Goal: Contribute content: Contribute content

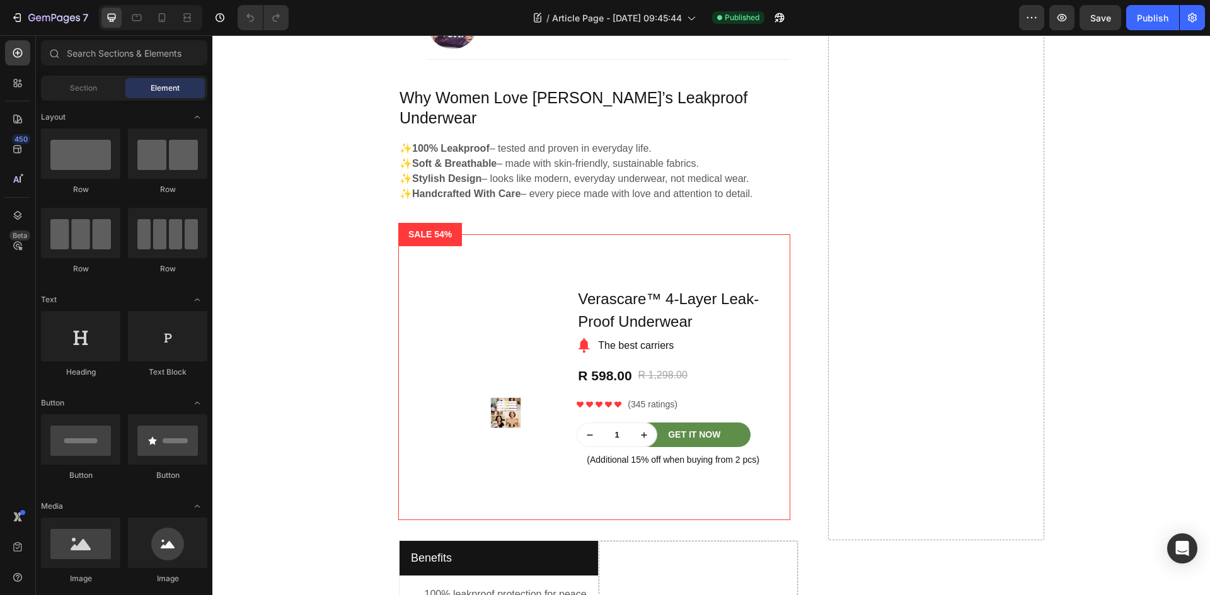
scroll to position [1367, 0]
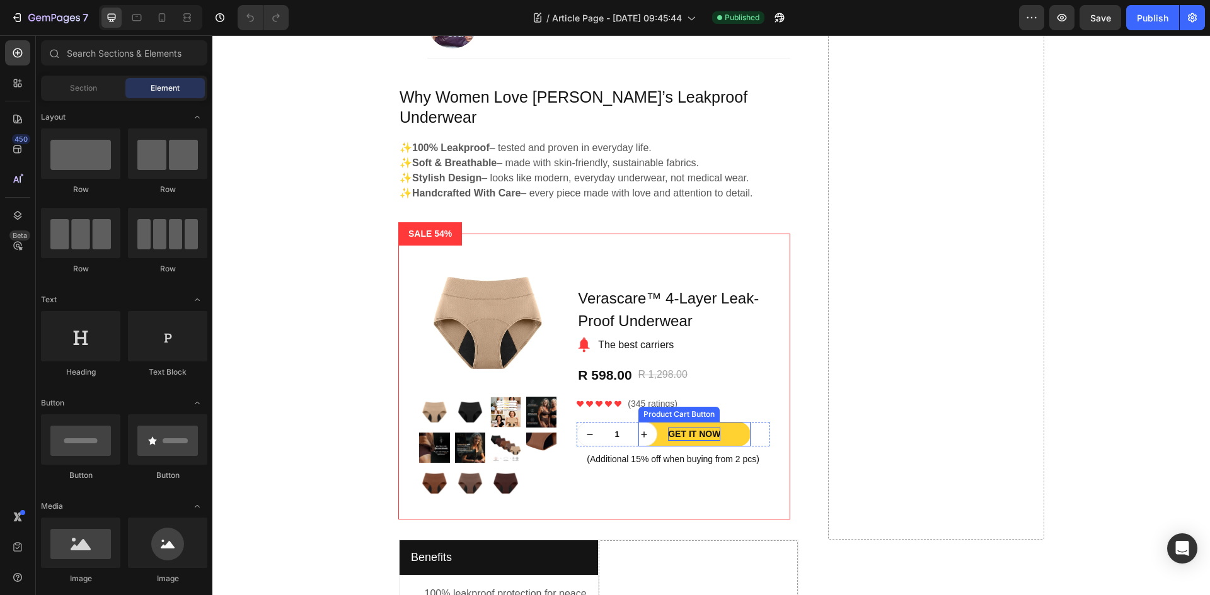
click at [699, 428] on div "Get It Now" at bounding box center [694, 434] width 52 height 13
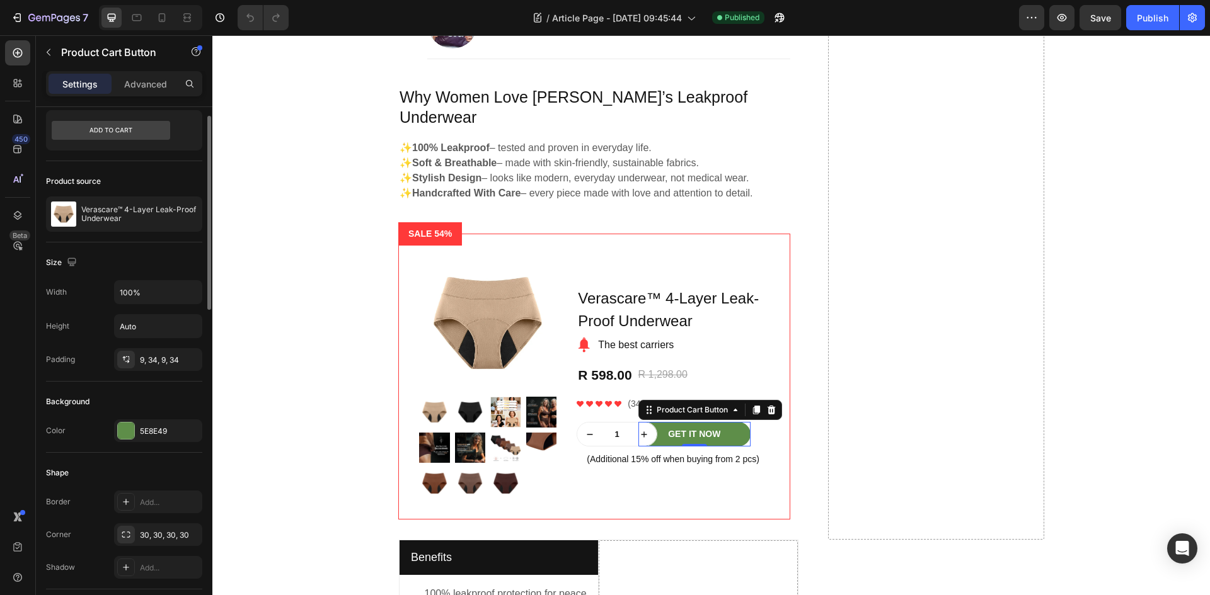
scroll to position [36, 0]
click at [188, 214] on icon "button" at bounding box center [190, 213] width 10 height 10
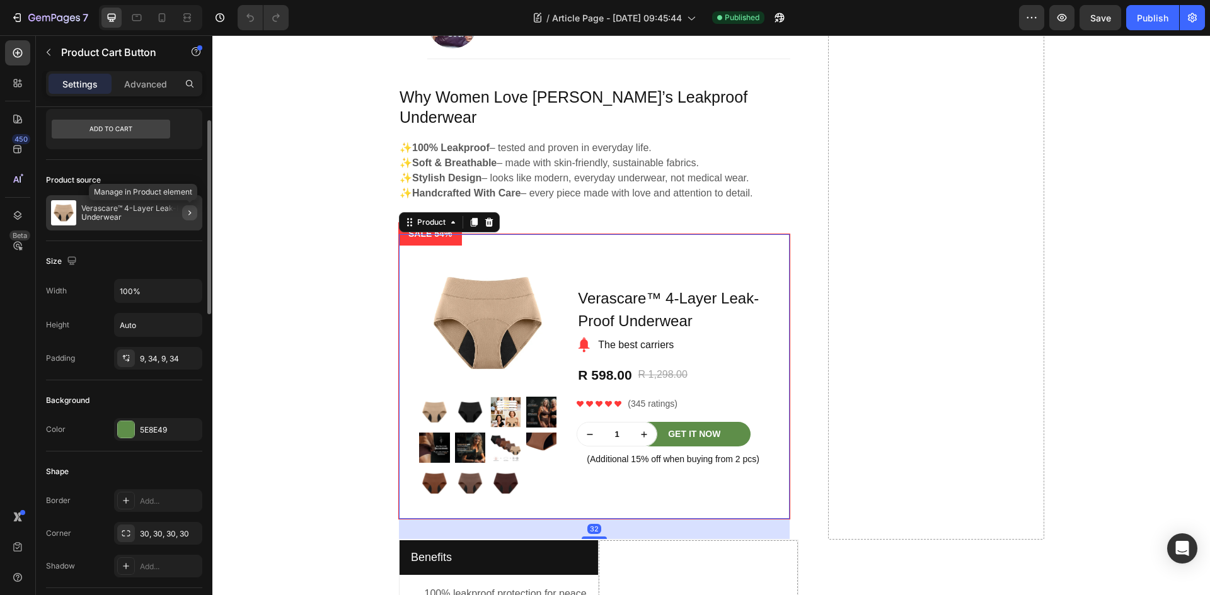
scroll to position [0, 0]
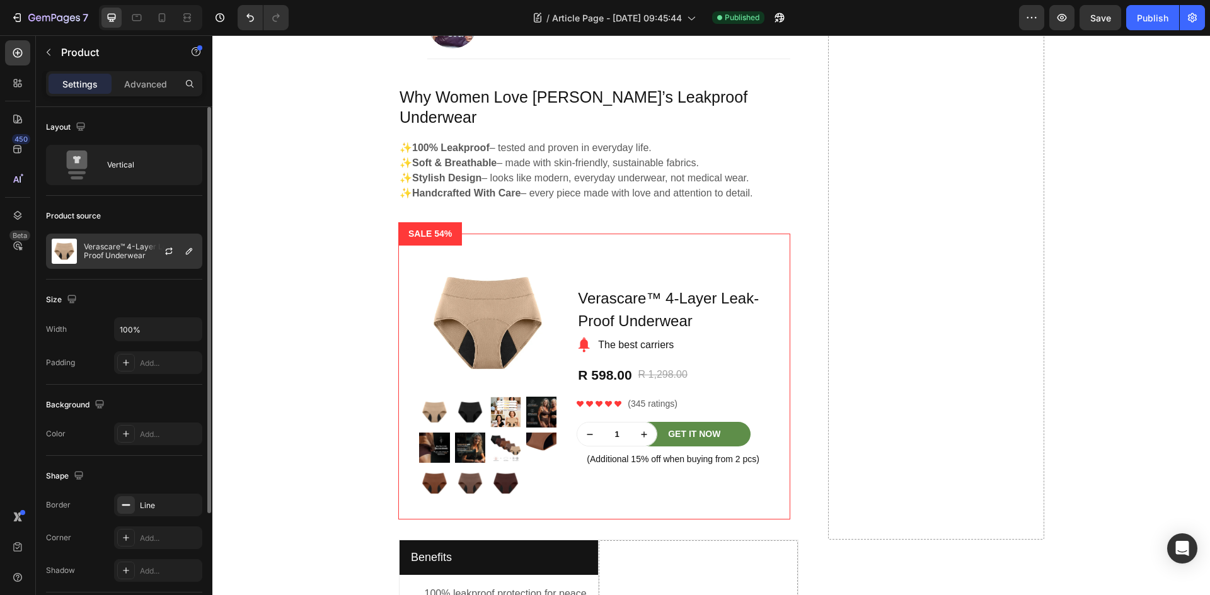
click at [112, 255] on p "Verascare™ 4-Layer Leak-Proof Underwear" at bounding box center [140, 252] width 113 height 18
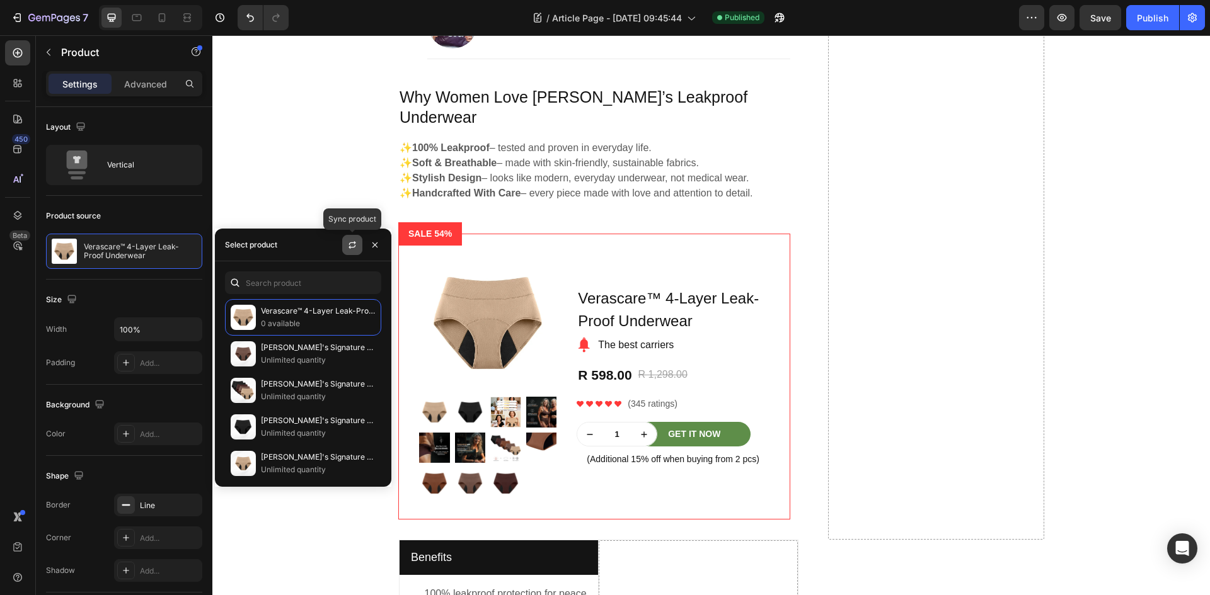
click at [350, 246] on icon "button" at bounding box center [351, 247] width 7 height 4
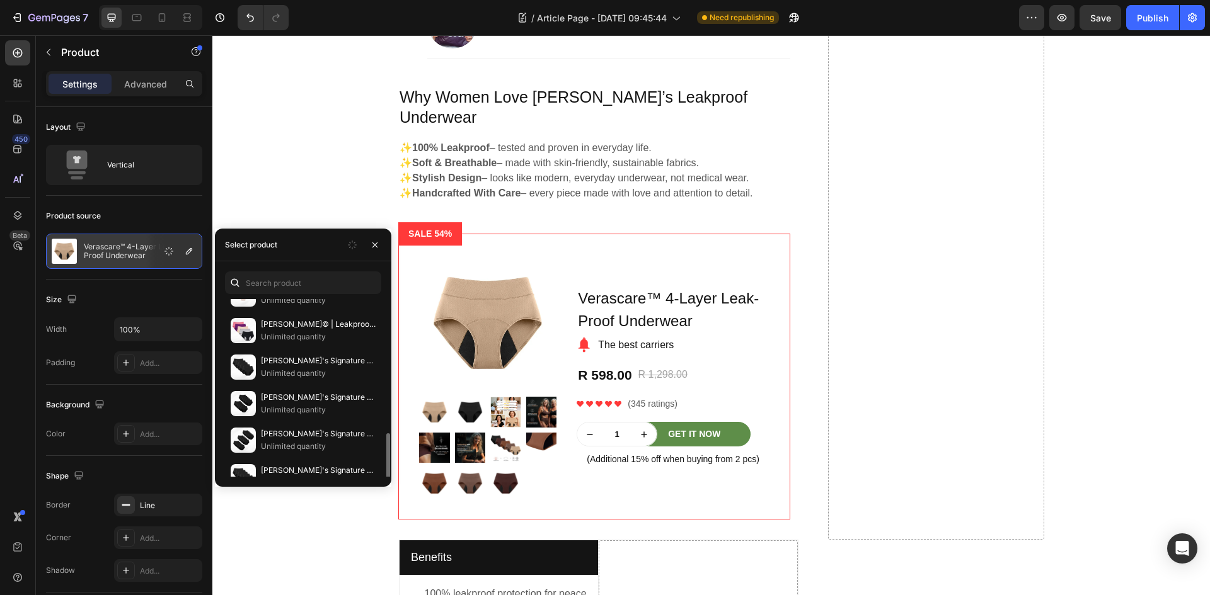
scroll to position [517, 0]
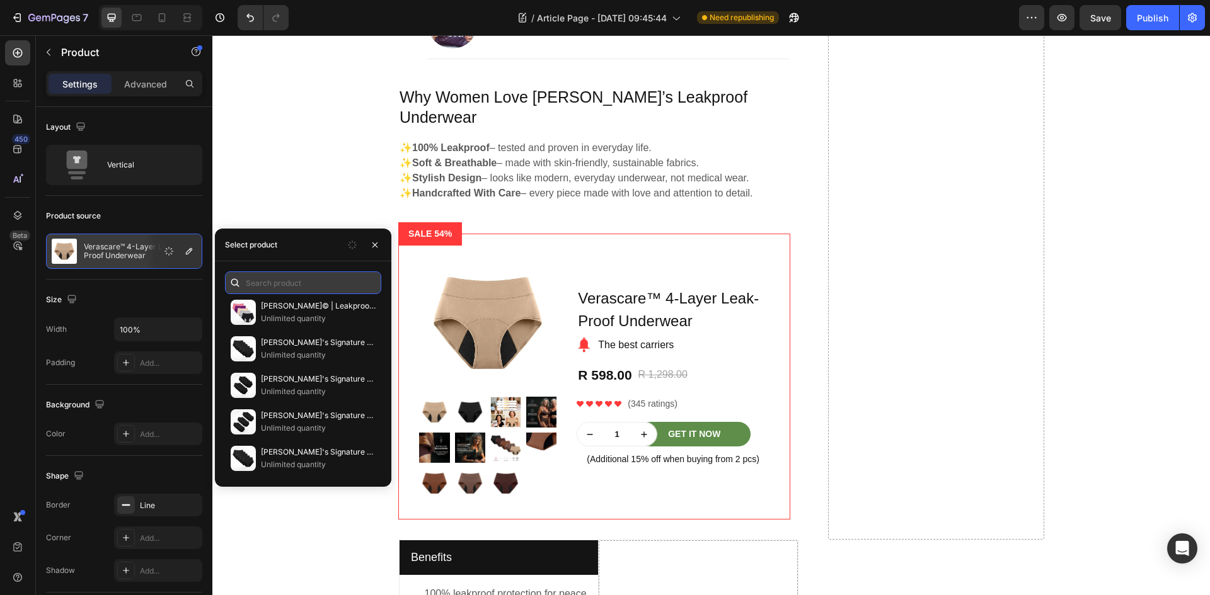
click at [292, 291] on input "text" at bounding box center [303, 283] width 156 height 23
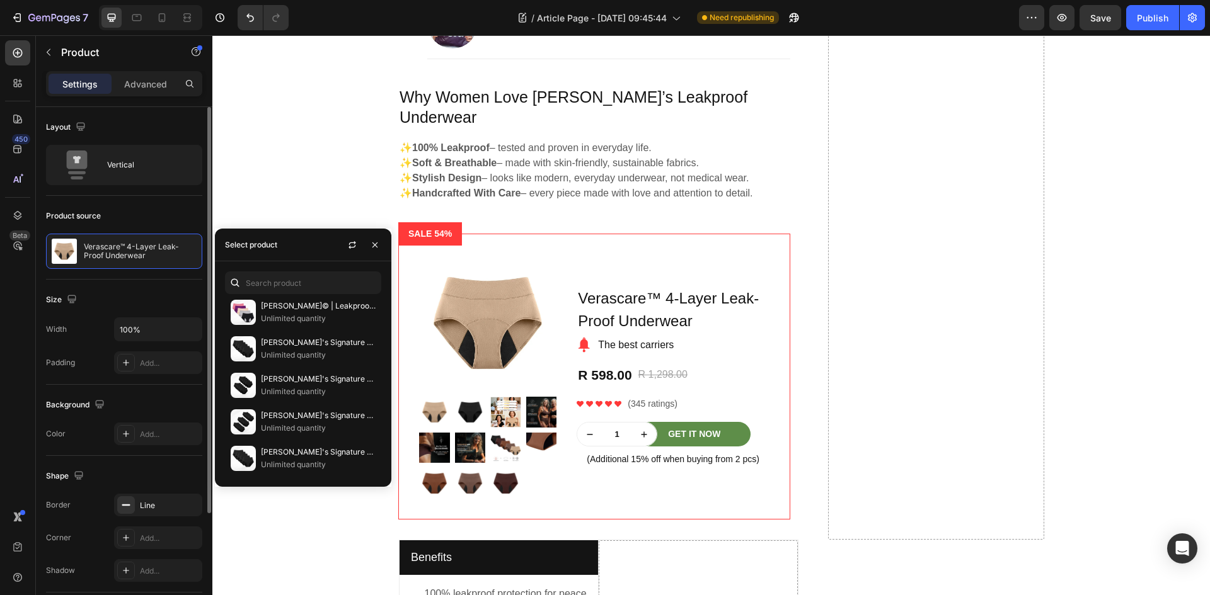
click at [159, 301] on div "Size" at bounding box center [124, 300] width 156 height 20
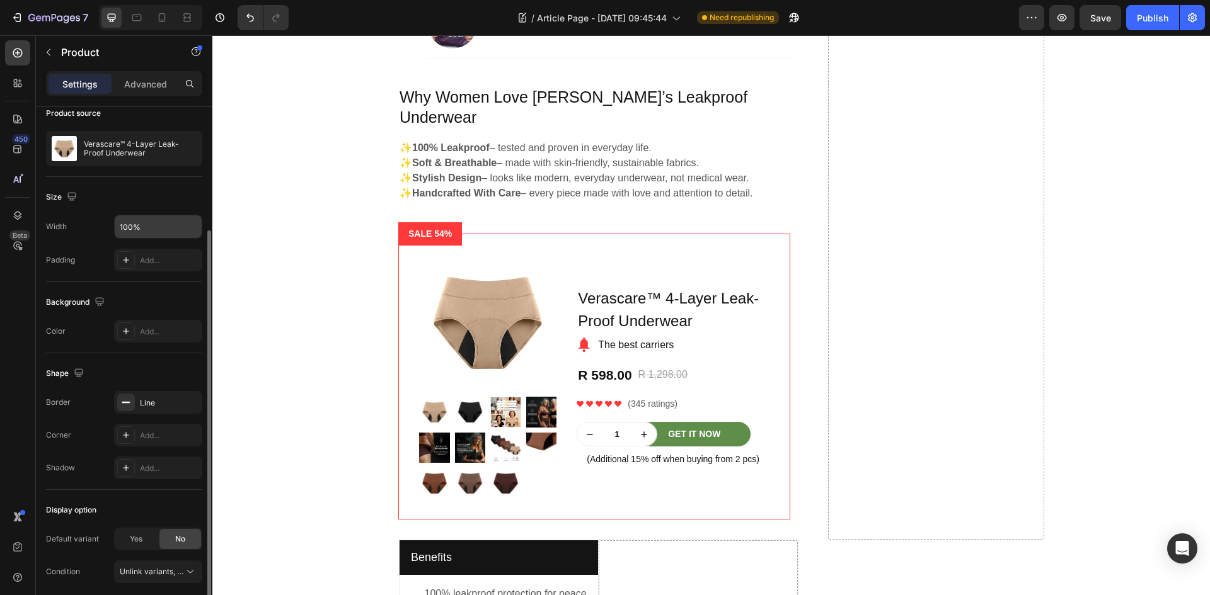
scroll to position [151, 0]
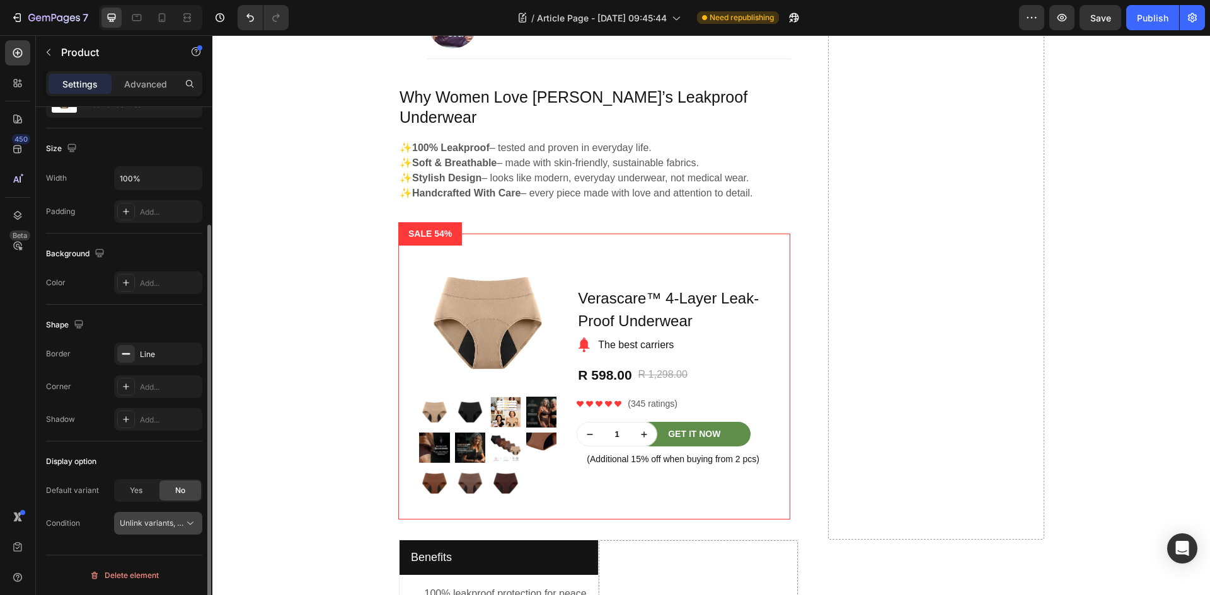
click at [197, 526] on button "Unlink variants, quantity <br> between same products" at bounding box center [158, 523] width 88 height 23
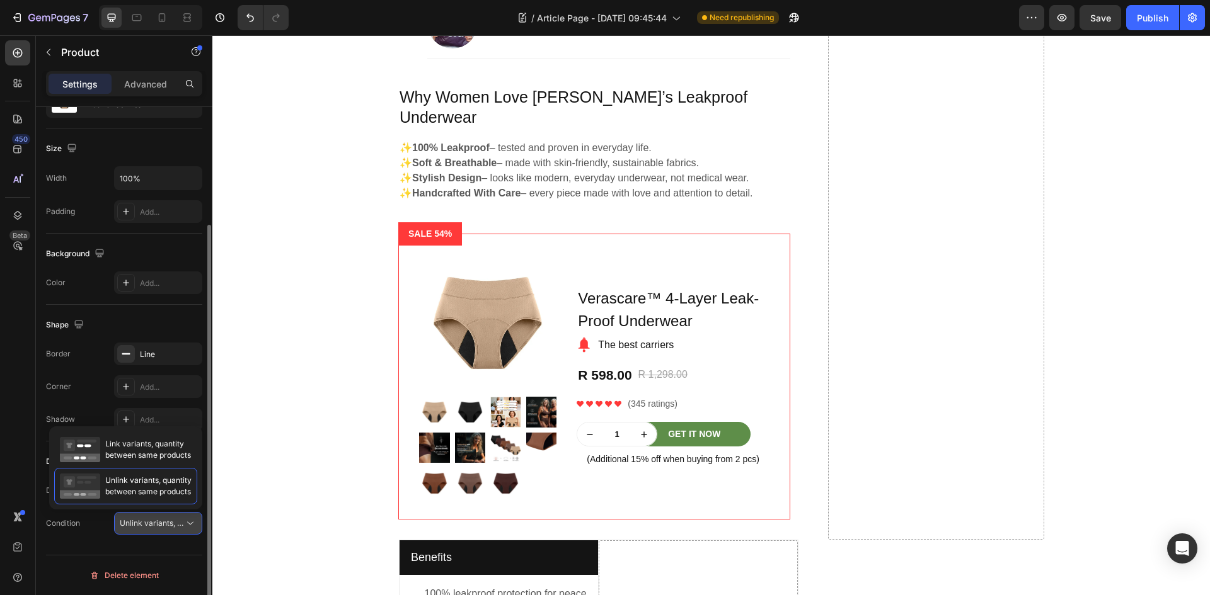
click at [197, 526] on button "Unlink variants, quantity <br> between same products" at bounding box center [158, 523] width 88 height 23
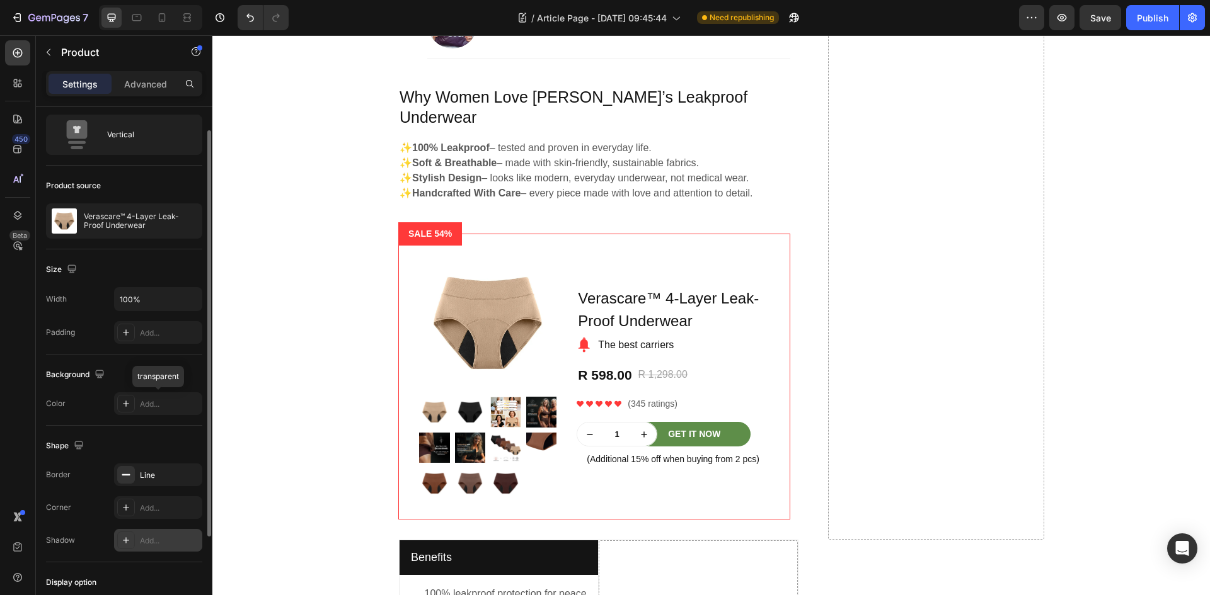
scroll to position [0, 0]
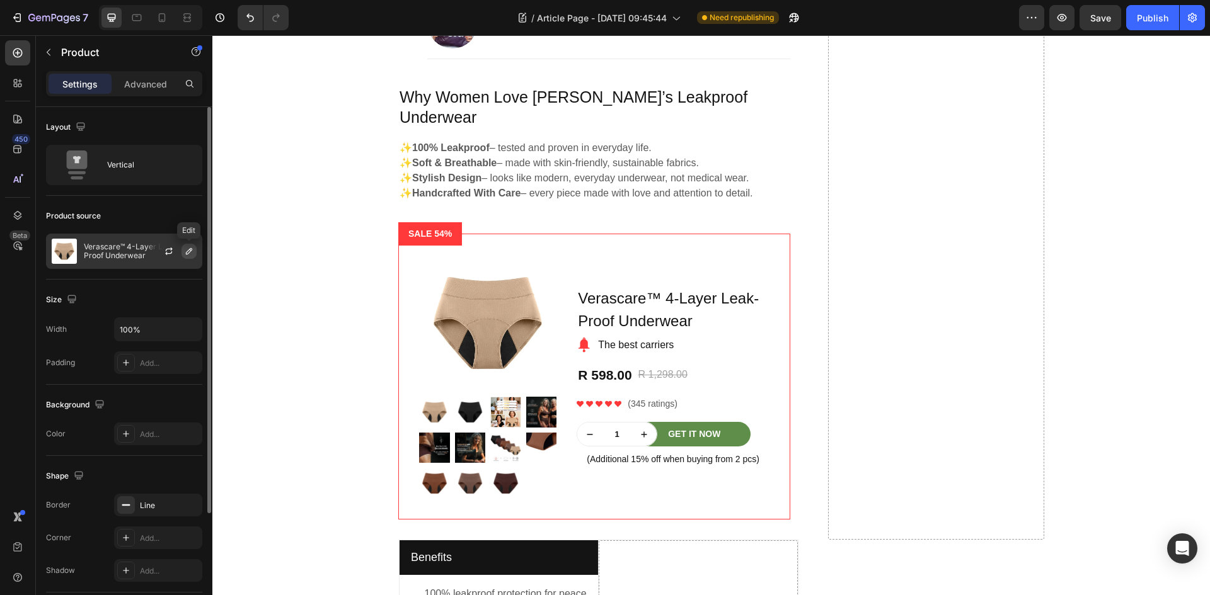
click at [186, 251] on icon "button" at bounding box center [189, 251] width 10 height 10
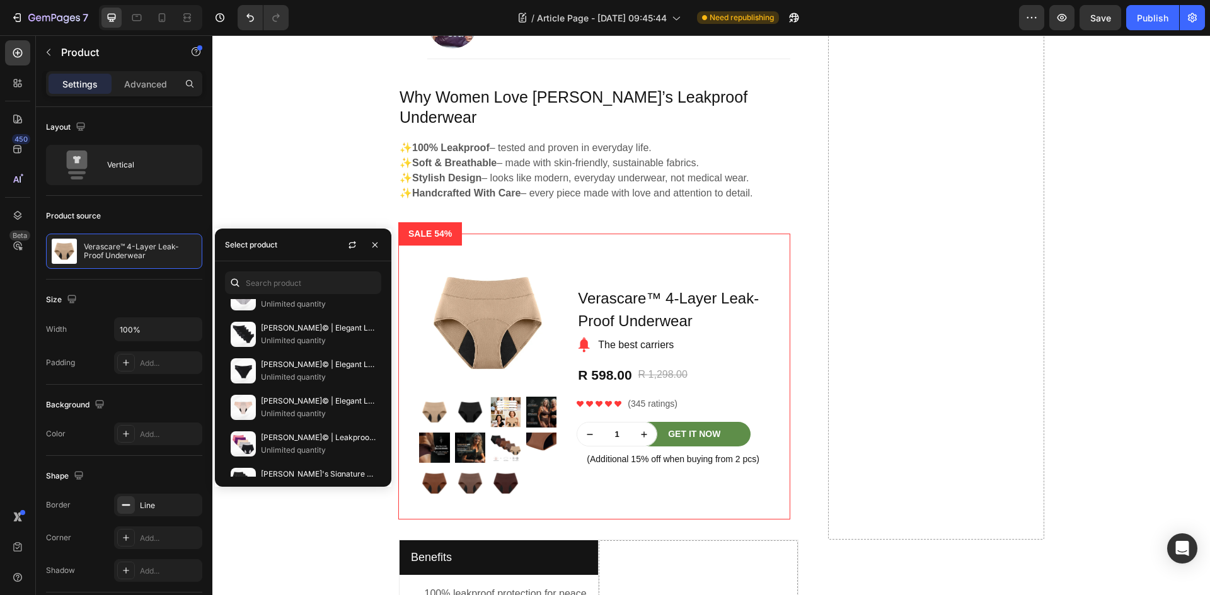
scroll to position [517, 0]
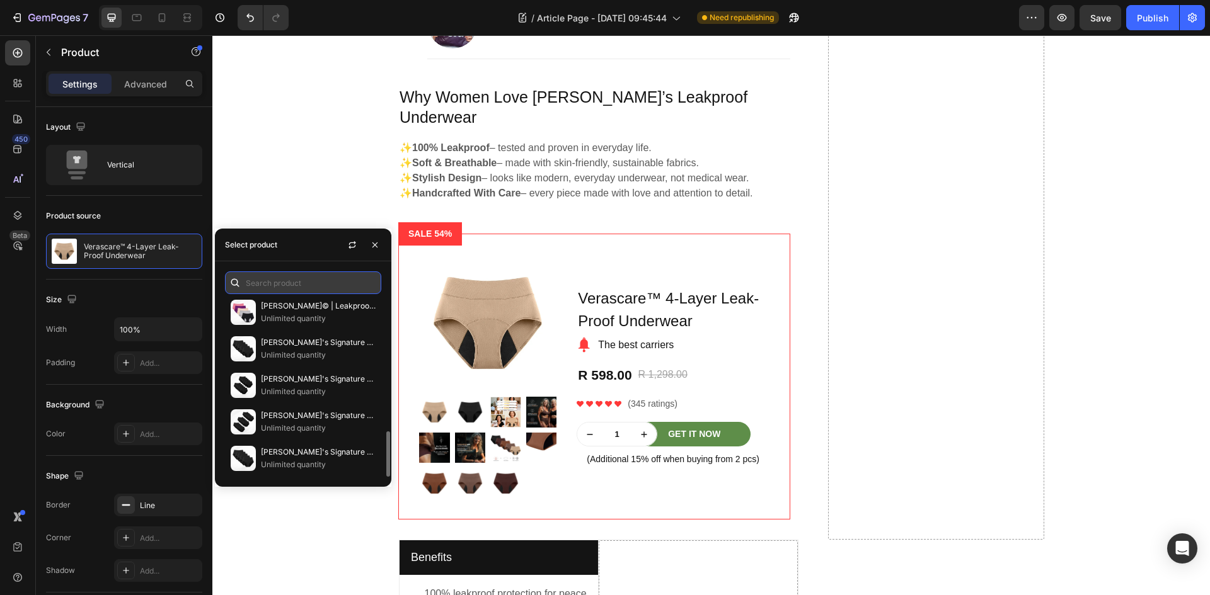
click at [265, 275] on input "text" at bounding box center [303, 283] width 156 height 23
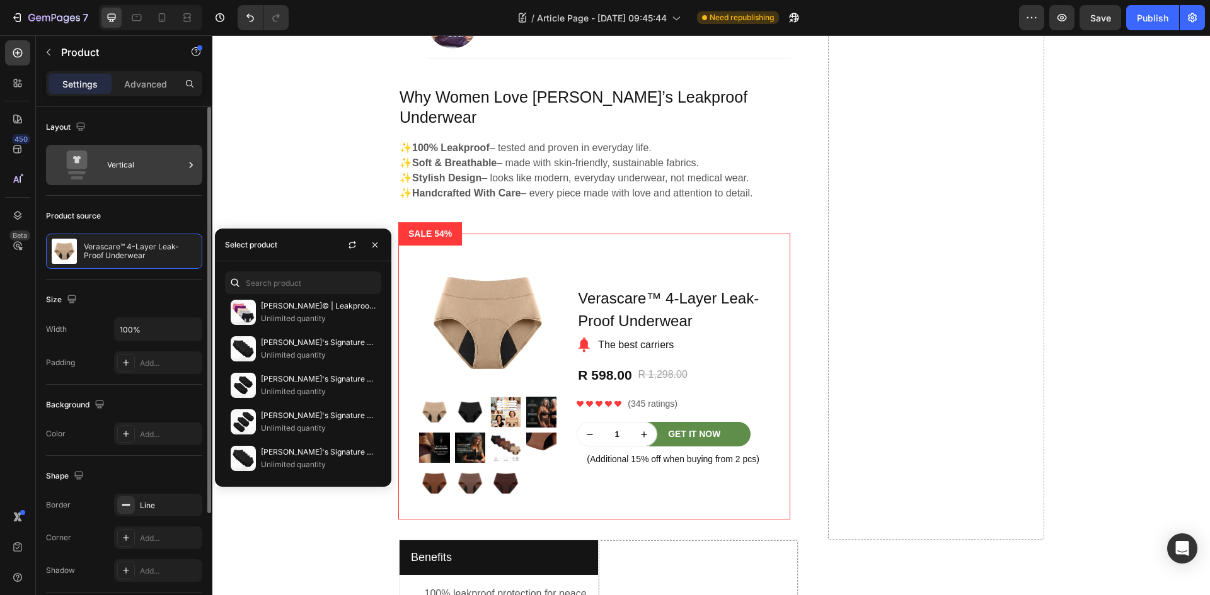
click at [139, 164] on div "Vertical" at bounding box center [145, 165] width 77 height 29
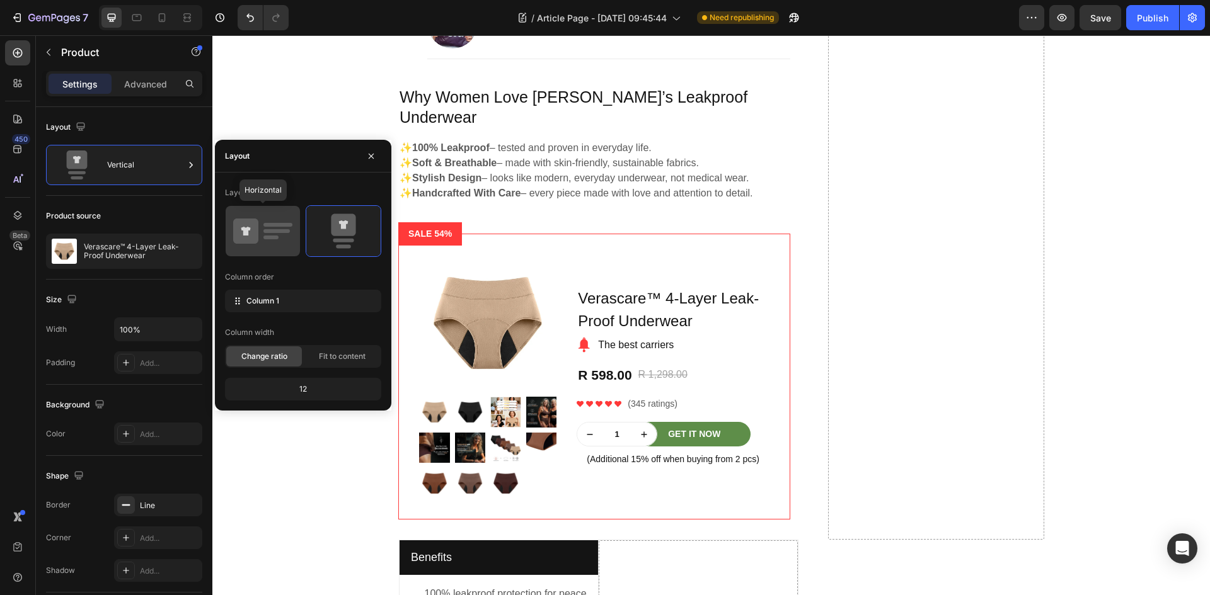
click at [246, 224] on icon at bounding box center [245, 231] width 25 height 25
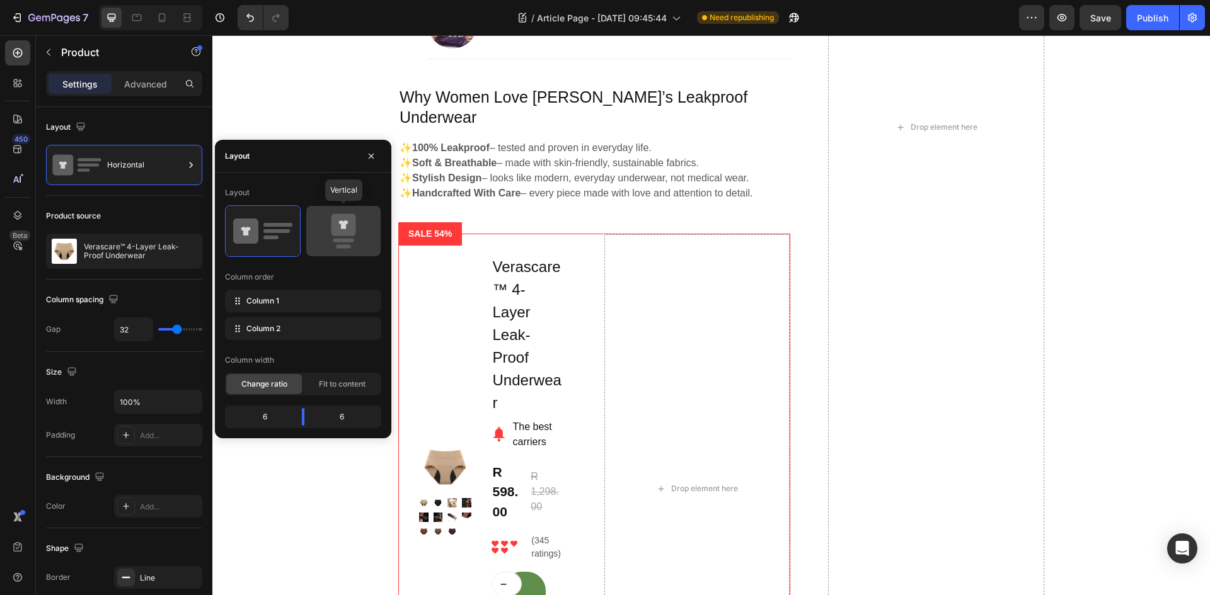
click at [330, 229] on icon at bounding box center [343, 231] width 59 height 35
type input "0"
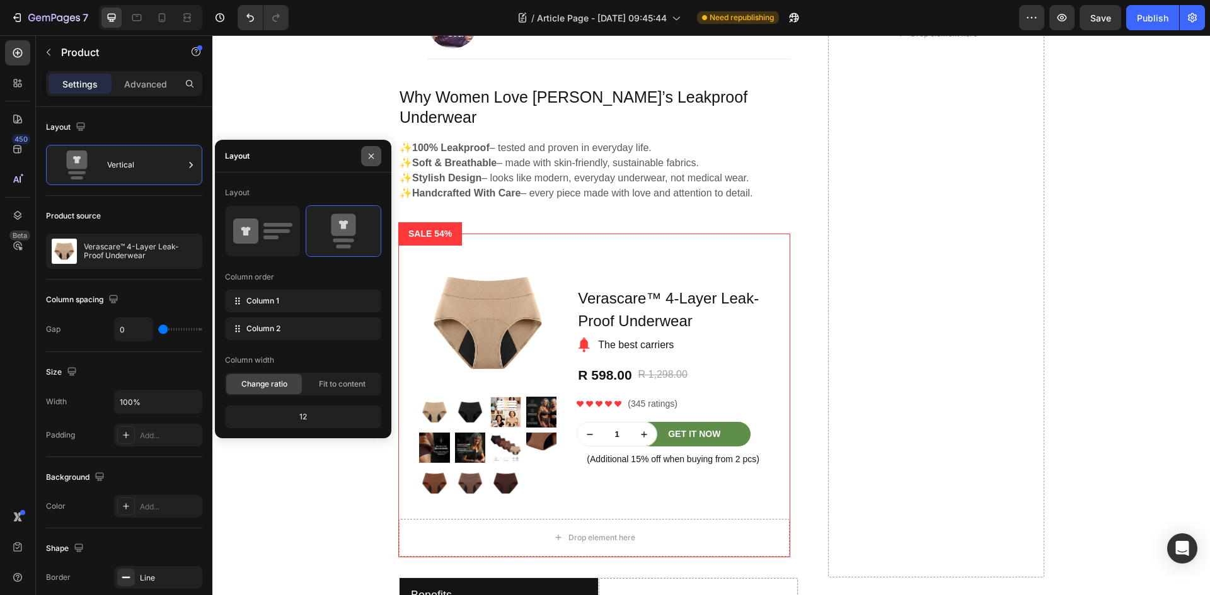
click at [370, 154] on icon "button" at bounding box center [371, 156] width 10 height 10
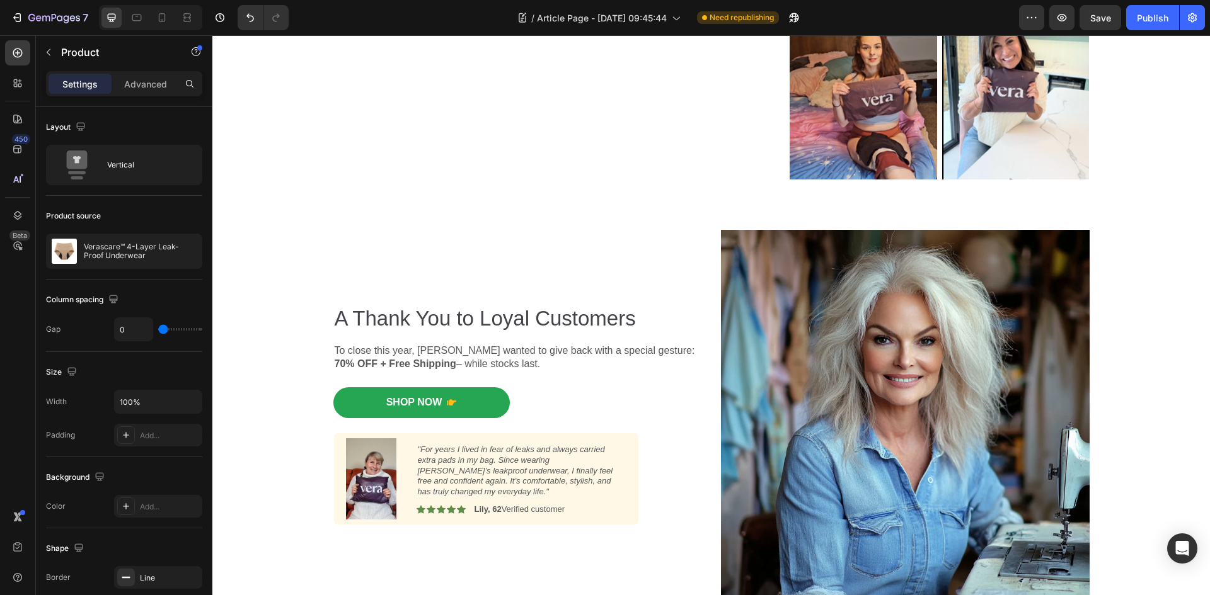
scroll to position [2434, 0]
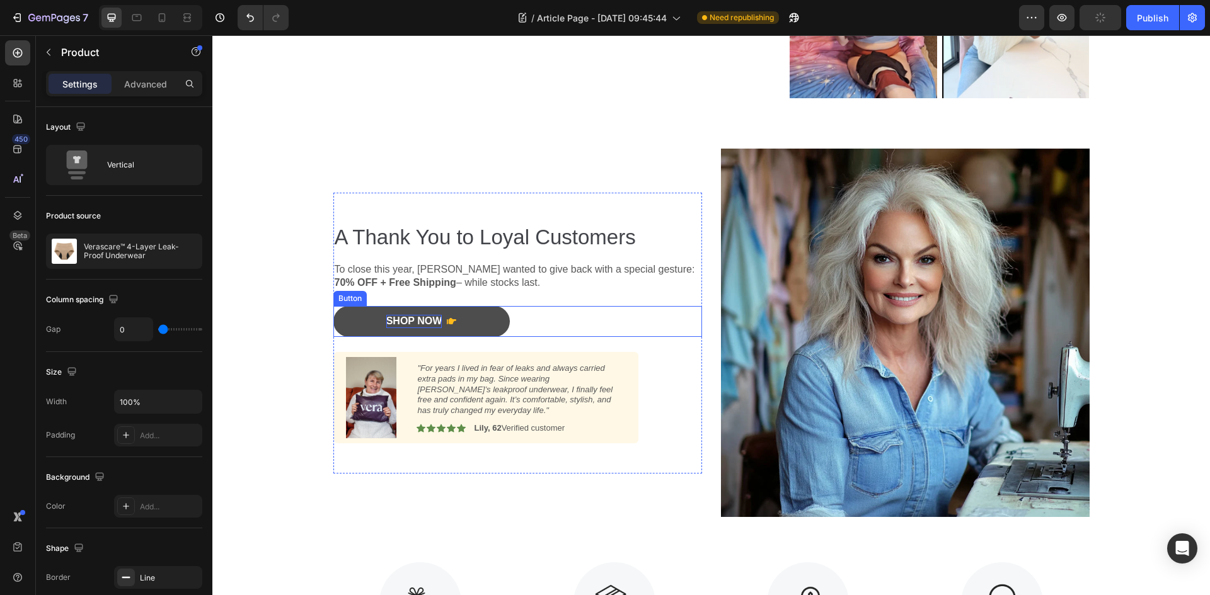
click at [398, 316] on div "Shop Now" at bounding box center [414, 321] width 56 height 13
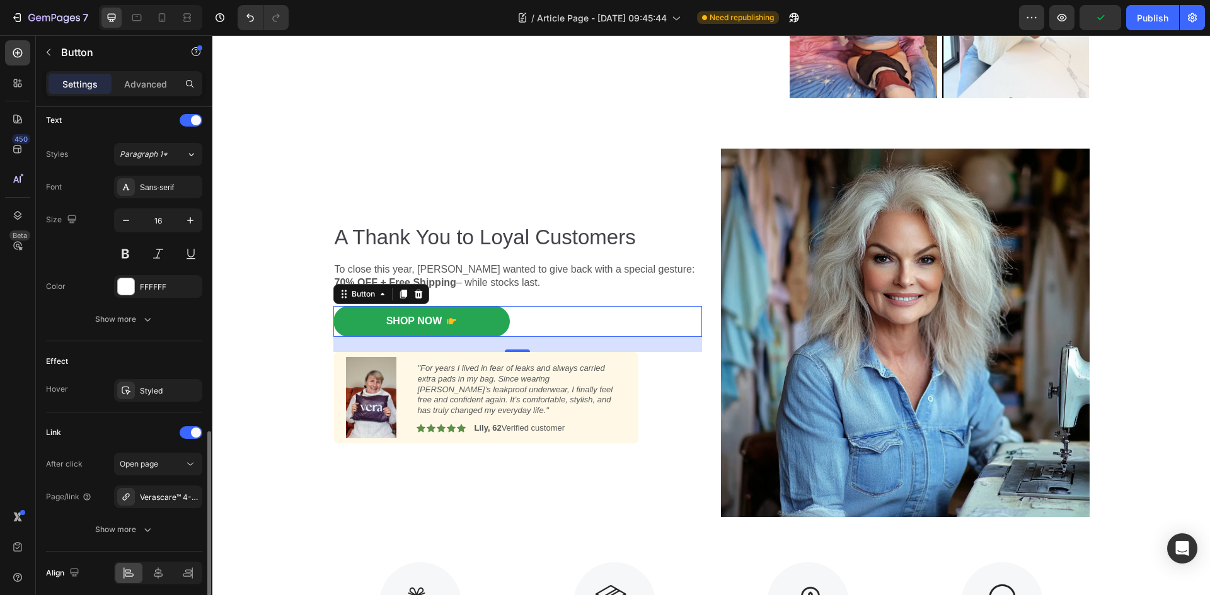
scroll to position [577, 0]
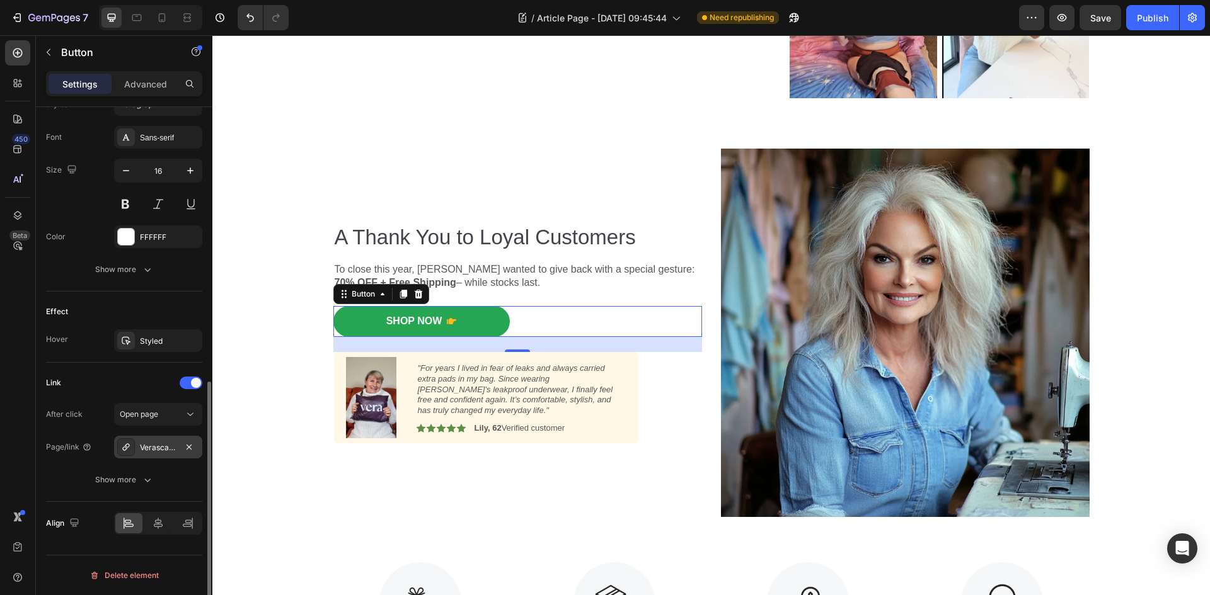
click at [165, 445] on div "Verascare™ 4-Layer Leak-Proof Underwear" at bounding box center [158, 447] width 37 height 11
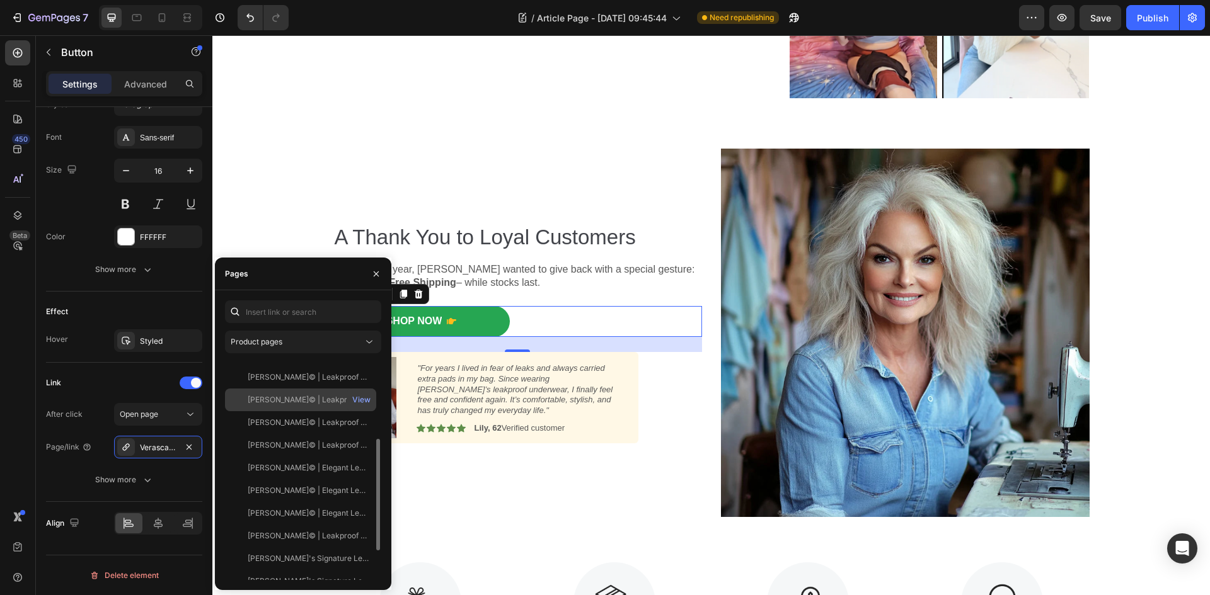
scroll to position [212, 0]
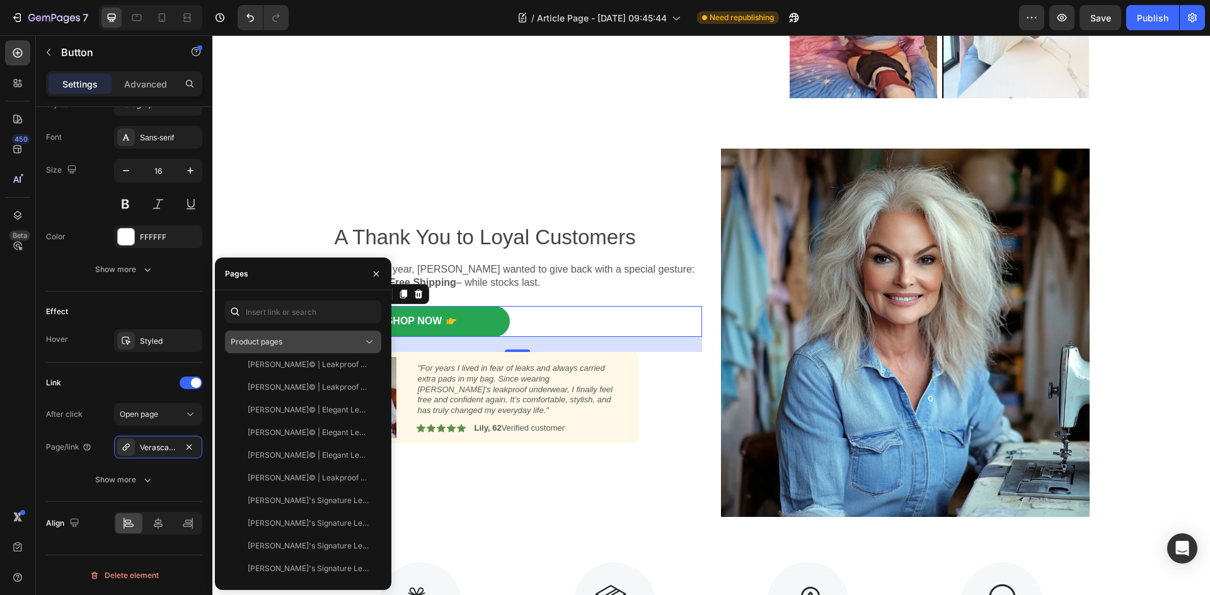
click at [341, 343] on div "Product pages" at bounding box center [297, 341] width 132 height 11
click at [321, 317] on input "text" at bounding box center [303, 311] width 156 height 23
paste input "[URL][DOMAIN_NAME]"
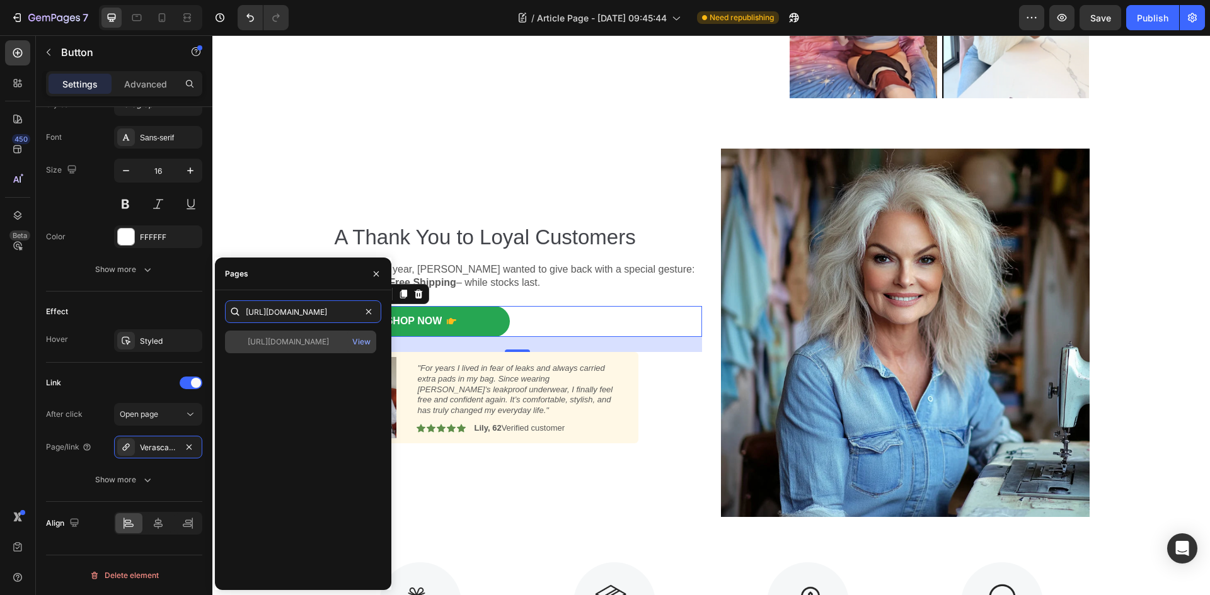
type input "[URL][DOMAIN_NAME]"
click at [312, 338] on div "[URL][DOMAIN_NAME]" at bounding box center [288, 341] width 81 height 11
click at [363, 343] on div "View" at bounding box center [361, 341] width 18 height 11
click at [239, 460] on div "[URL][DOMAIN_NAME] View" at bounding box center [303, 455] width 156 height 249
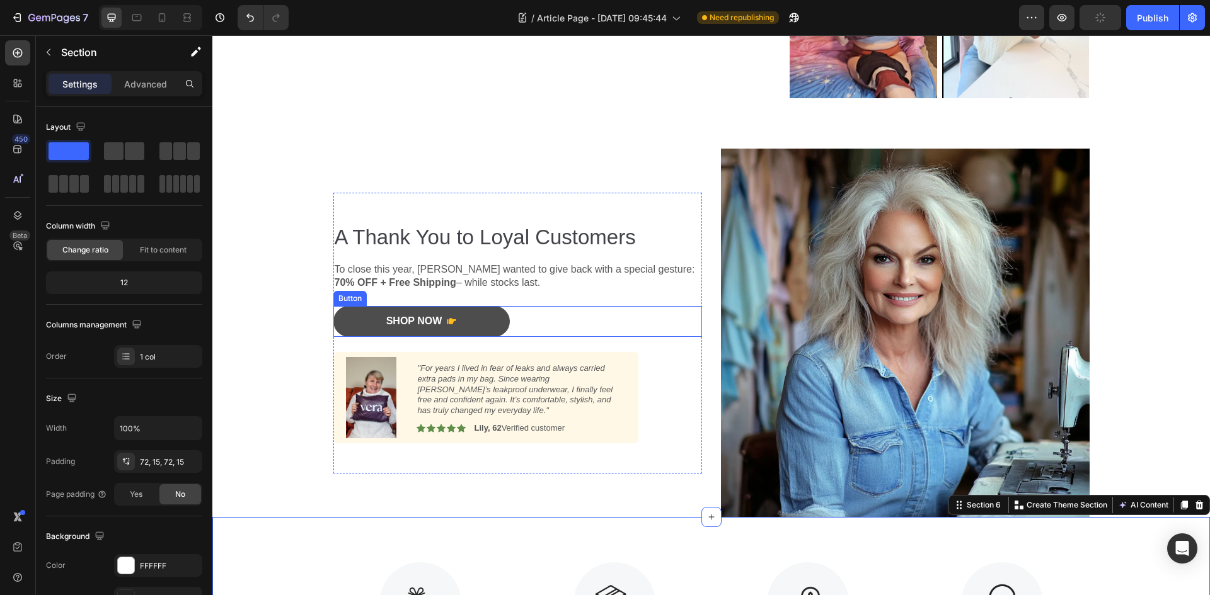
click at [478, 319] on link "Shop Now" at bounding box center [421, 321] width 176 height 31
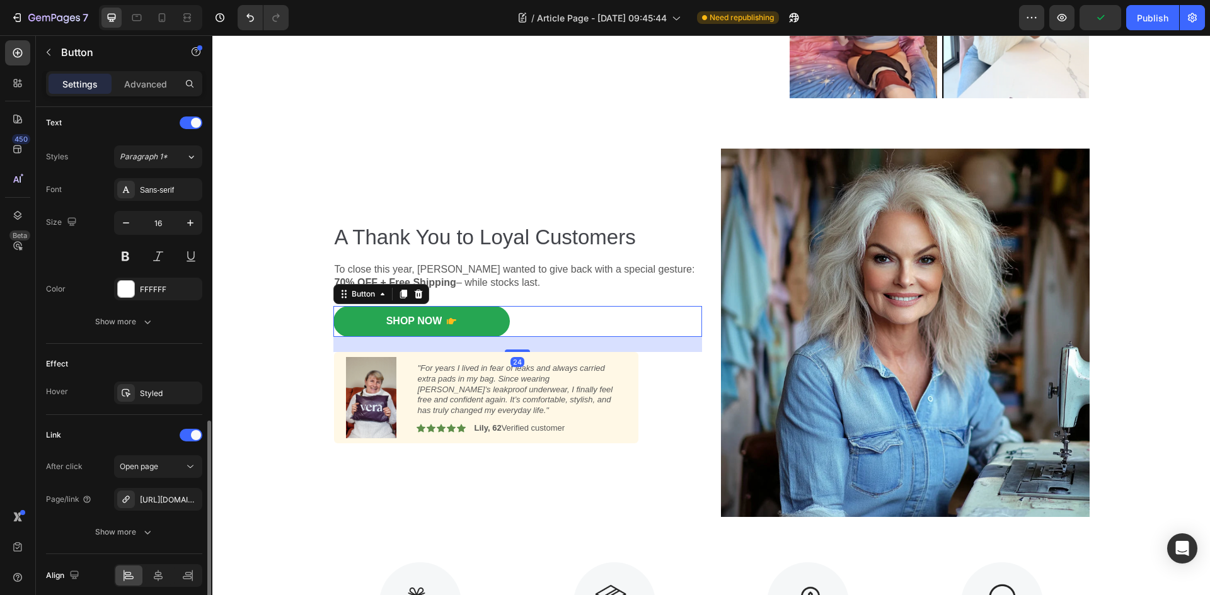
scroll to position [577, 0]
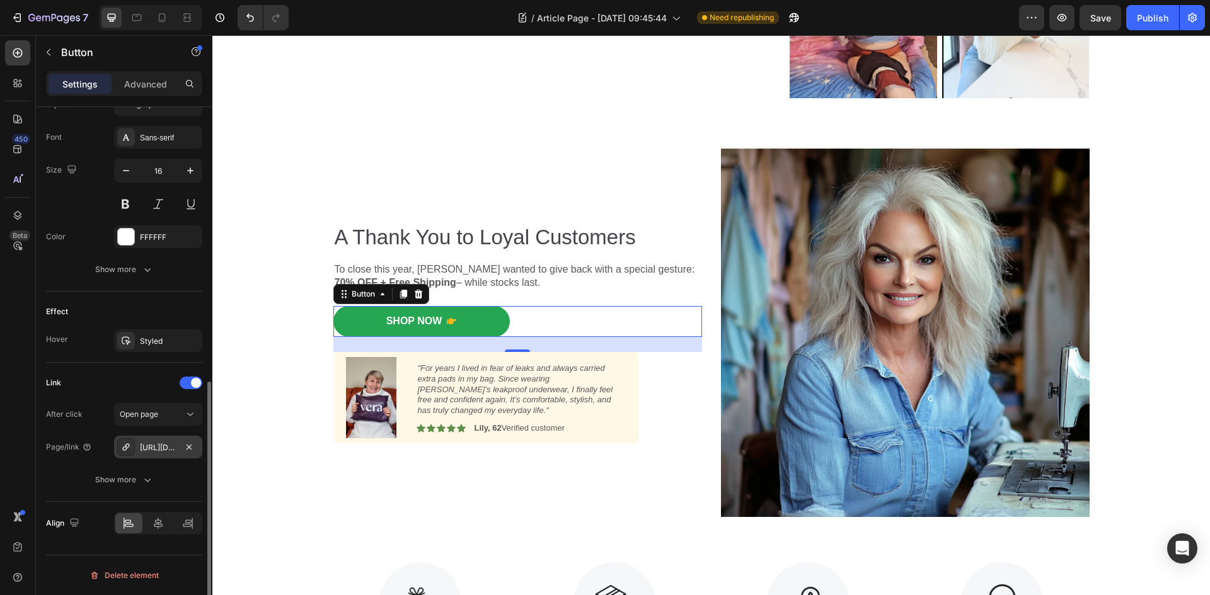
click at [163, 451] on div "[URL][DOMAIN_NAME]" at bounding box center [158, 447] width 37 height 11
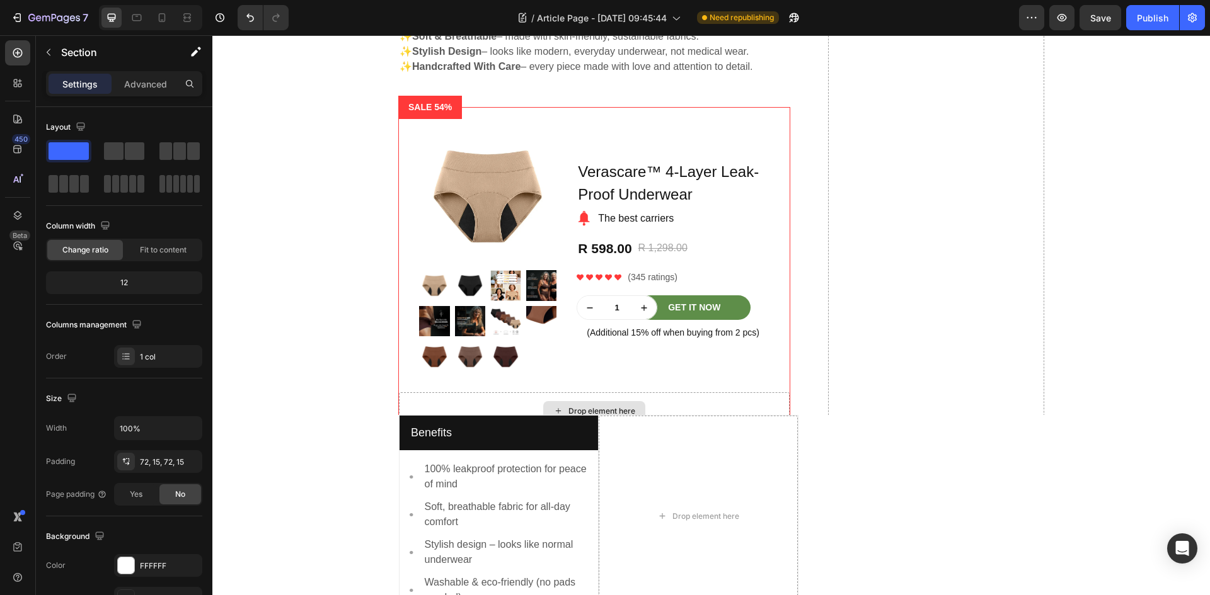
scroll to position [1482, 0]
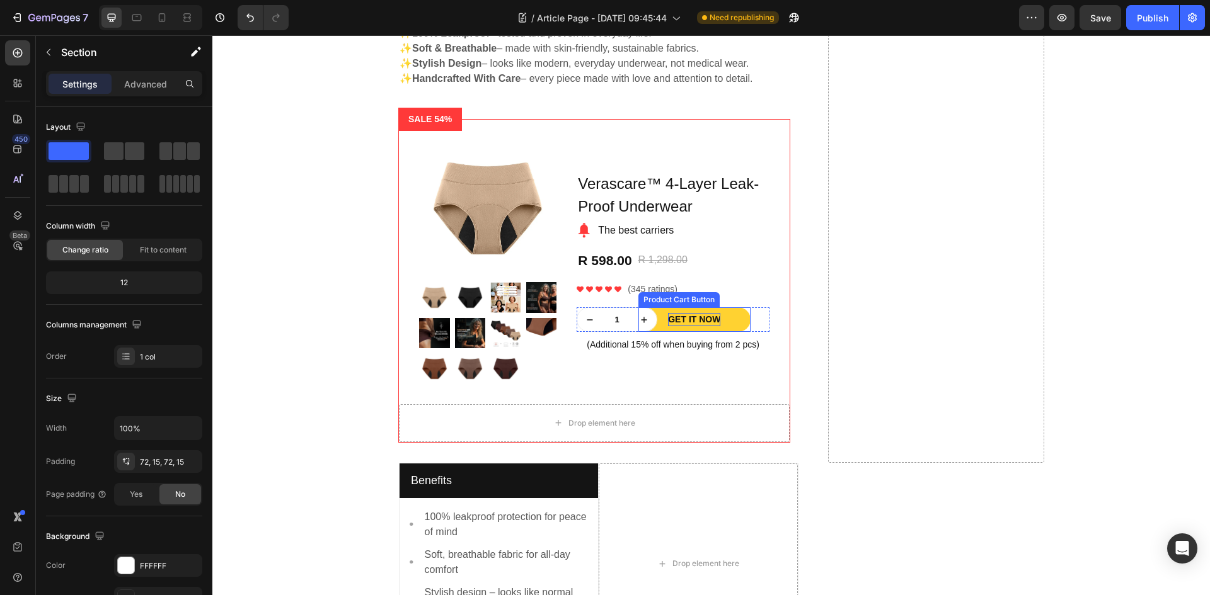
click at [699, 313] on div "Get It Now" at bounding box center [694, 319] width 52 height 13
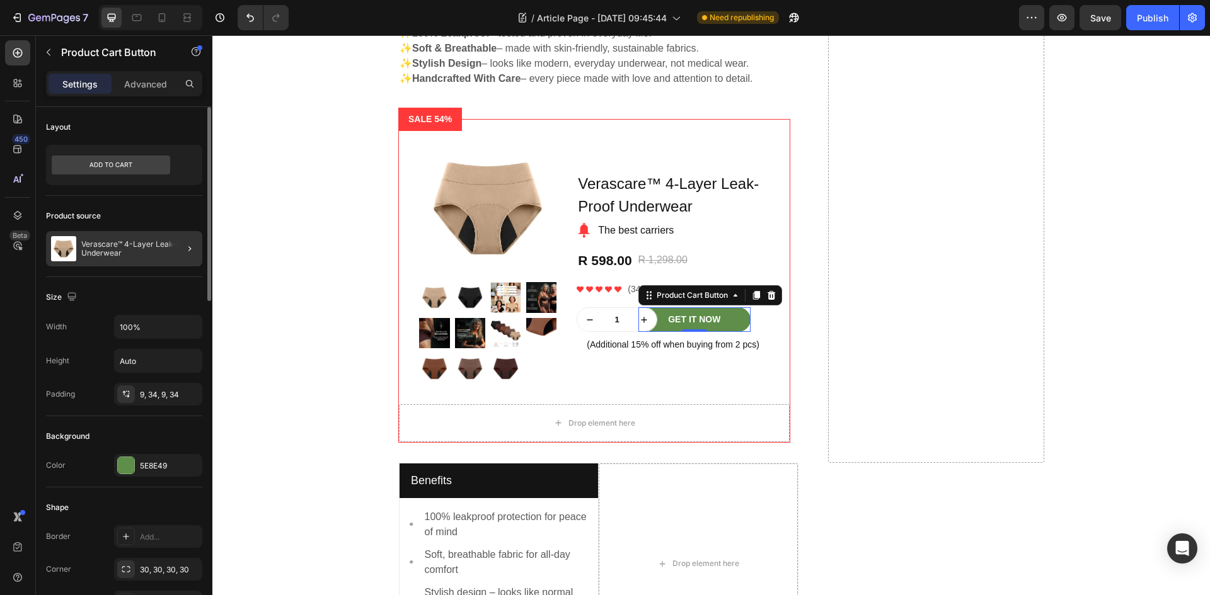
click at [164, 241] on p "Verascare™ 4-Layer Leak-Proof Underwear" at bounding box center [139, 249] width 116 height 18
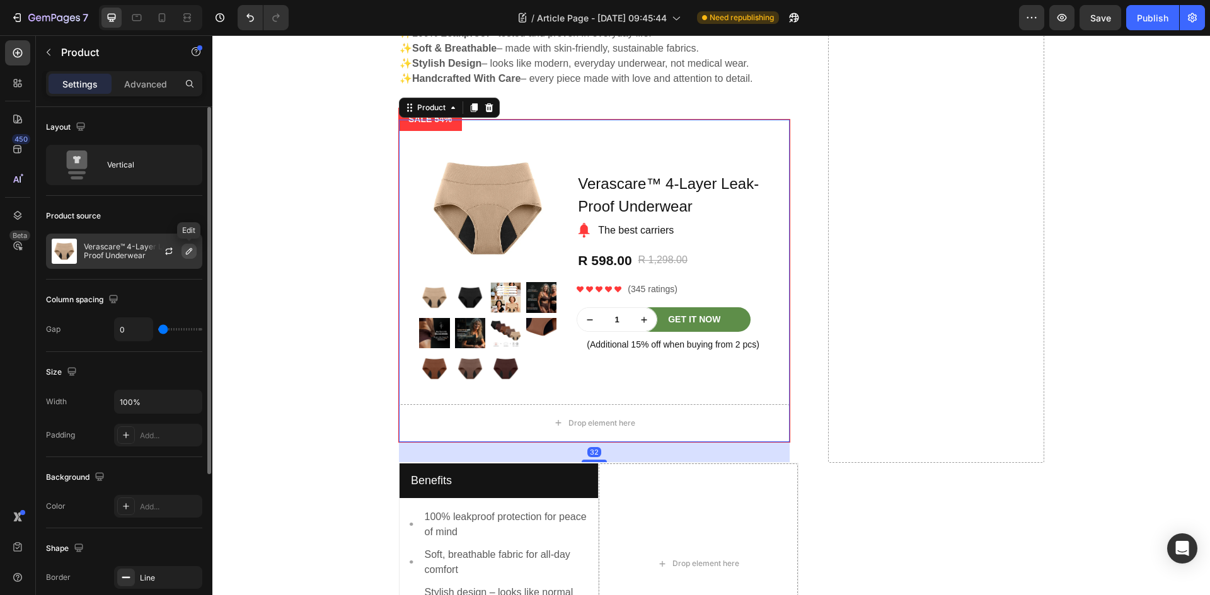
click at [185, 249] on icon "button" at bounding box center [189, 251] width 10 height 10
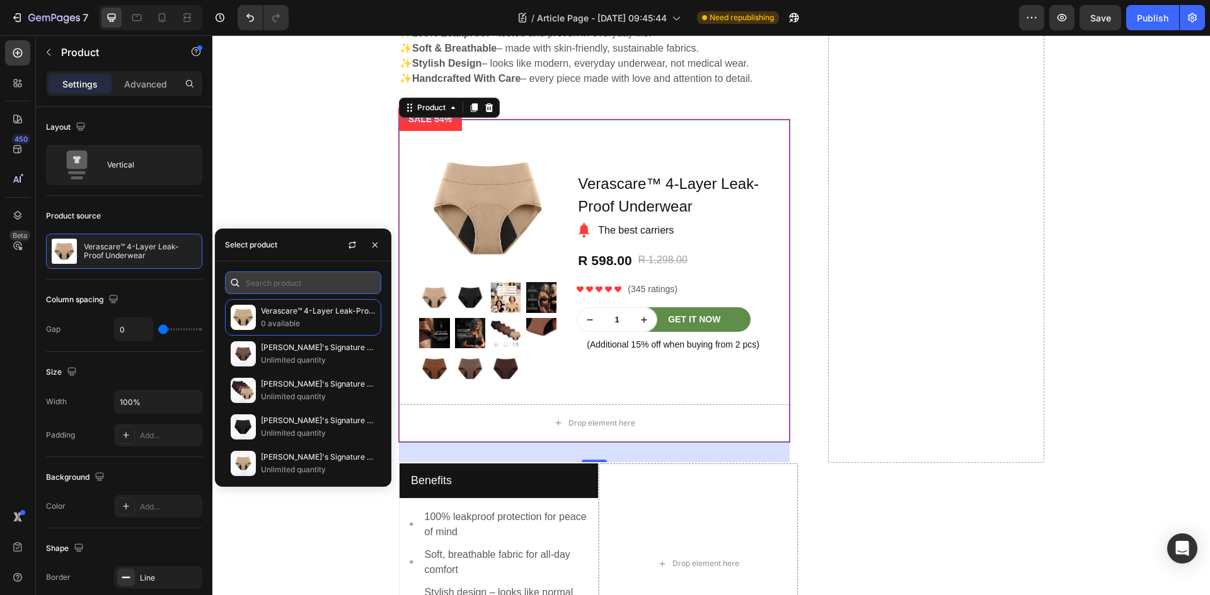
click at [268, 283] on input "text" at bounding box center [303, 283] width 156 height 23
paste input "[URL][DOMAIN_NAME]"
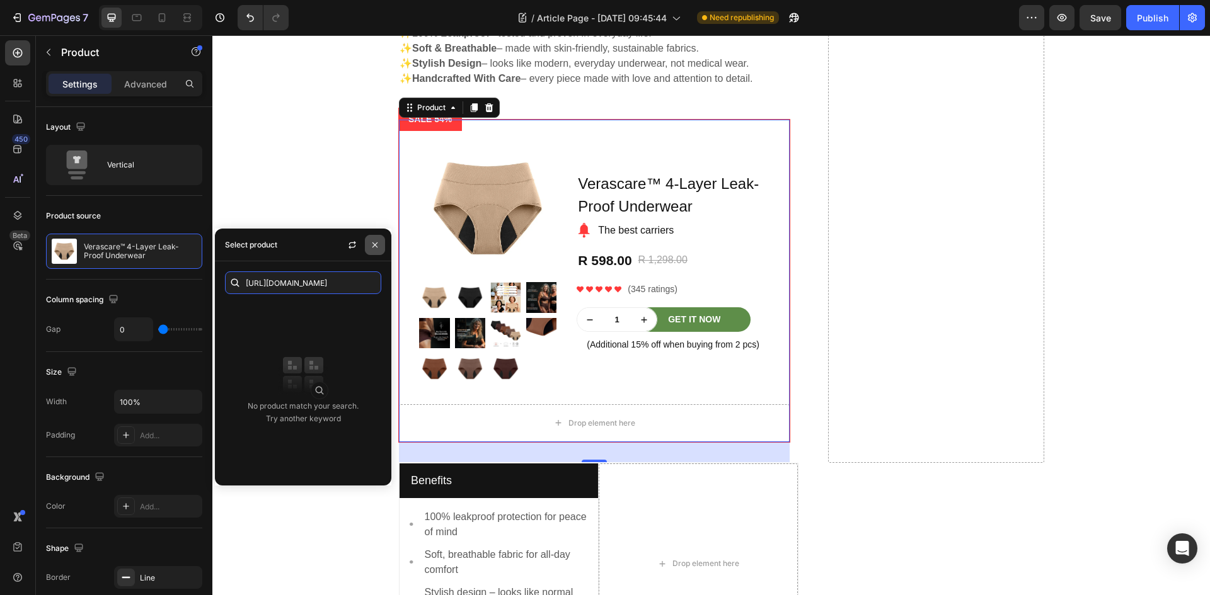
type input "[URL][DOMAIN_NAME]"
click at [375, 248] on icon "button" at bounding box center [375, 245] width 10 height 10
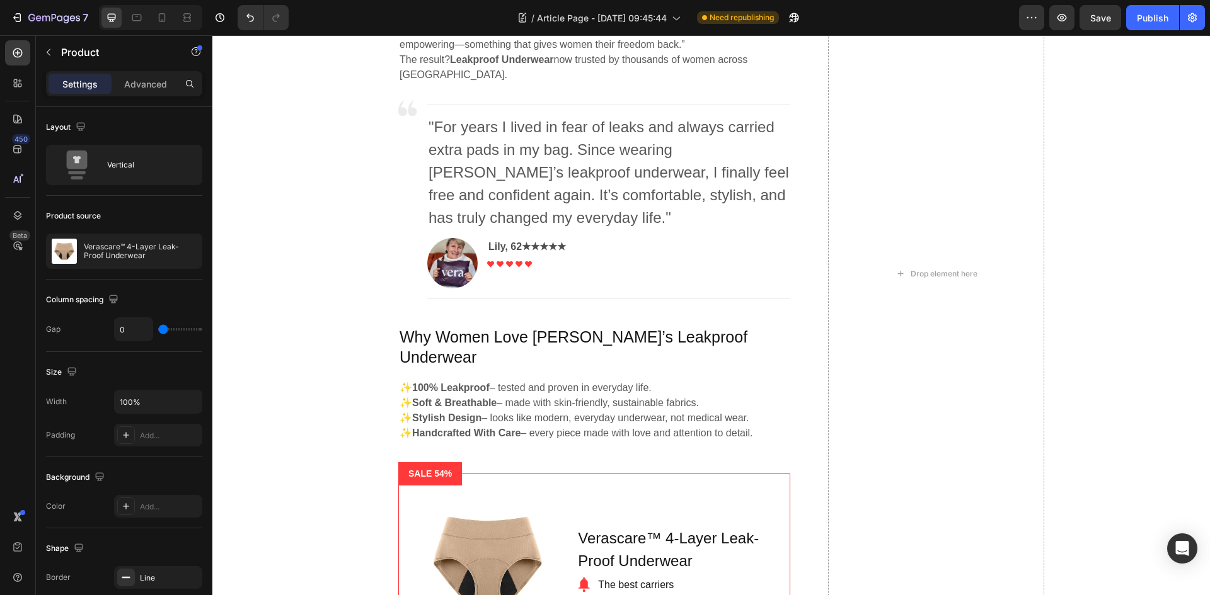
scroll to position [1136, 0]
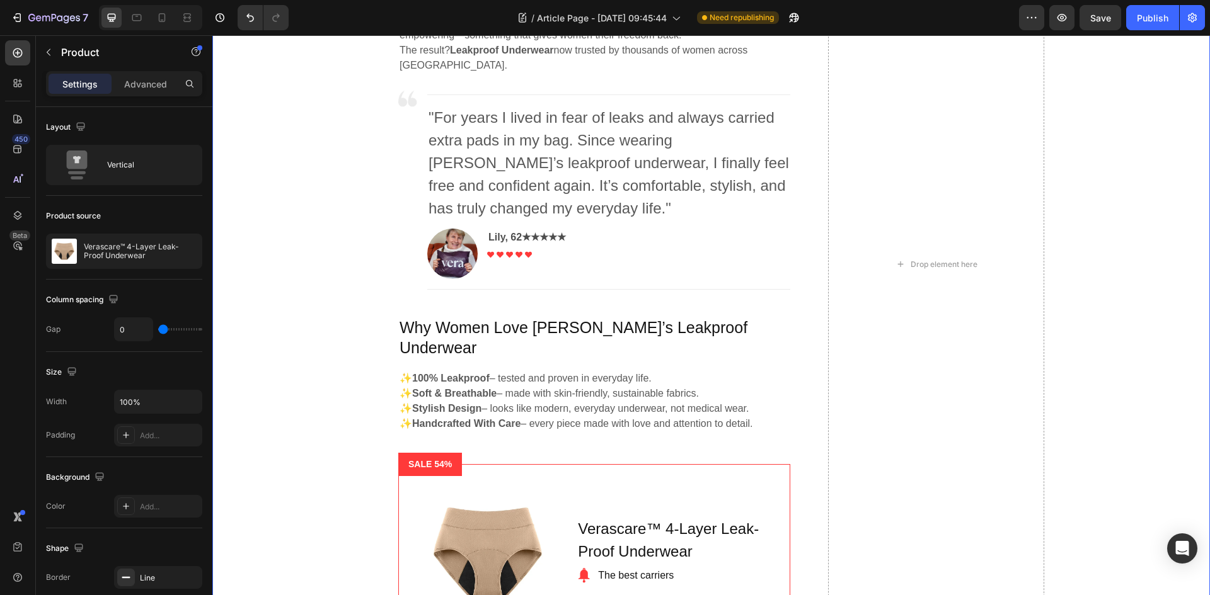
click at [340, 312] on div "How a Woman From [GEOGRAPHIC_DATA] Broke the Silence Around Incontinence Headin…" at bounding box center [711, 264] width 978 height 1087
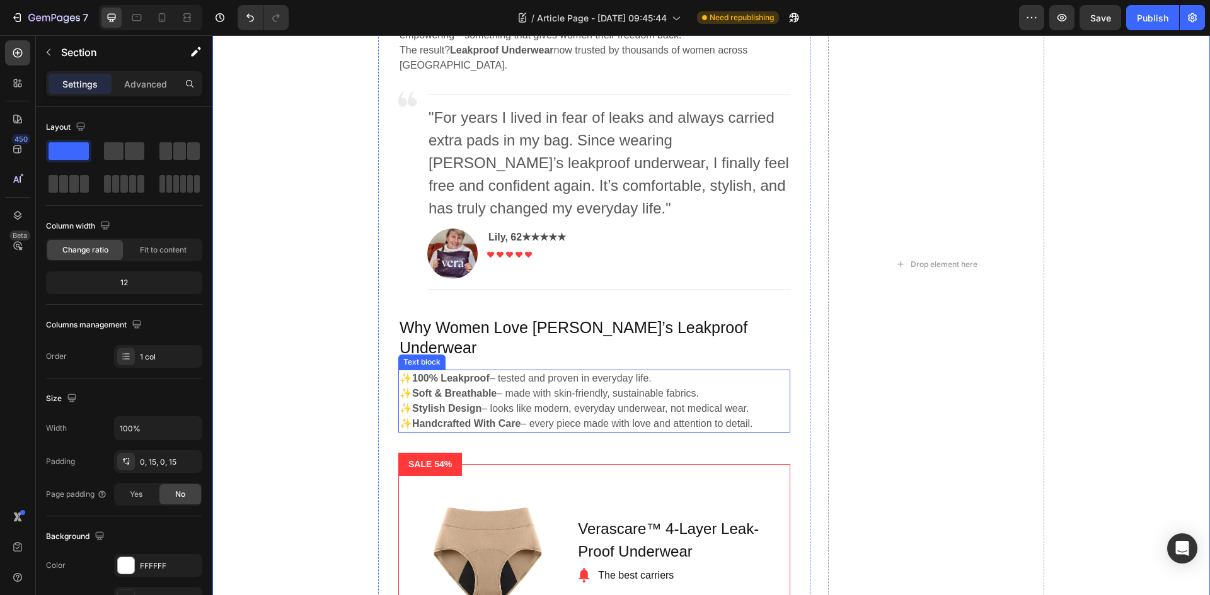
click at [455, 388] on strong "Soft & Breathable" at bounding box center [454, 393] width 84 height 11
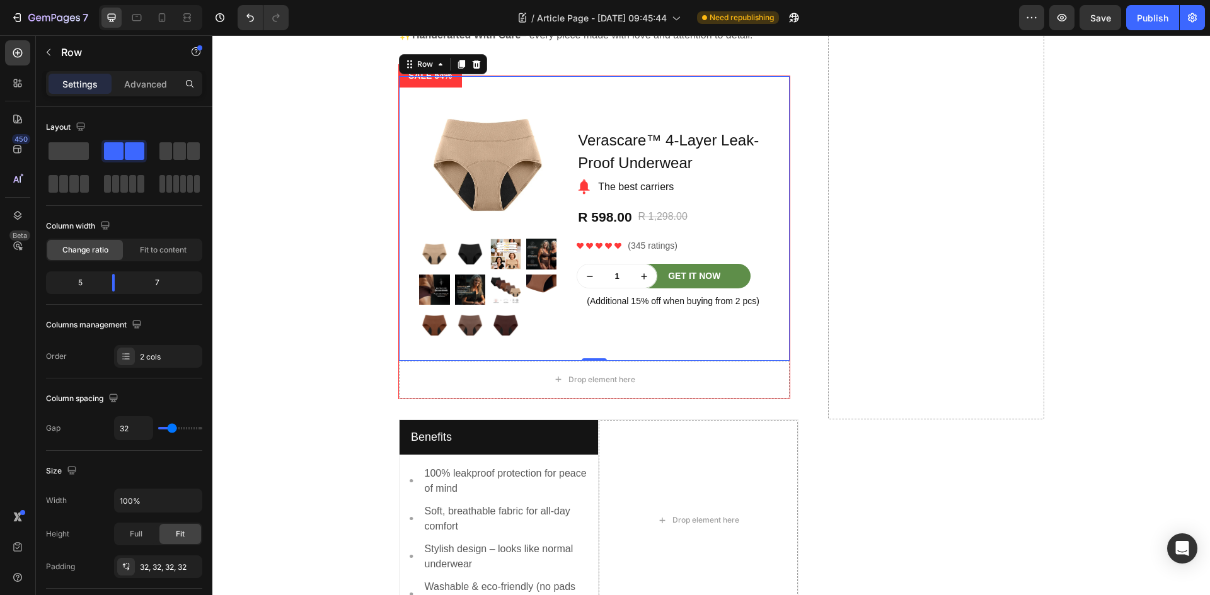
scroll to position [1526, 0]
click at [752, 263] on div "Get It Now Product Cart Button" at bounding box center [713, 275] width 112 height 25
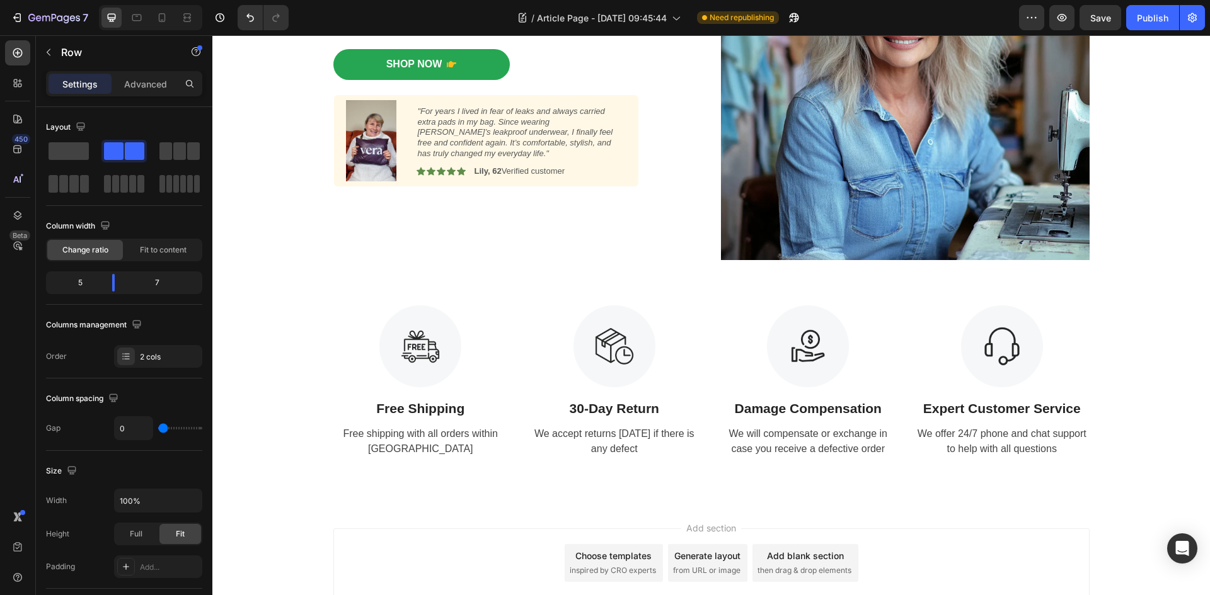
scroll to position [2692, 0]
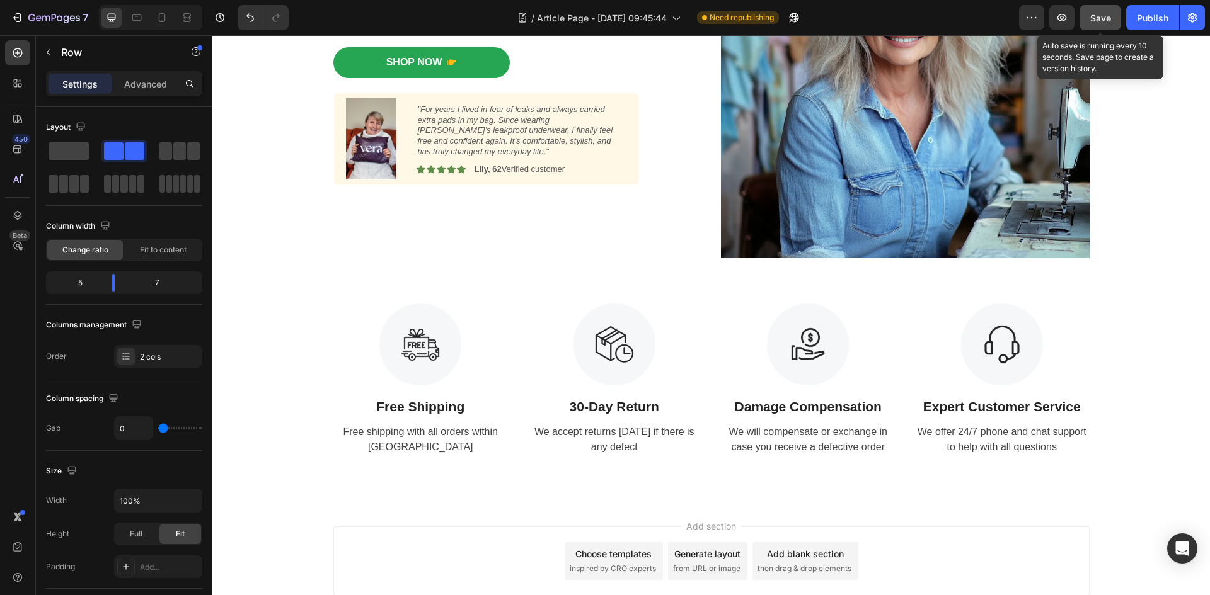
click at [1089, 17] on button "Save" at bounding box center [1100, 17] width 42 height 25
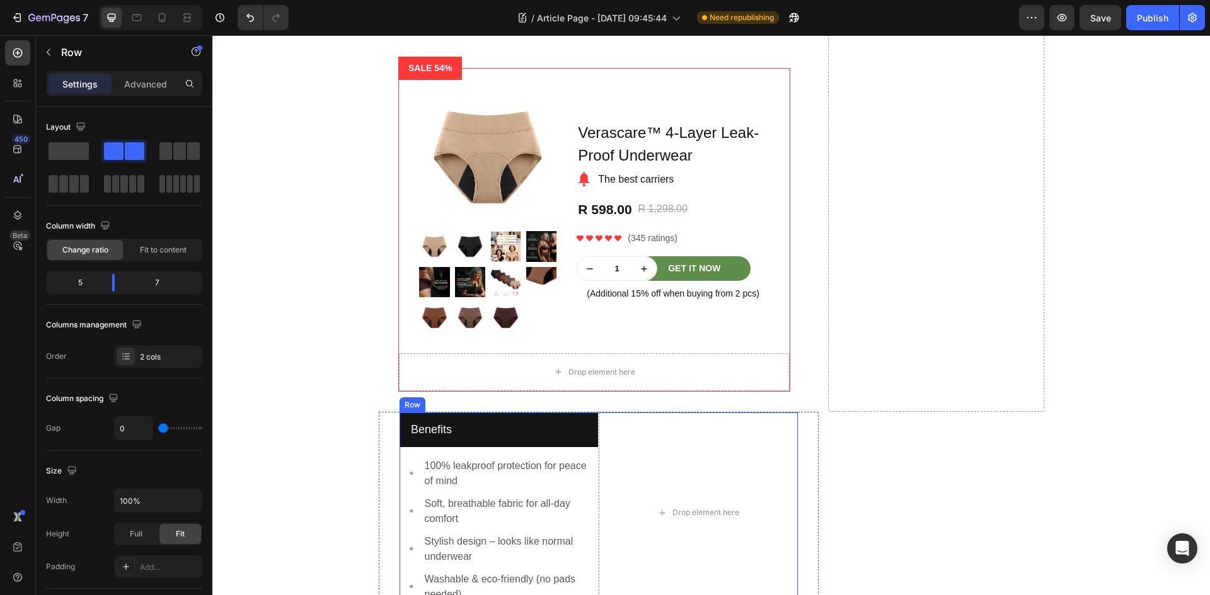
scroll to position [1532, 0]
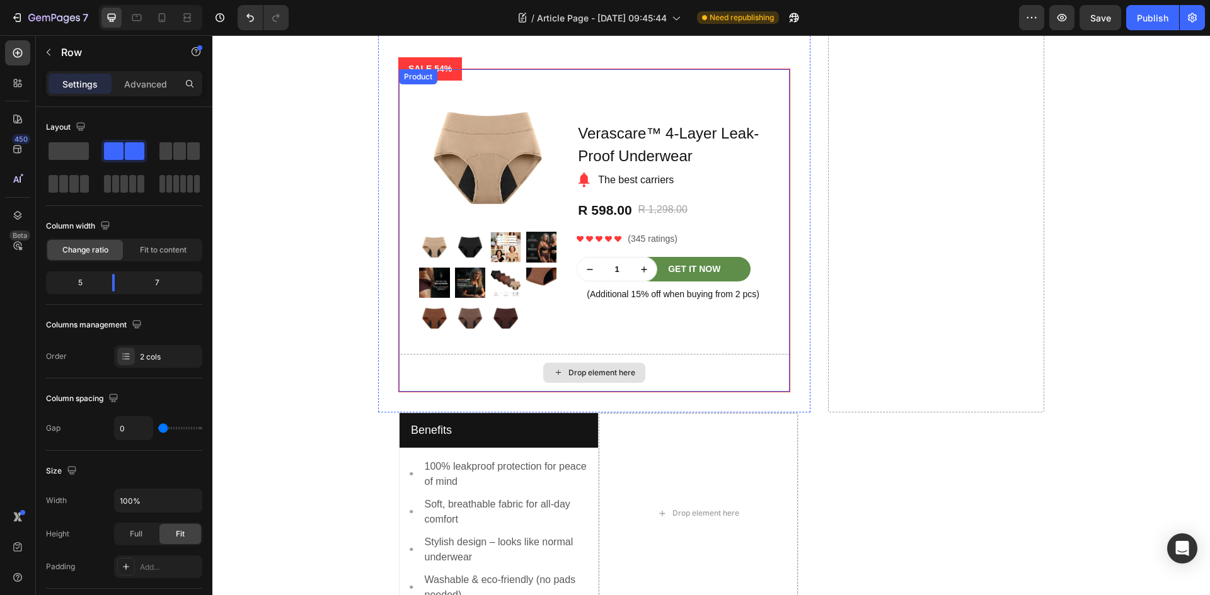
click at [692, 354] on div "Drop element here" at bounding box center [594, 373] width 391 height 38
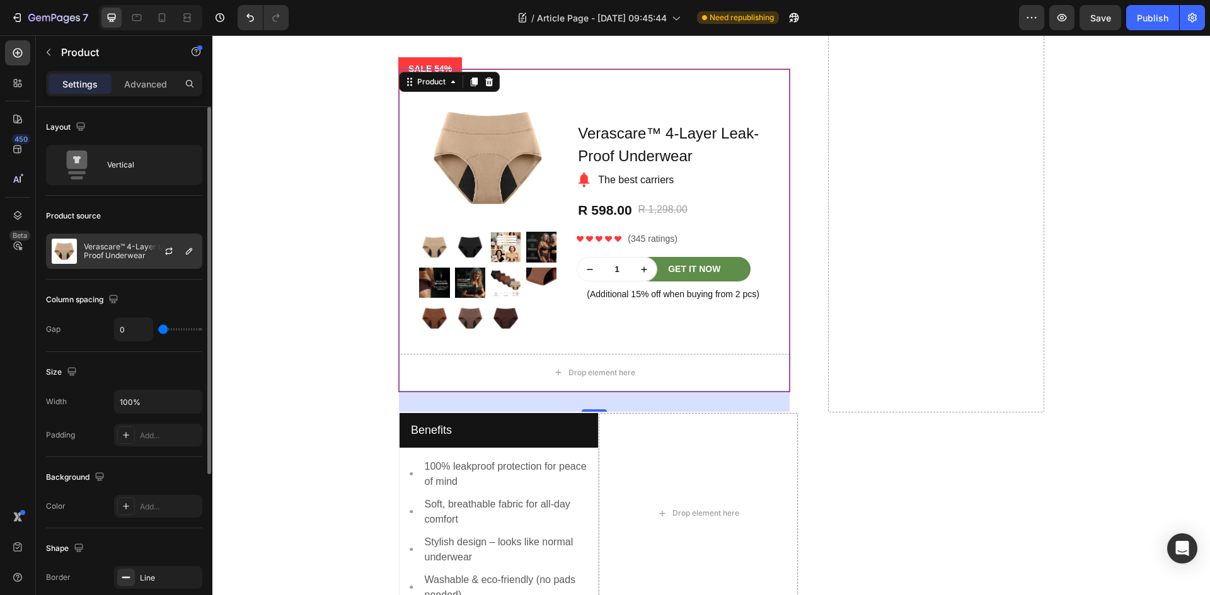
click at [140, 258] on p "Verascare™ 4-Layer Leak-Proof Underwear" at bounding box center [140, 252] width 113 height 18
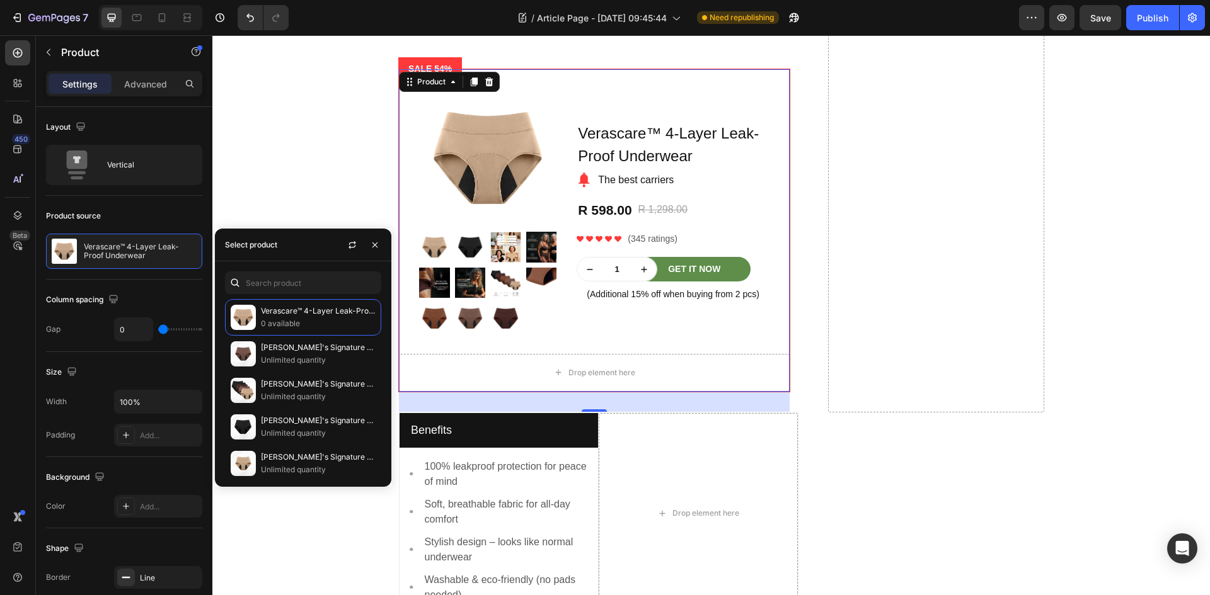
click at [232, 277] on icon at bounding box center [235, 283] width 13 height 13
click at [374, 247] on icon "button" at bounding box center [375, 245] width 10 height 10
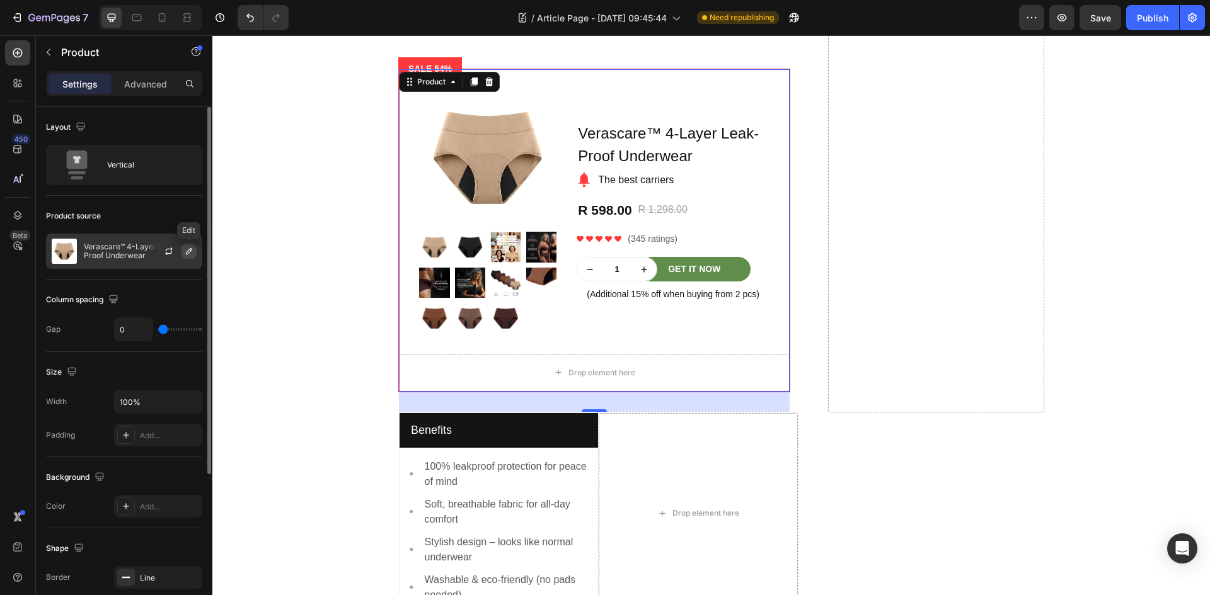
click at [191, 248] on icon "button" at bounding box center [189, 251] width 6 height 6
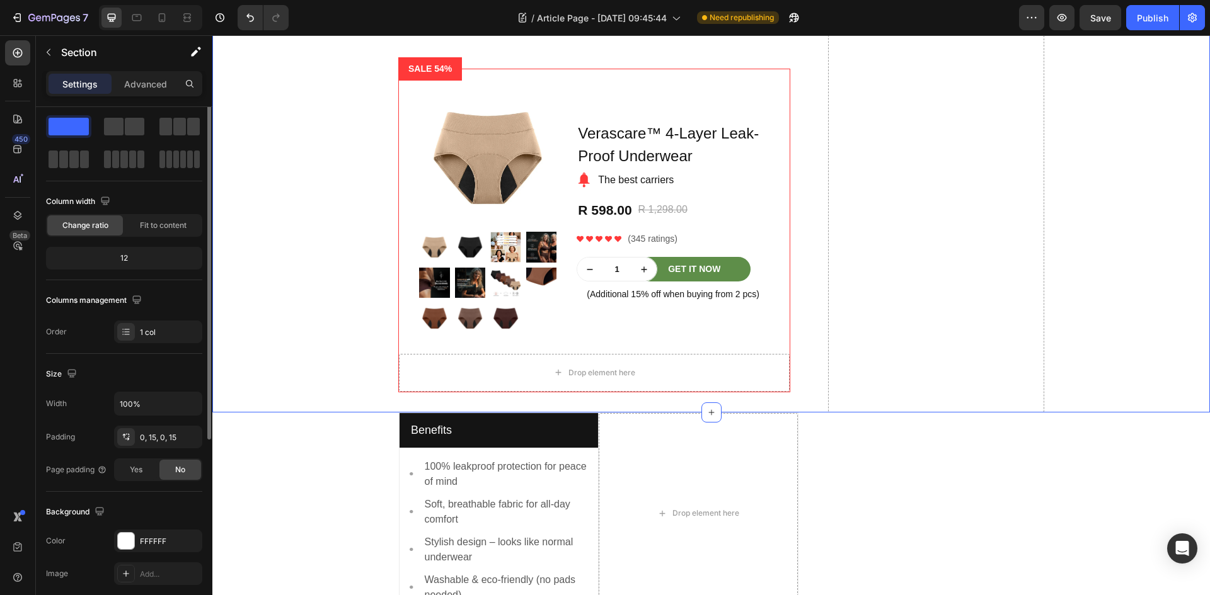
scroll to position [0, 0]
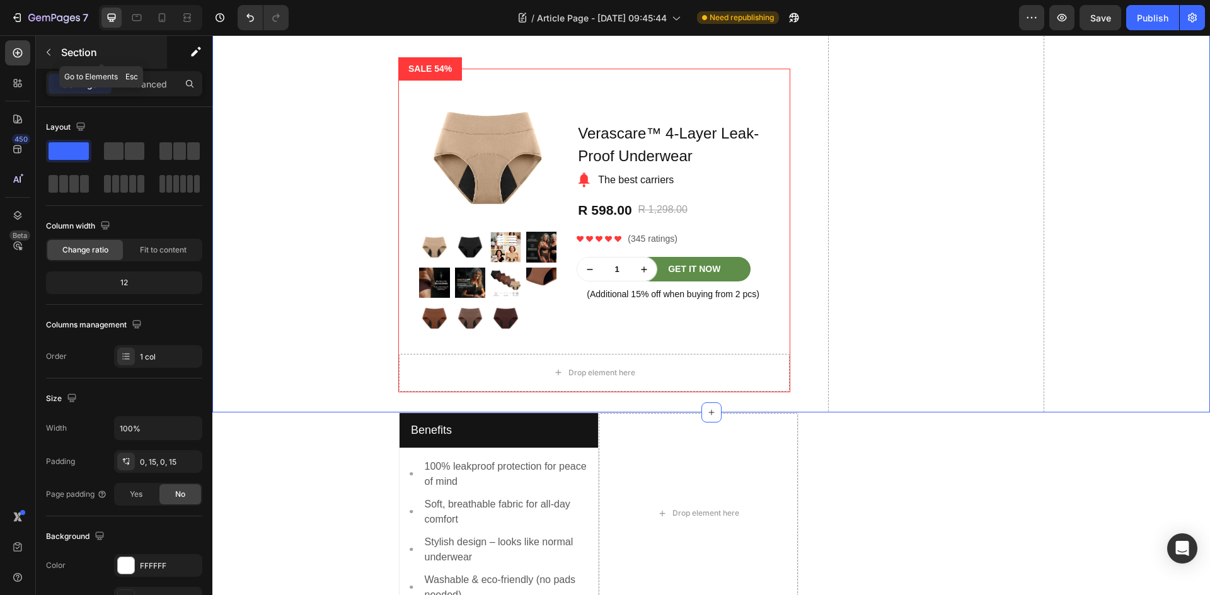
click at [50, 55] on icon "button" at bounding box center [49, 52] width 4 height 7
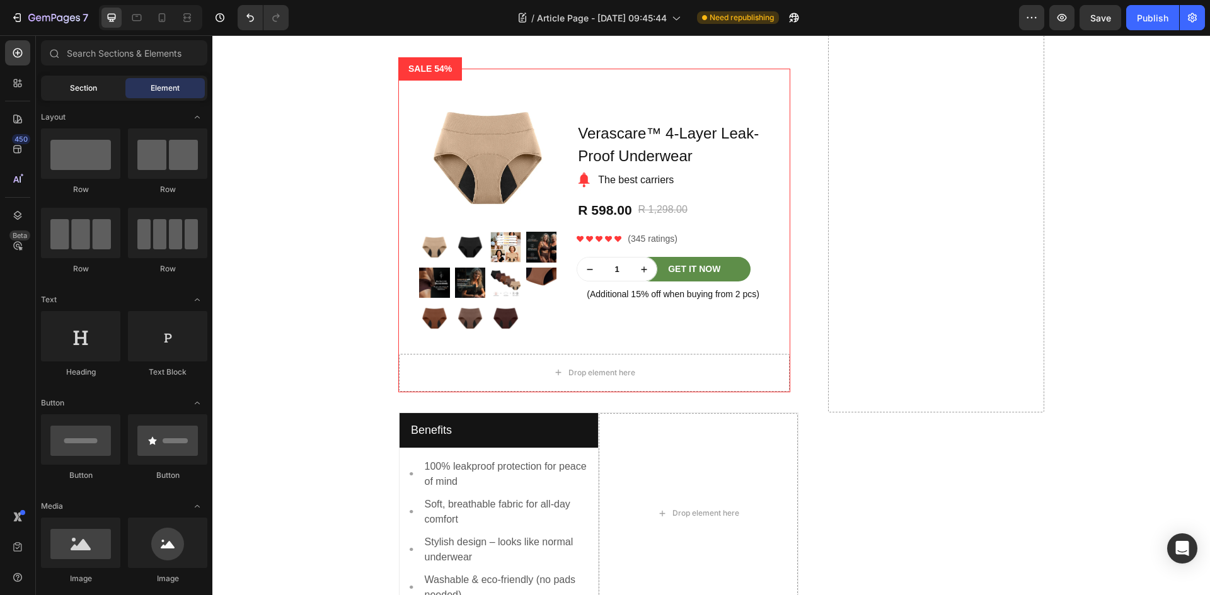
click at [76, 83] on span "Section" at bounding box center [83, 88] width 27 height 11
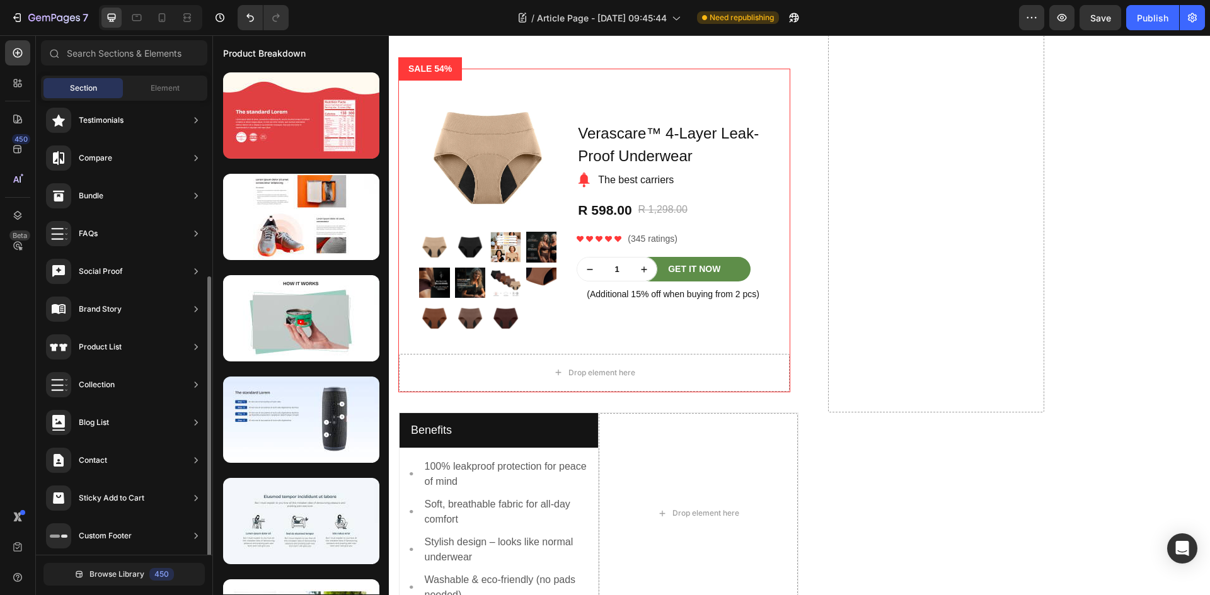
scroll to position [277, 0]
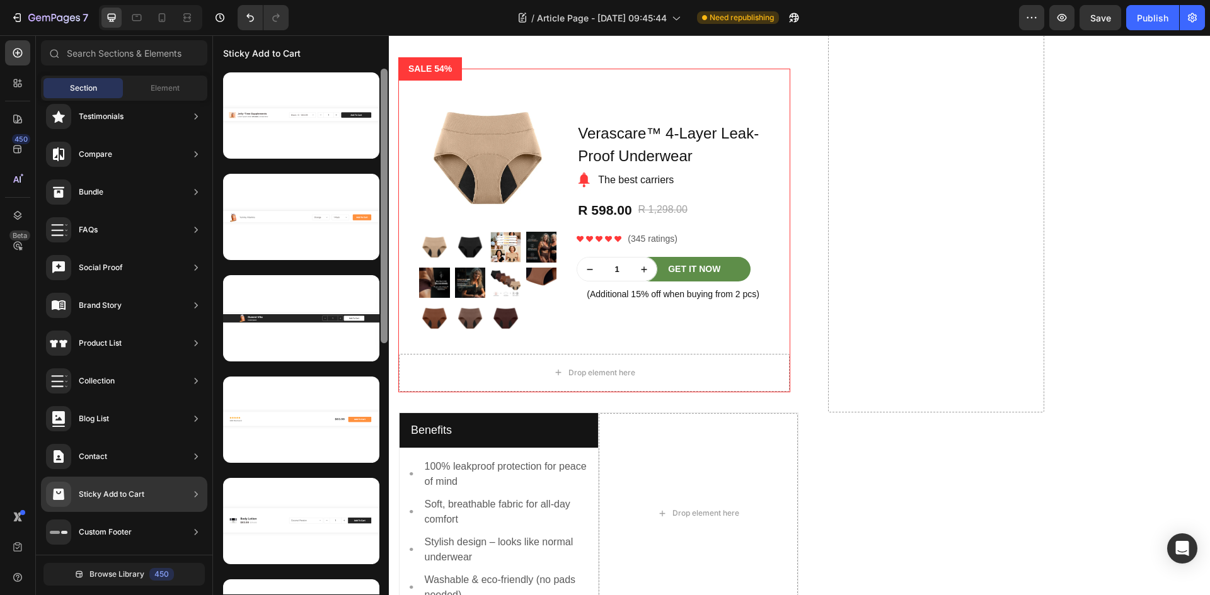
drag, startPoint x: 103, startPoint y: 498, endPoint x: 386, endPoint y: 501, distance: 282.9
click at [212, 501] on div "450 Beta Sections(18) Elements(83) Section Element Hero Section Product Detail …" at bounding box center [106, 315] width 212 height 560
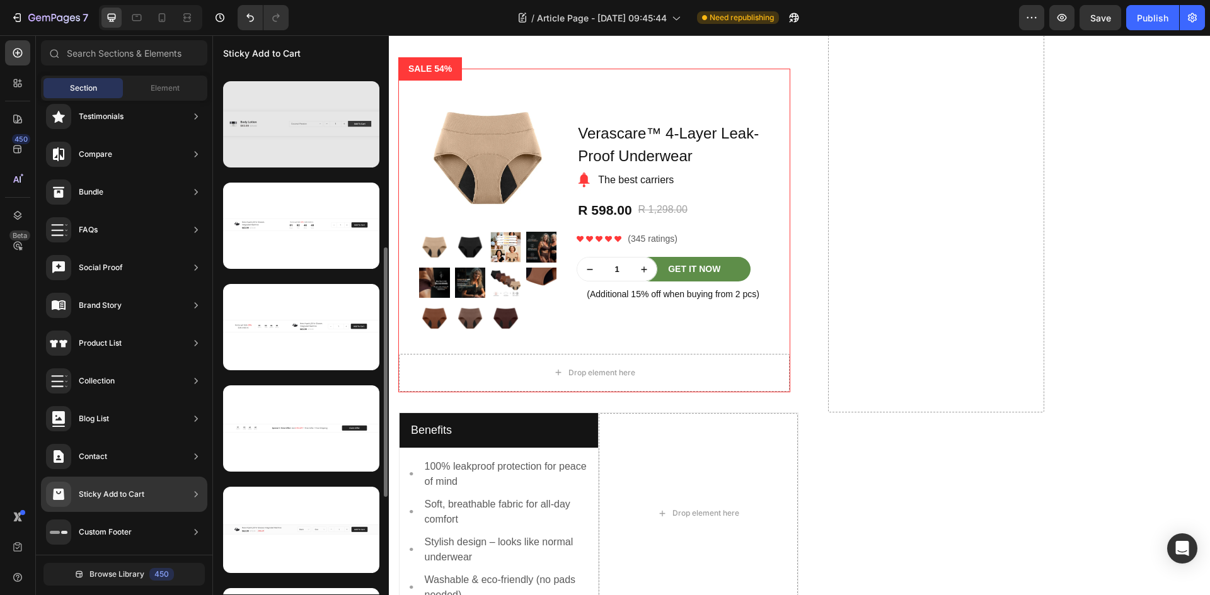
scroll to position [390, 0]
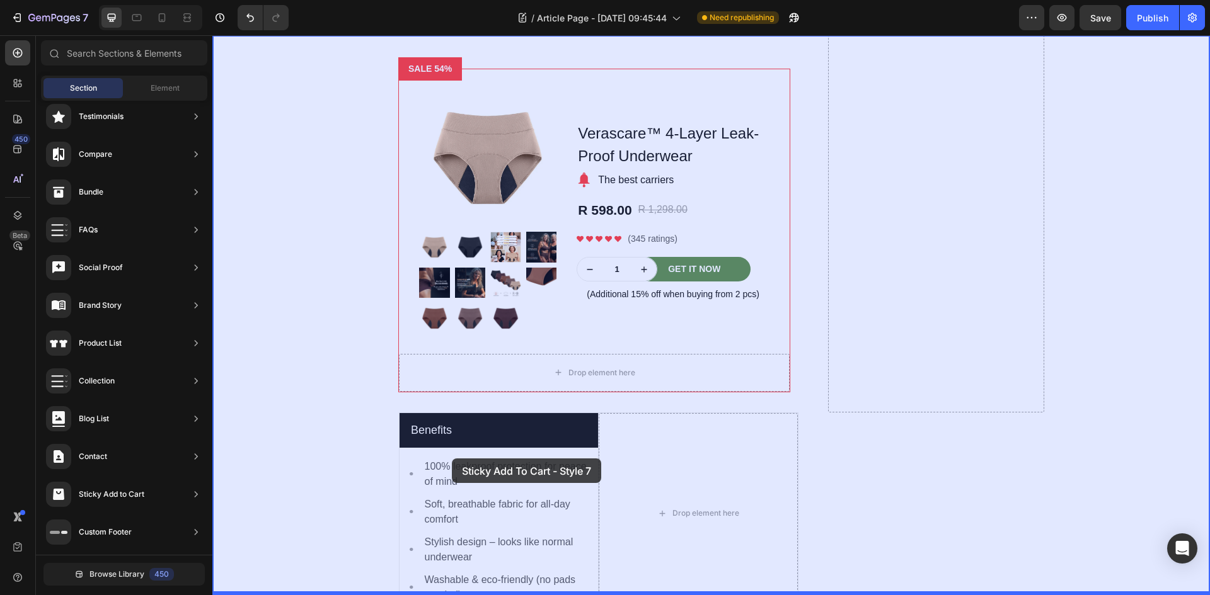
drag, startPoint x: 558, startPoint y: 495, endPoint x: 406, endPoint y: 453, distance: 158.0
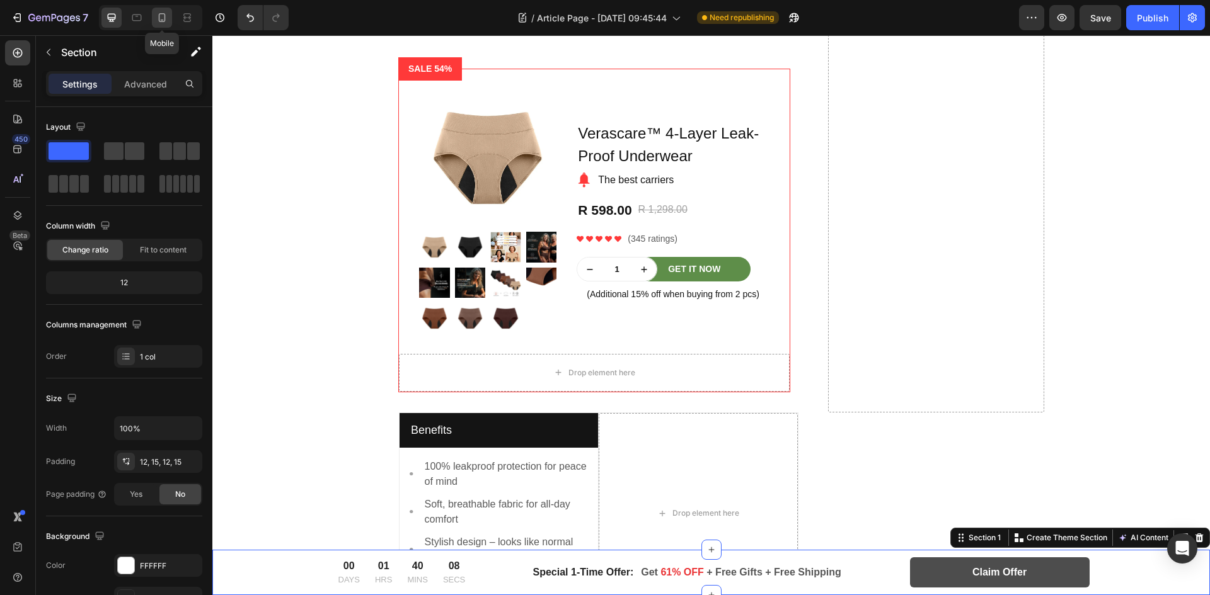
click at [167, 22] on icon at bounding box center [162, 17] width 13 height 13
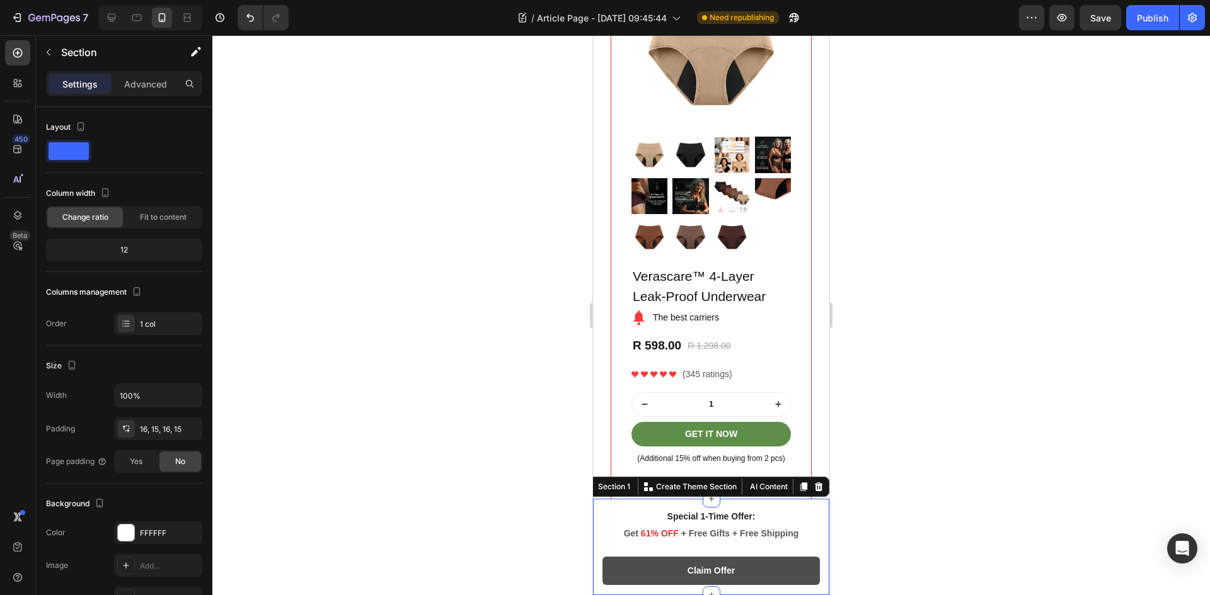
scroll to position [1386, 0]
click at [815, 488] on icon at bounding box center [819, 487] width 8 height 9
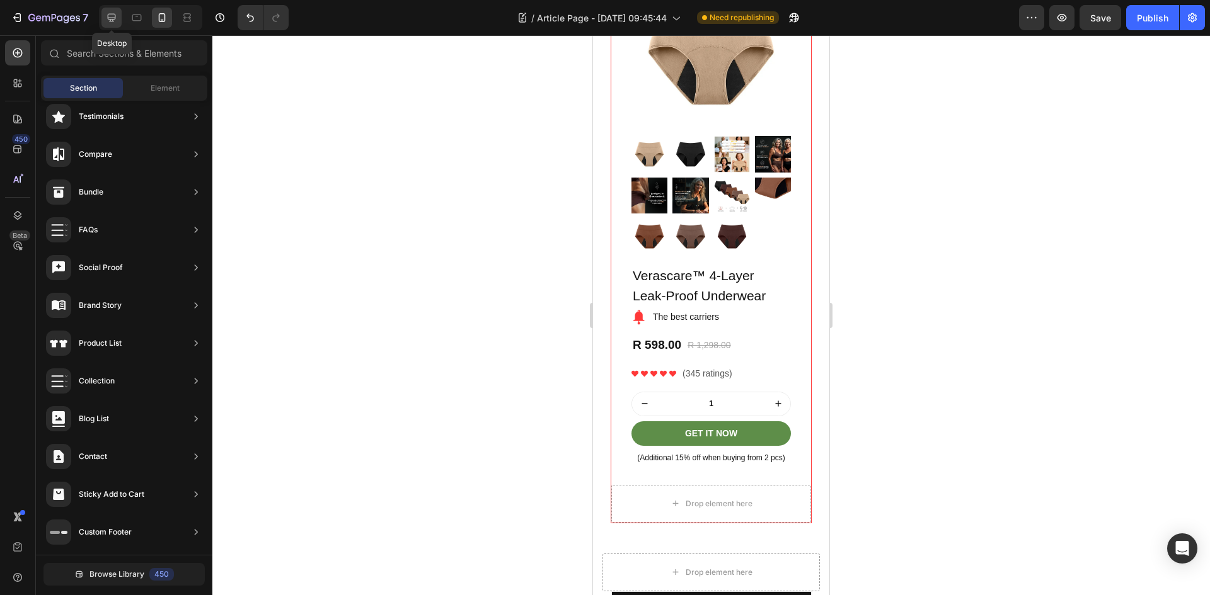
click at [115, 13] on icon at bounding box center [111, 17] width 13 height 13
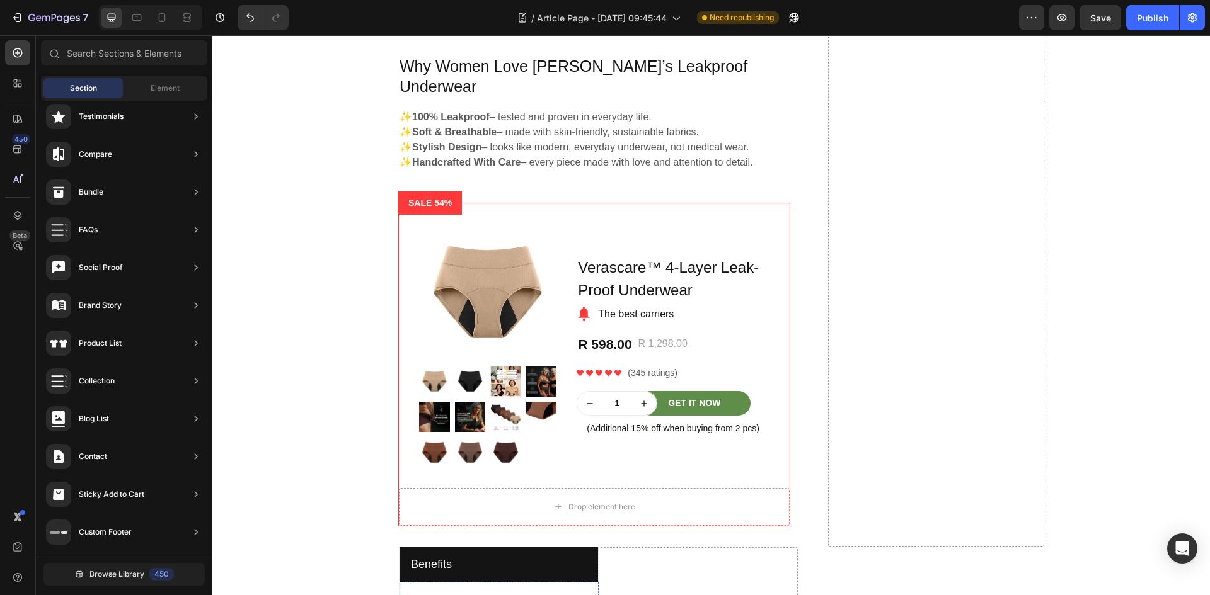
scroll to position [828, 0]
click at [450, 224] on img at bounding box center [487, 292] width 137 height 137
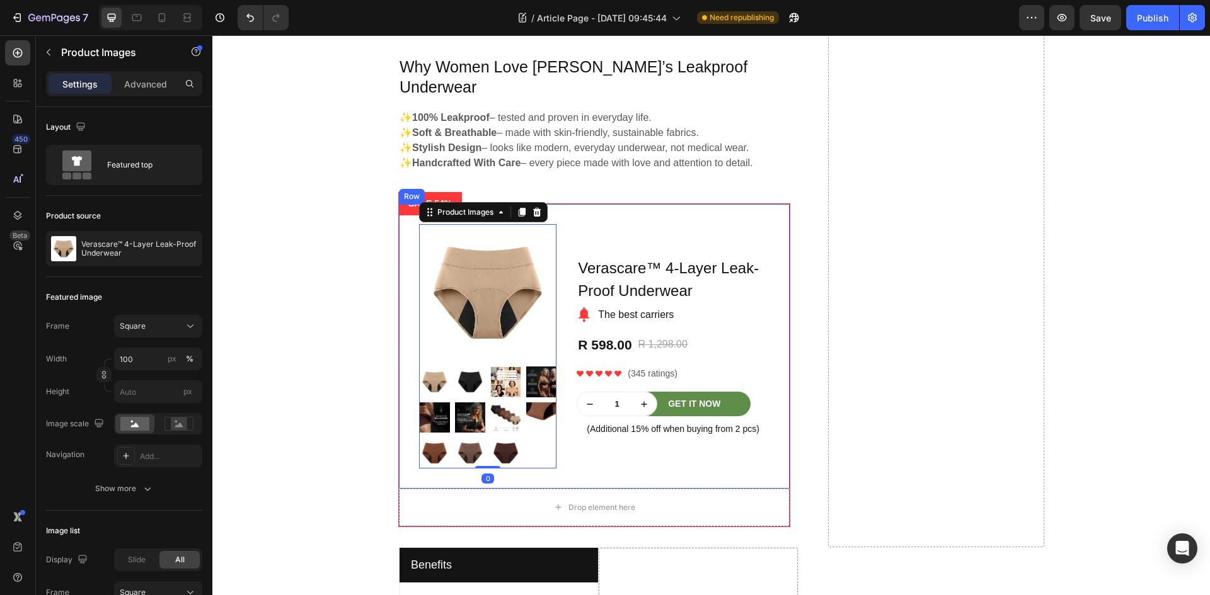
click at [575, 204] on div "Product Images 0 Row Verascare™ 4-Layer Leak-Proof Underwear Product Title Imag…" at bounding box center [594, 346] width 391 height 285
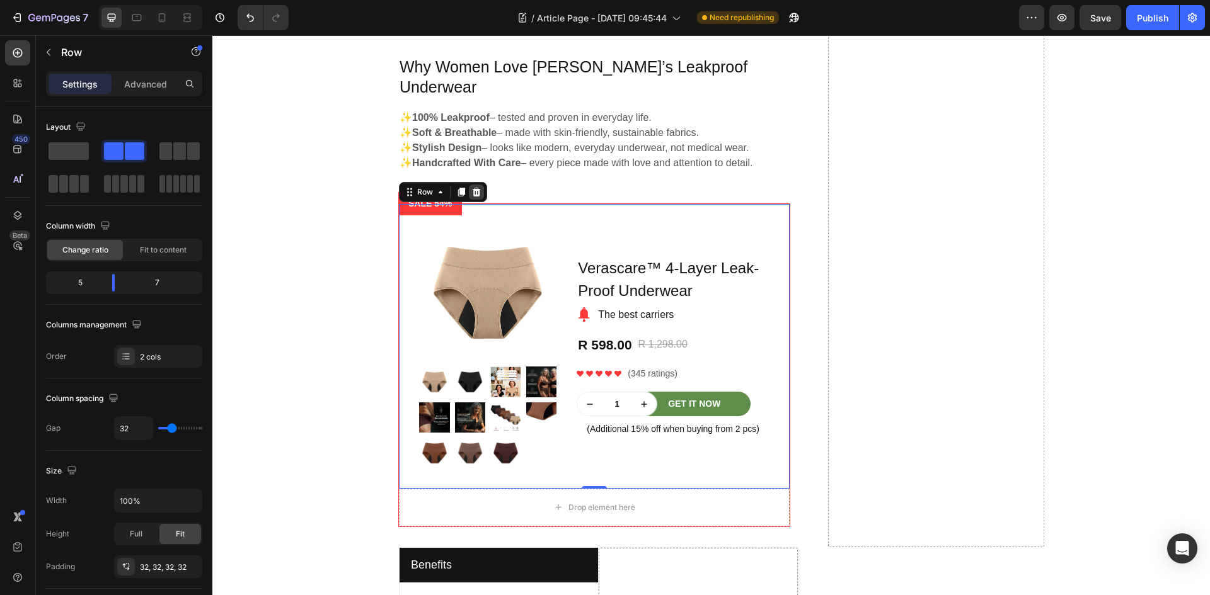
click at [473, 188] on icon at bounding box center [476, 192] width 8 height 9
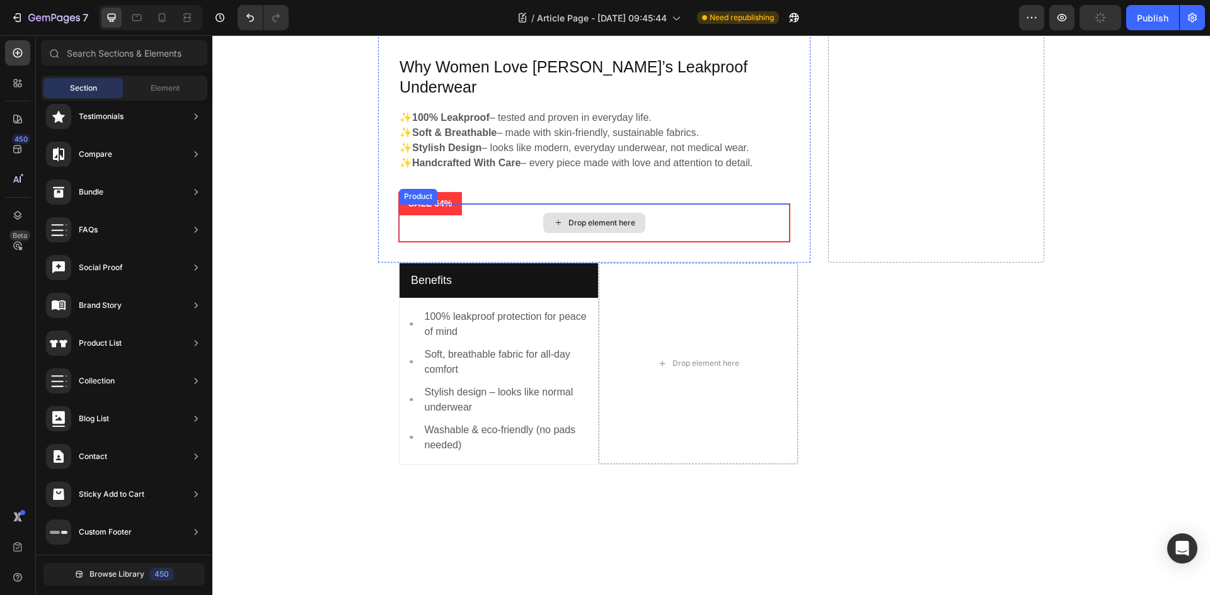
click at [471, 204] on div "Drop element here" at bounding box center [594, 223] width 391 height 38
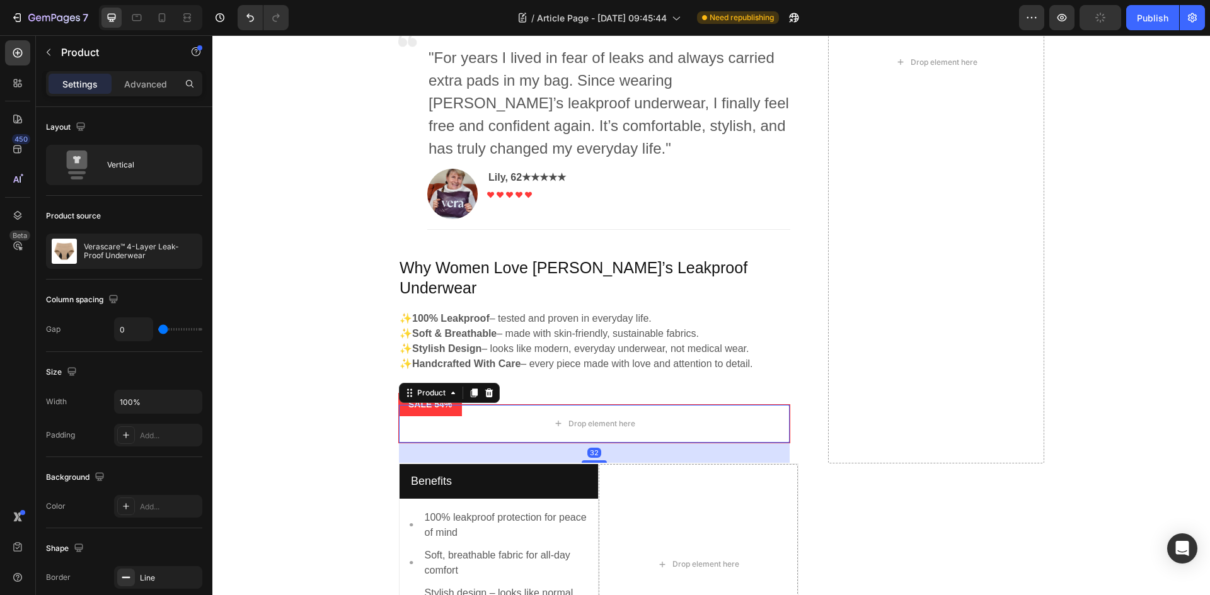
scroll to position [626, 0]
click at [486, 389] on icon at bounding box center [489, 393] width 8 height 9
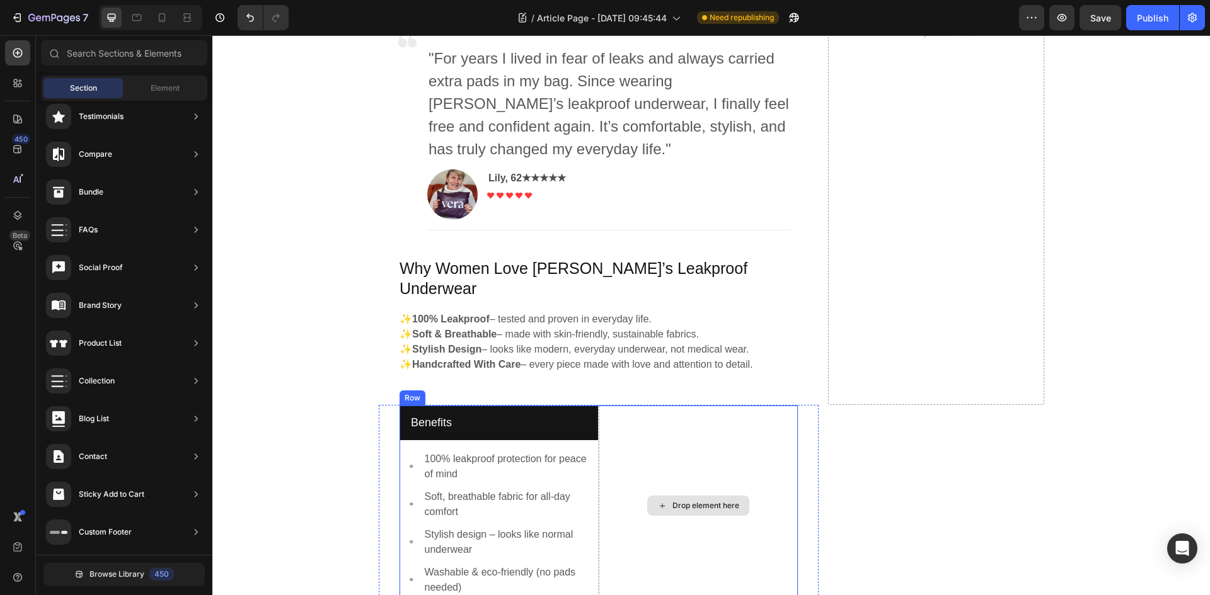
click at [687, 422] on div "Drop element here" at bounding box center [697, 506] width 199 height 201
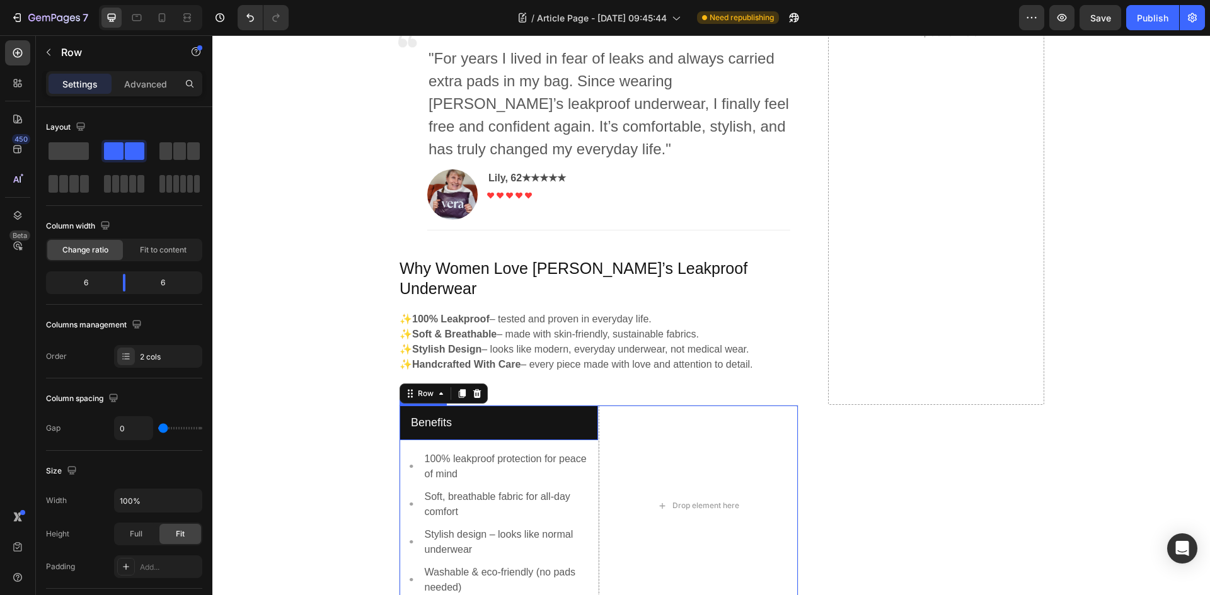
click at [532, 415] on p "Benefits" at bounding box center [499, 423] width 176 height 17
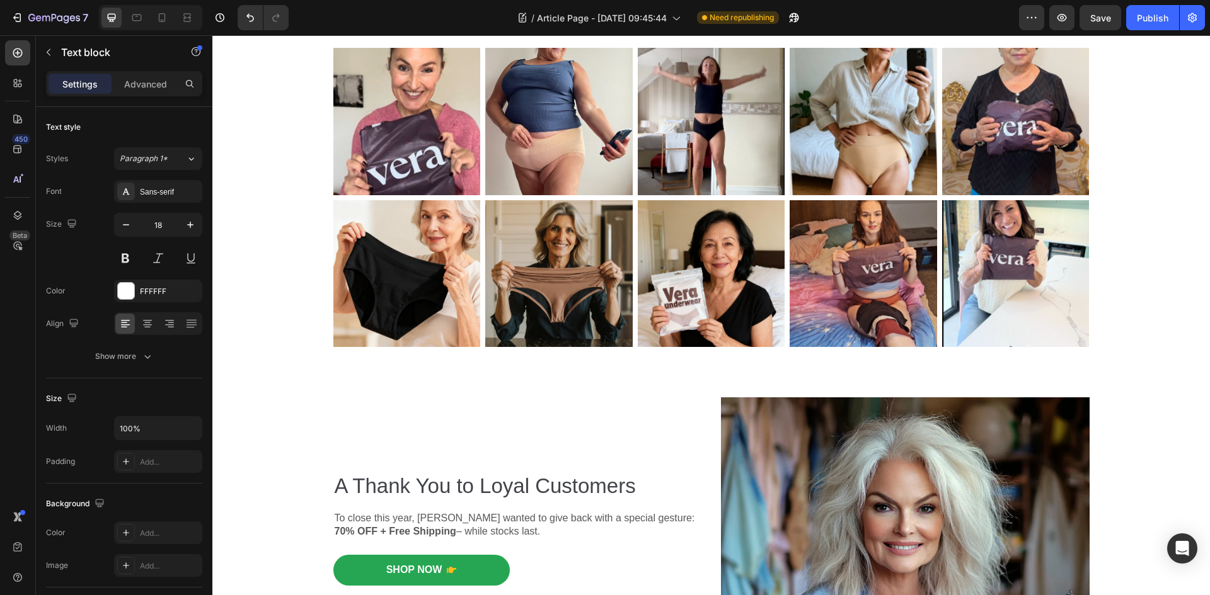
scroll to position [1276, 0]
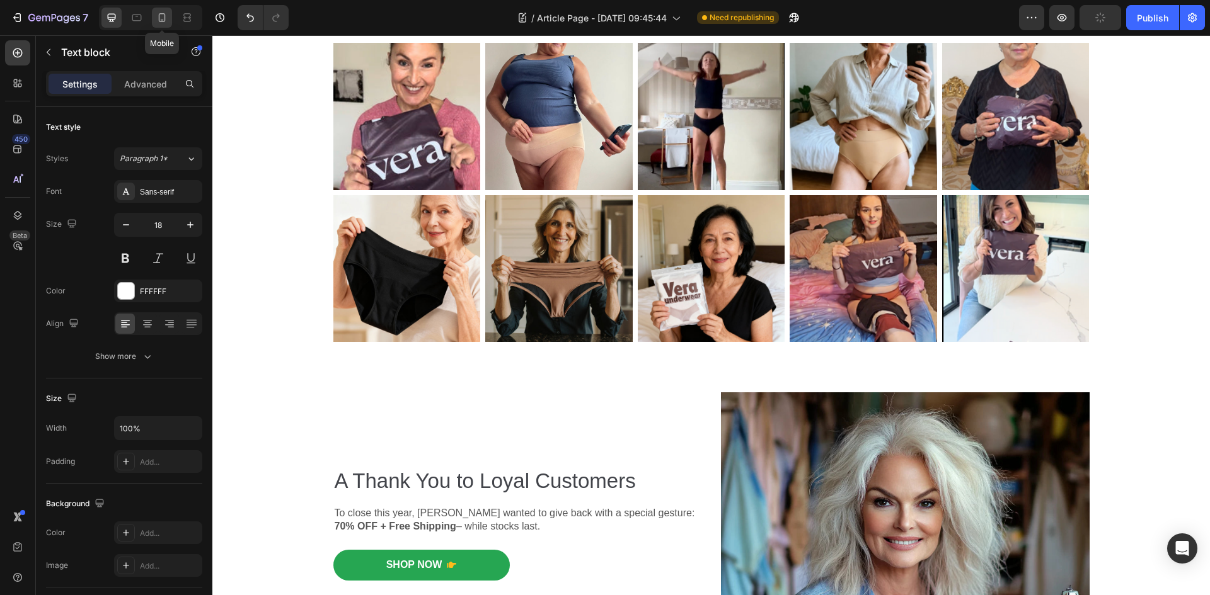
click at [163, 13] on icon at bounding box center [162, 17] width 13 height 13
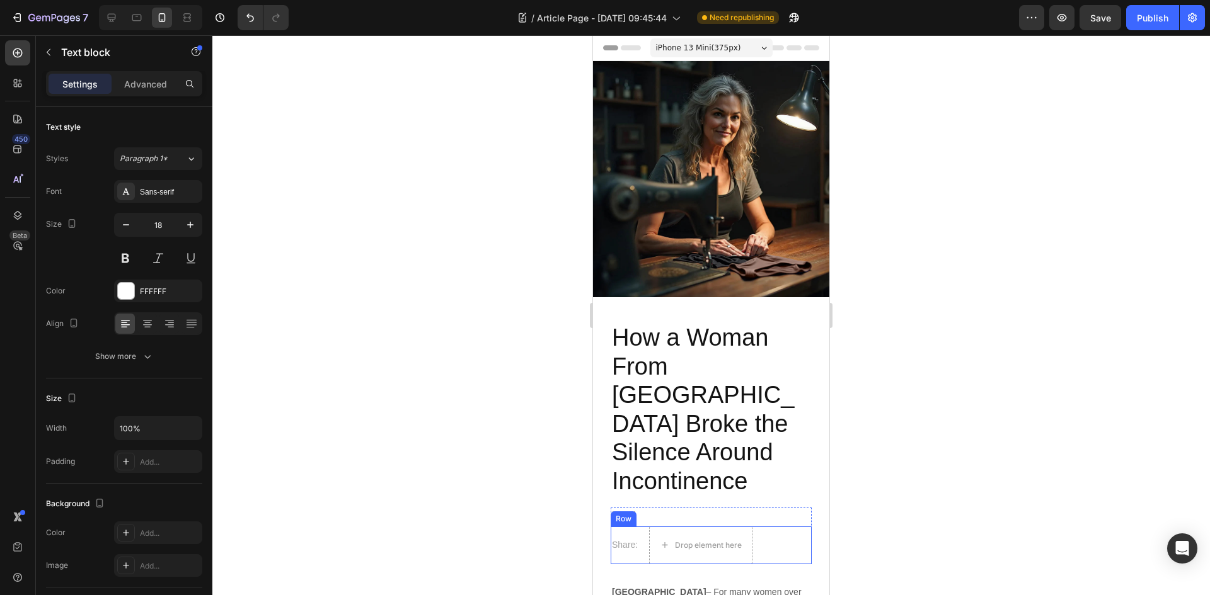
click at [758, 527] on div "Share: Text block Drop element here Row" at bounding box center [710, 546] width 201 height 38
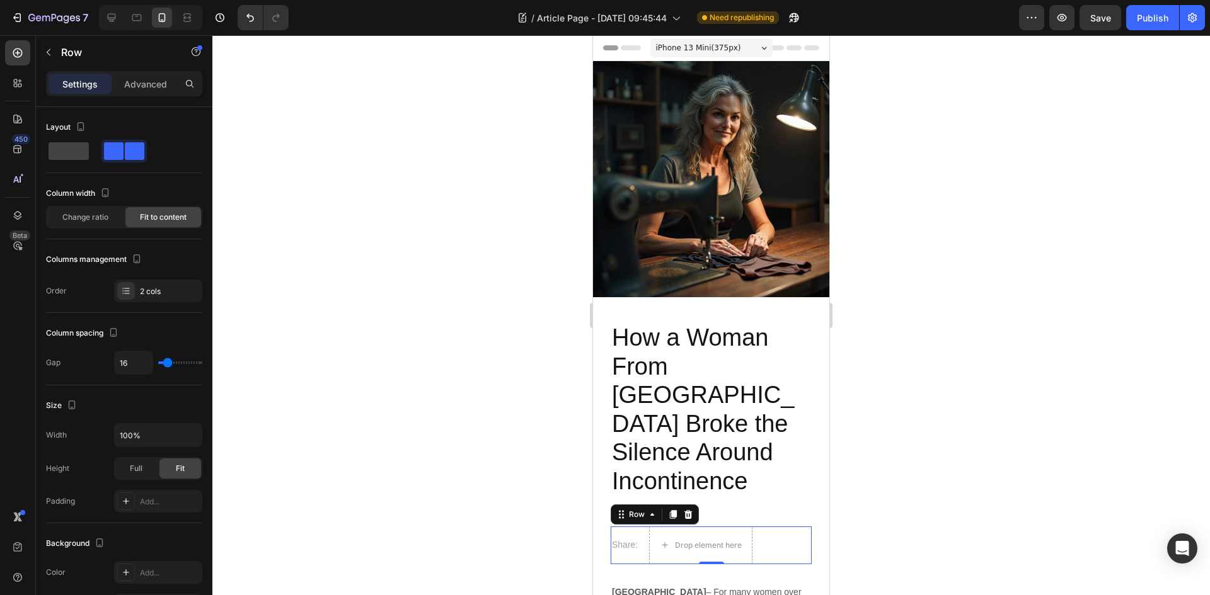
click at [758, 527] on div "Share: Text block Drop element here Row 0" at bounding box center [710, 546] width 201 height 38
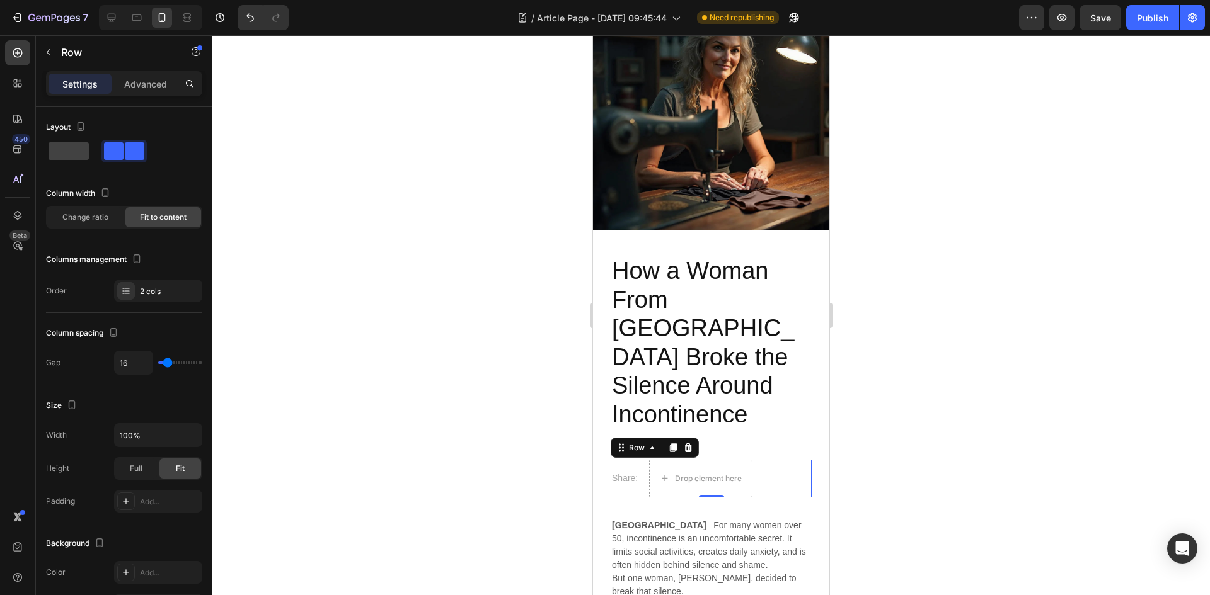
scroll to position [67, 0]
click at [782, 363] on h2 "How a Woman From [GEOGRAPHIC_DATA] Broke the Silence Around Incontinence" at bounding box center [710, 342] width 201 height 175
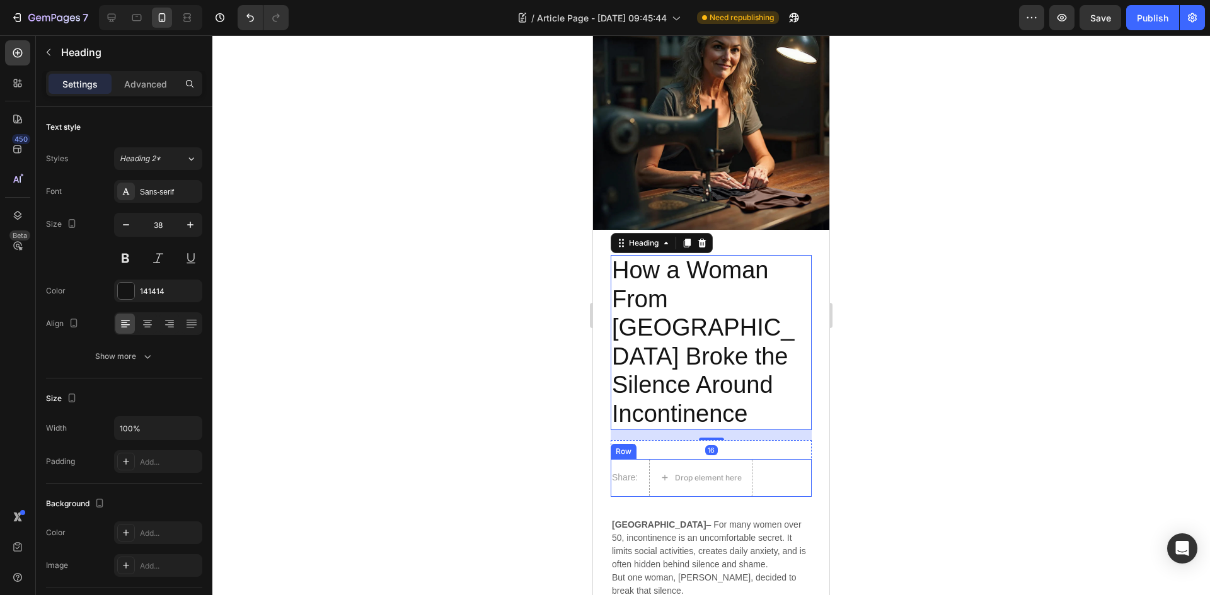
click at [768, 459] on div "Share: Text block Drop element here Row" at bounding box center [710, 478] width 201 height 38
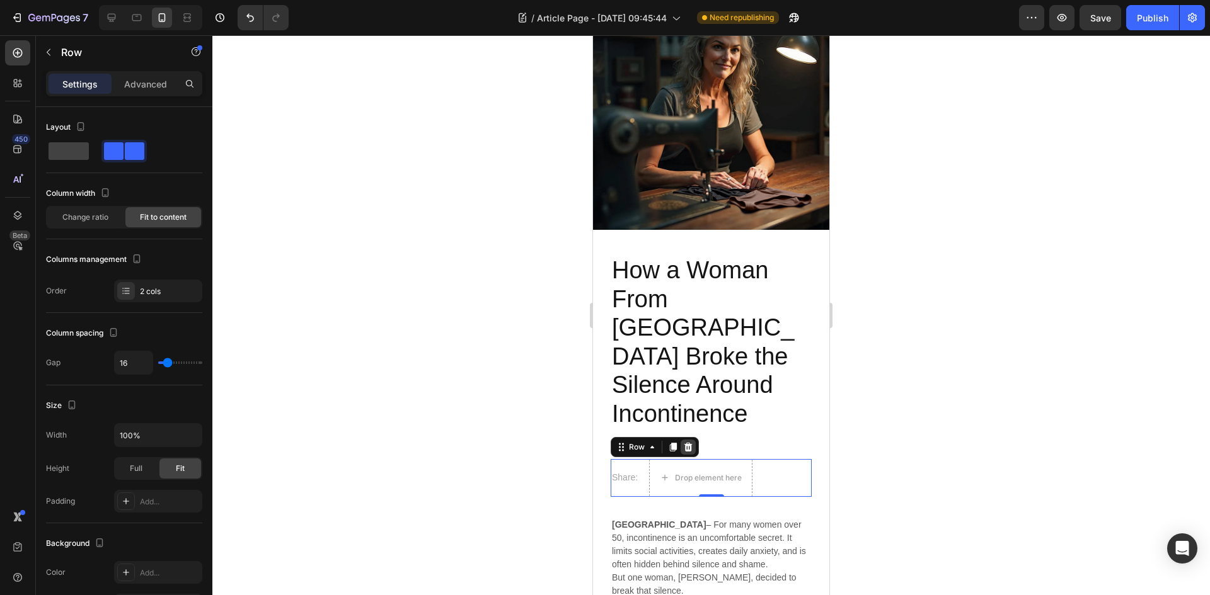
click at [690, 442] on icon at bounding box center [688, 446] width 8 height 9
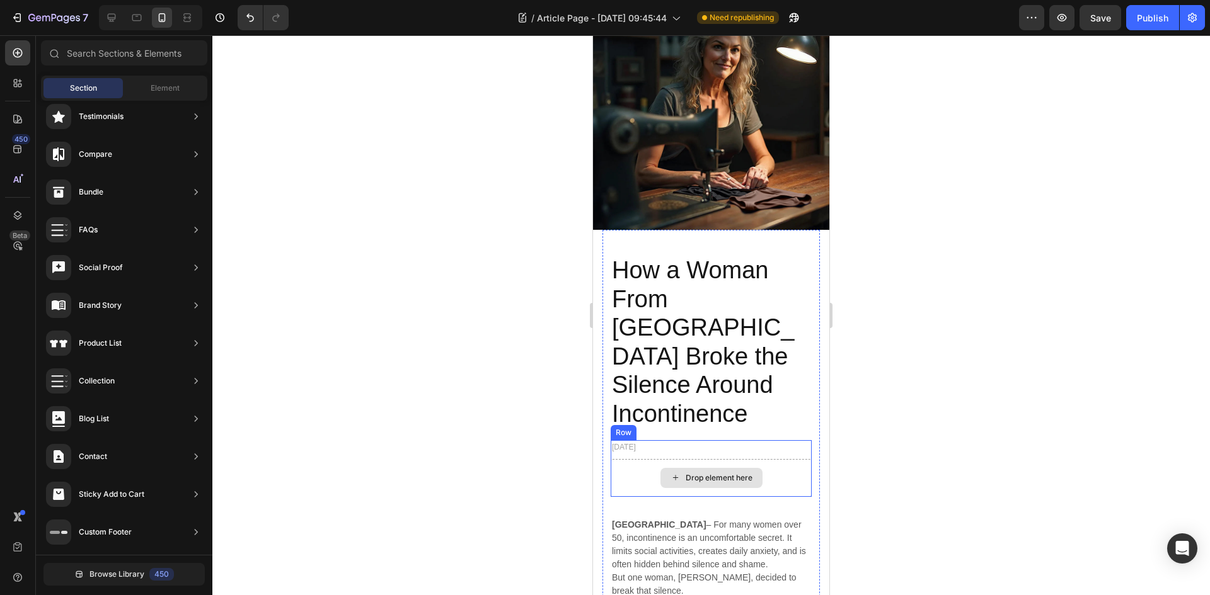
click at [774, 459] on div "Drop element here" at bounding box center [710, 478] width 201 height 38
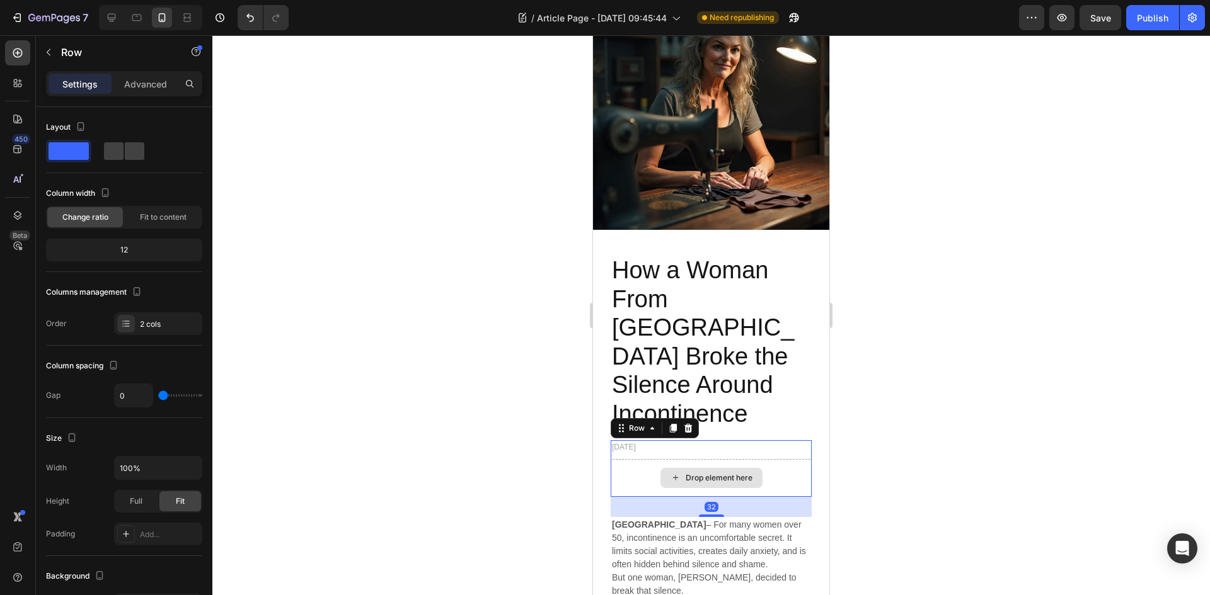
click at [639, 459] on div "Drop element here" at bounding box center [710, 478] width 201 height 38
click at [767, 518] on p "[GEOGRAPHIC_DATA] – For many women over 50, incontinence is an uncomfortable se…" at bounding box center [711, 544] width 198 height 53
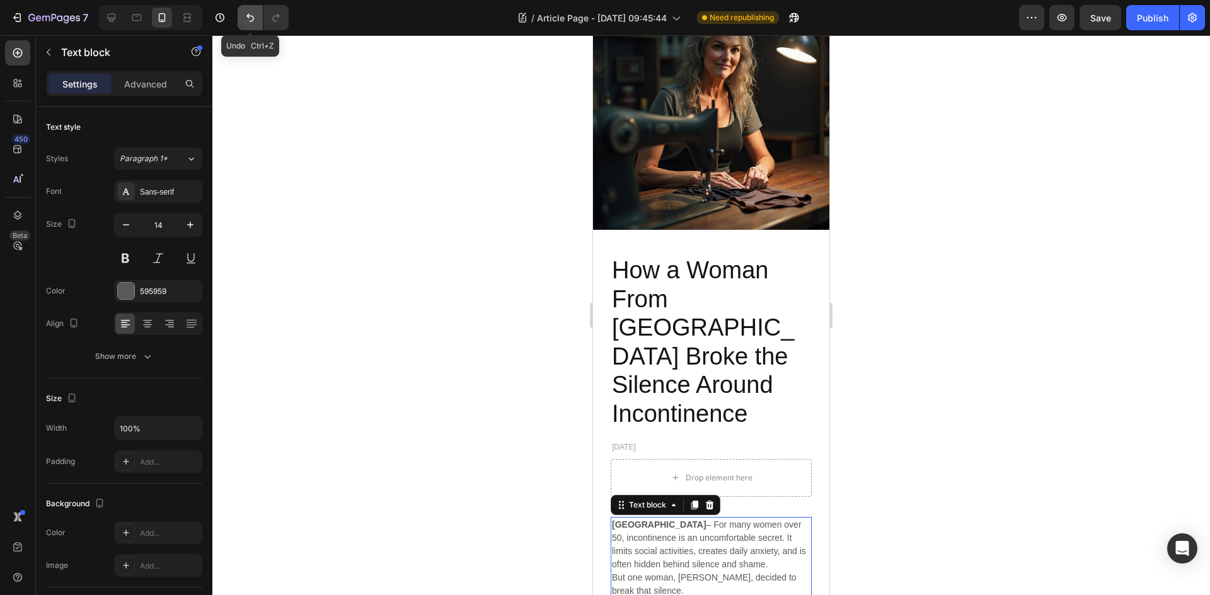
click at [248, 16] on icon "Undo/Redo" at bounding box center [250, 18] width 8 height 8
click at [779, 459] on div "Share: Text block Drop element here Row" at bounding box center [710, 478] width 201 height 38
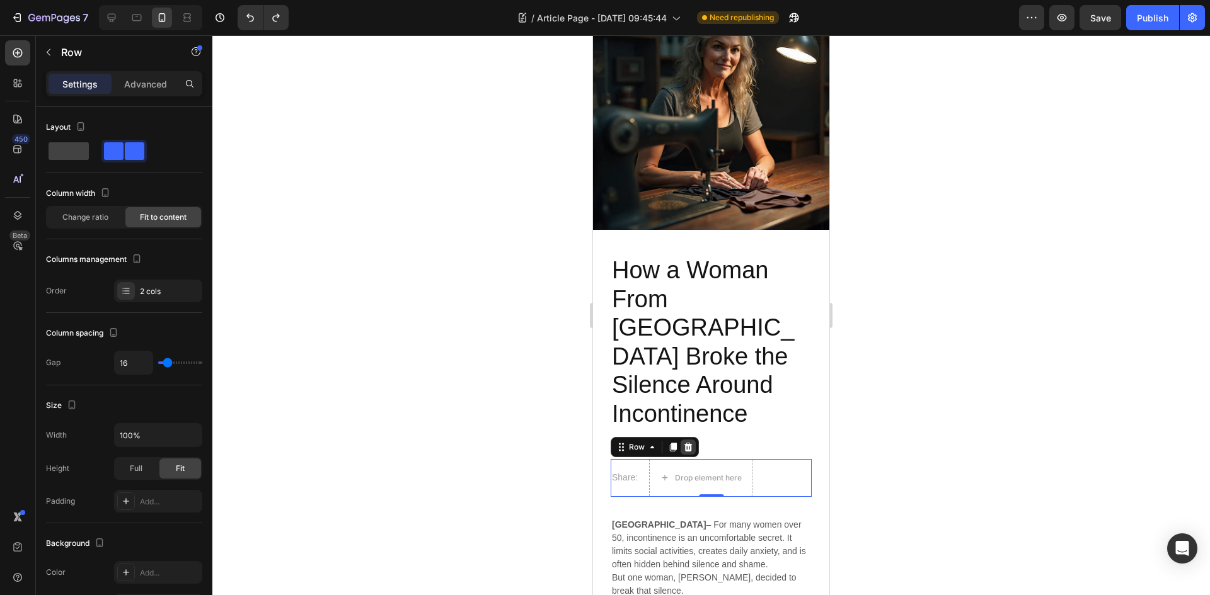
click at [693, 440] on div at bounding box center [687, 447] width 15 height 15
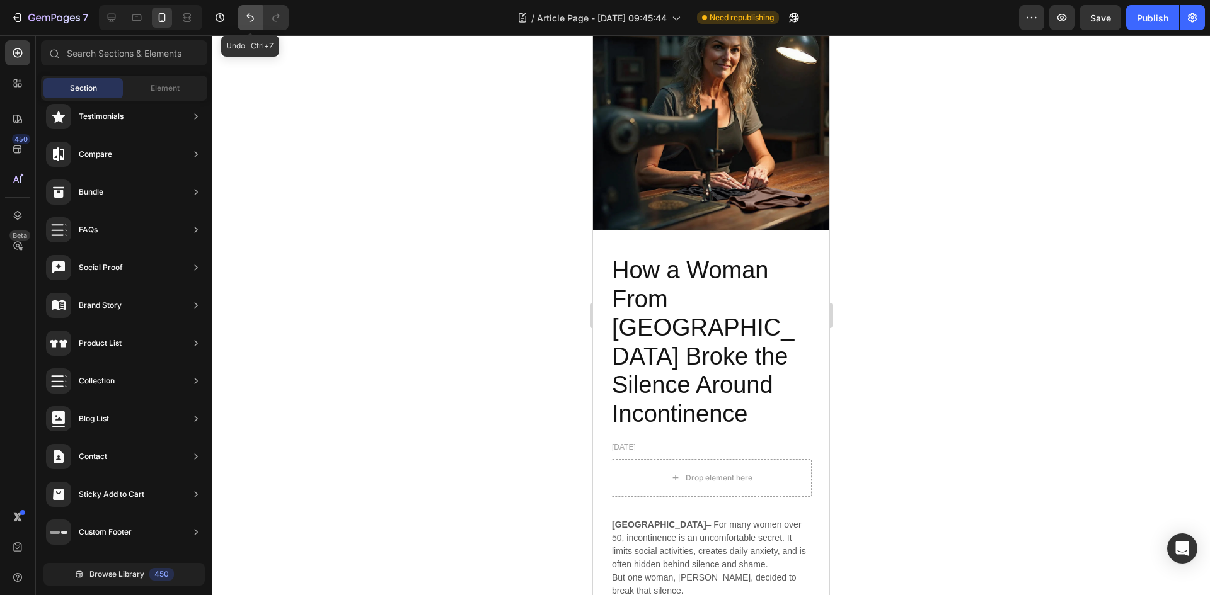
click at [248, 23] on icon "Undo/Redo" at bounding box center [250, 17] width 13 height 13
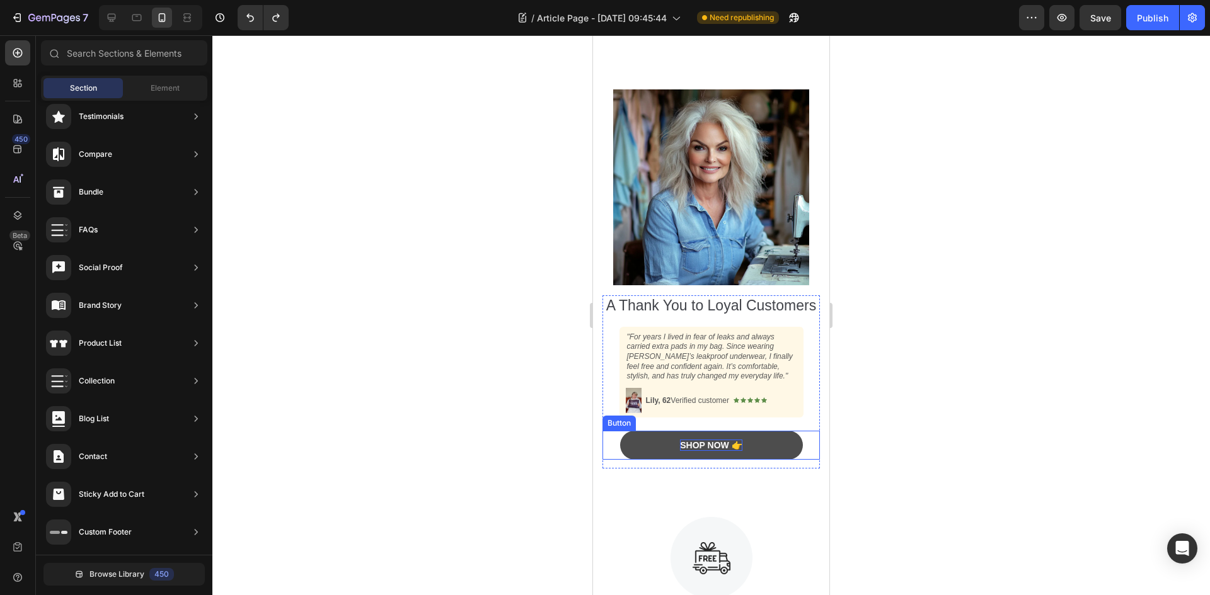
scroll to position [1804, 0]
click at [704, 450] on div "Shop Now 👉" at bounding box center [711, 444] width 62 height 11
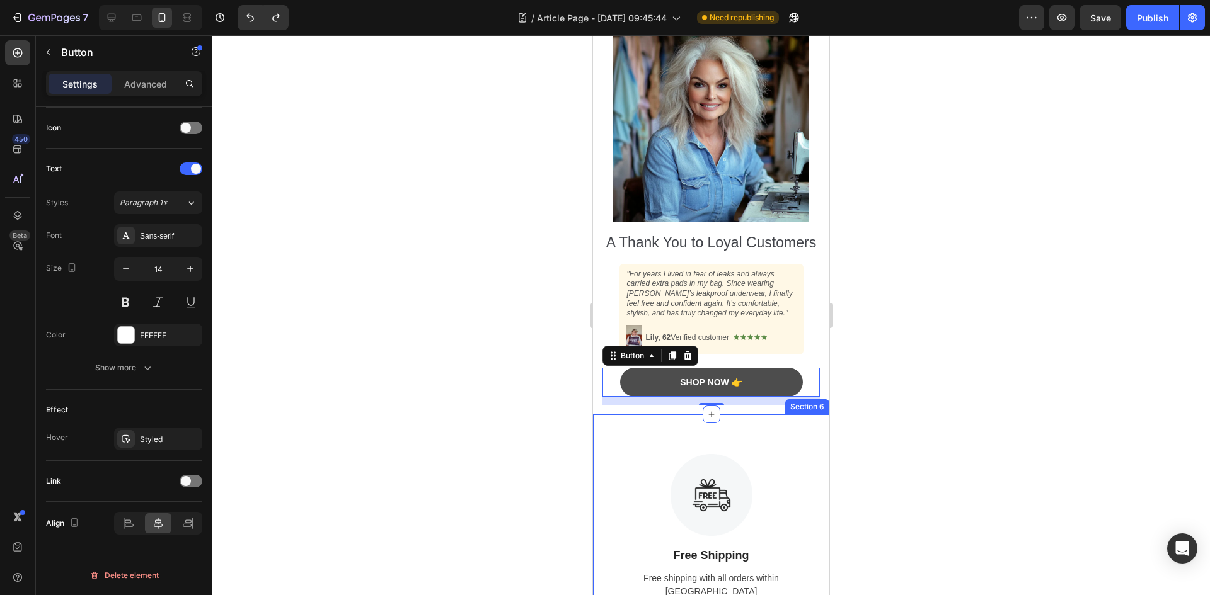
scroll to position [1842, 0]
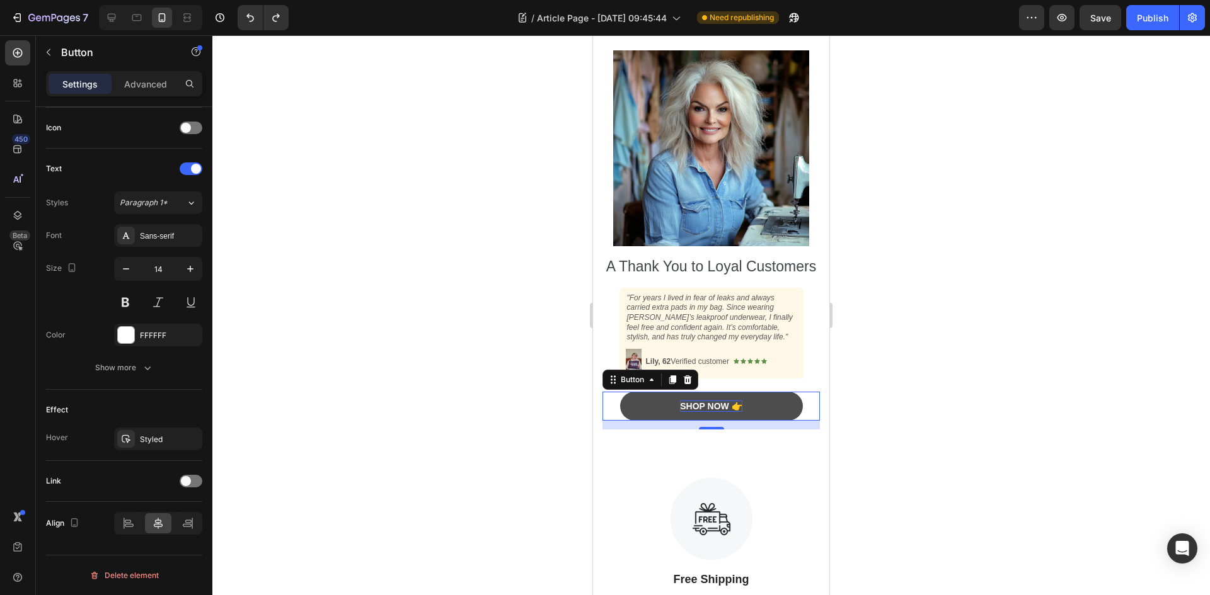
click at [706, 412] on div "Shop Now 👉" at bounding box center [711, 406] width 62 height 11
click at [706, 412] on p "Shop Now 👉" at bounding box center [711, 406] width 62 height 11
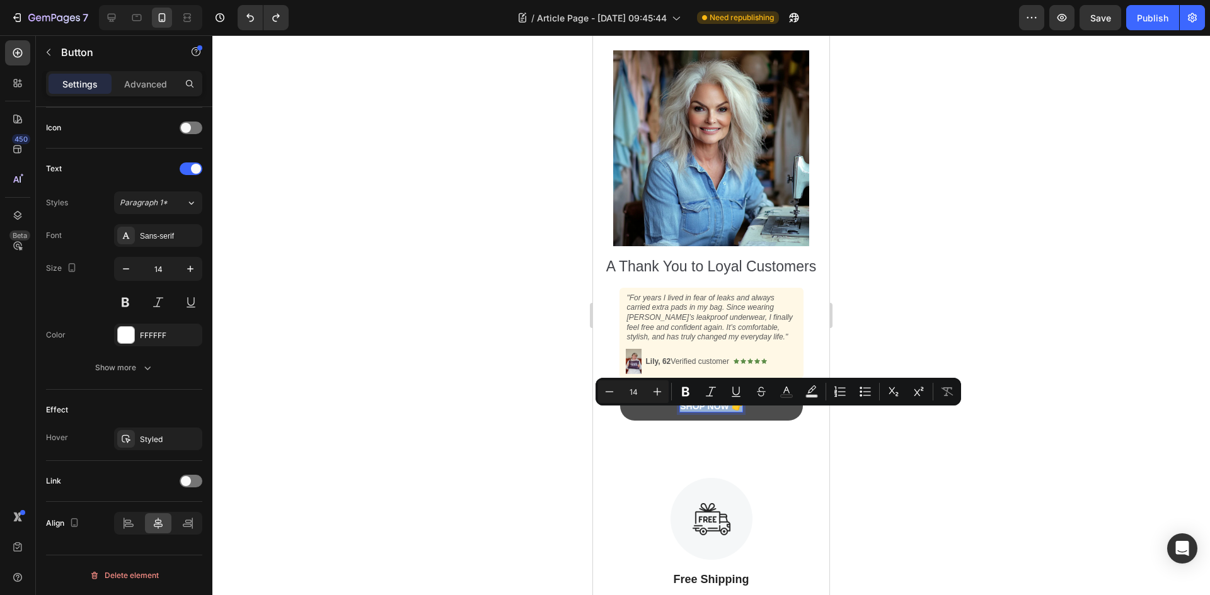
click at [706, 412] on p "Shop Now 👉" at bounding box center [711, 406] width 62 height 11
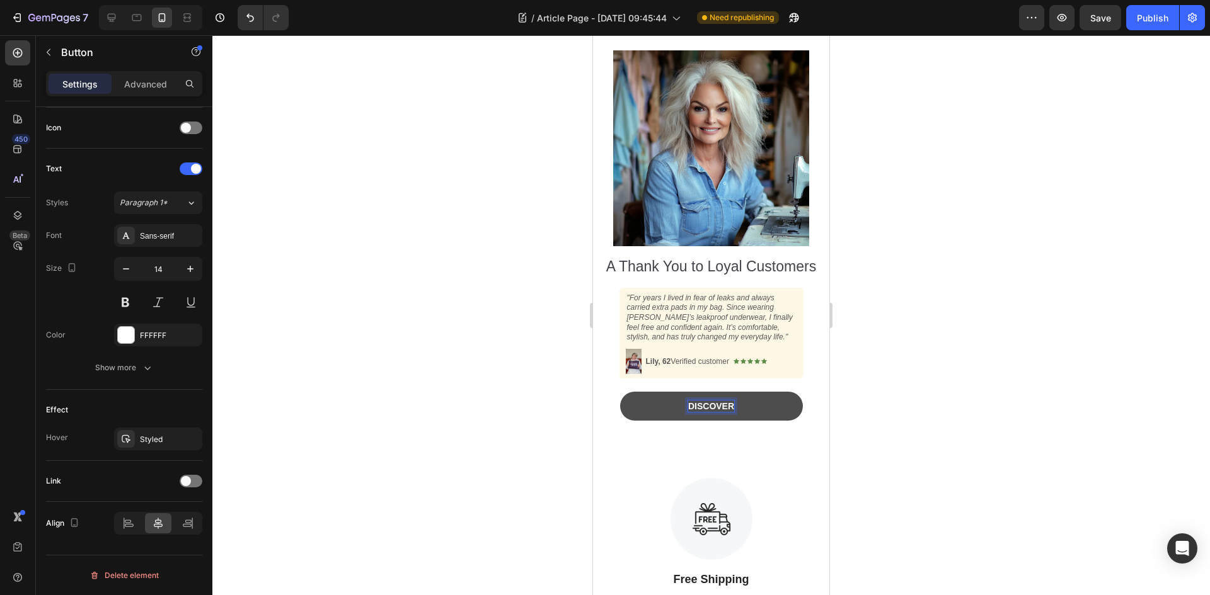
click at [620, 392] on button "Discover" at bounding box center [711, 406] width 183 height 29
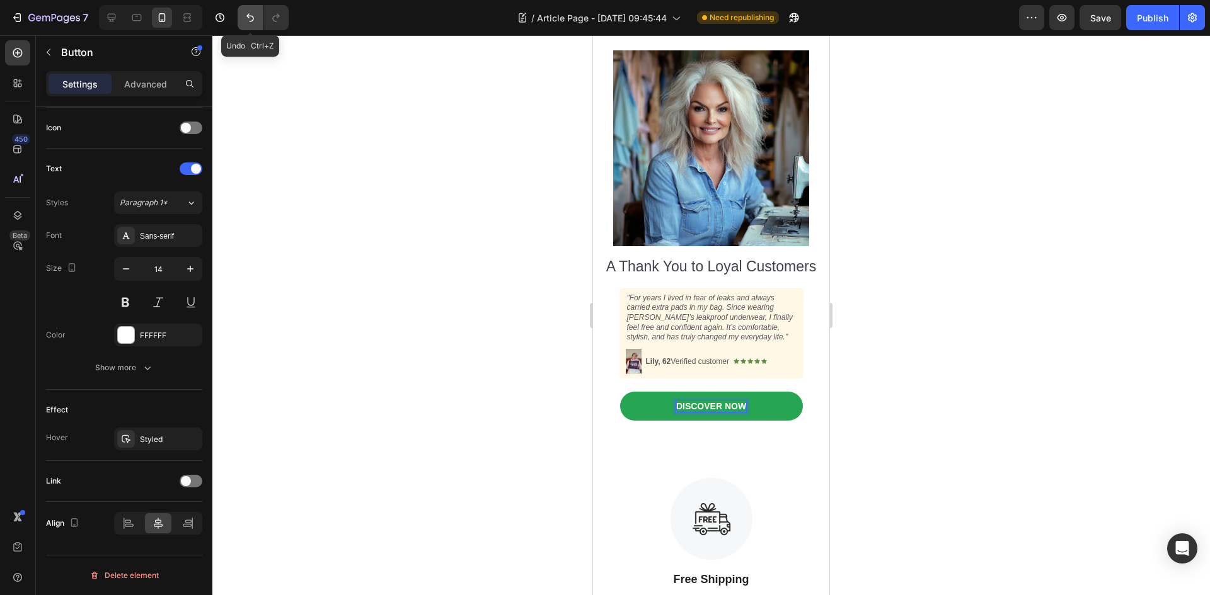
click at [245, 23] on icon "Undo/Redo" at bounding box center [250, 17] width 13 height 13
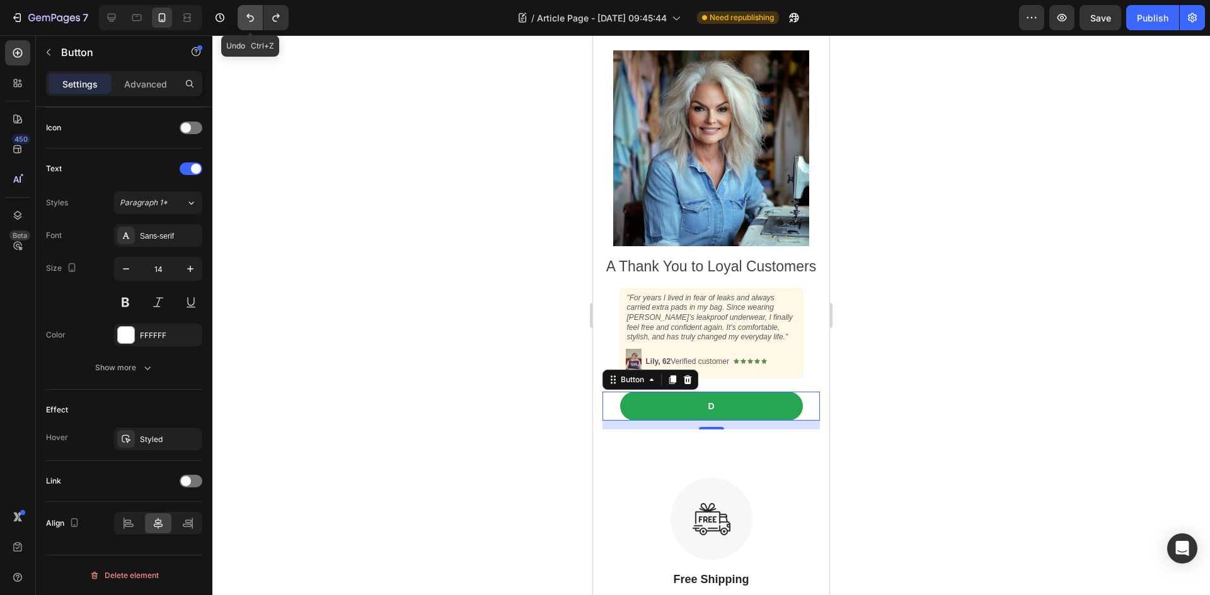
click at [245, 23] on icon "Undo/Redo" at bounding box center [250, 17] width 13 height 13
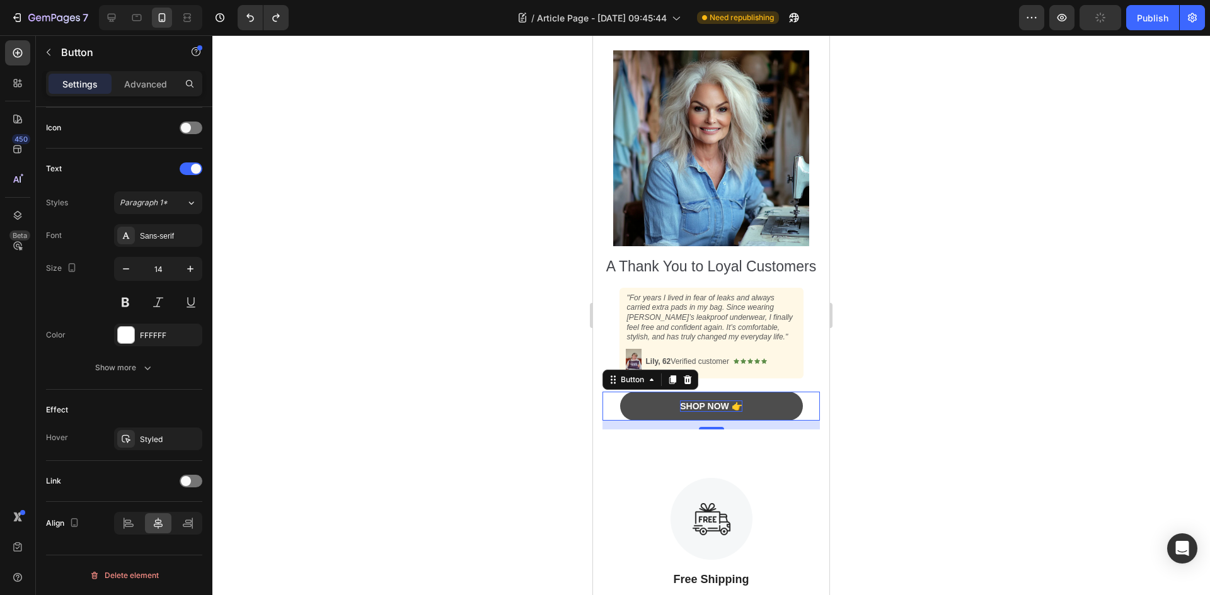
click at [713, 412] on div "Shop Now 👉" at bounding box center [711, 406] width 62 height 11
click at [713, 412] on p "Shop Now 👉" at bounding box center [711, 406] width 62 height 11
click at [620, 392] on button "Discover 👉" at bounding box center [711, 406] width 183 height 29
click at [620, 392] on button "Discover👉" at bounding box center [711, 406] width 183 height 29
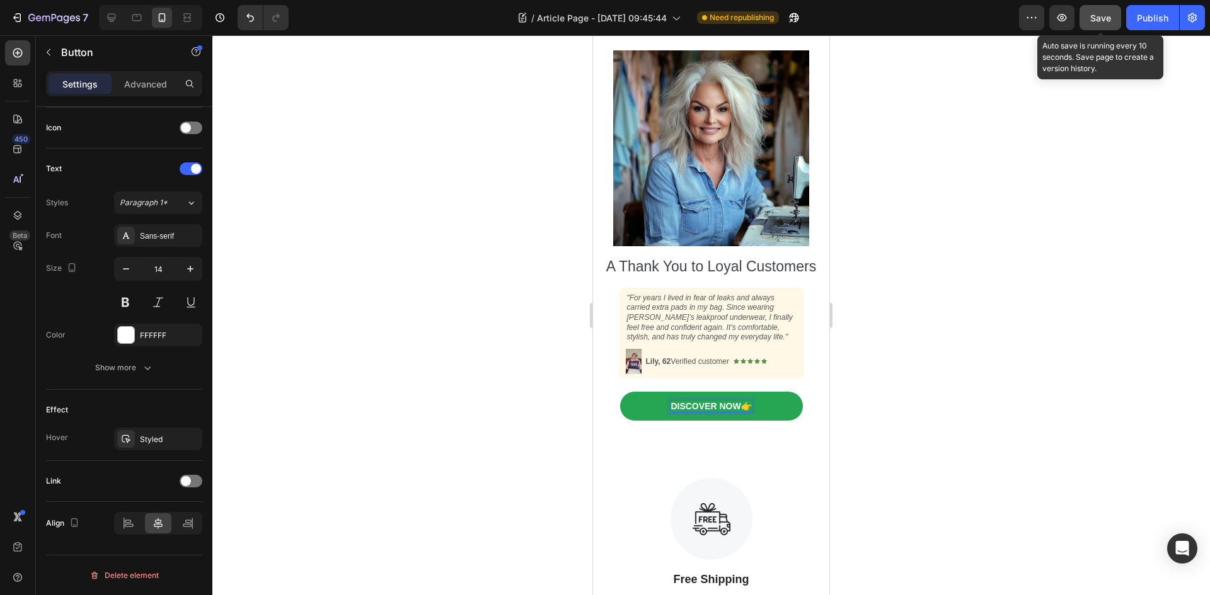
click at [1109, 21] on span "Save" at bounding box center [1100, 18] width 21 height 11
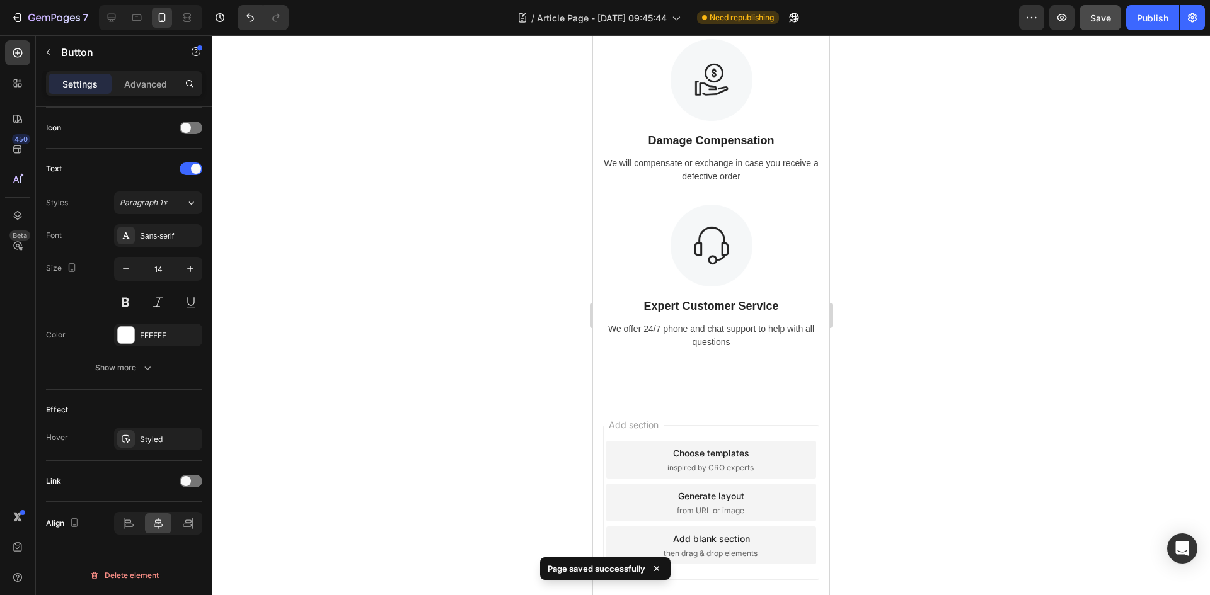
scroll to position [2665, 0]
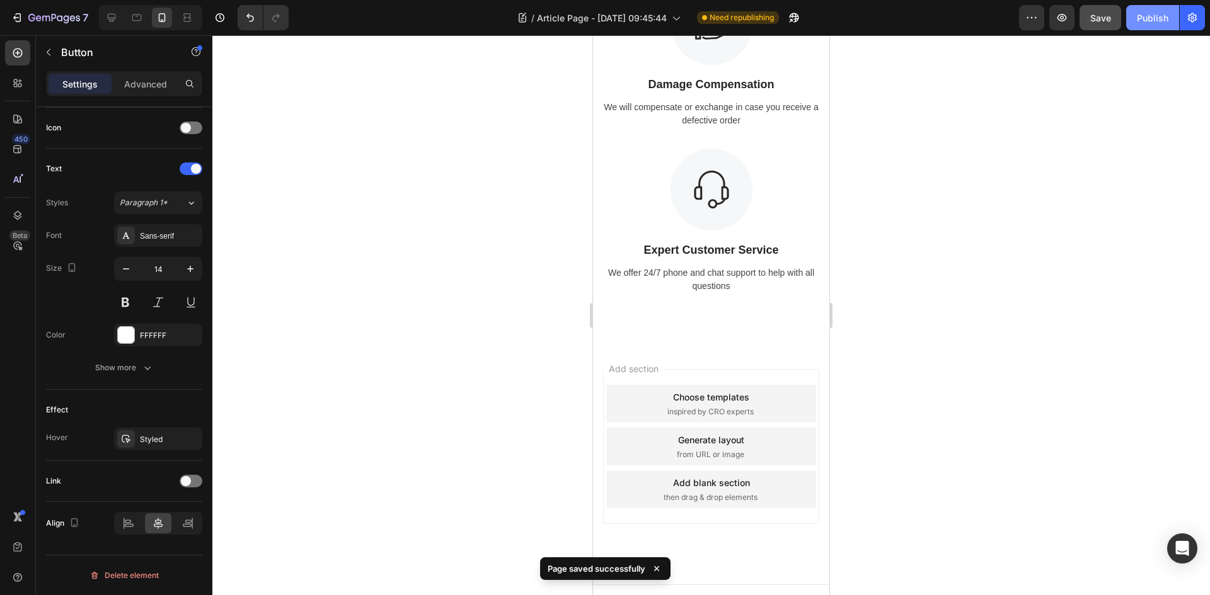
click at [1140, 24] on div "Publish" at bounding box center [1151, 17] width 31 height 13
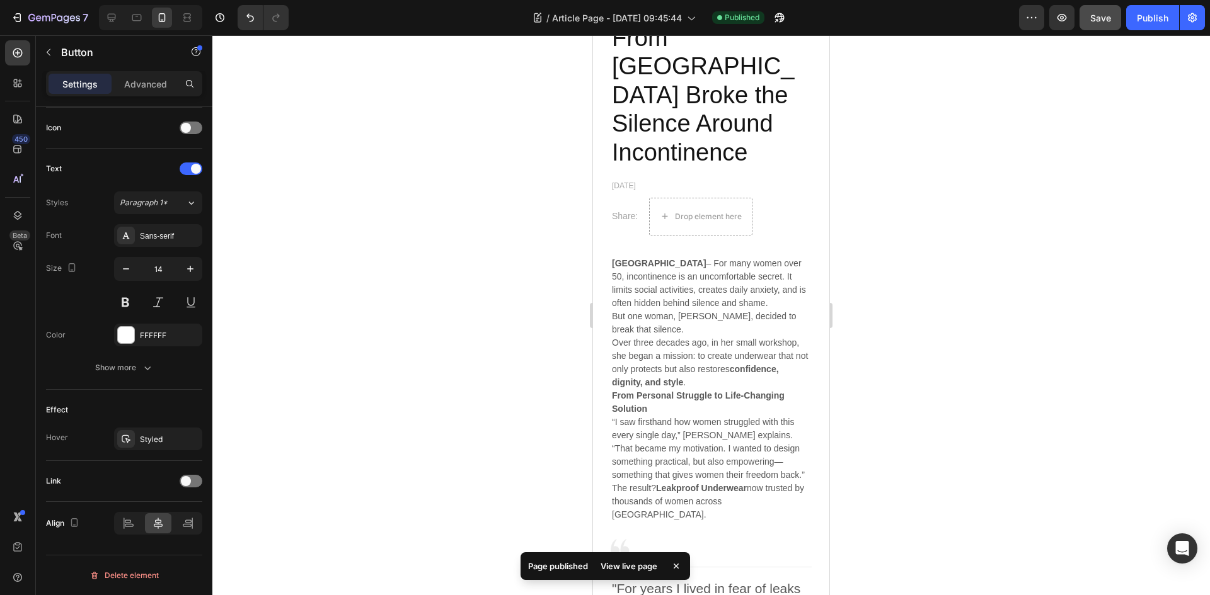
scroll to position [319, 0]
click at [1066, 16] on icon "button" at bounding box center [1061, 18] width 9 height 8
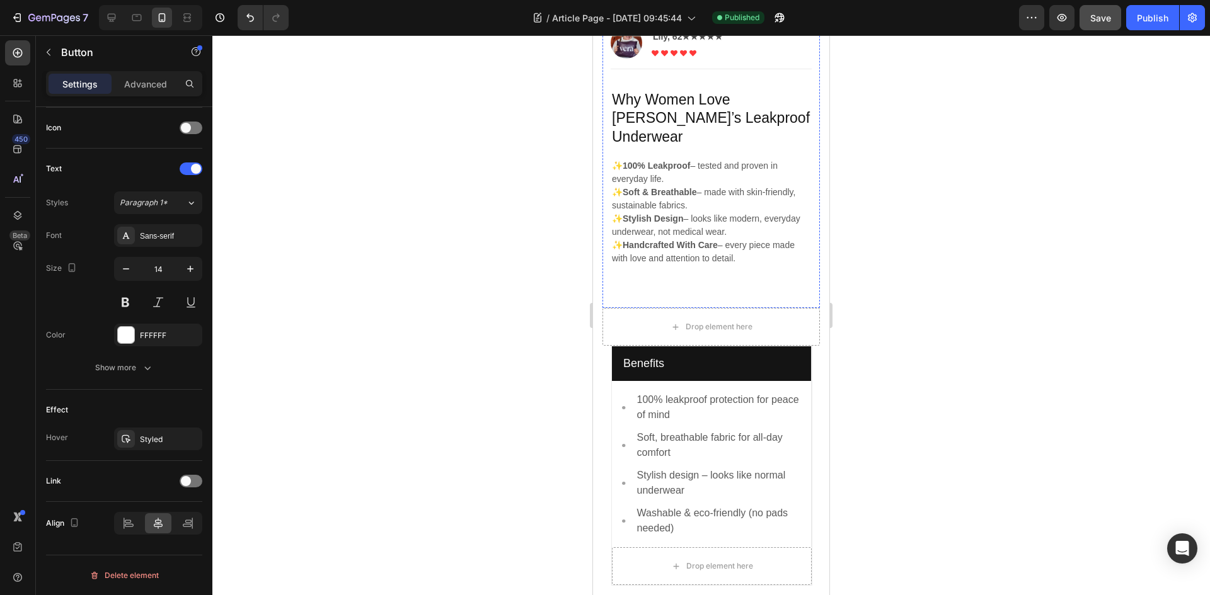
scroll to position [1049, 0]
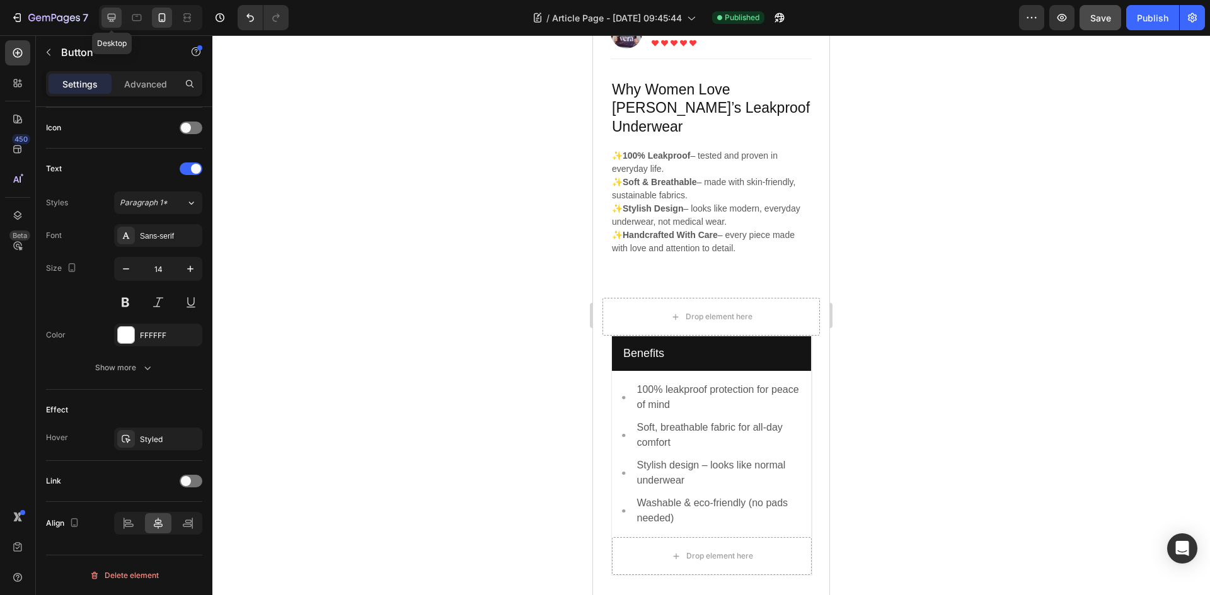
click at [119, 18] on div at bounding box center [111, 18] width 20 height 20
type input "280"
type input "16"
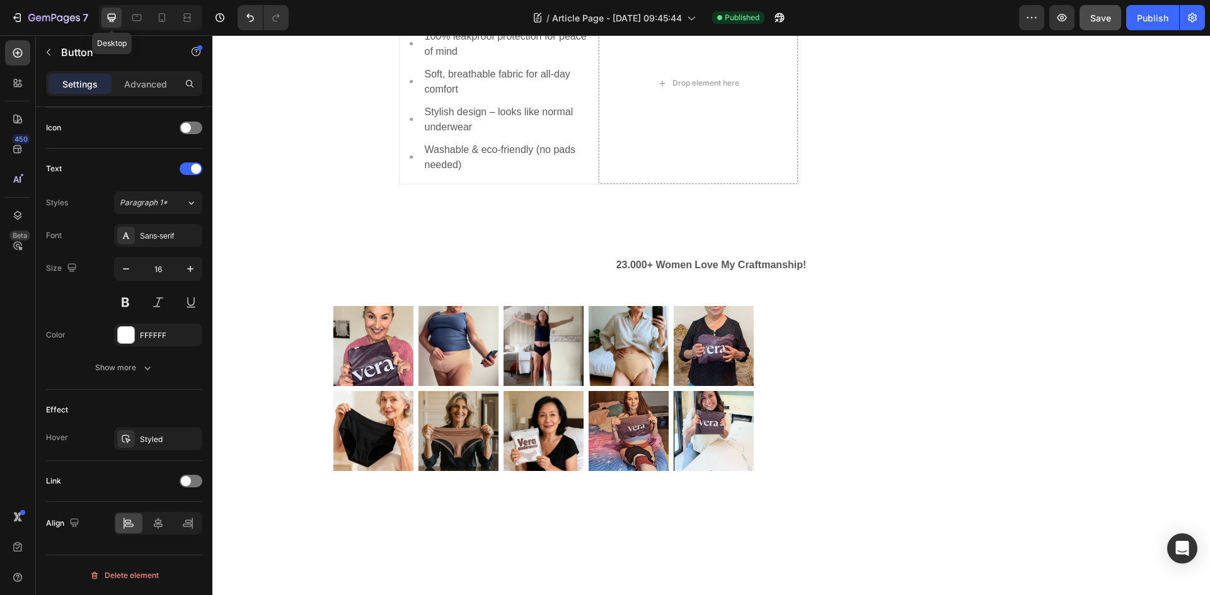
scroll to position [934, 0]
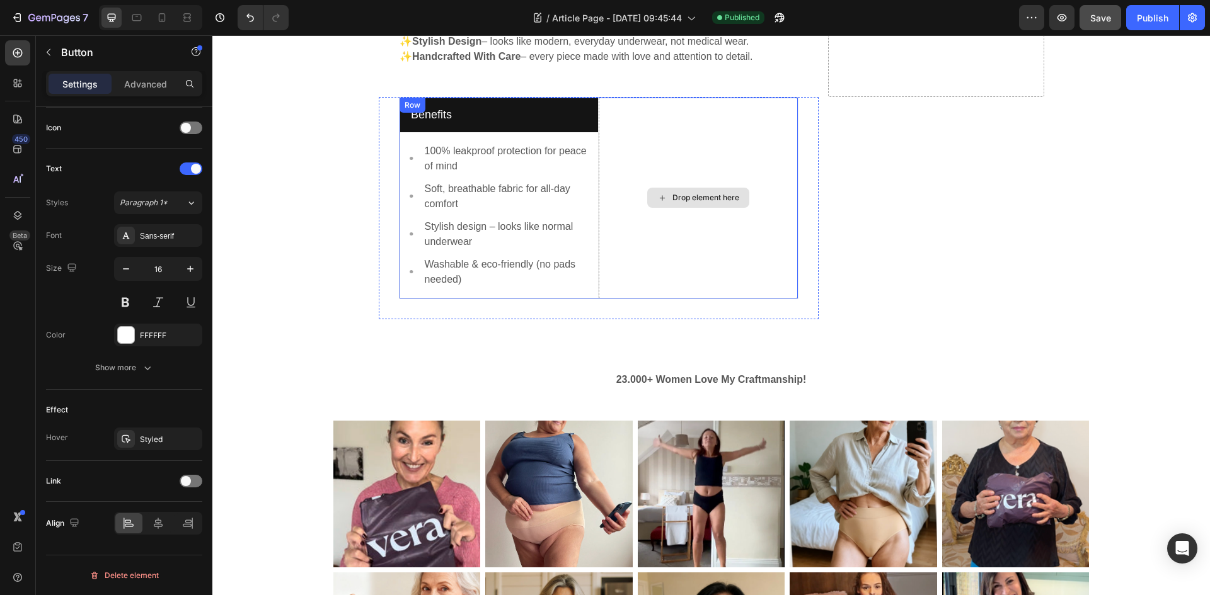
click at [715, 216] on div "Drop element here" at bounding box center [697, 198] width 199 height 201
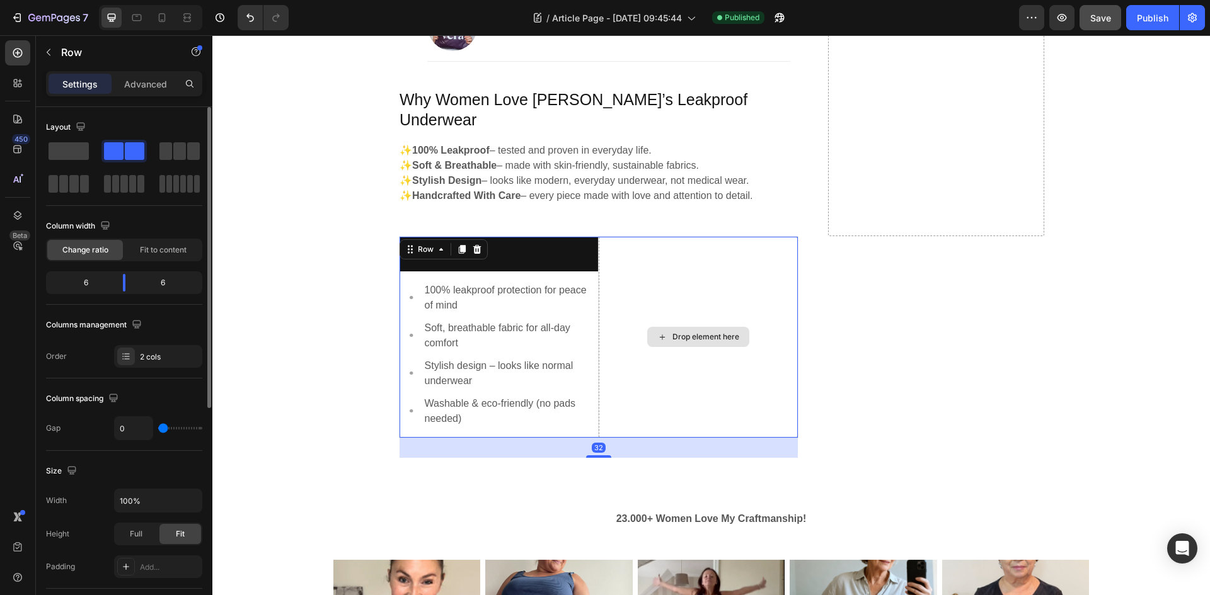
scroll to position [794, 0]
click at [643, 237] on div "Drop element here" at bounding box center [697, 337] width 199 height 201
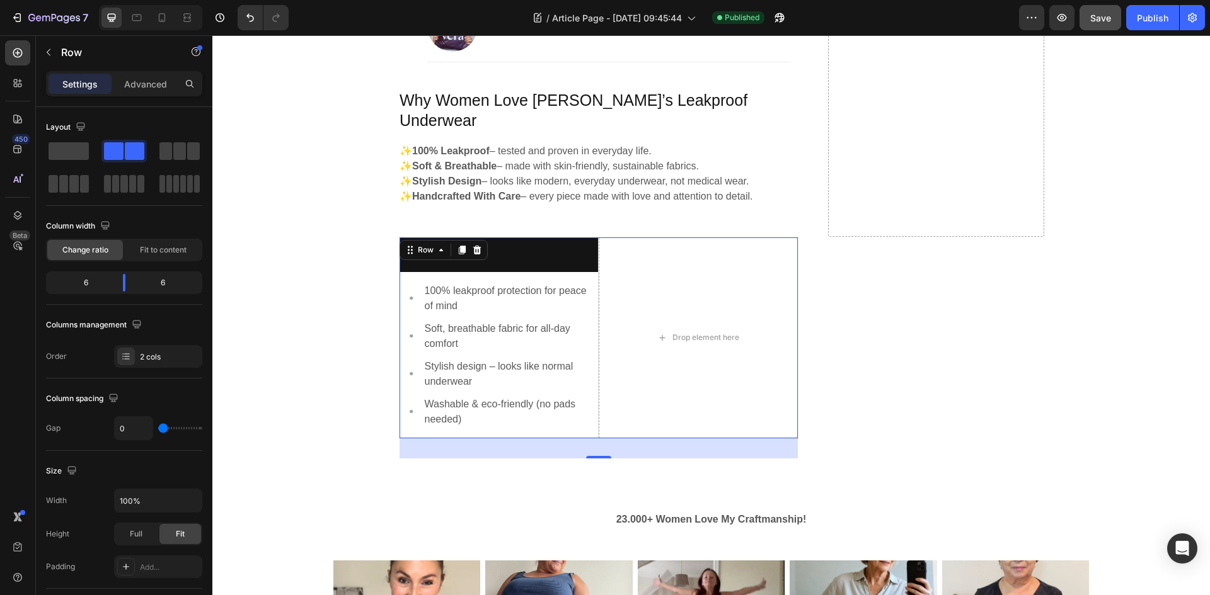
click at [658, 438] on div "32" at bounding box center [598, 448] width 398 height 20
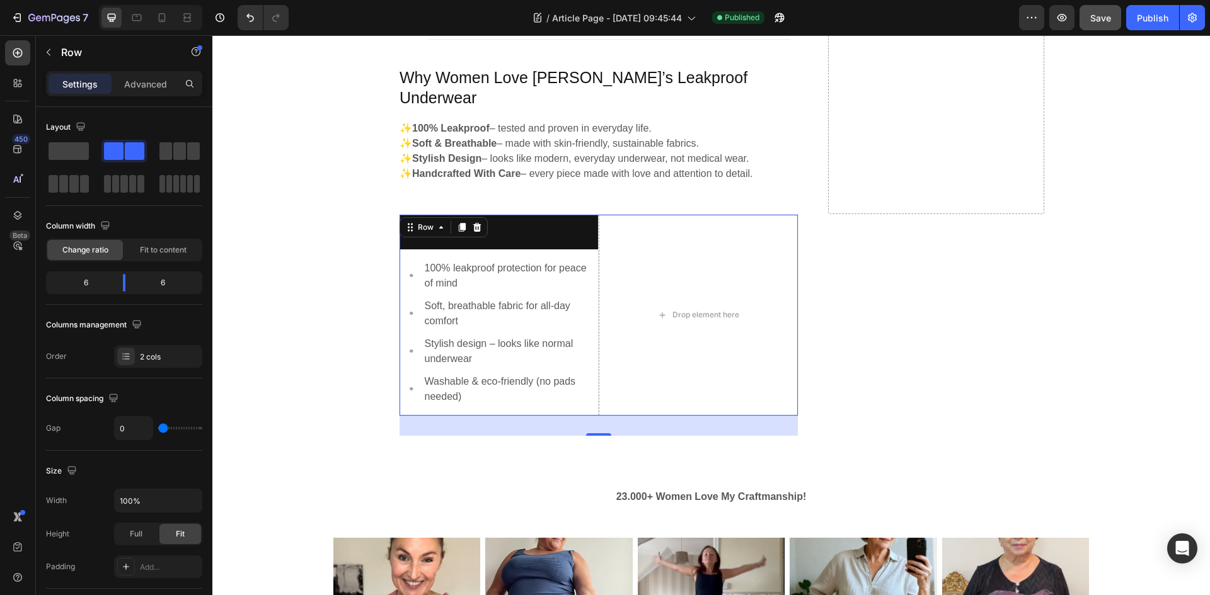
scroll to position [808, 0]
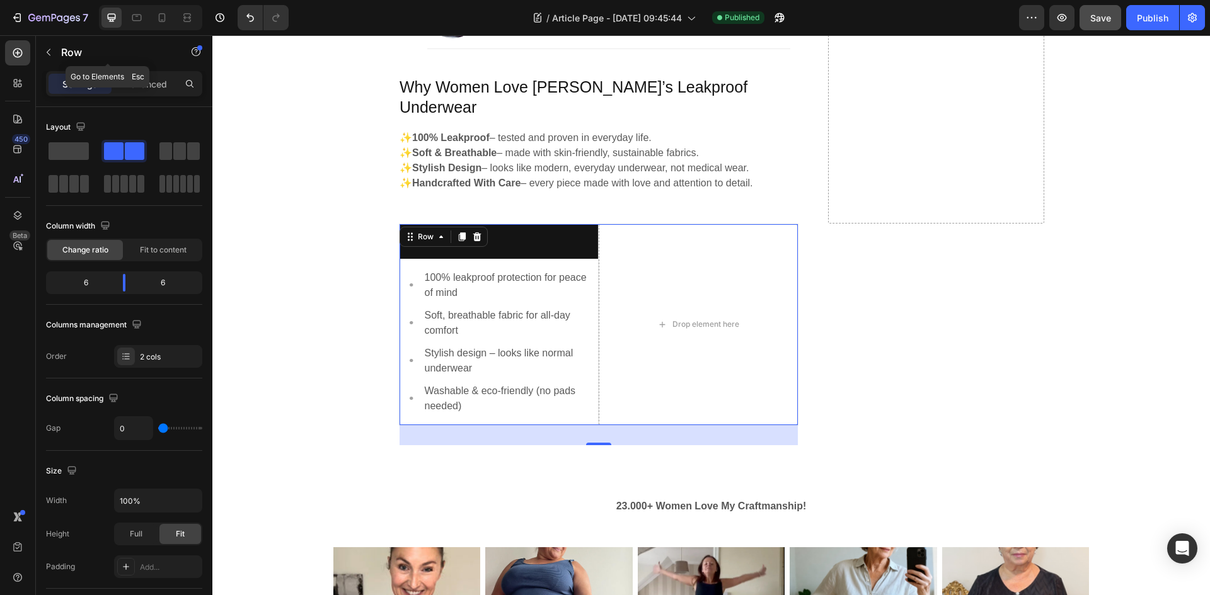
drag, startPoint x: 53, startPoint y: 48, endPoint x: 43, endPoint y: 48, distance: 10.1
click at [43, 48] on button "button" at bounding box center [48, 52] width 20 height 20
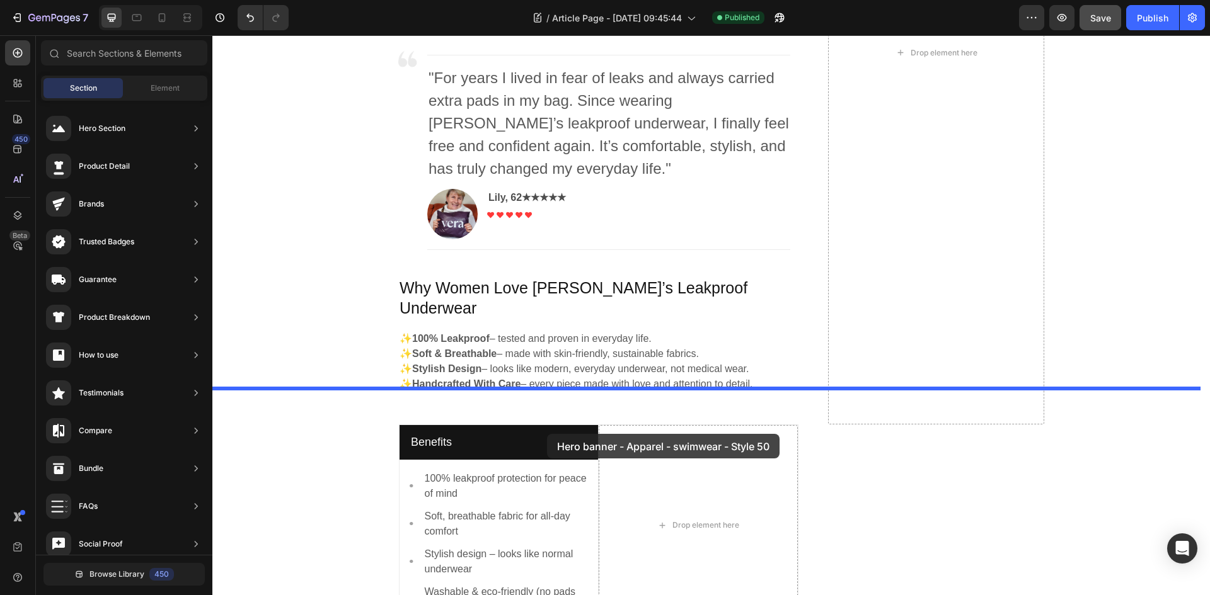
scroll to position [1237, 0]
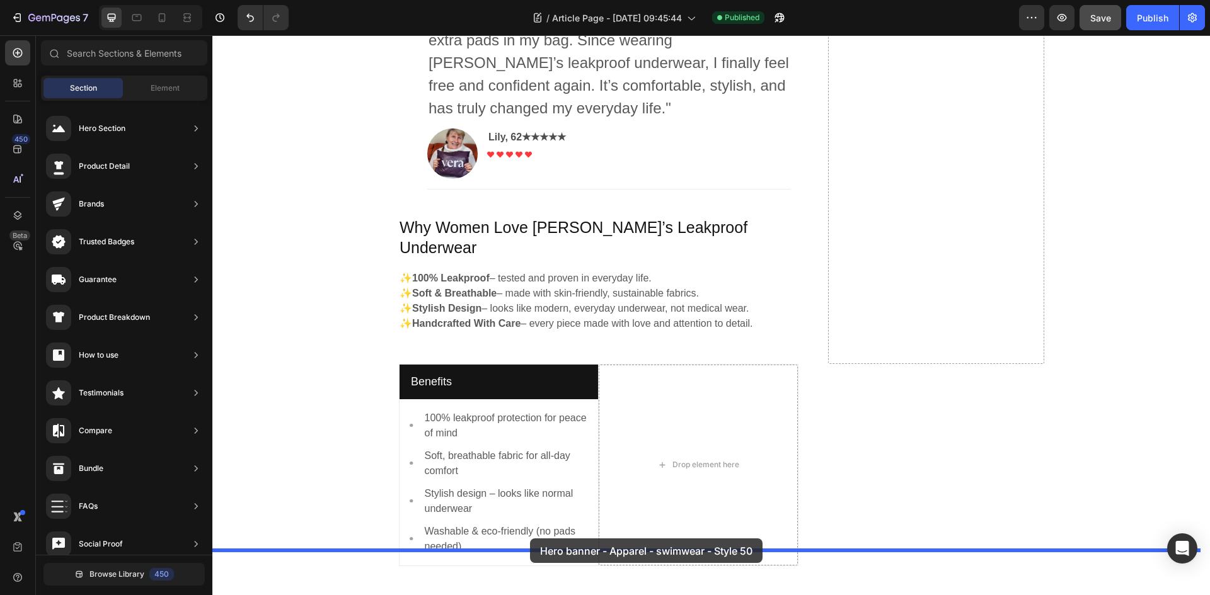
drag, startPoint x: 497, startPoint y: 374, endPoint x: 530, endPoint y: 539, distance: 168.3
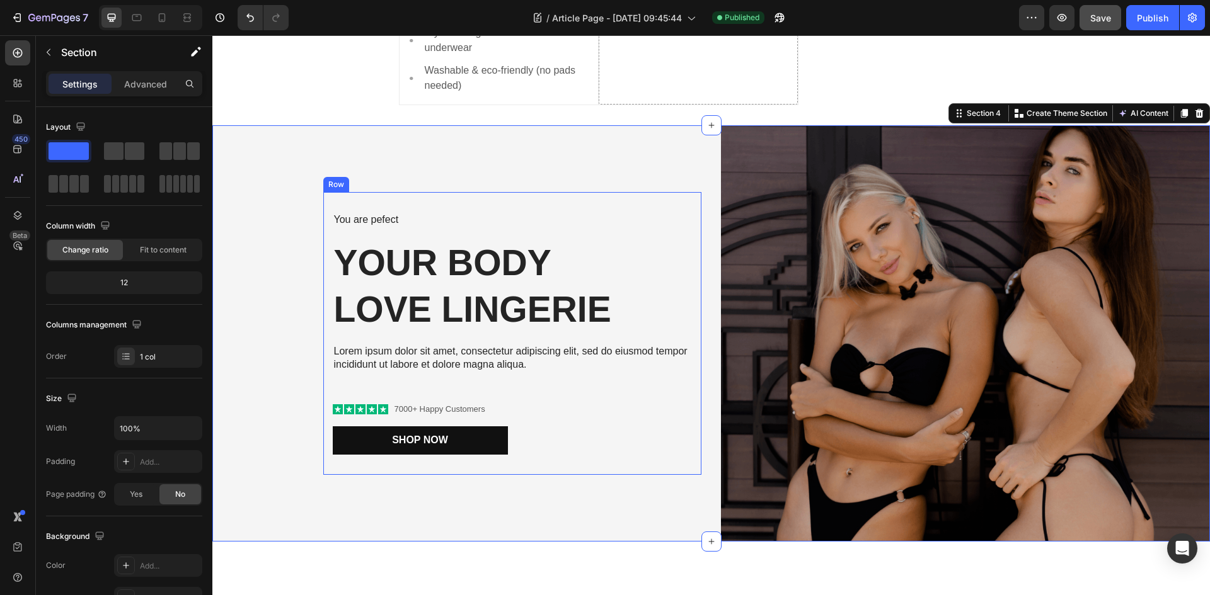
scroll to position [1661, 0]
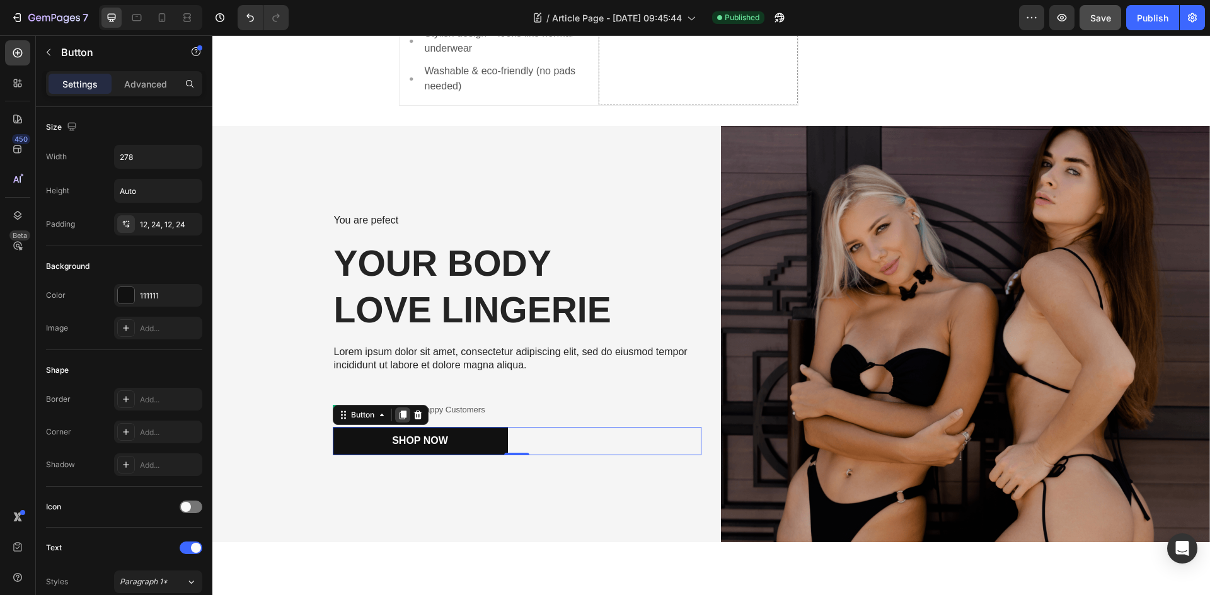
click at [400, 416] on icon at bounding box center [402, 415] width 7 height 9
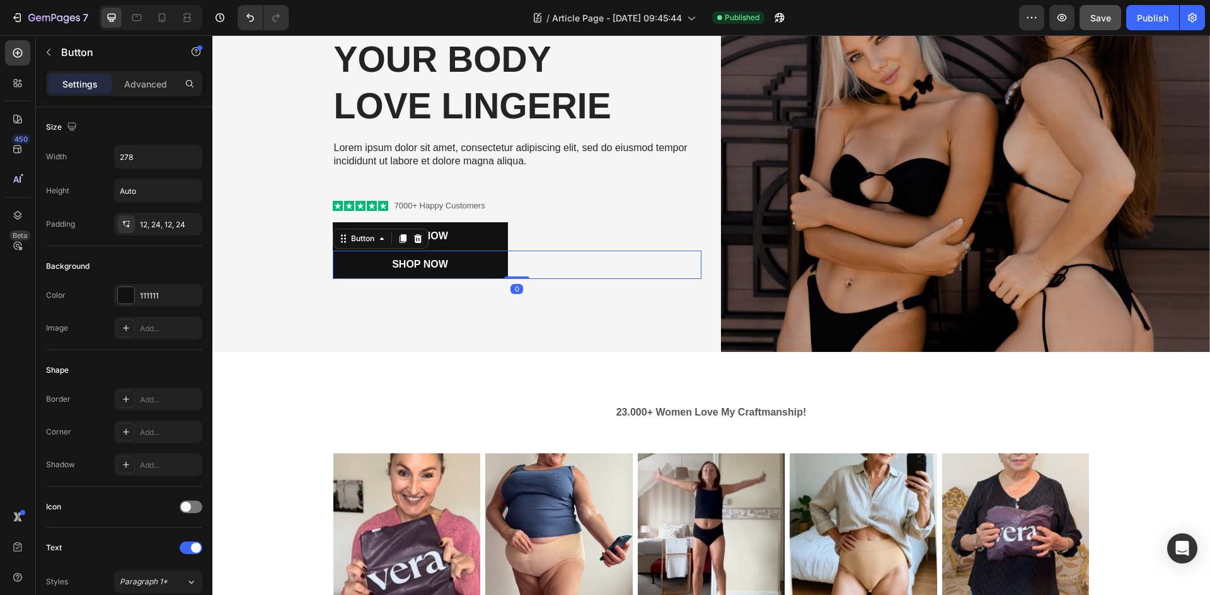
scroll to position [1858, 0]
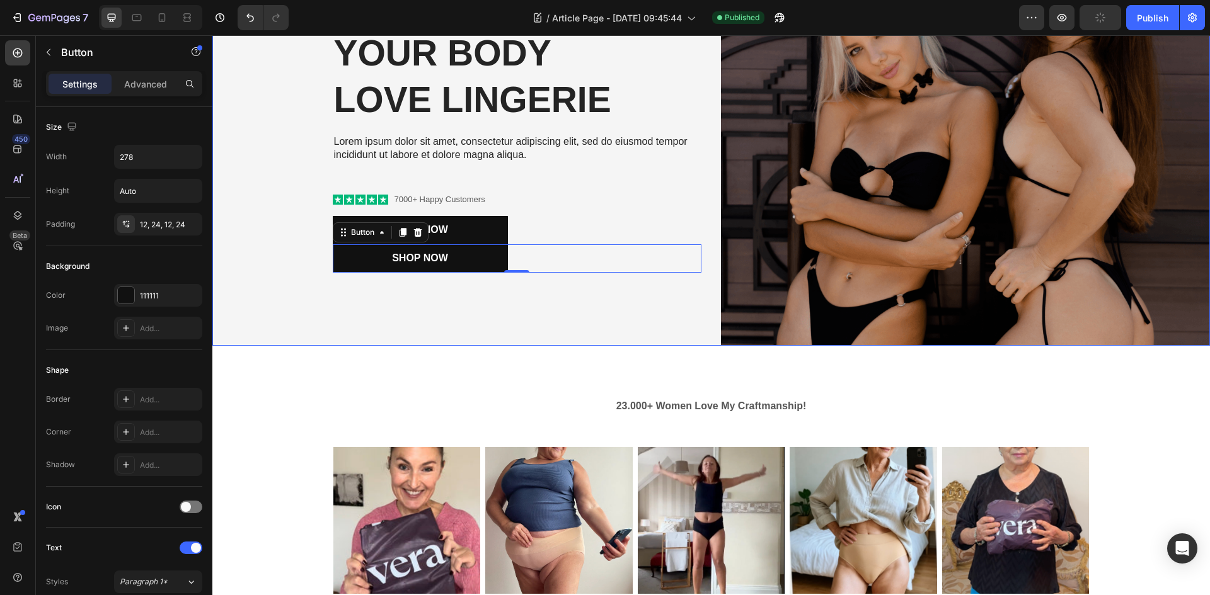
click at [323, 309] on div "You are pefect Text Block Your Body love Lingerie Heading Lorem ipsum dolor sit…" at bounding box center [456, 137] width 489 height 416
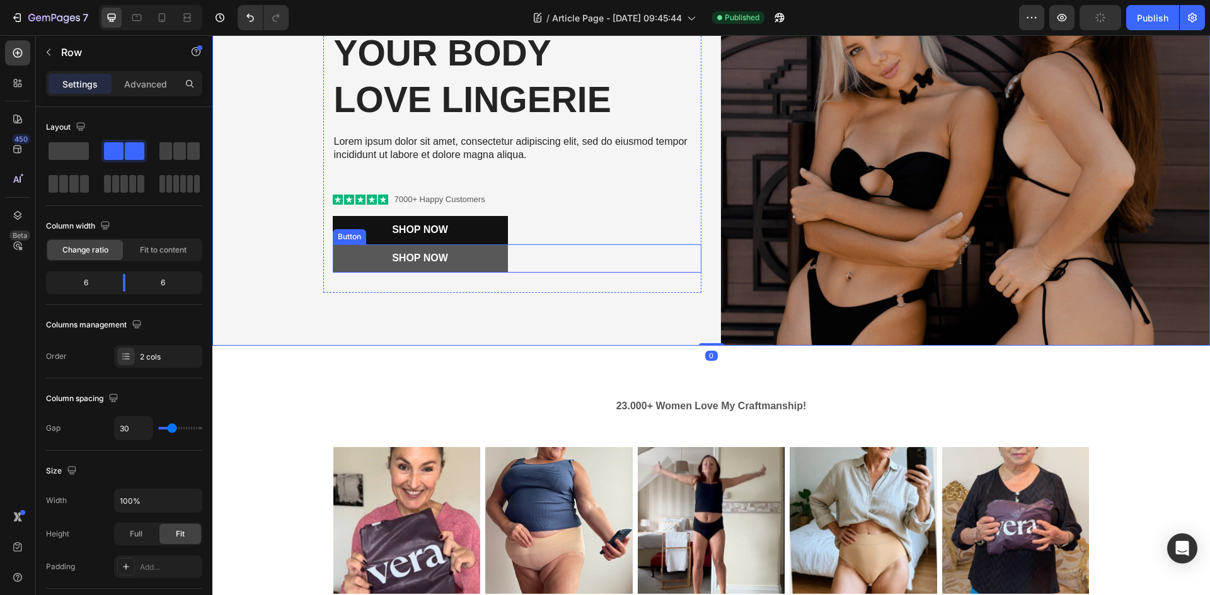
click at [336, 261] on button "Shop Now" at bounding box center [420, 258] width 175 height 28
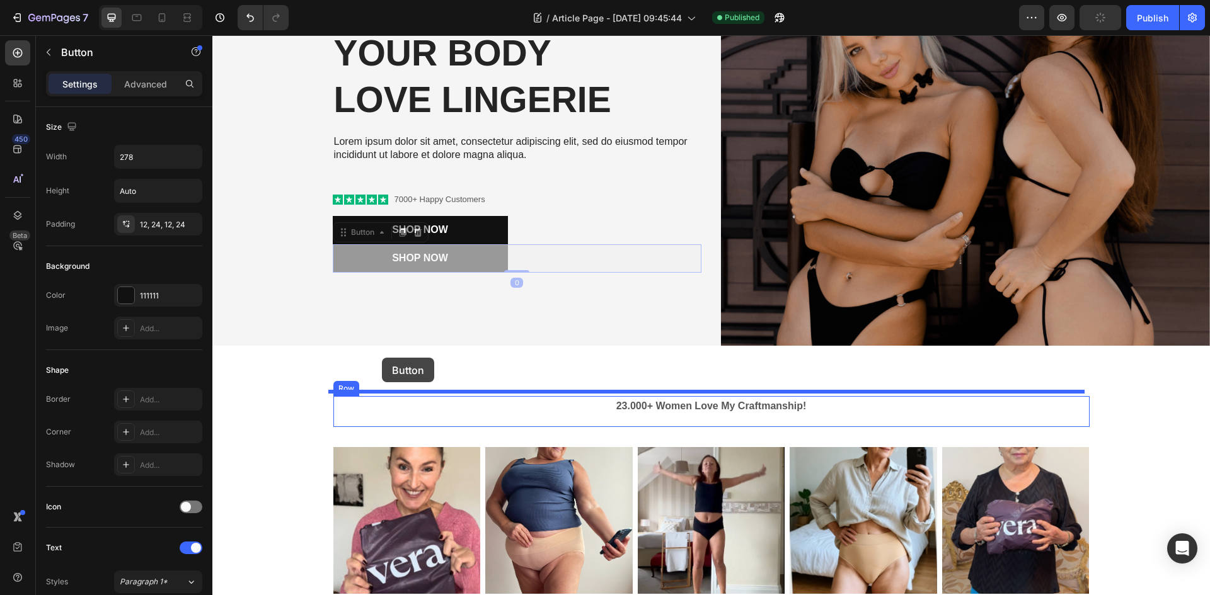
drag, startPoint x: 338, startPoint y: 231, endPoint x: 382, endPoint y: 358, distance: 135.1
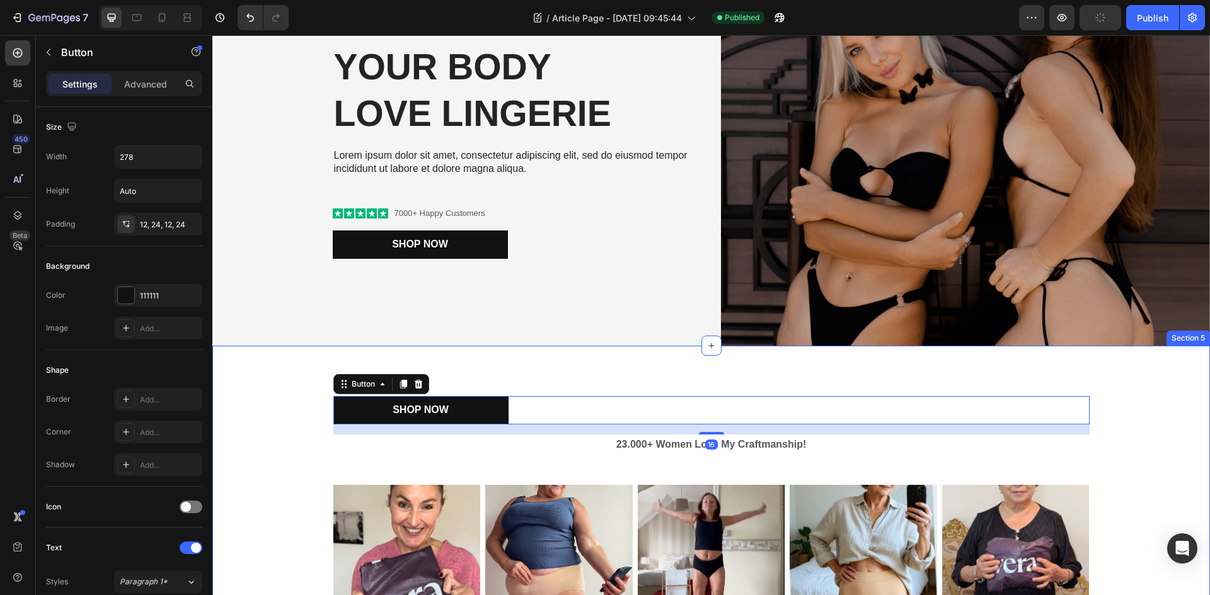
scroll to position [1872, 0]
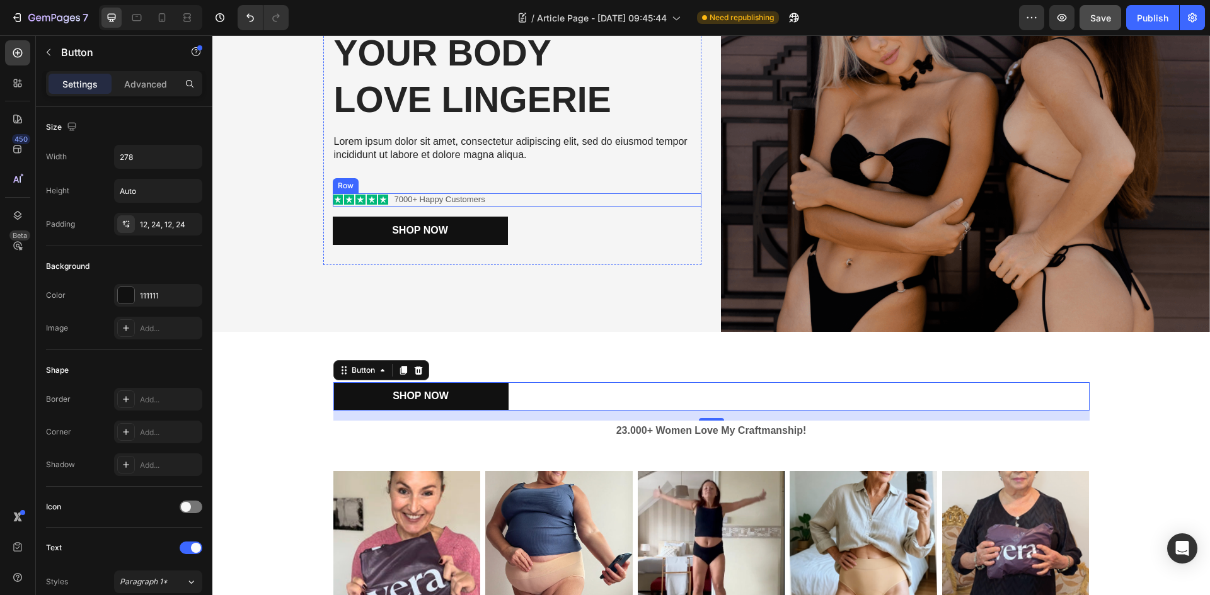
click at [495, 196] on div "Icon Icon Icon Icon Icon Icon List 7000+ Happy Customers Text Block Row" at bounding box center [517, 199] width 369 height 13
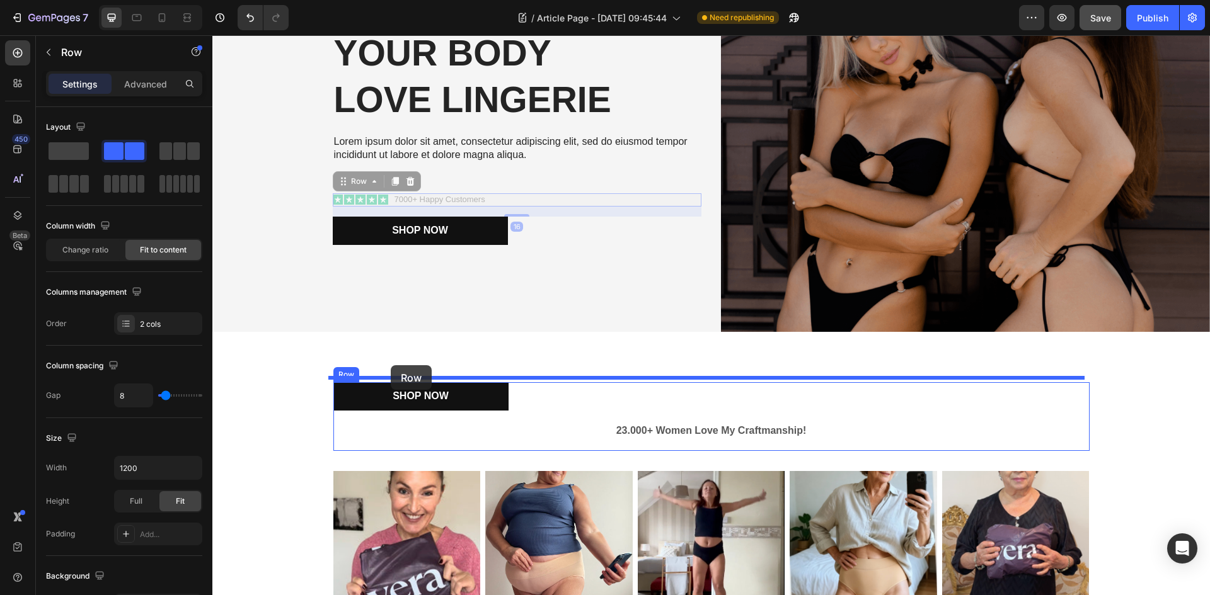
drag, startPoint x: 340, startPoint y: 177, endPoint x: 391, endPoint y: 365, distance: 195.1
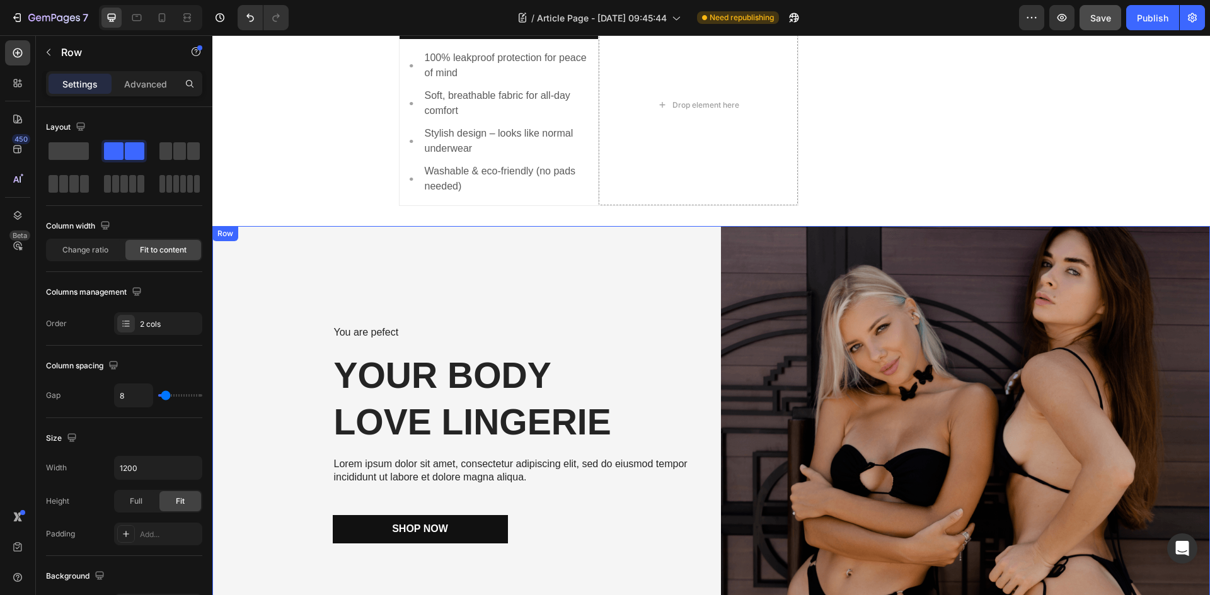
scroll to position [1545, 0]
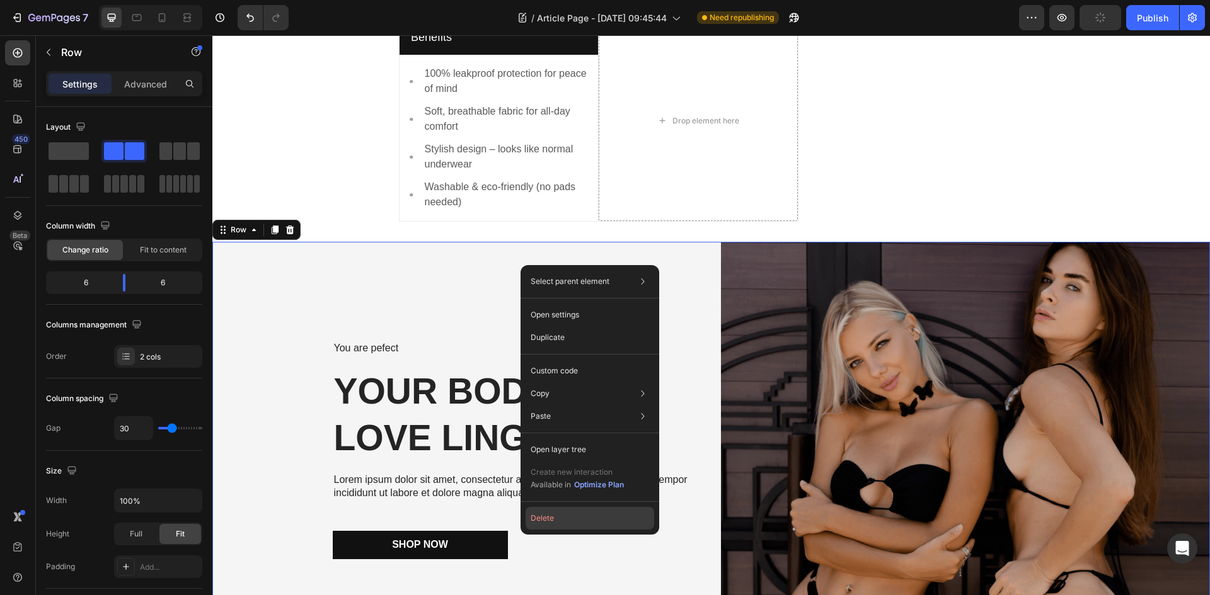
click at [549, 518] on button "Delete" at bounding box center [589, 518] width 129 height 23
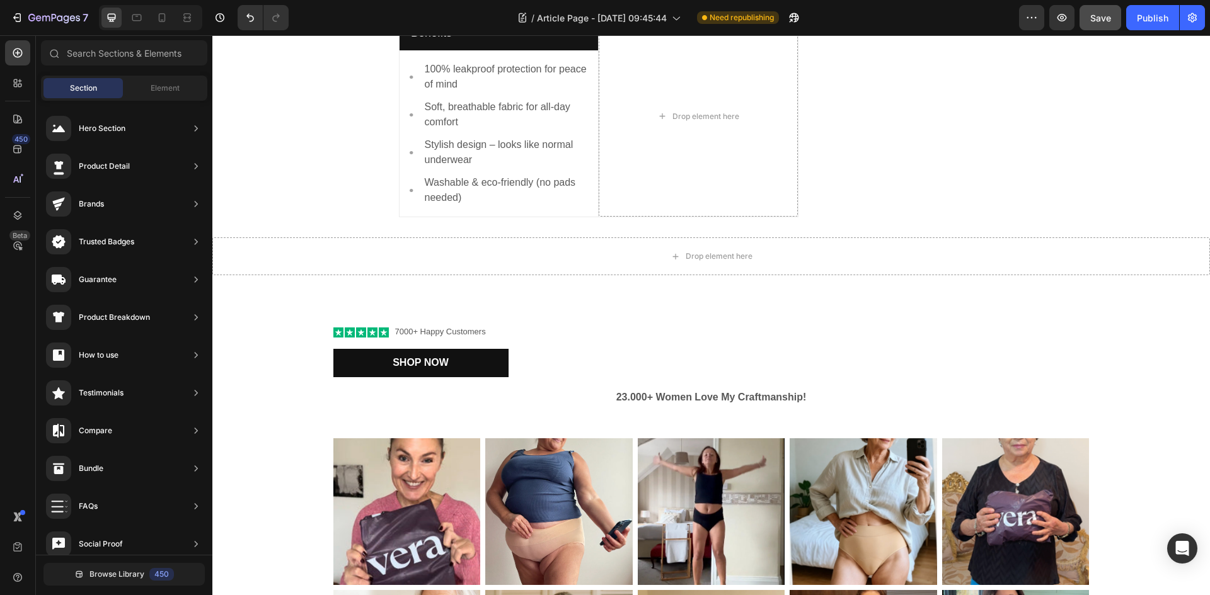
scroll to position [1549, 0]
click at [556, 250] on div "Drop element here" at bounding box center [710, 257] width 997 height 38
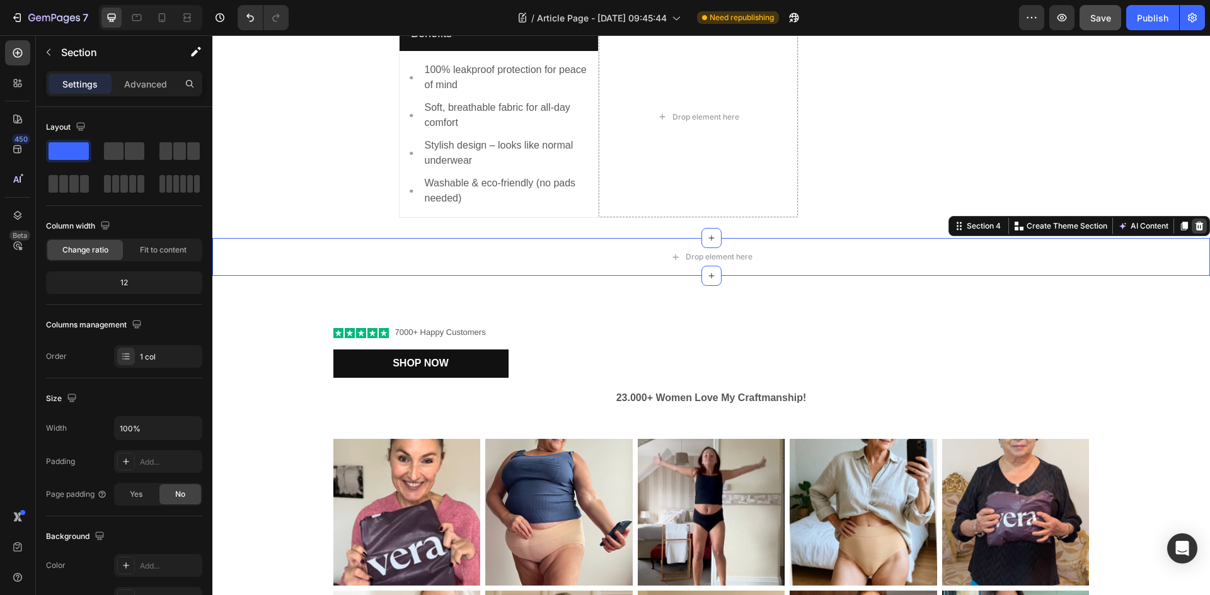
click at [1195, 227] on icon at bounding box center [1199, 226] width 8 height 9
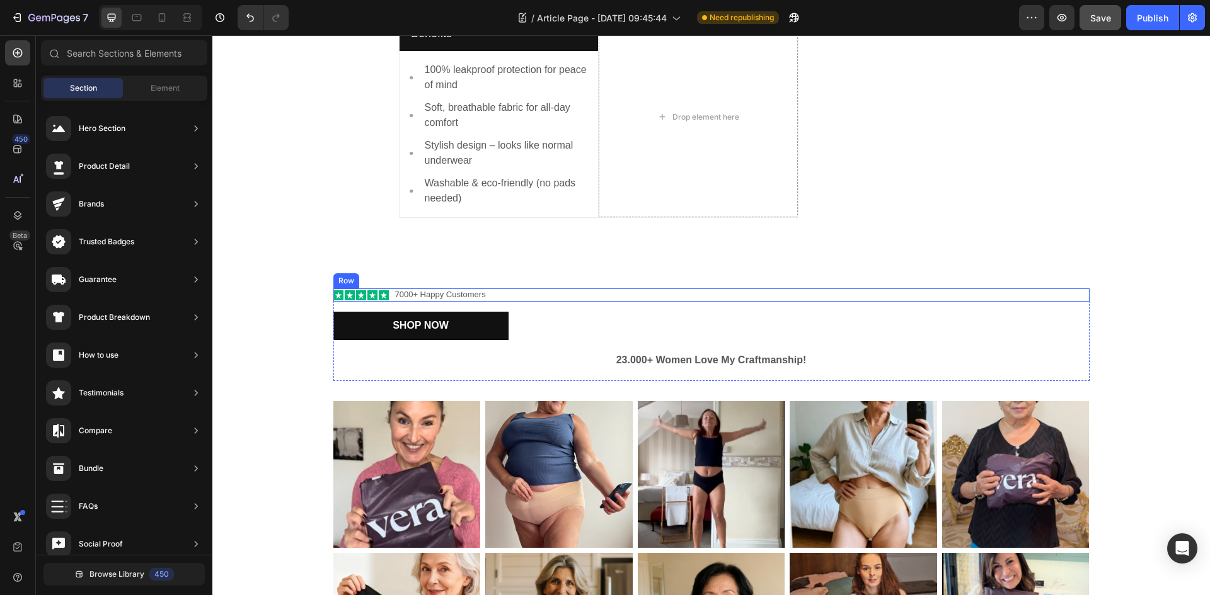
click at [551, 295] on div "Icon Icon Icon Icon Icon Icon List 7000+ Happy Customers Text Block Row" at bounding box center [711, 295] width 756 height 13
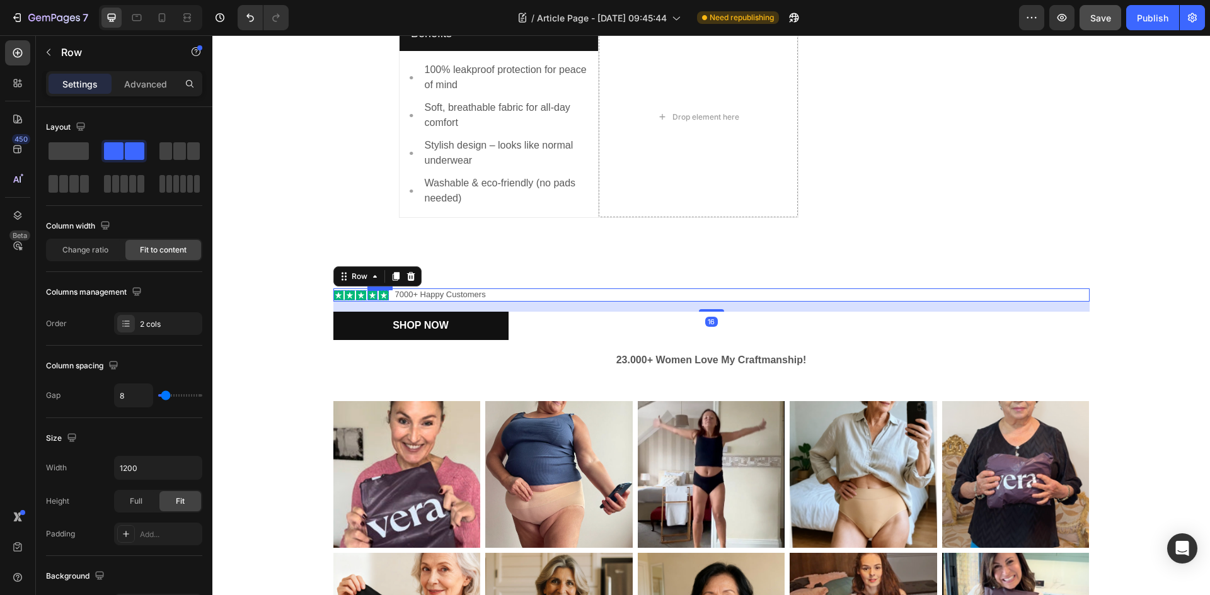
click at [367, 292] on rect at bounding box center [372, 295] width 10 height 10
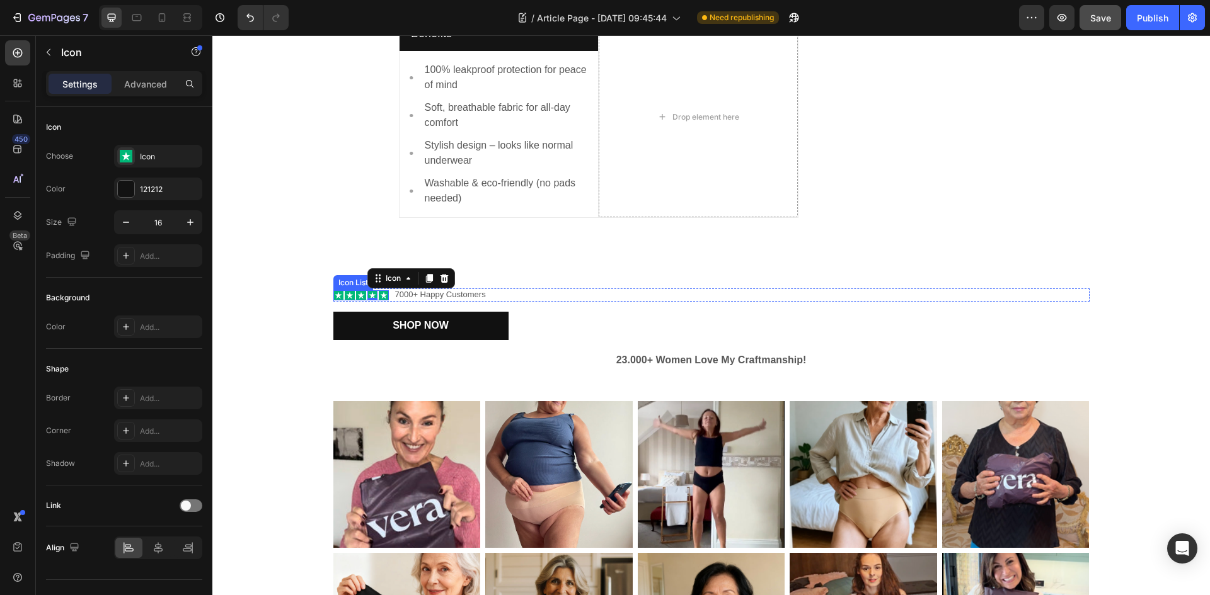
click at [333, 292] on rect at bounding box center [338, 295] width 10 height 10
click at [493, 291] on div "Icon 0 Icon Icon Icon Icon Icon List 7000+ Happy Customers Text Block Row" at bounding box center [711, 295] width 756 height 13
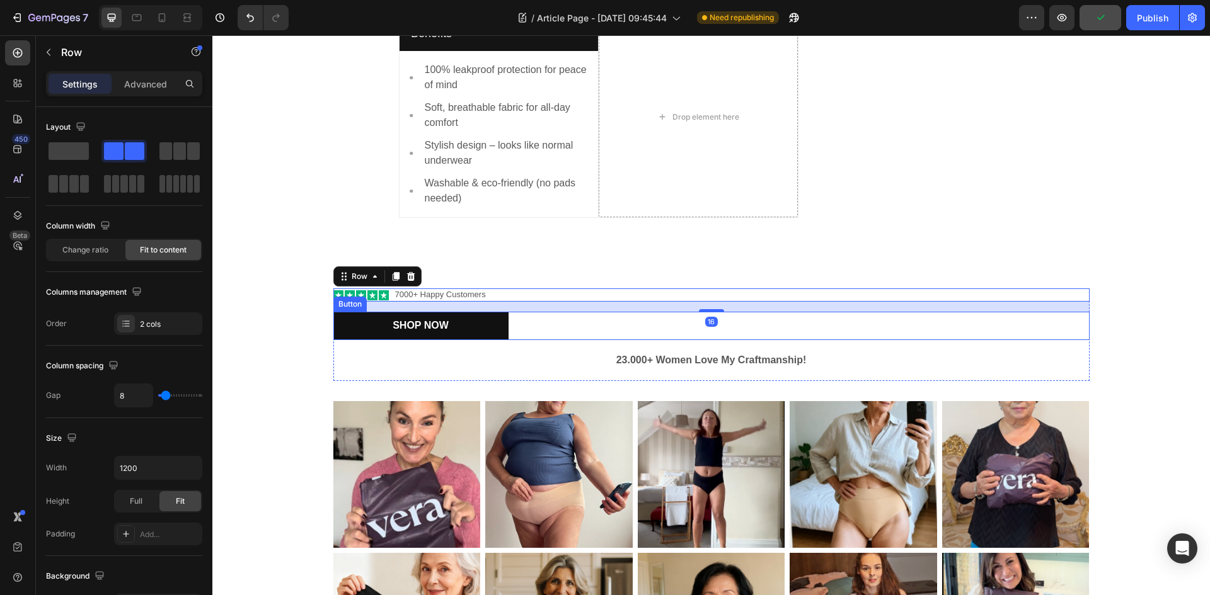
click at [539, 326] on div "Shop Now Button" at bounding box center [711, 326] width 756 height 28
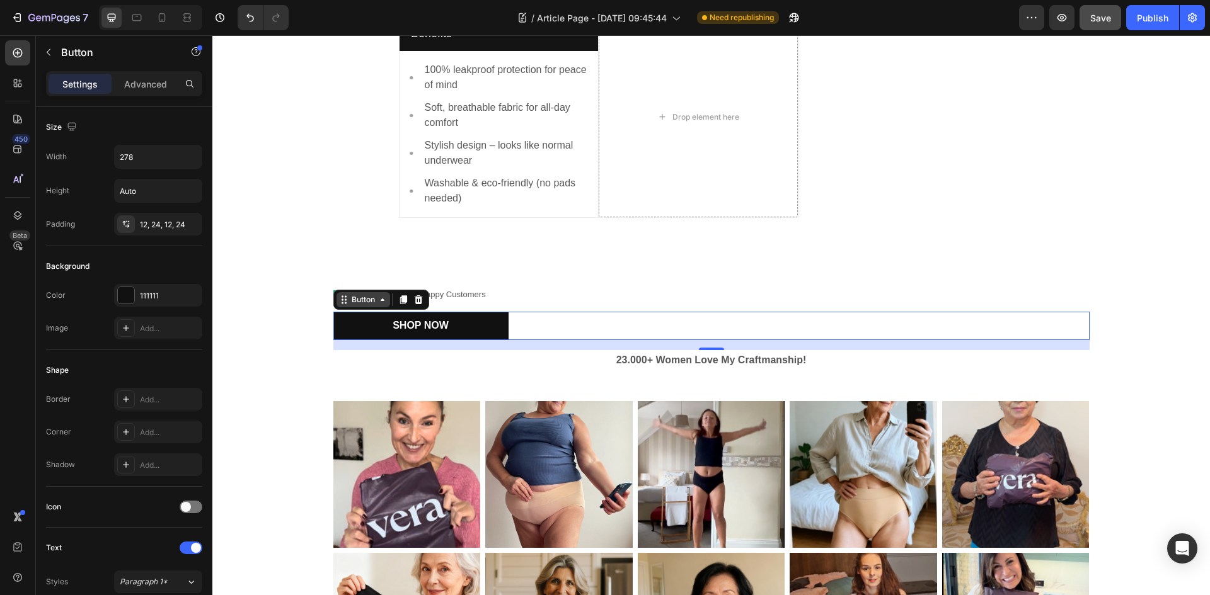
click at [368, 298] on div "Button" at bounding box center [363, 299] width 28 height 11
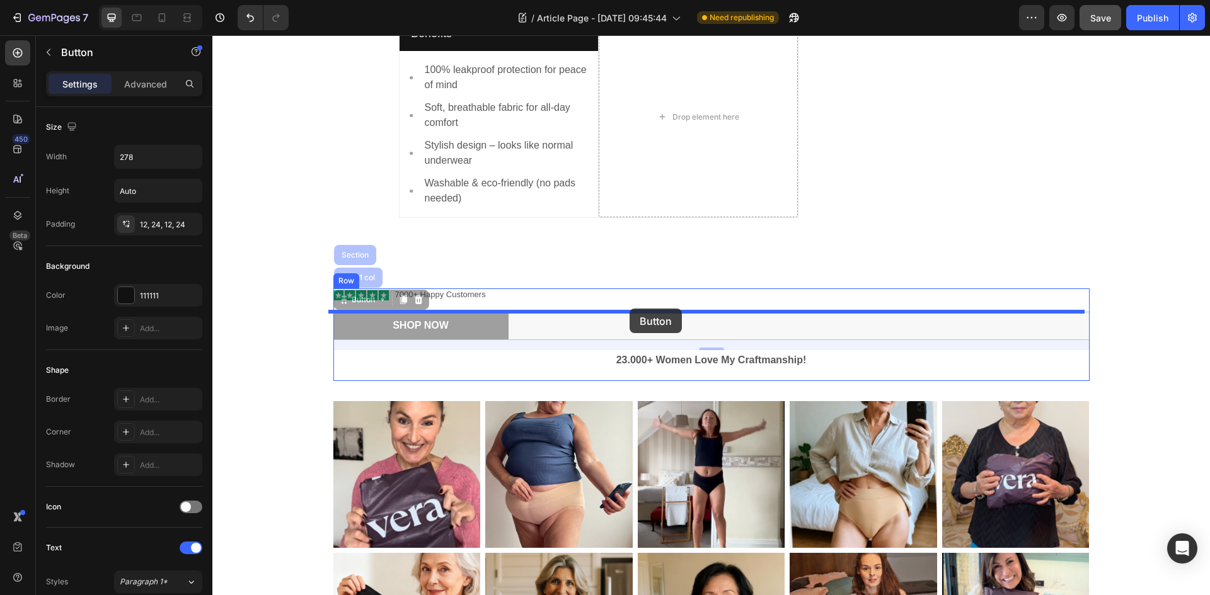
drag, startPoint x: 340, startPoint y: 303, endPoint x: 630, endPoint y: 309, distance: 290.5
click at [630, 309] on div "Header Benefits Text block Row Row Image 100% leakproof protection for peace of…" at bounding box center [710, 267] width 997 height 3562
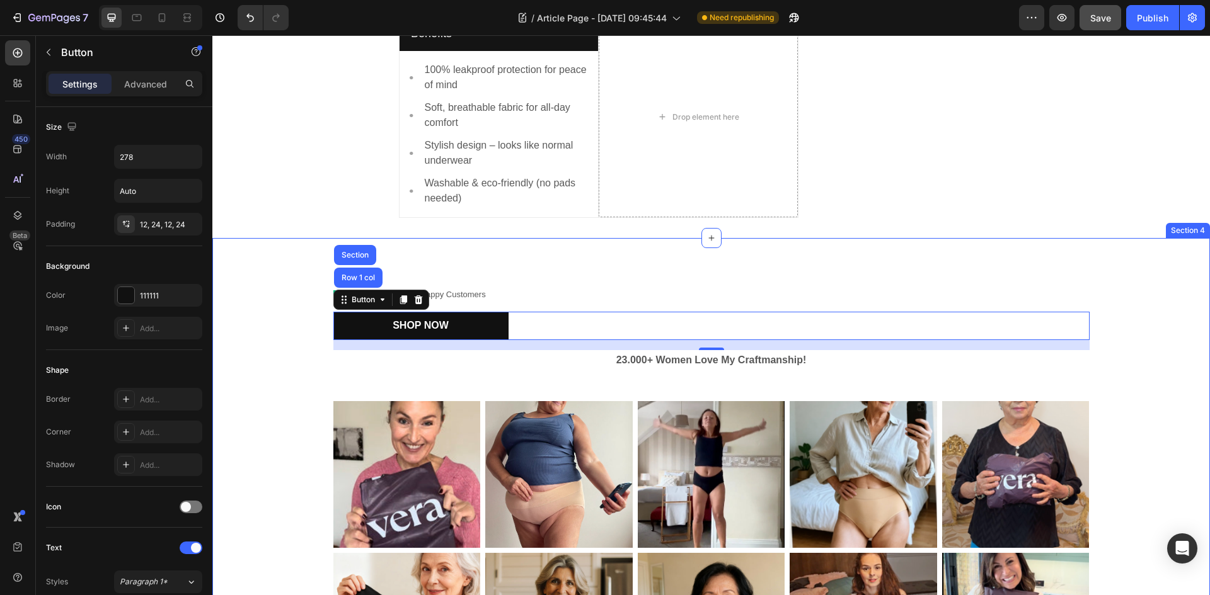
click at [586, 249] on div "Icon Icon Icon Icon Icon Icon List 7000+ Happy Customers Text Block Row Shop No…" at bounding box center [710, 494] width 997 height 513
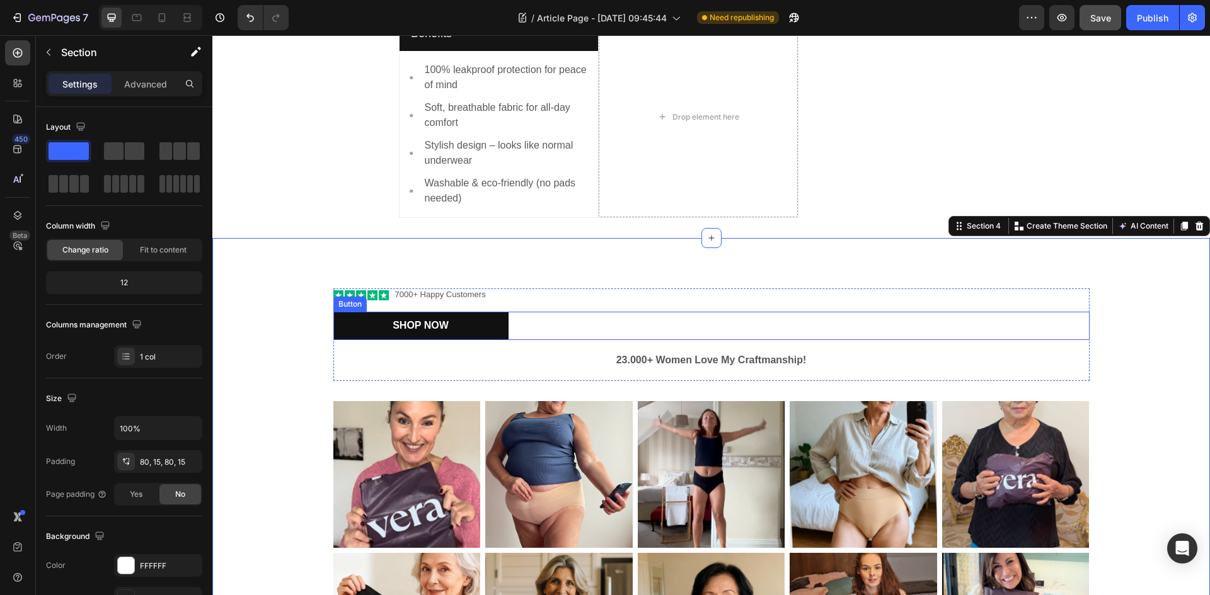
click at [545, 331] on div "Shop Now Button" at bounding box center [711, 326] width 756 height 28
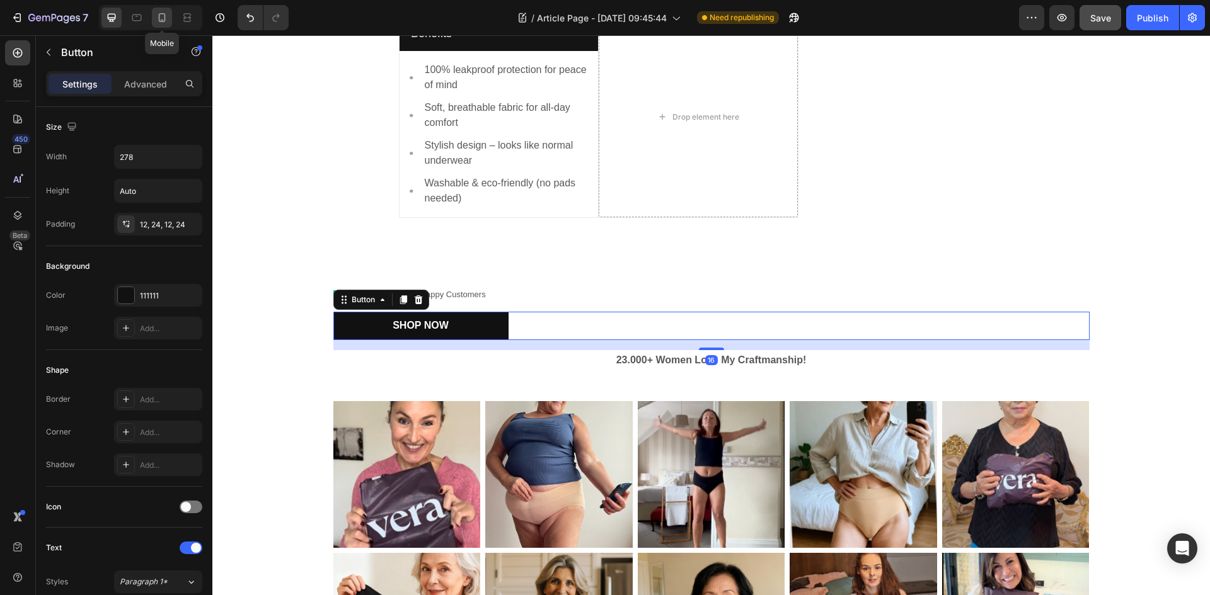
click at [158, 9] on div at bounding box center [162, 18] width 20 height 20
type input "14"
type input "100%"
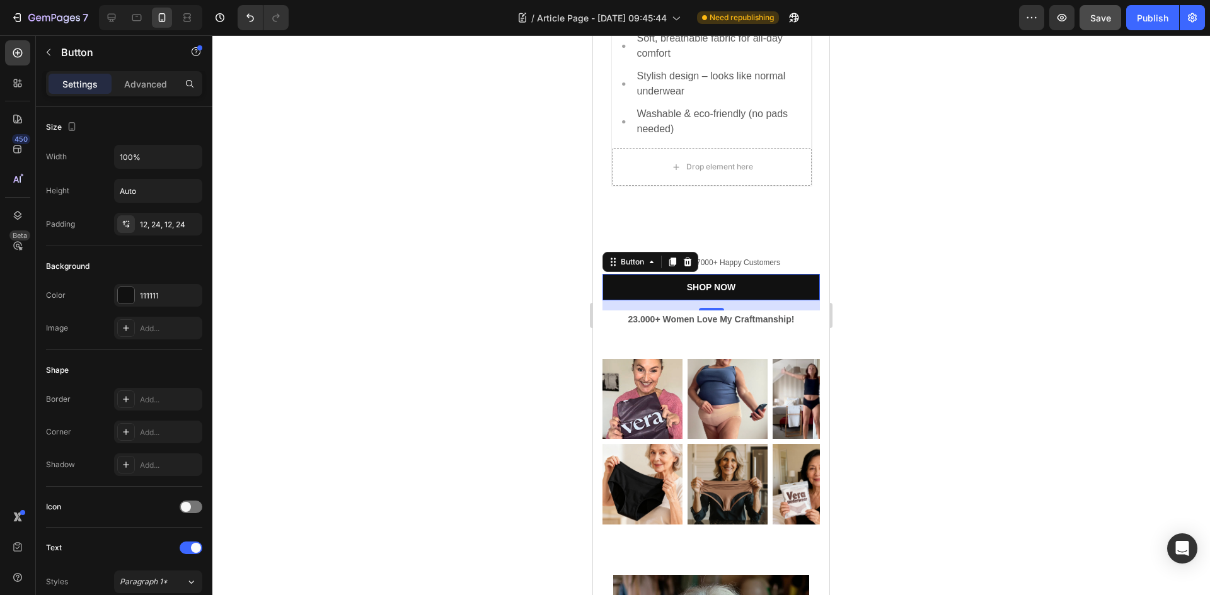
scroll to position [1613, 0]
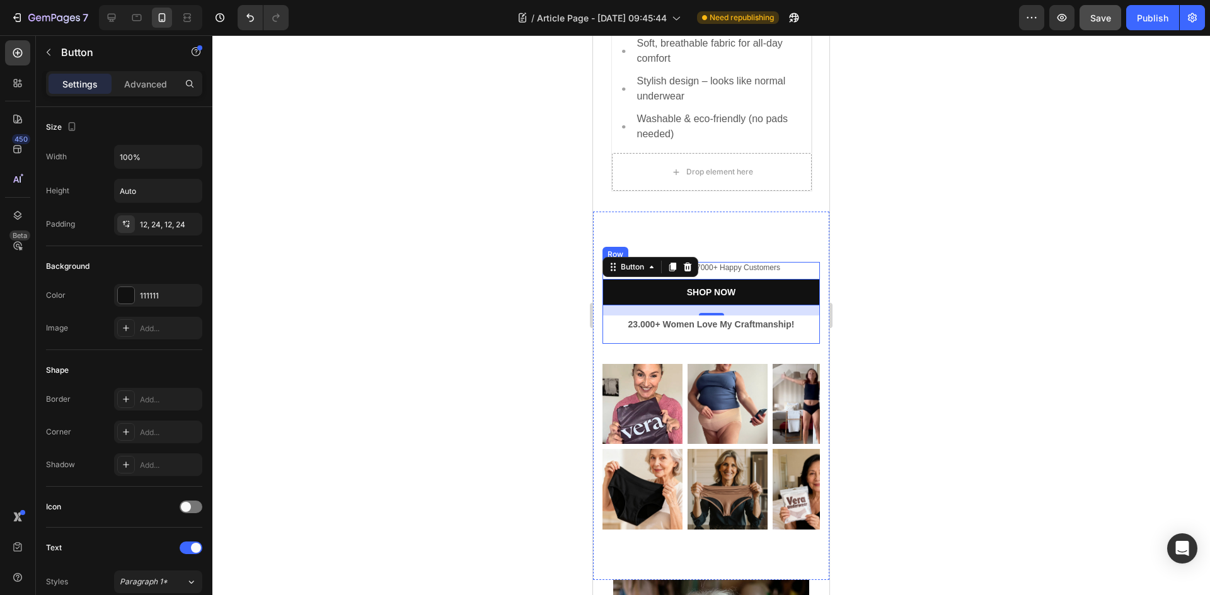
click at [765, 276] on div "Icon Icon Icon Icon Icon Icon List 7000+ Happy Customers Text Block Row Shop No…" at bounding box center [710, 303] width 217 height 82
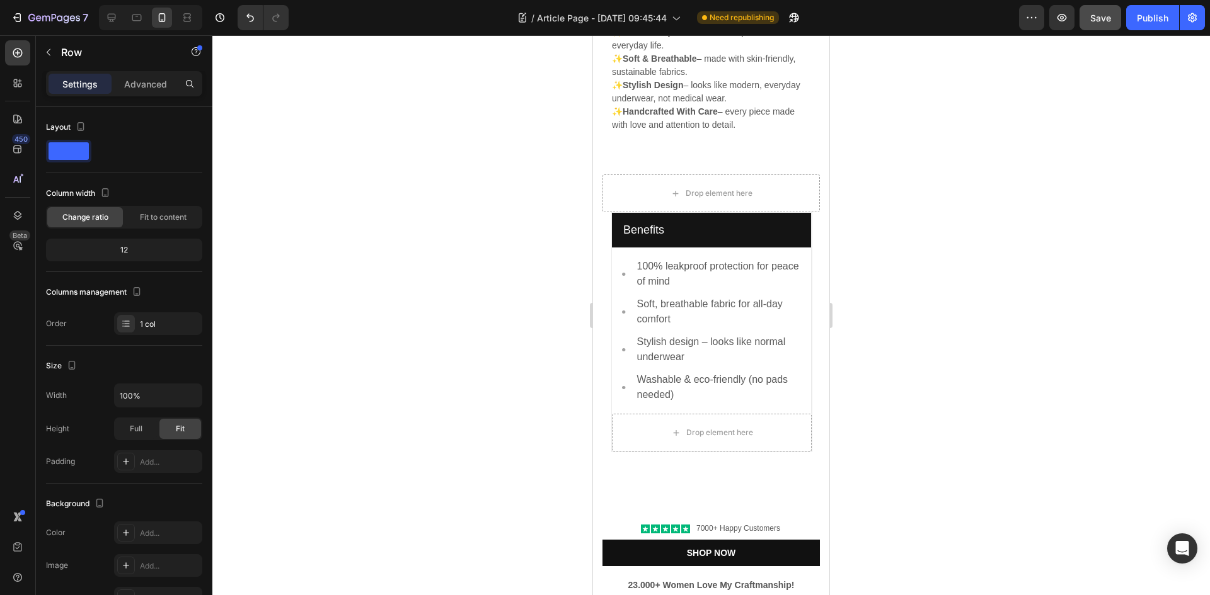
scroll to position [1173, 0]
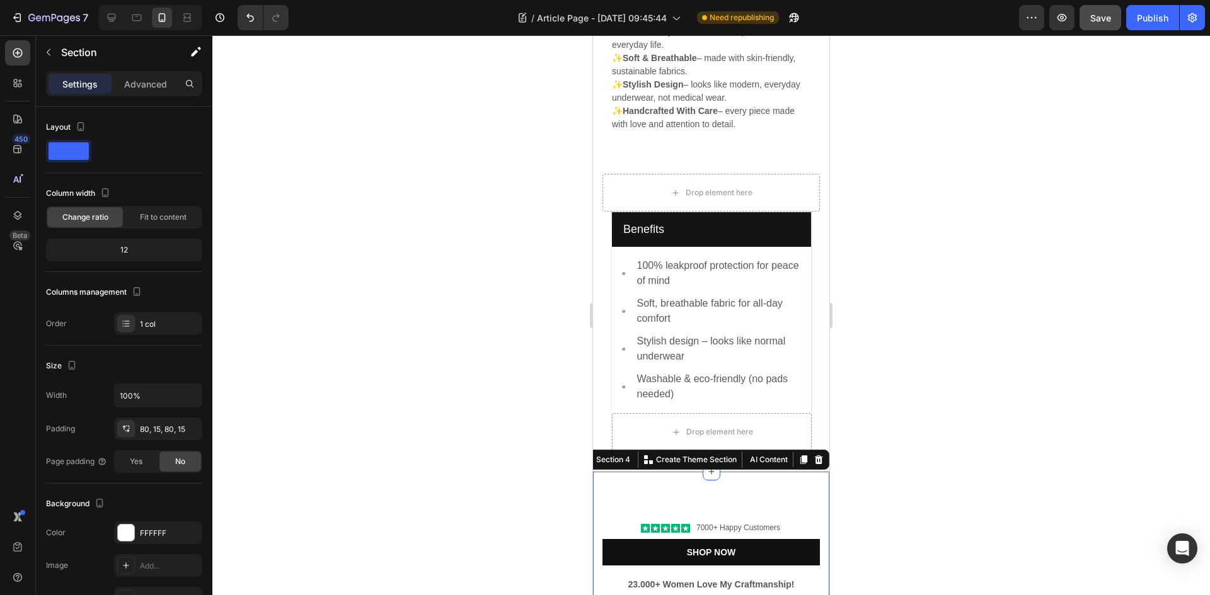
click at [111, 20] on icon at bounding box center [112, 18] width 8 height 8
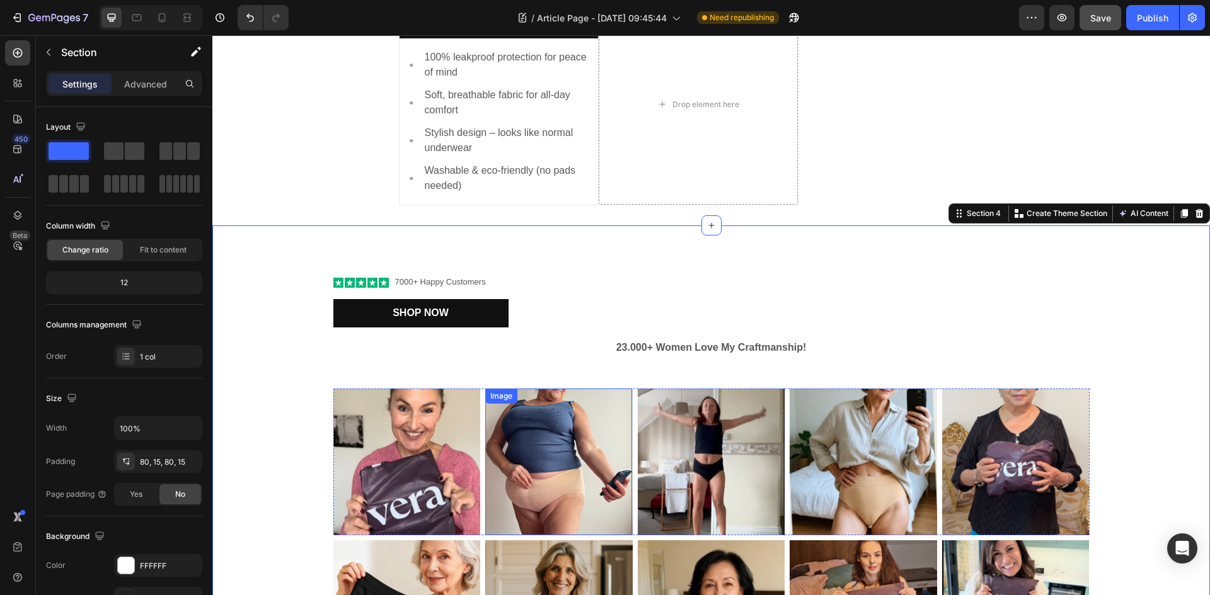
scroll to position [987, 0]
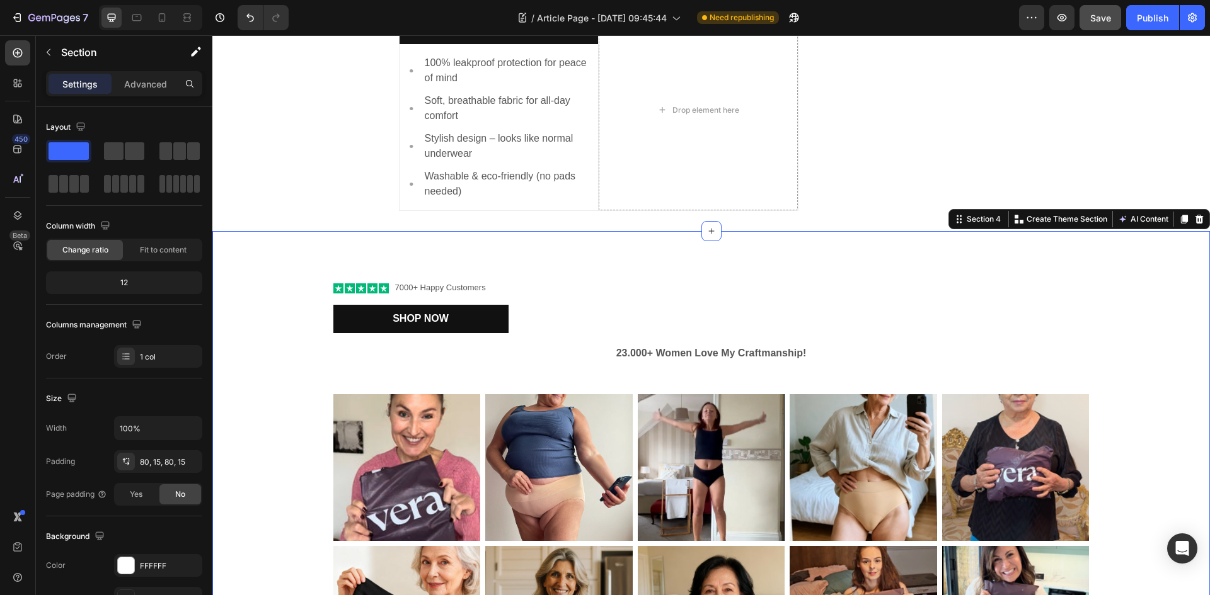
click at [593, 244] on div "Icon Icon Icon Icon Icon Icon List 7000+ Happy Customers Text Block Row Shop No…" at bounding box center [710, 487] width 997 height 513
click at [597, 254] on div "Icon Icon Icon Icon Icon Icon List 7000+ Happy Customers Text Block Row Shop No…" at bounding box center [710, 487] width 997 height 513
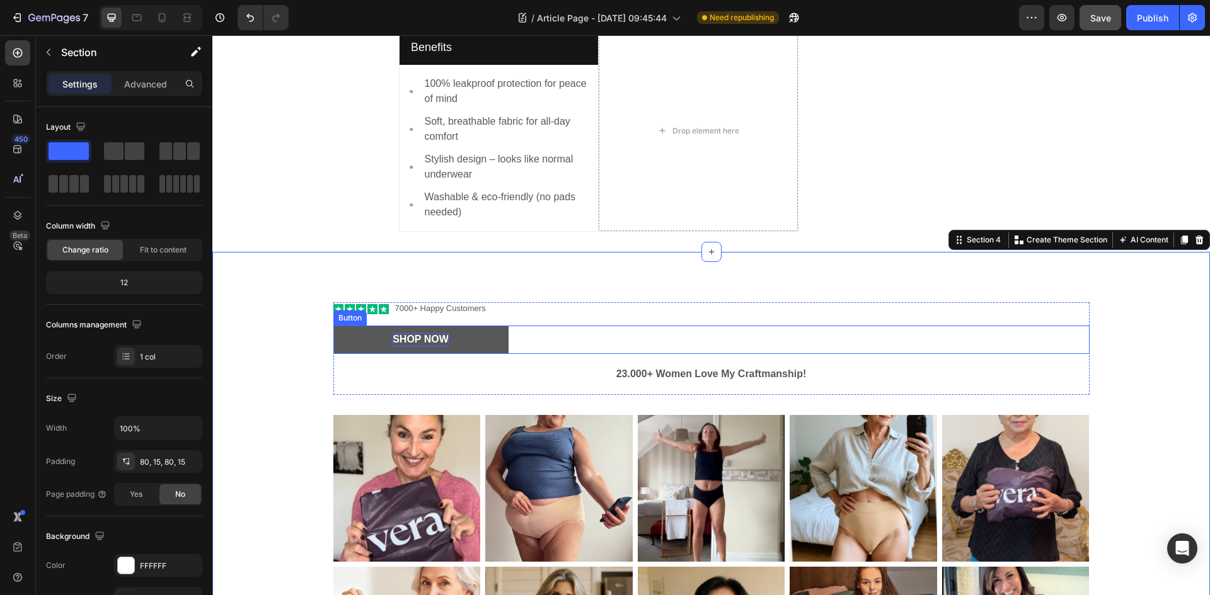
click at [421, 333] on div "Shop Now" at bounding box center [420, 339] width 56 height 13
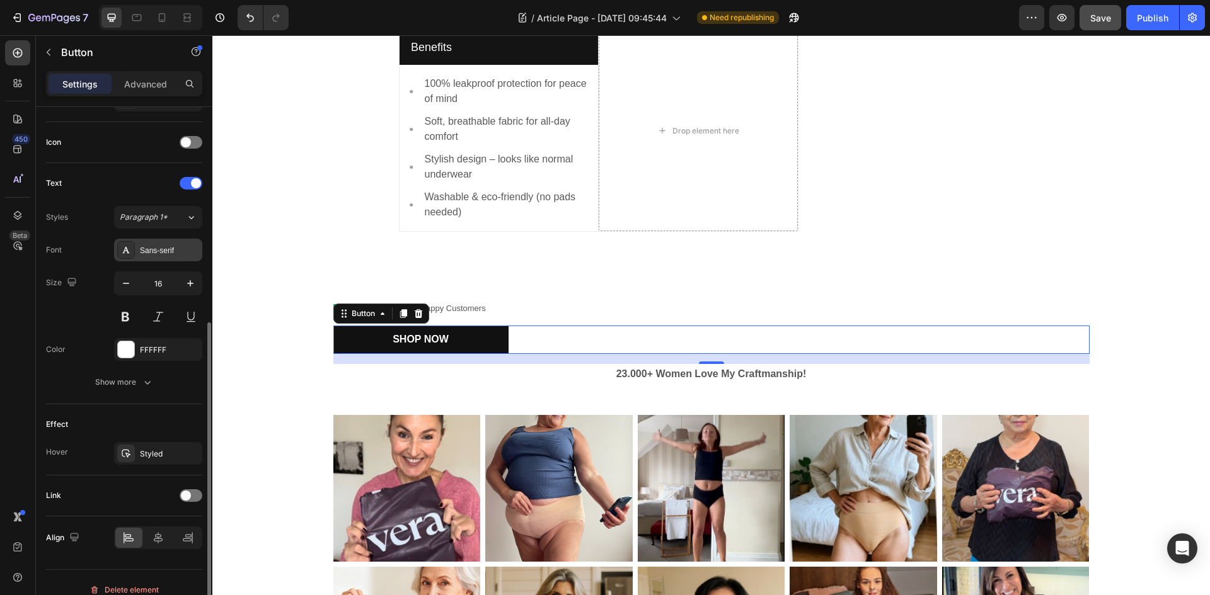
scroll to position [379, 0]
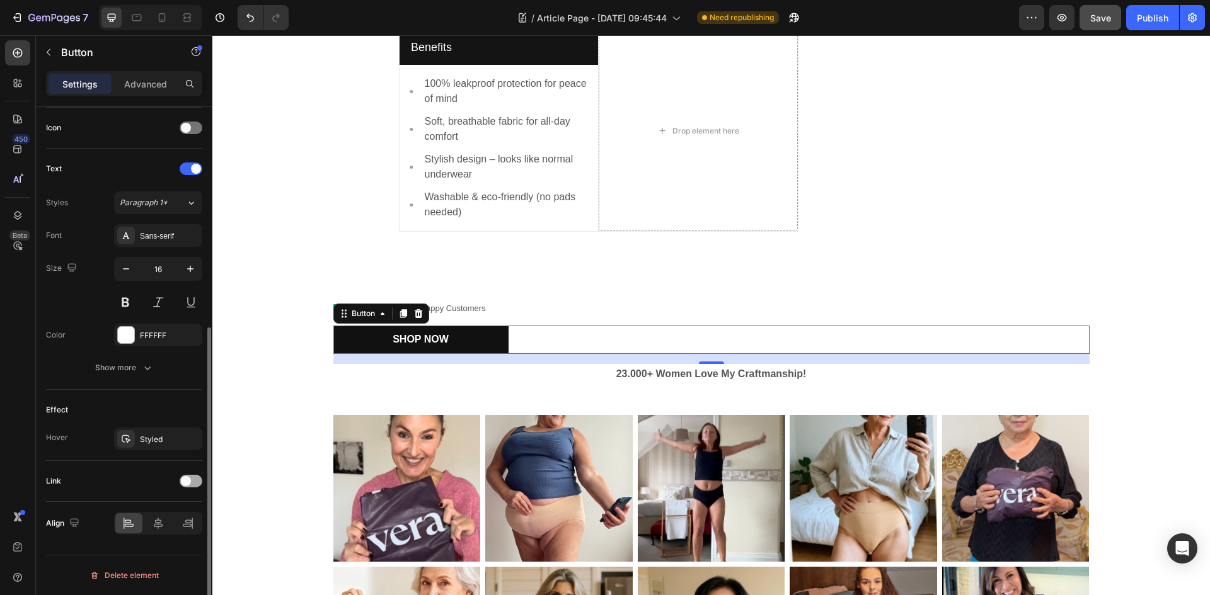
click at [192, 482] on div at bounding box center [191, 481] width 23 height 13
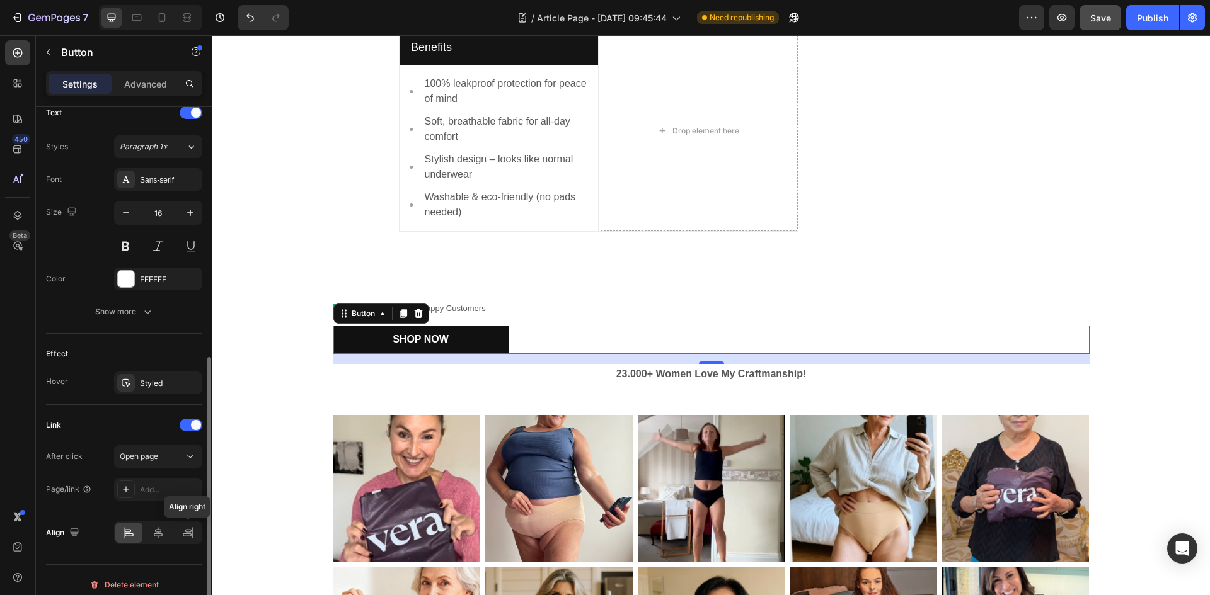
scroll to position [445, 0]
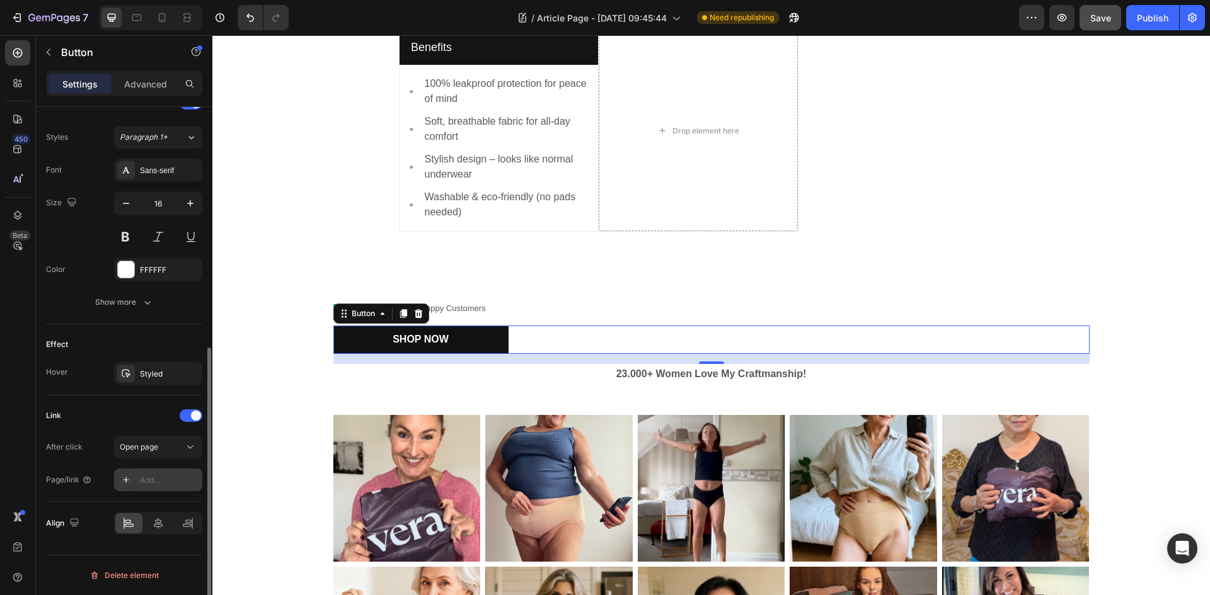
click at [169, 476] on div "Add..." at bounding box center [169, 480] width 59 height 11
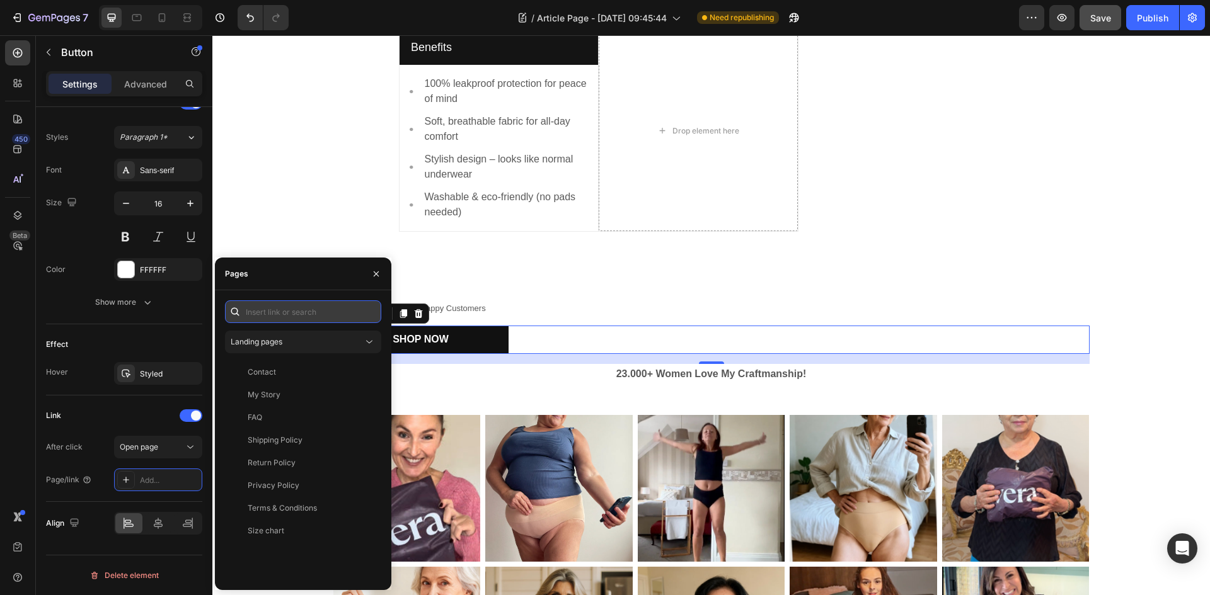
click at [284, 314] on input "text" at bounding box center [303, 311] width 156 height 23
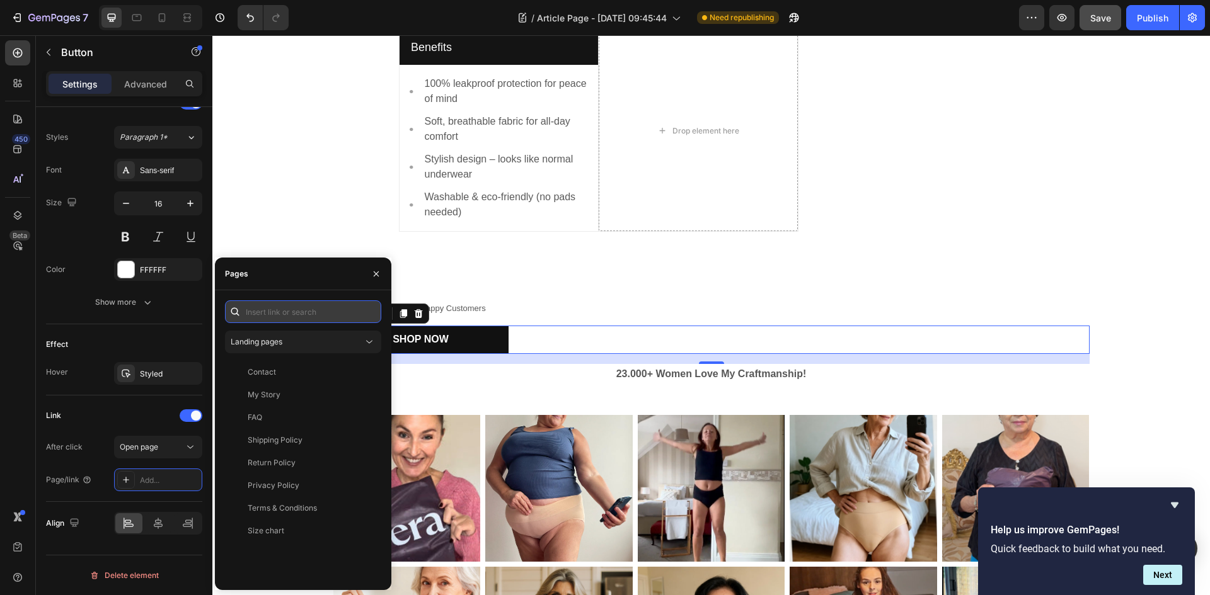
paste input "[URL][DOMAIN_NAME]"
type input "[URL][DOMAIN_NAME]"
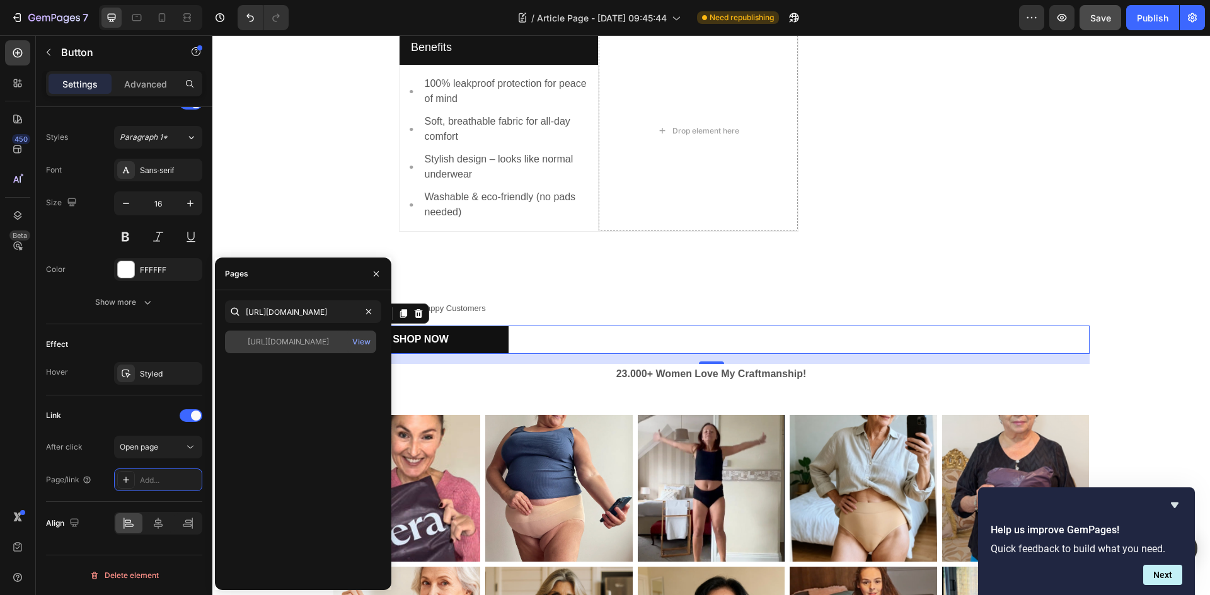
click at [293, 345] on div "[URL][DOMAIN_NAME]" at bounding box center [288, 341] width 81 height 11
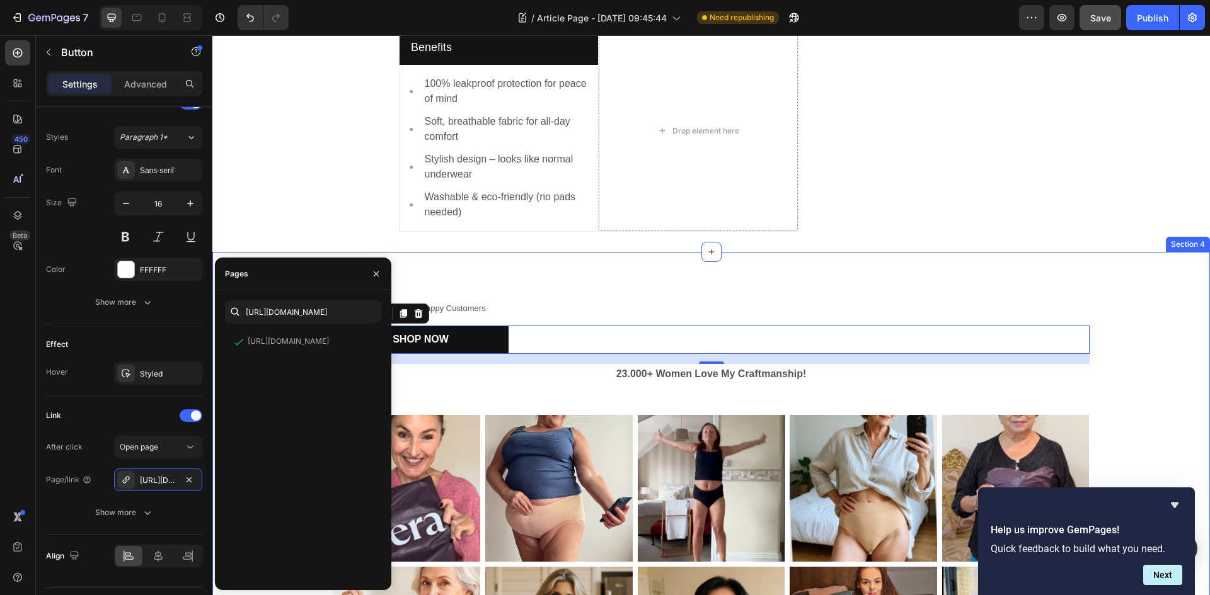
click at [542, 284] on div "Icon Icon Icon Icon Icon Icon List 7000+ Happy Customers Text Block Row Shop No…" at bounding box center [710, 508] width 997 height 513
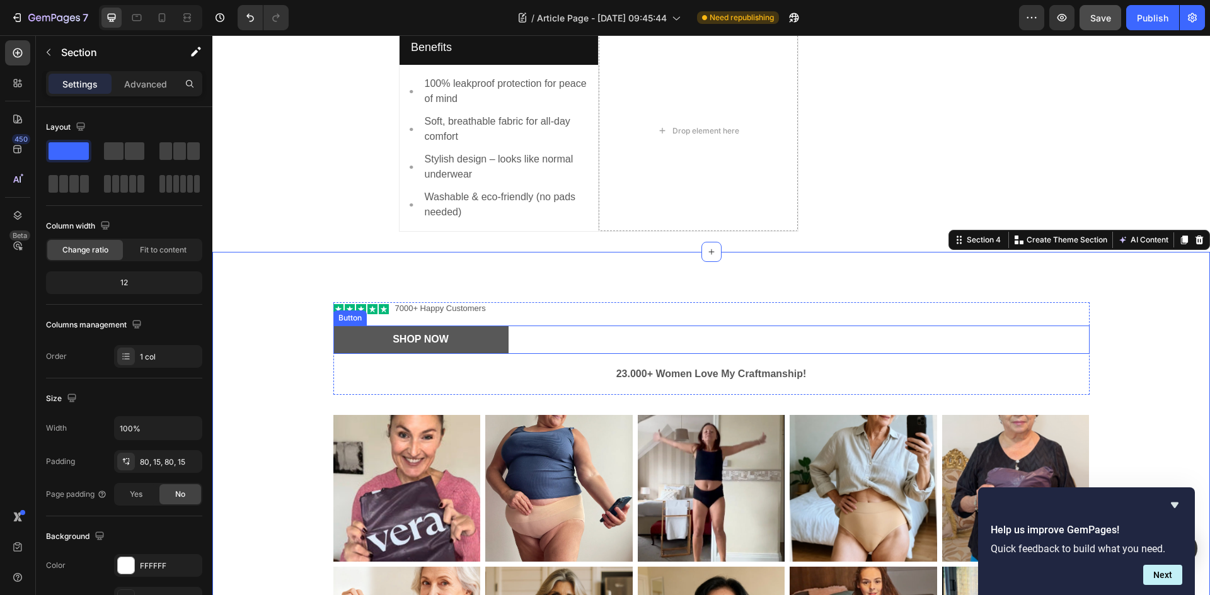
click at [488, 341] on link "Shop Now" at bounding box center [420, 340] width 175 height 28
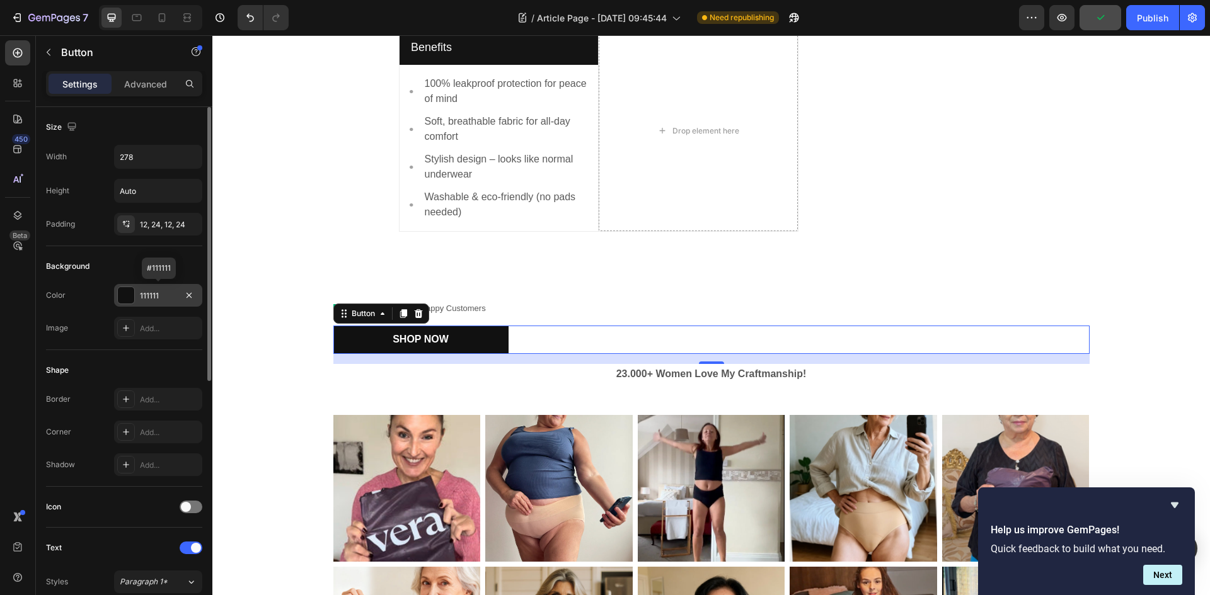
click at [127, 289] on div at bounding box center [126, 295] width 16 height 16
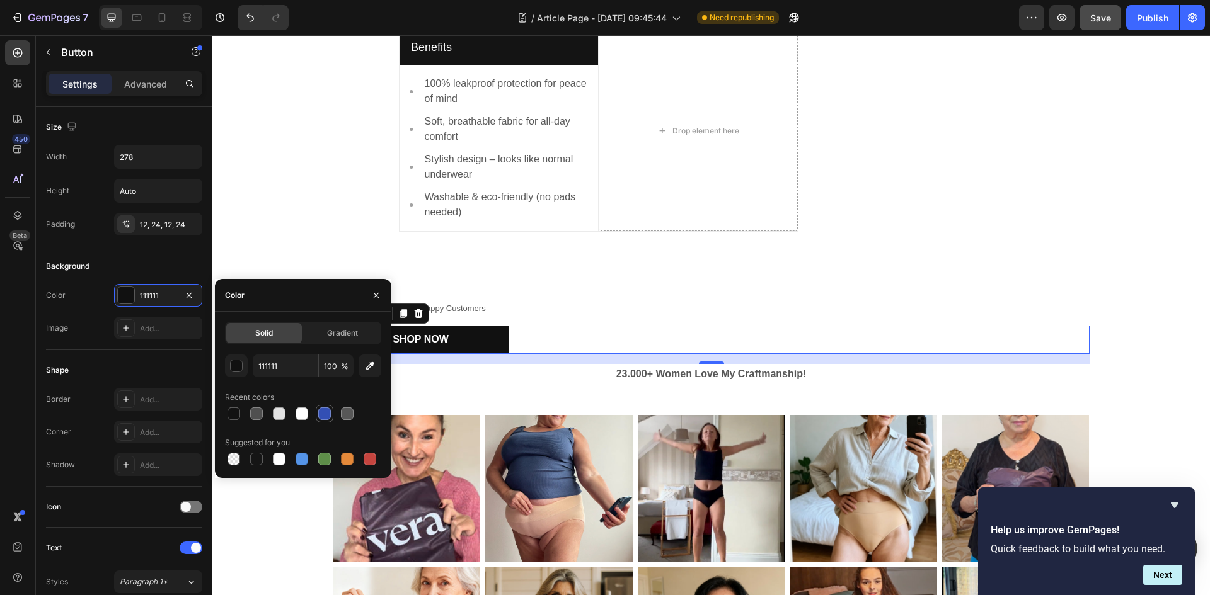
click at [324, 416] on div at bounding box center [324, 414] width 13 height 13
type input "334FB4"
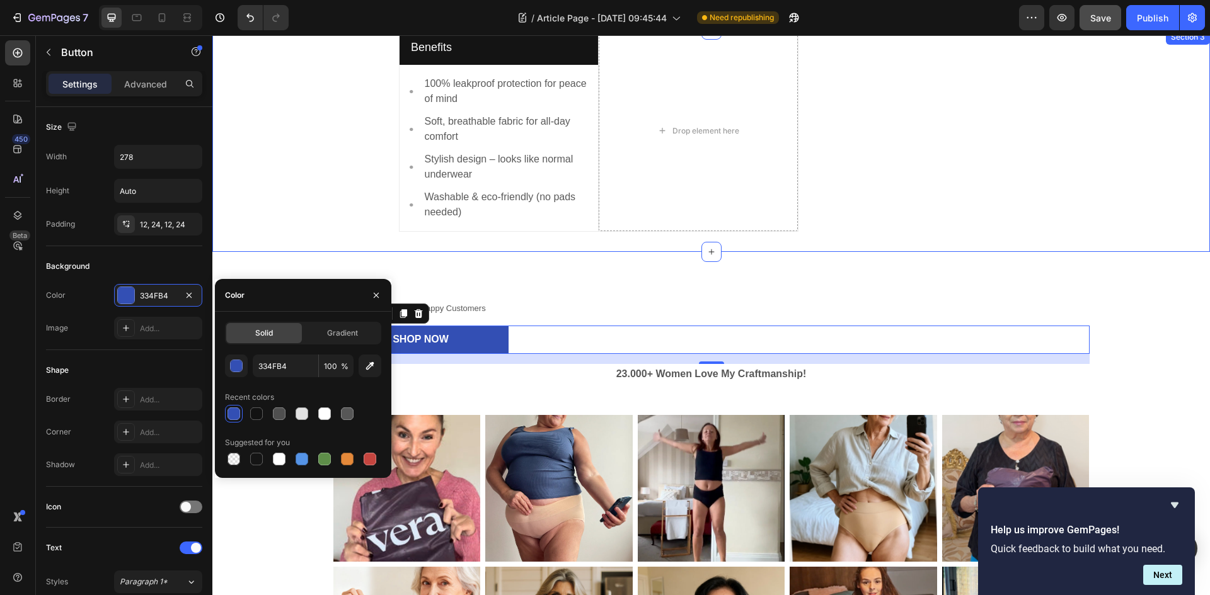
click at [302, 218] on div "Benefits Text block Row Row Image 100% leakproof protection for peace of mind T…" at bounding box center [711, 141] width 978 height 222
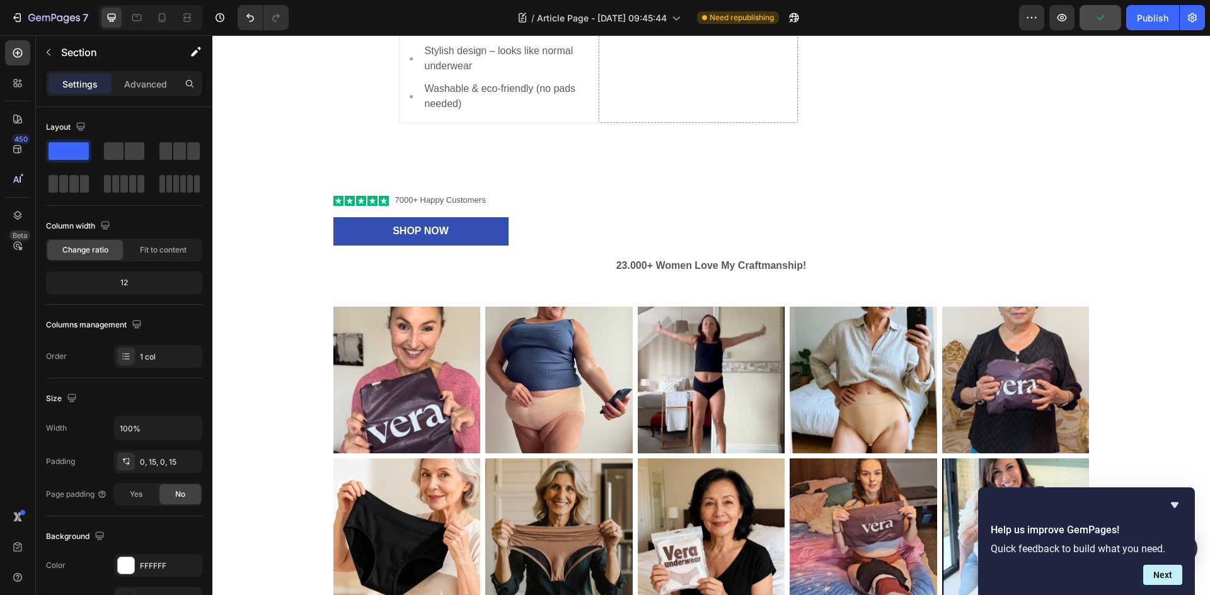
scroll to position [1019, 0]
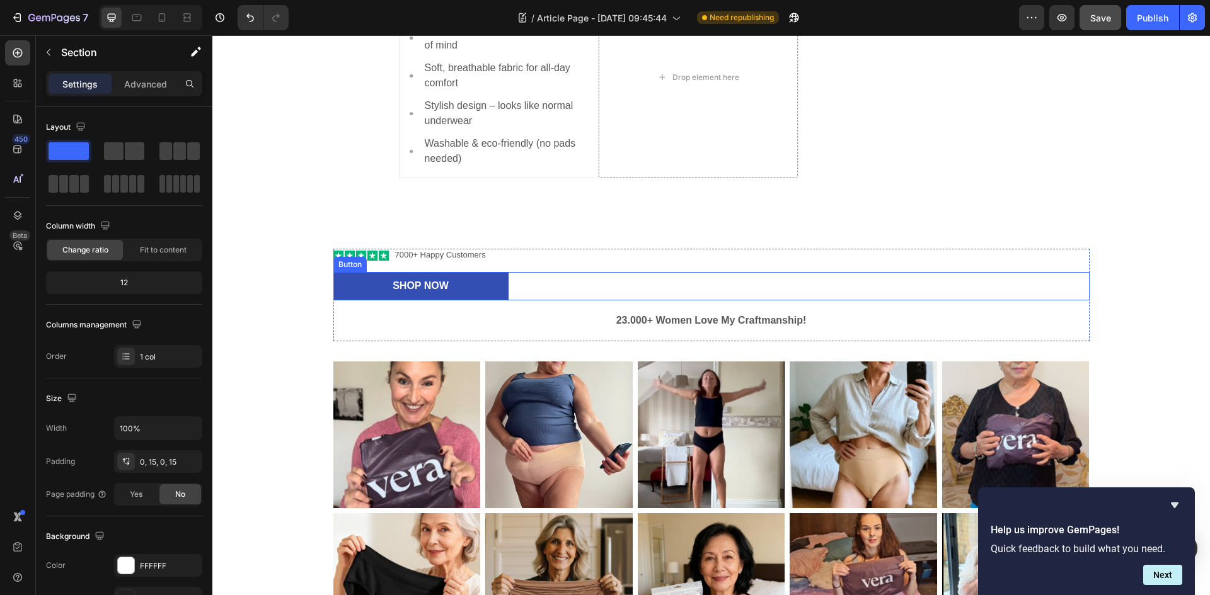
click at [513, 289] on div "Shop Now Button" at bounding box center [711, 286] width 756 height 28
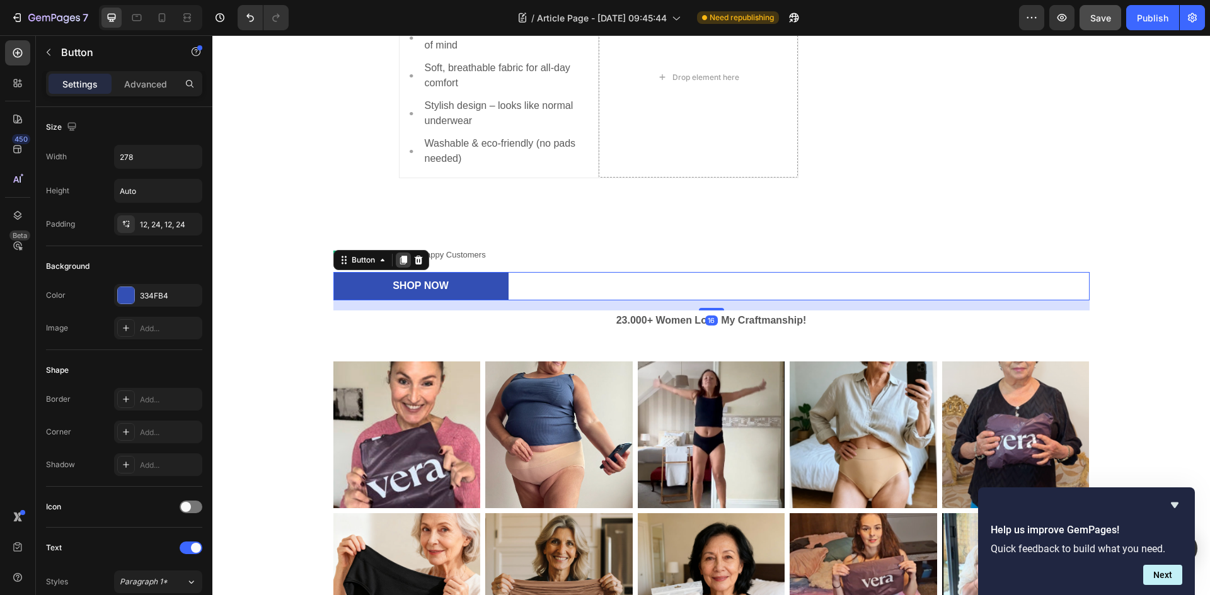
click at [400, 262] on icon at bounding box center [402, 260] width 7 height 9
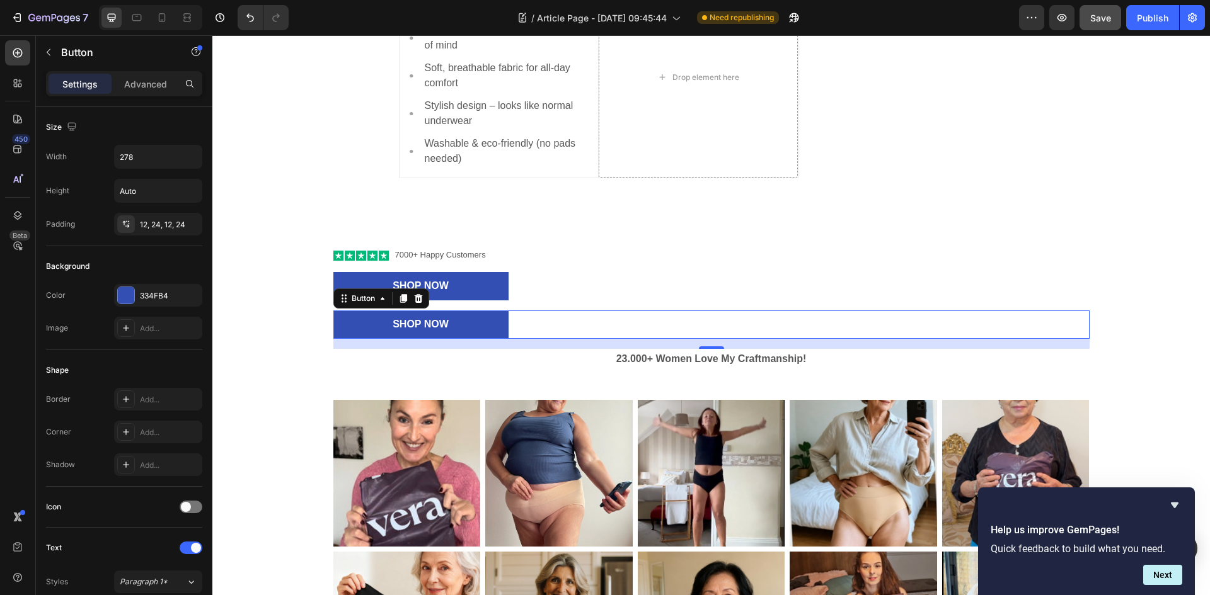
click at [535, 327] on div "Shop Now Button 16" at bounding box center [711, 325] width 756 height 28
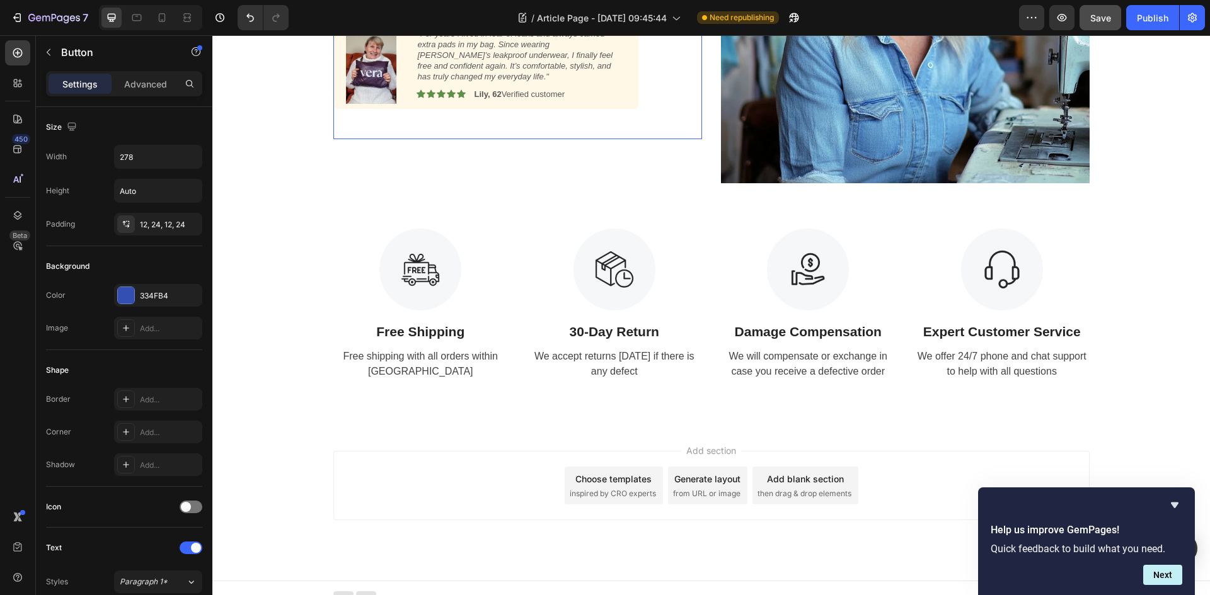
scroll to position [1966, 0]
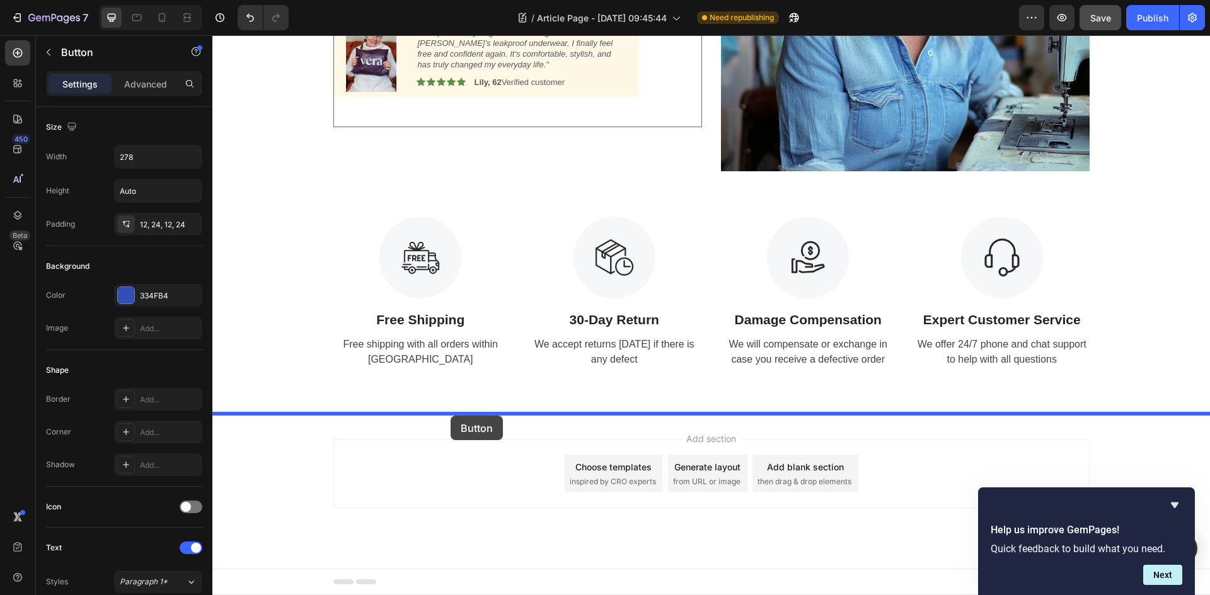
drag, startPoint x: 340, startPoint y: 304, endPoint x: 450, endPoint y: 416, distance: 157.2
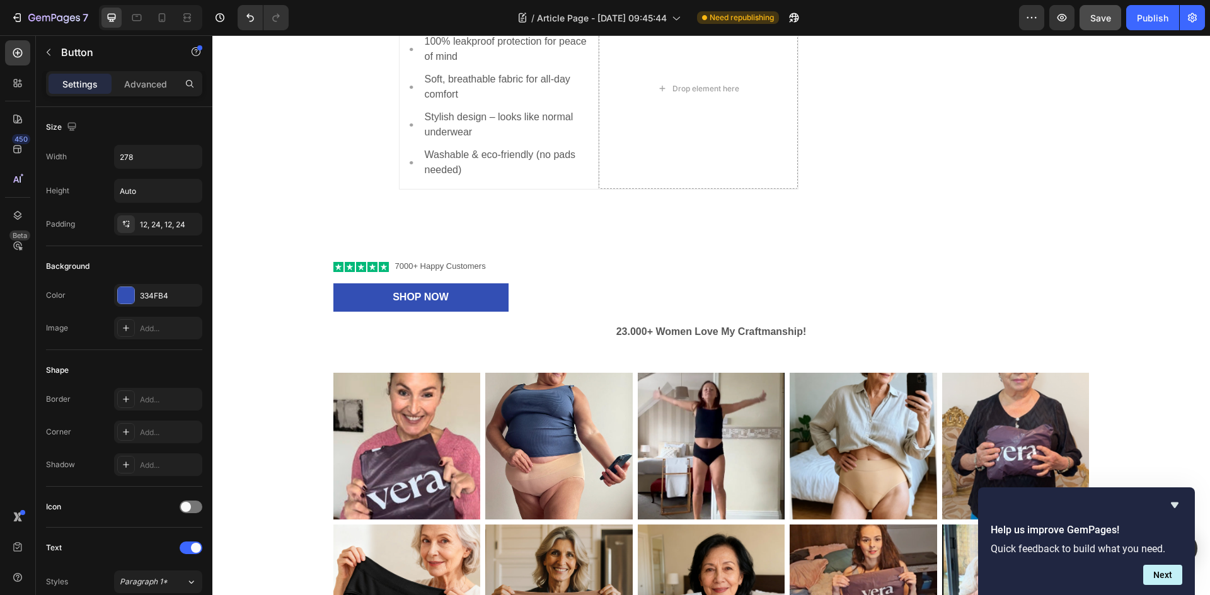
scroll to position [1006, 0]
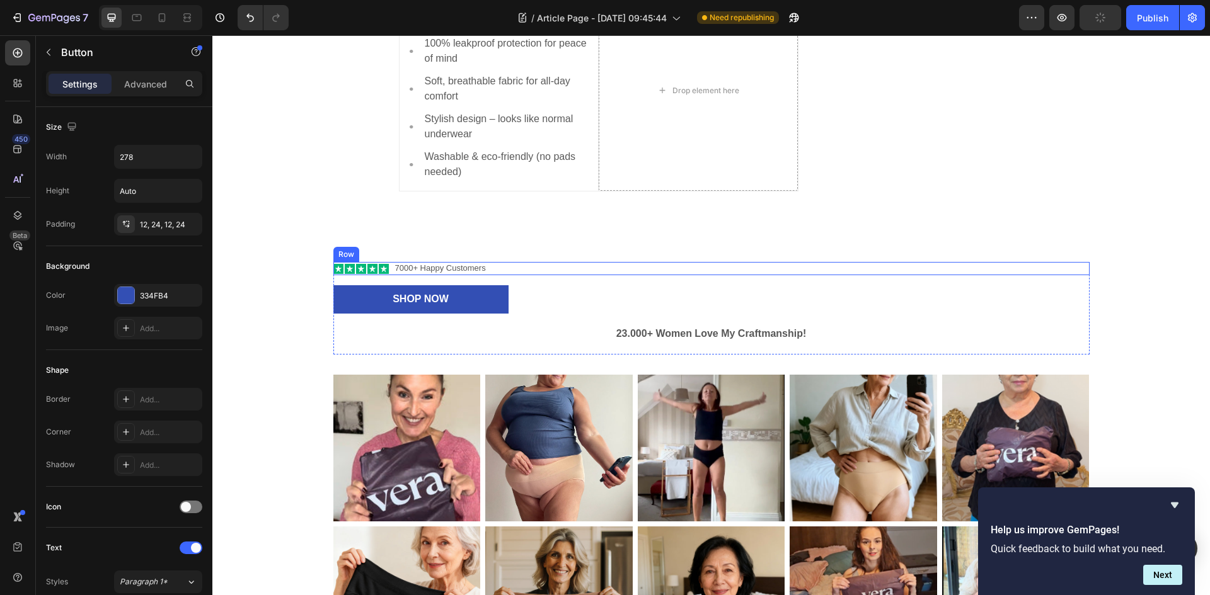
click at [496, 268] on div "Icon Icon Icon Icon Icon Icon List 7000+ Happy Customers Text Block Row" at bounding box center [711, 268] width 756 height 13
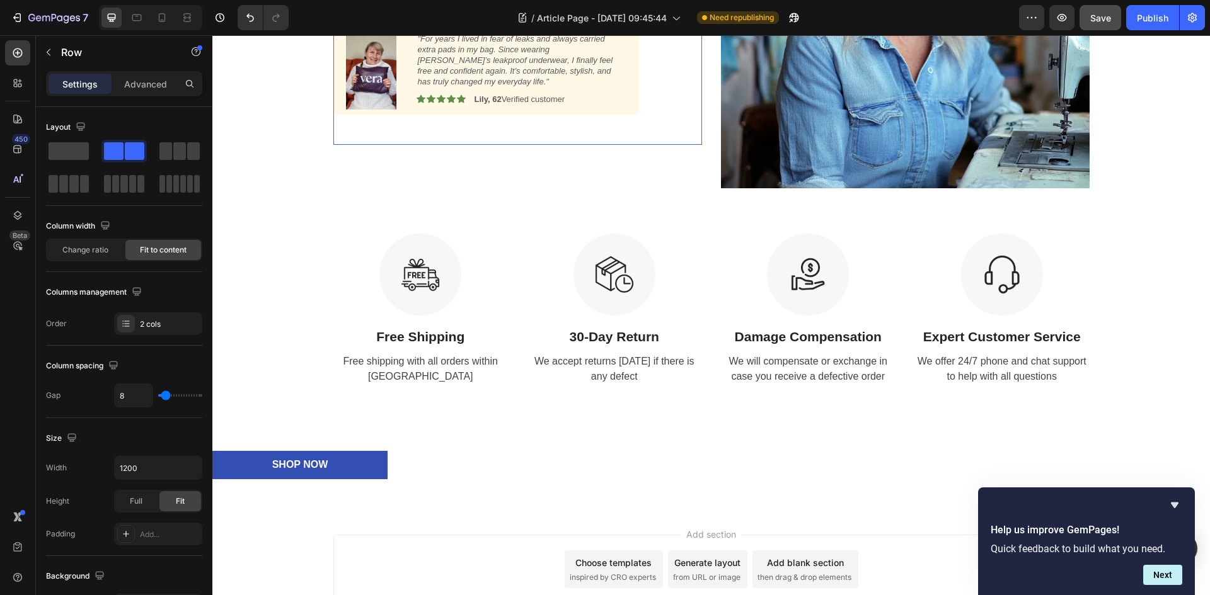
scroll to position [2006, 0]
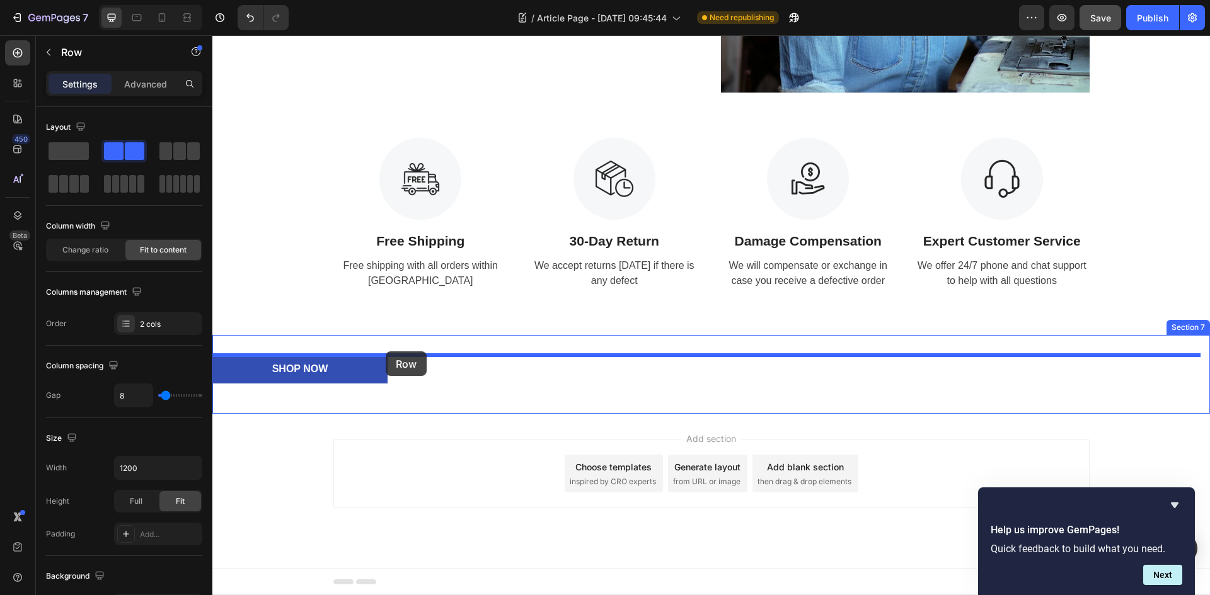
drag, startPoint x: 340, startPoint y: 251, endPoint x: 386, endPoint y: 352, distance: 110.8
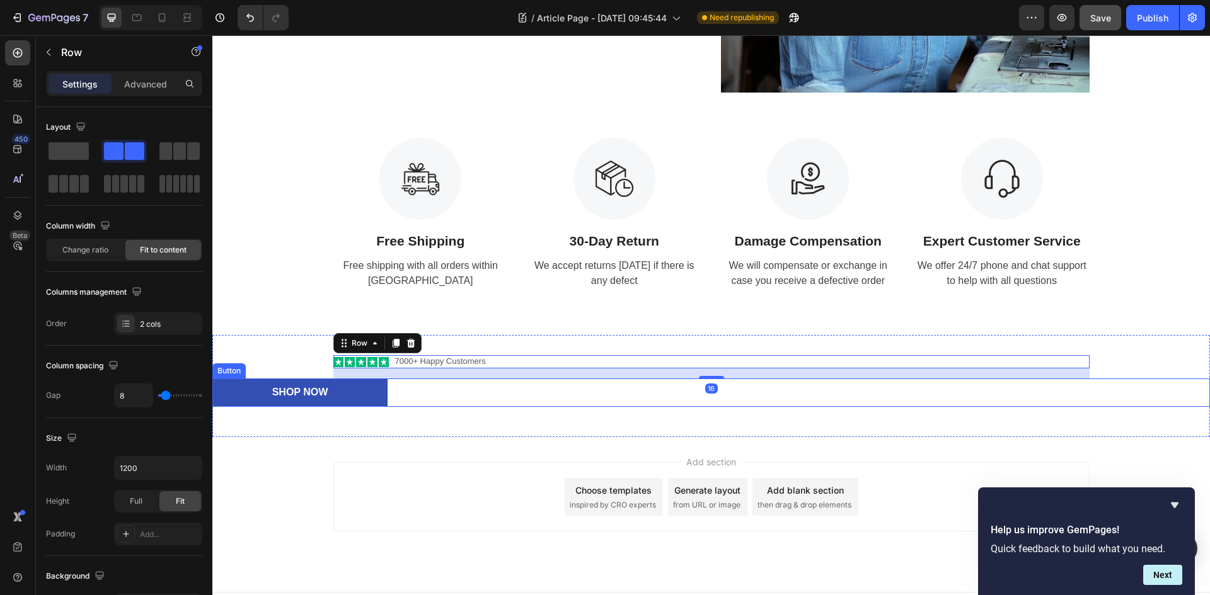
click at [425, 391] on div "Shop Now Button" at bounding box center [710, 393] width 997 height 28
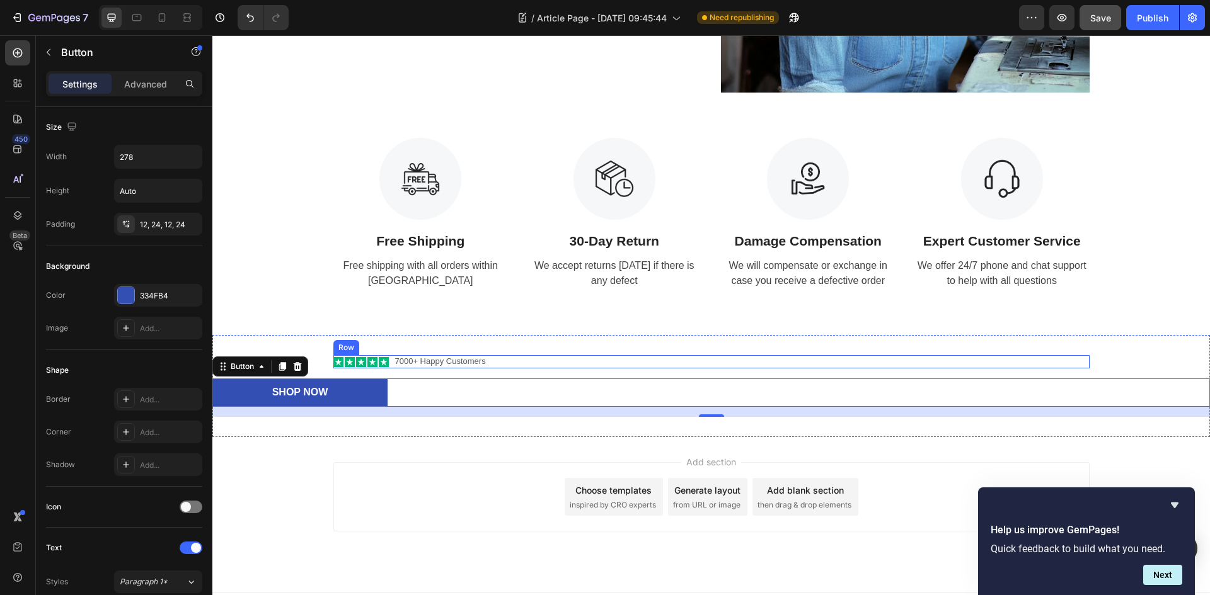
click at [509, 360] on div "Icon Icon Icon Icon Icon Icon List 7000+ Happy Customers Text Block Row" at bounding box center [711, 361] width 756 height 13
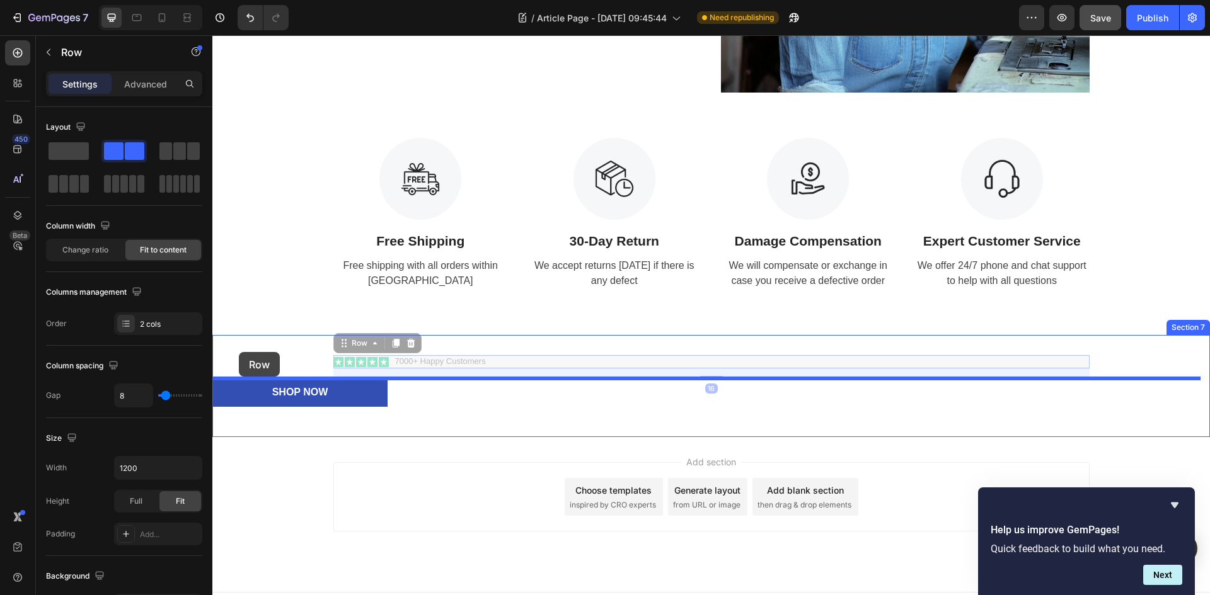
drag, startPoint x: 341, startPoint y: 344, endPoint x: 239, endPoint y: 352, distance: 103.0
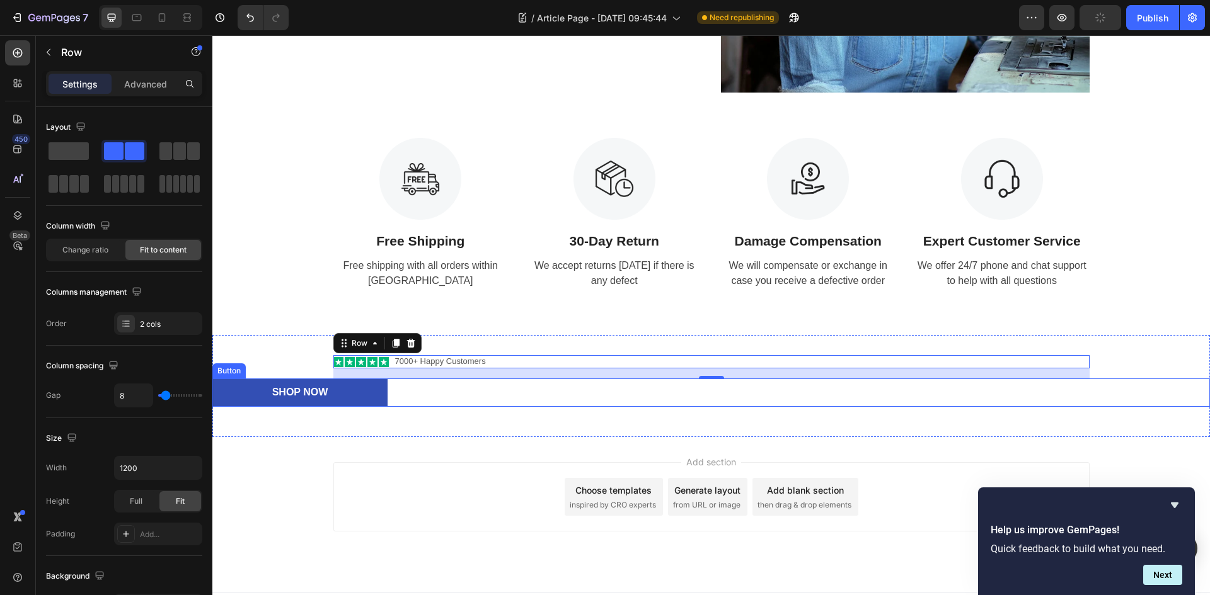
click at [424, 423] on div "Icon Icon Icon Icon Icon Icon List 7000+ Happy Customers Text Block Row 16 Shop…" at bounding box center [710, 386] width 997 height 102
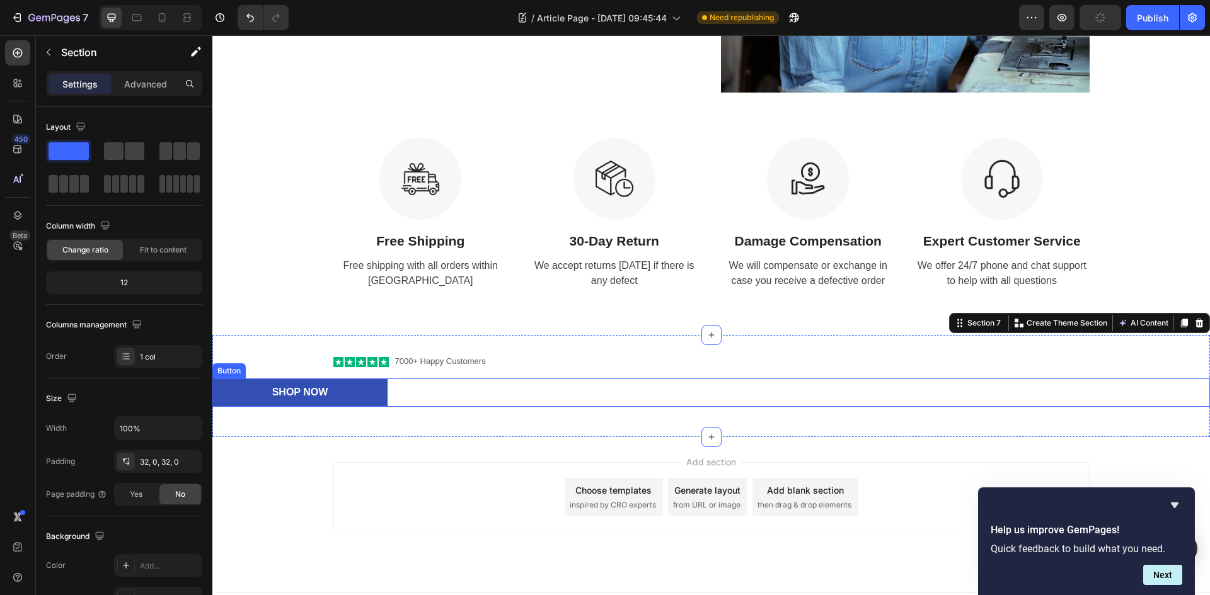
click at [417, 389] on div "Shop Now Button" at bounding box center [710, 393] width 997 height 28
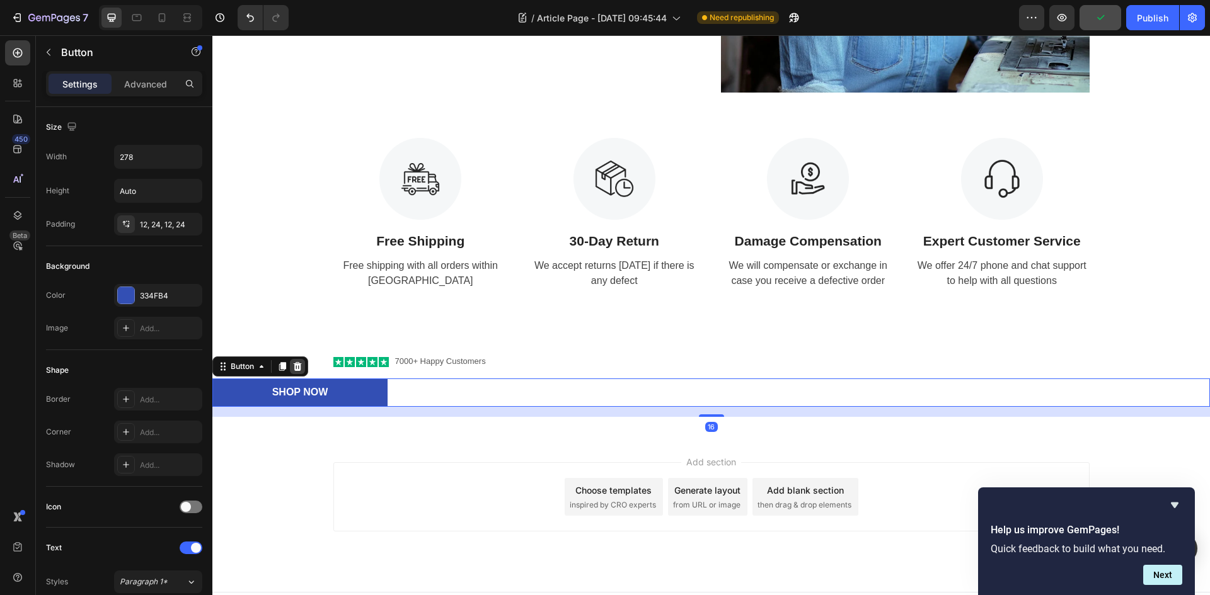
click at [294, 369] on icon at bounding box center [297, 367] width 10 height 10
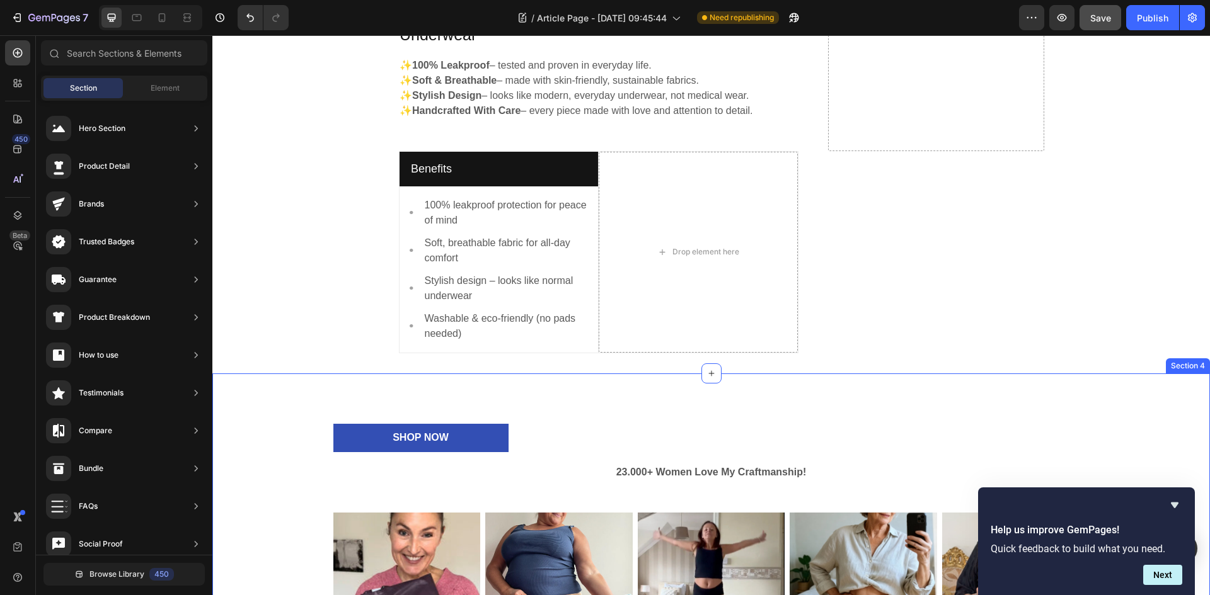
scroll to position [881, 0]
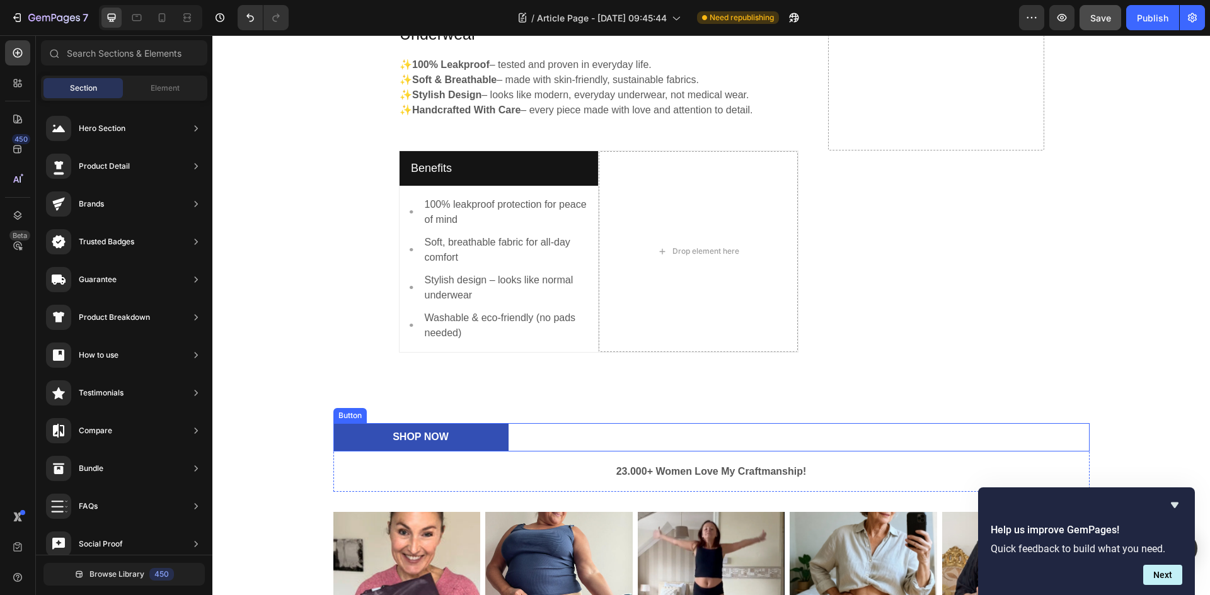
click at [541, 423] on div "Shop Now Button" at bounding box center [711, 437] width 756 height 28
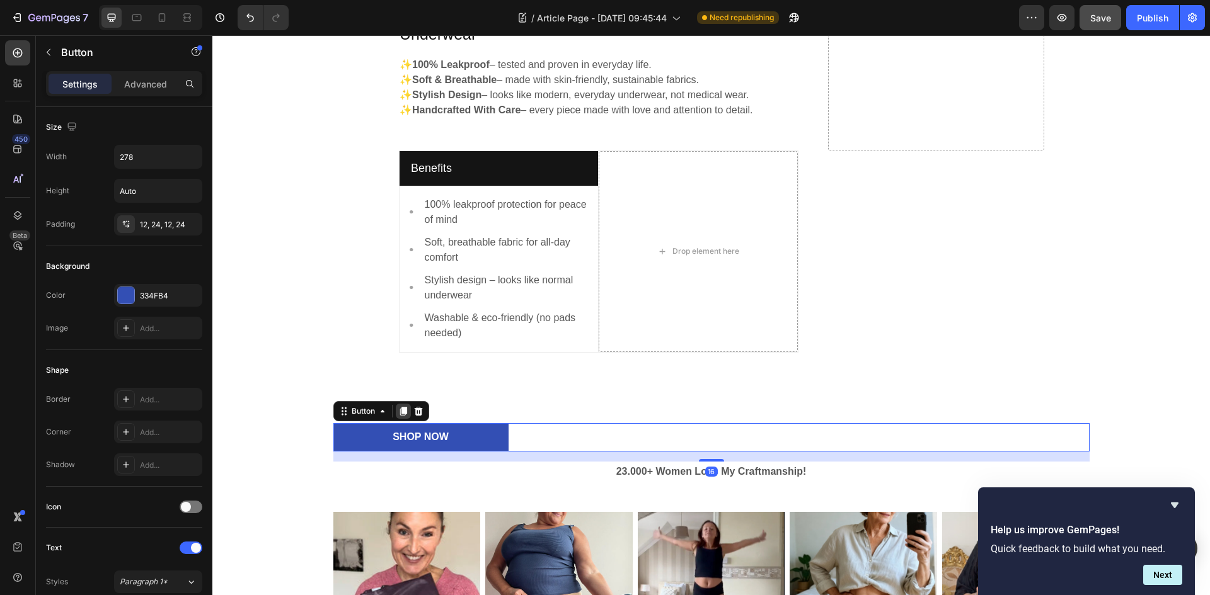
click at [399, 407] on icon at bounding box center [402, 411] width 7 height 9
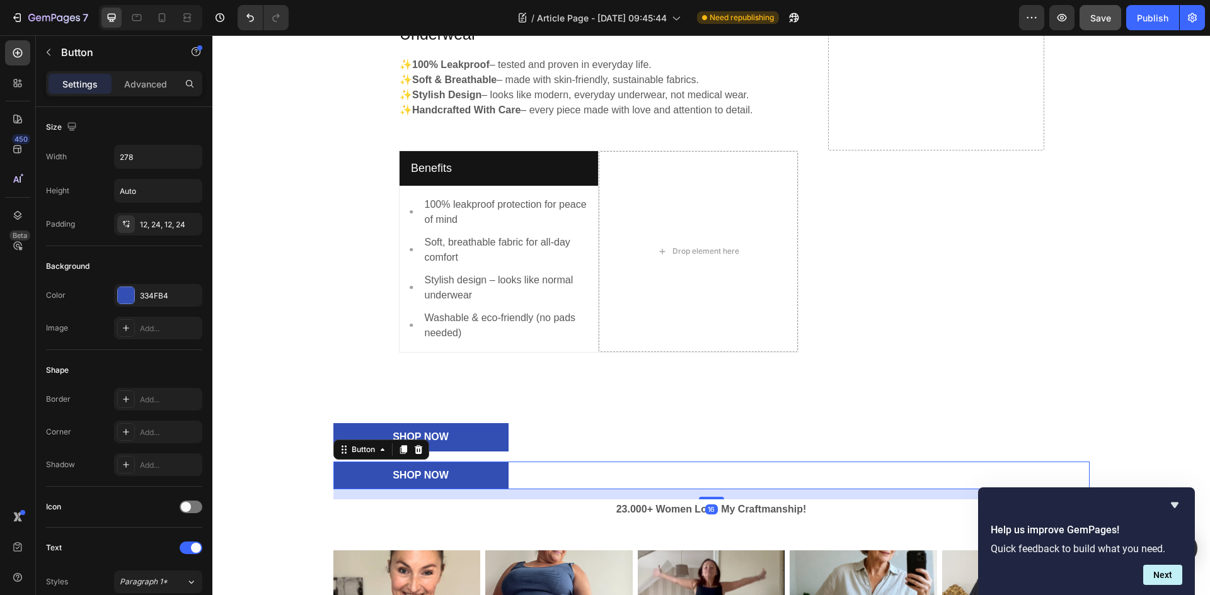
click at [512, 462] on div "Shop Now Button 16" at bounding box center [711, 476] width 756 height 28
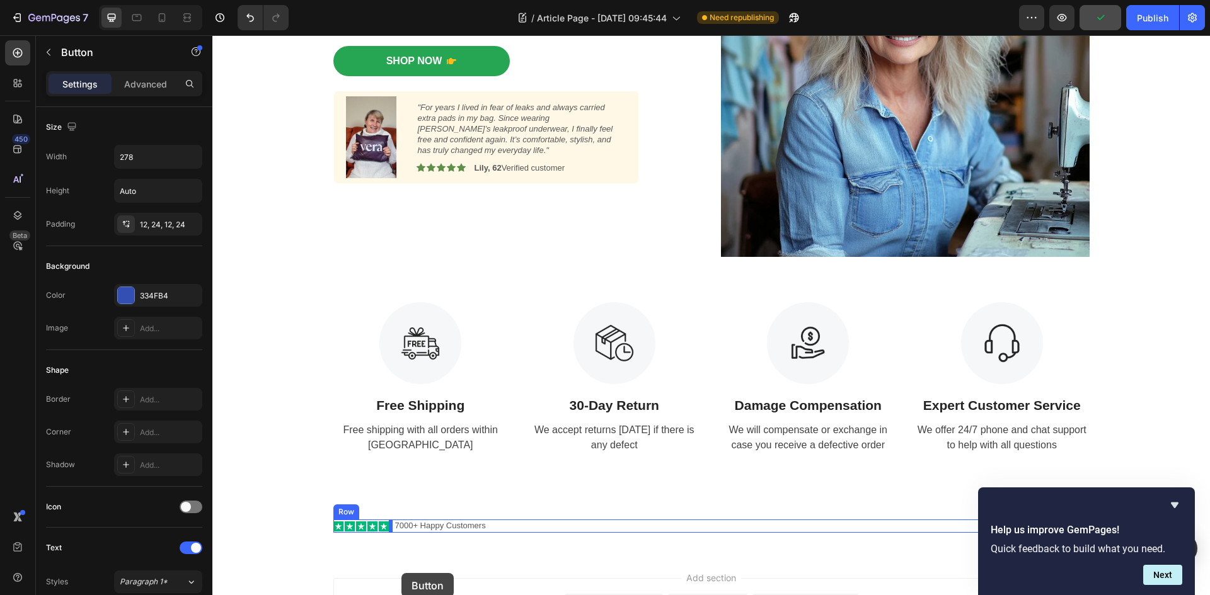
scroll to position [1898, 0]
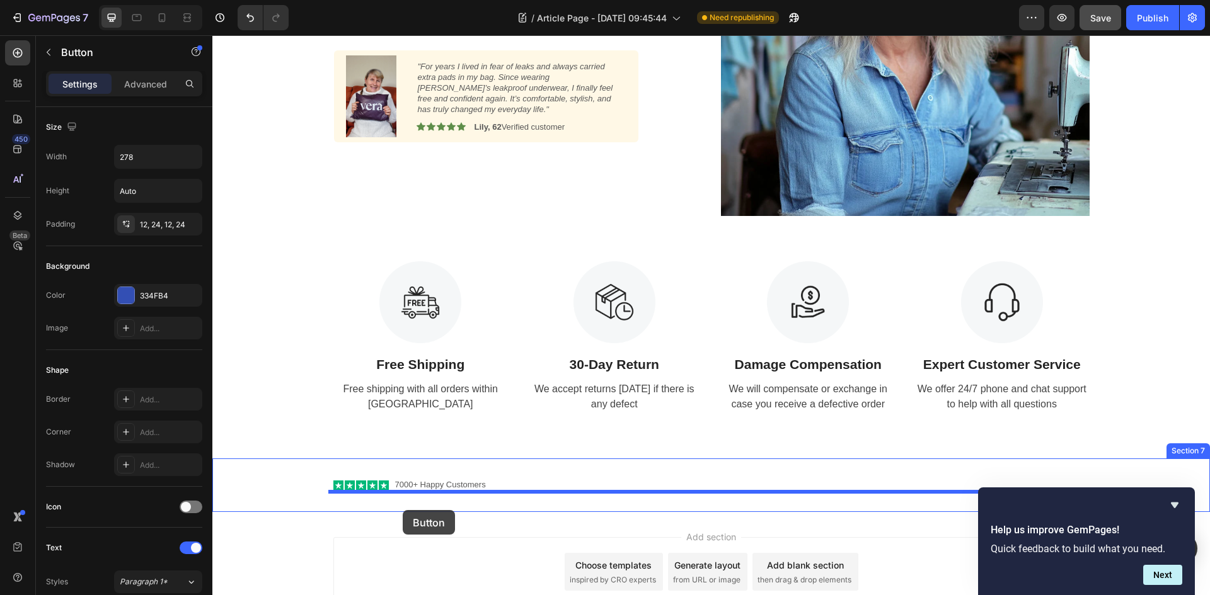
drag, startPoint x: 335, startPoint y: 415, endPoint x: 403, endPoint y: 510, distance: 117.0
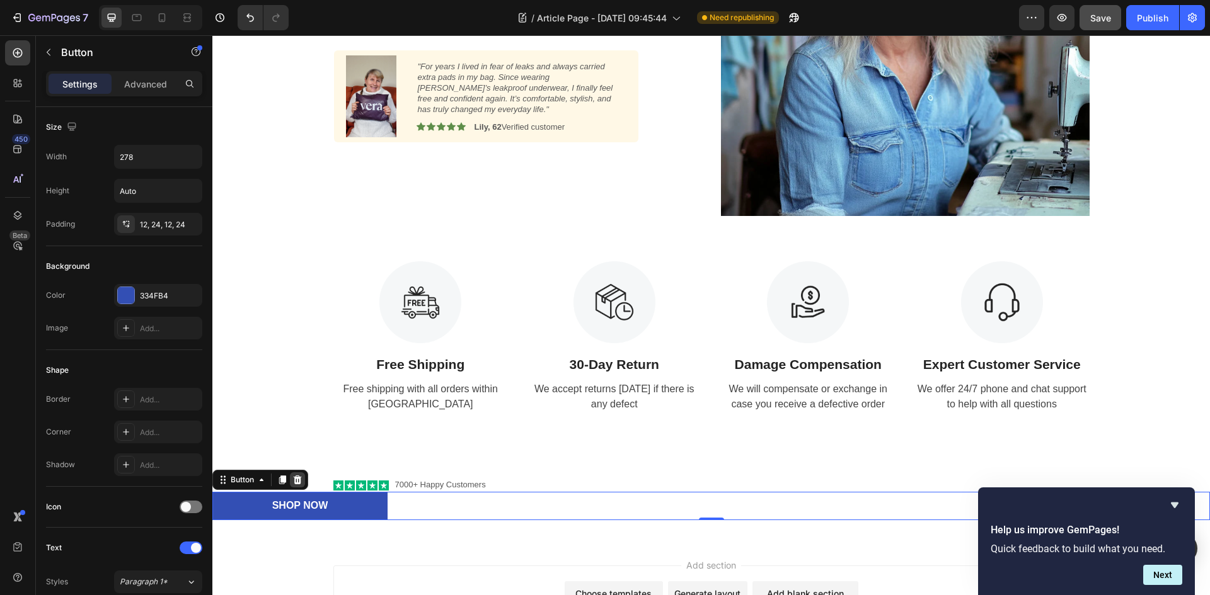
click at [295, 475] on icon at bounding box center [297, 480] width 10 height 10
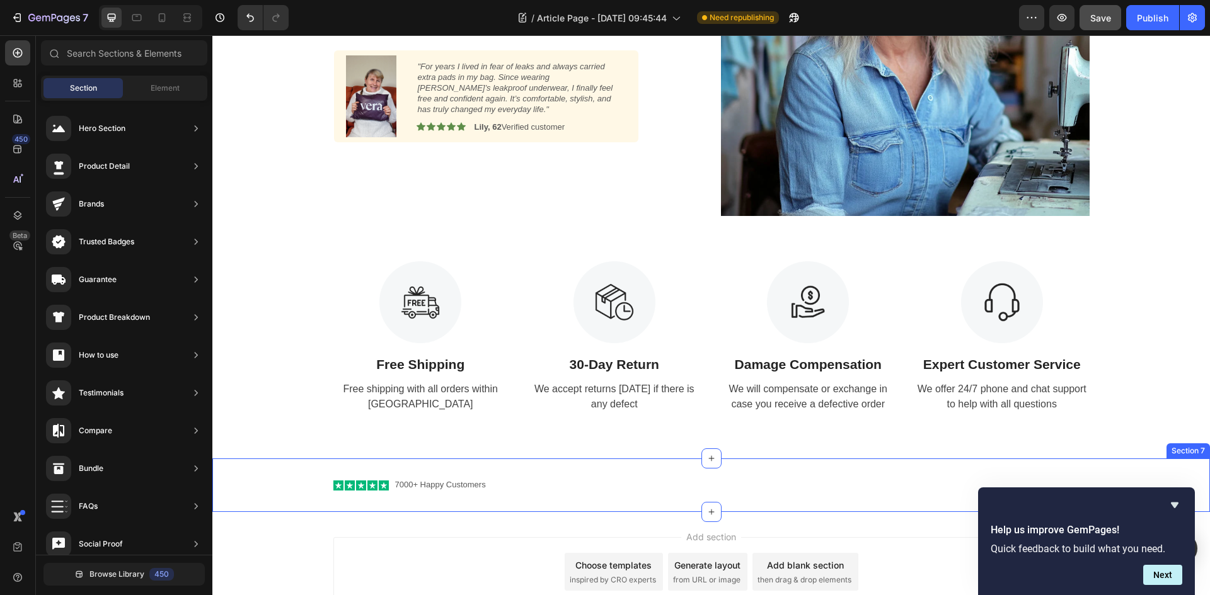
click at [326, 483] on div "Icon Icon Icon Icon Icon Icon List 7000+ Happy Customers Text Block Row" at bounding box center [710, 485] width 997 height 13
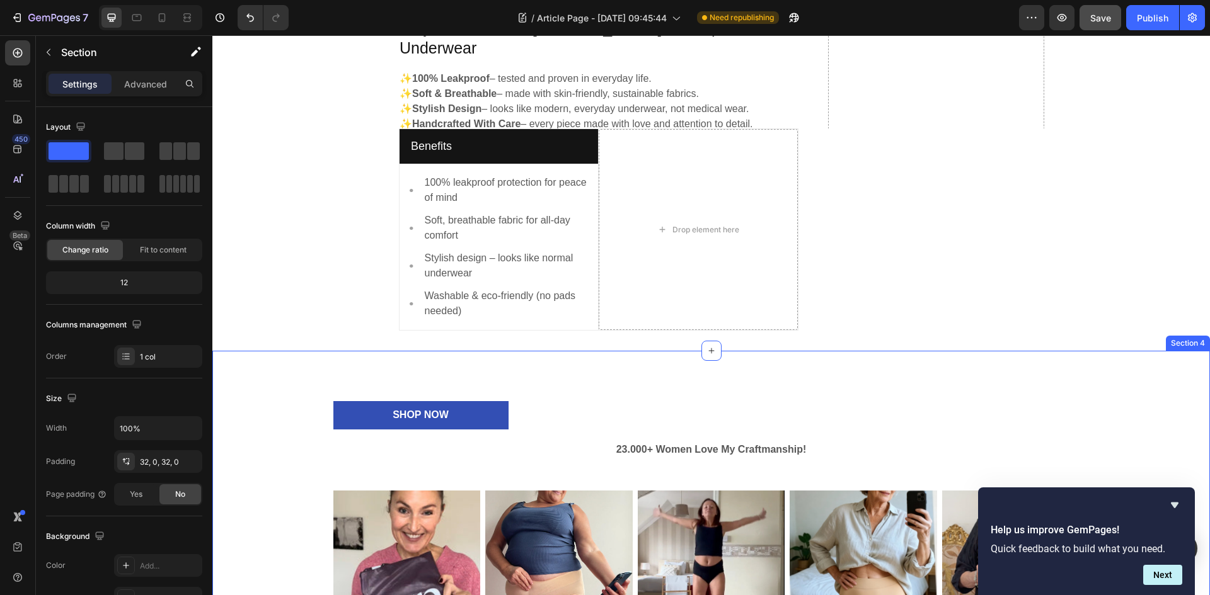
scroll to position [867, 0]
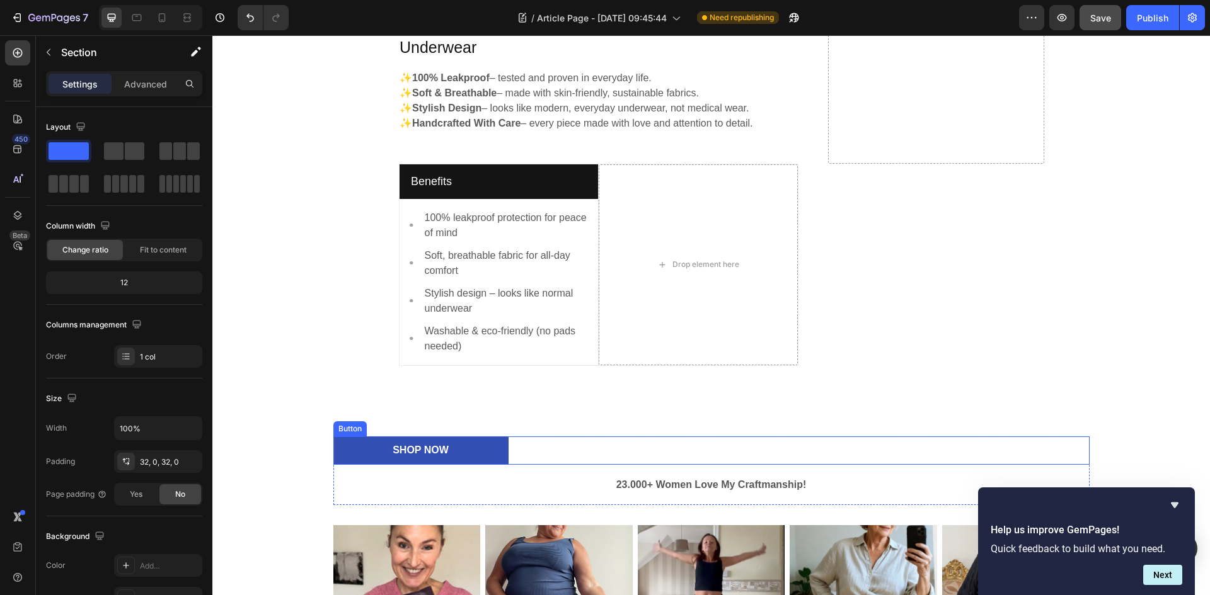
click at [525, 437] on div "Shop Now Button" at bounding box center [711, 451] width 756 height 28
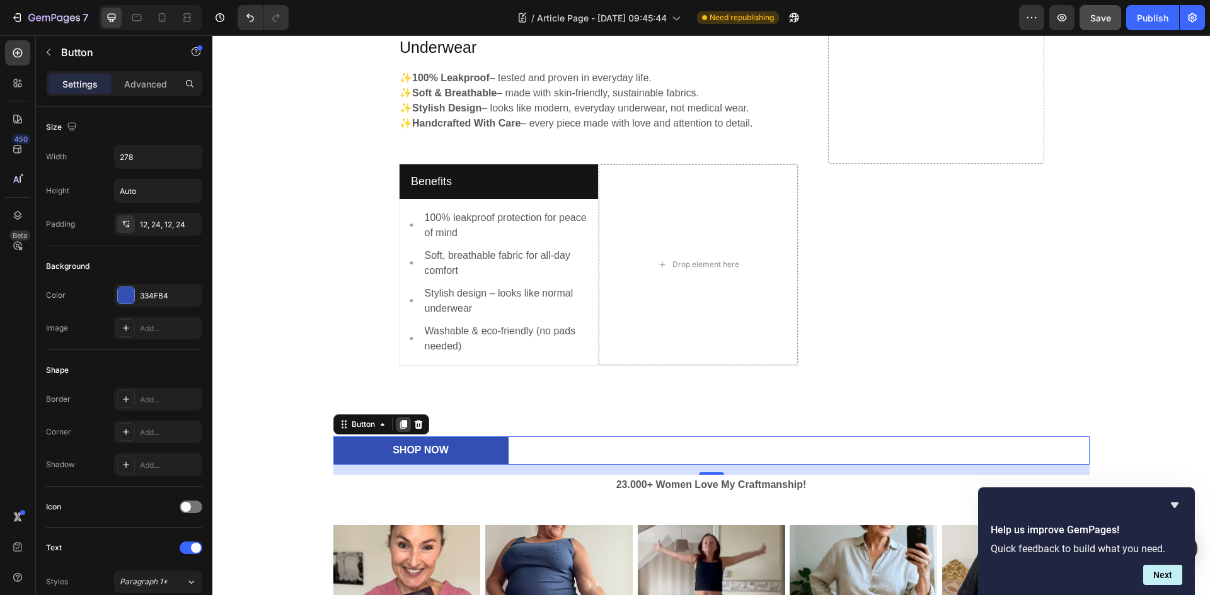
click at [400, 420] on icon at bounding box center [402, 424] width 7 height 9
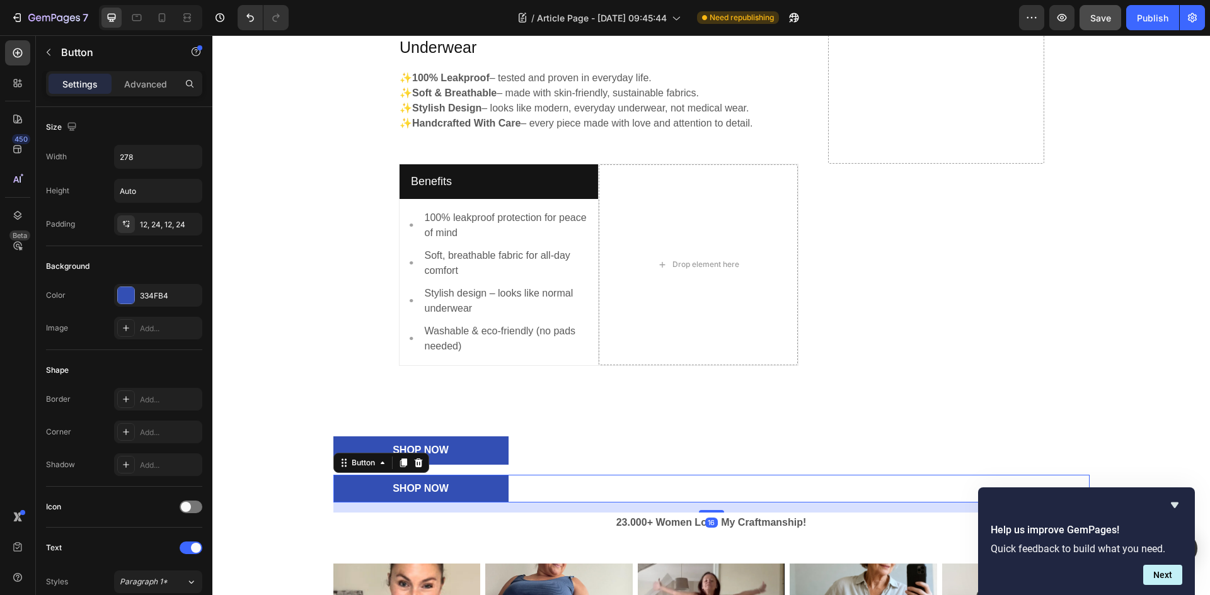
click at [513, 475] on div "Shop Now Button 16" at bounding box center [711, 489] width 756 height 28
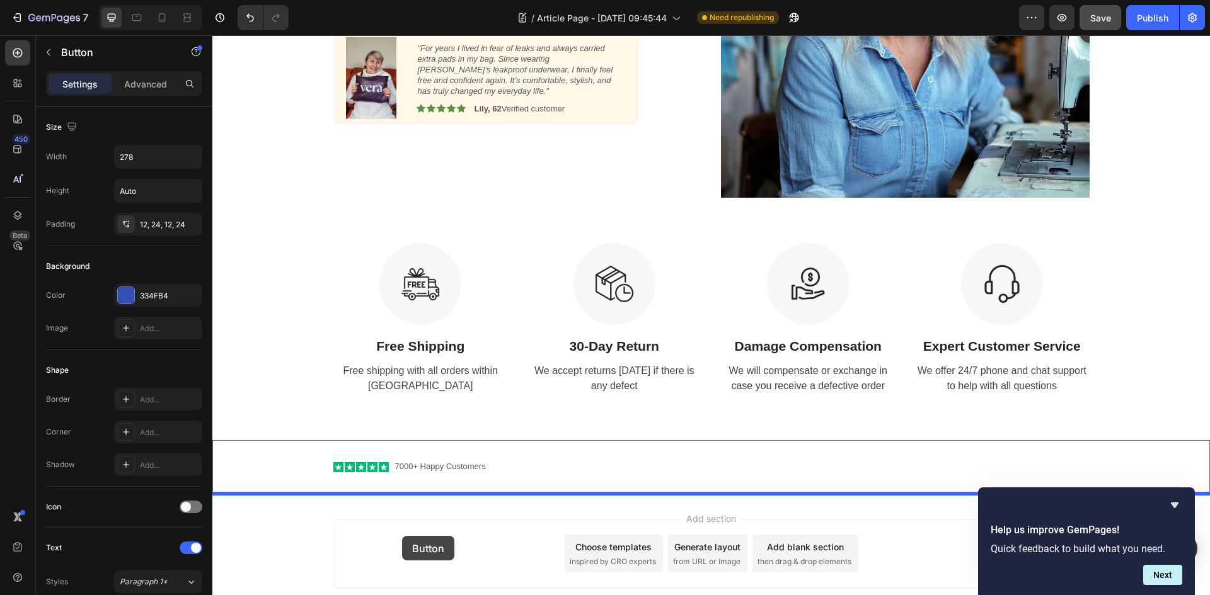
scroll to position [1923, 0]
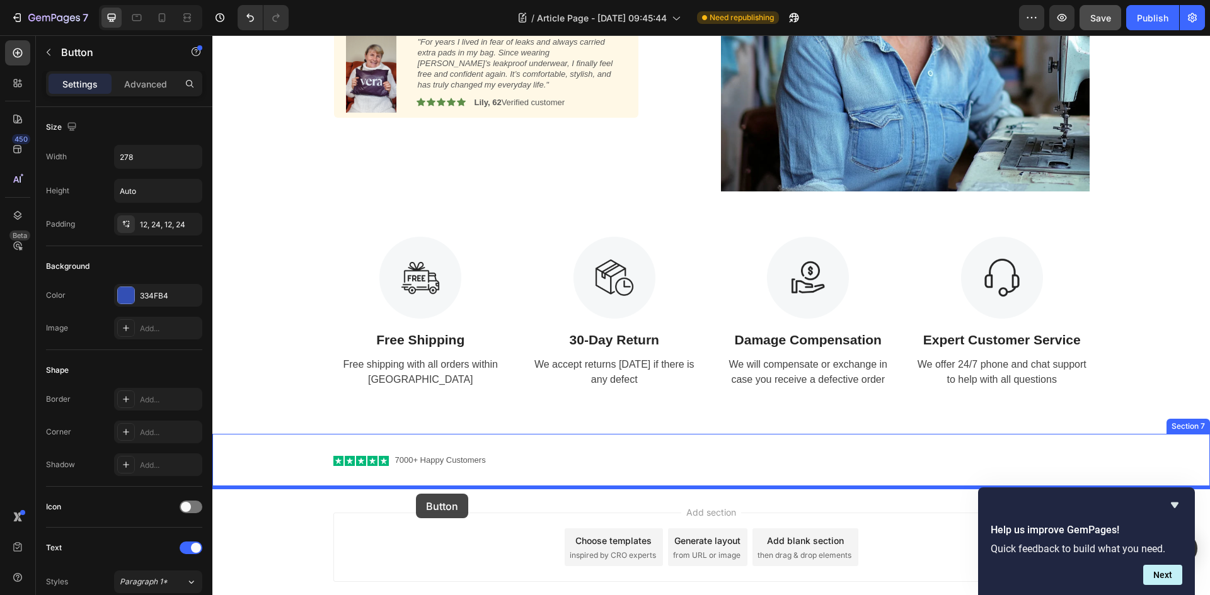
drag, startPoint x: 341, startPoint y: 435, endPoint x: 416, endPoint y: 495, distance: 95.8
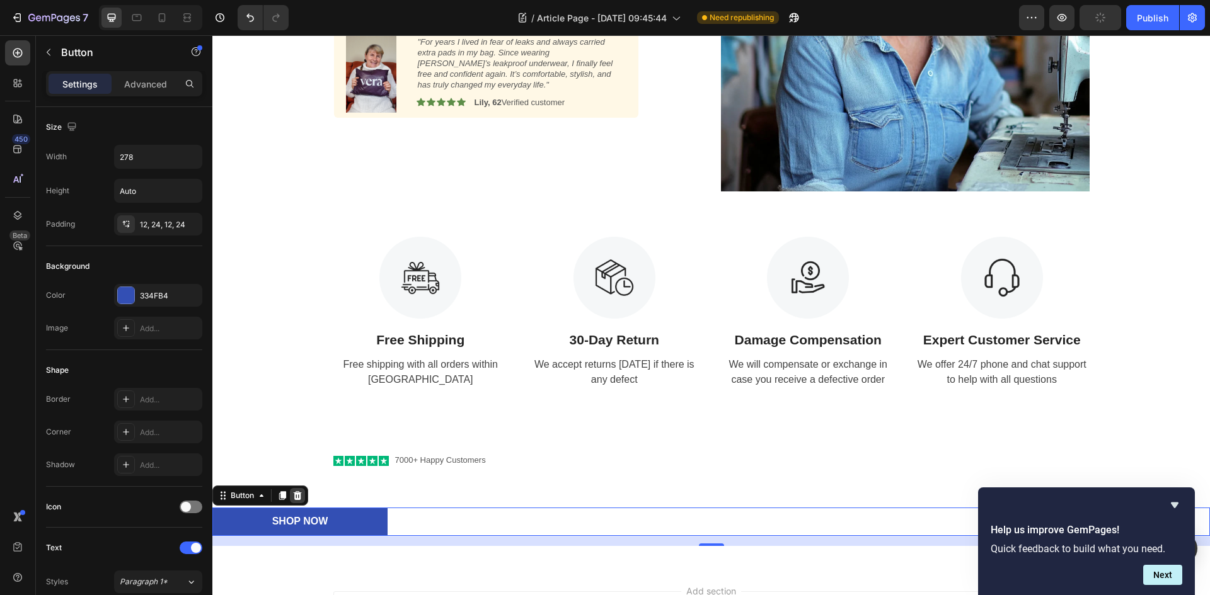
click at [297, 497] on icon at bounding box center [298, 495] width 8 height 9
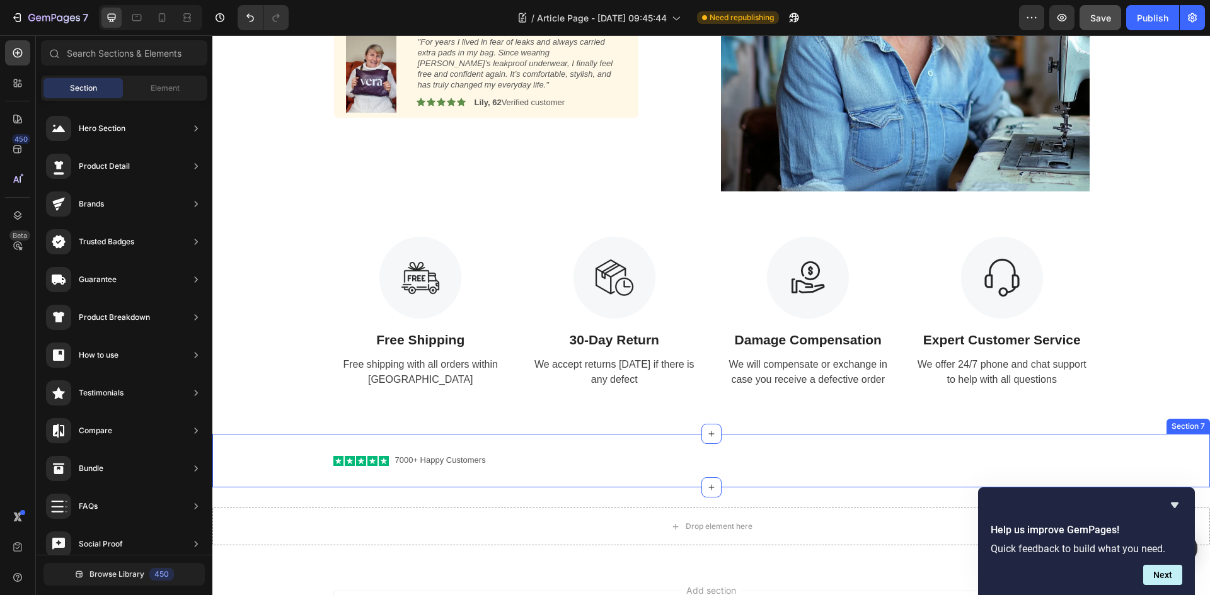
click at [319, 460] on div "Icon Icon Icon Icon Icon Icon List 7000+ Happy Customers Text Block Row" at bounding box center [710, 460] width 997 height 13
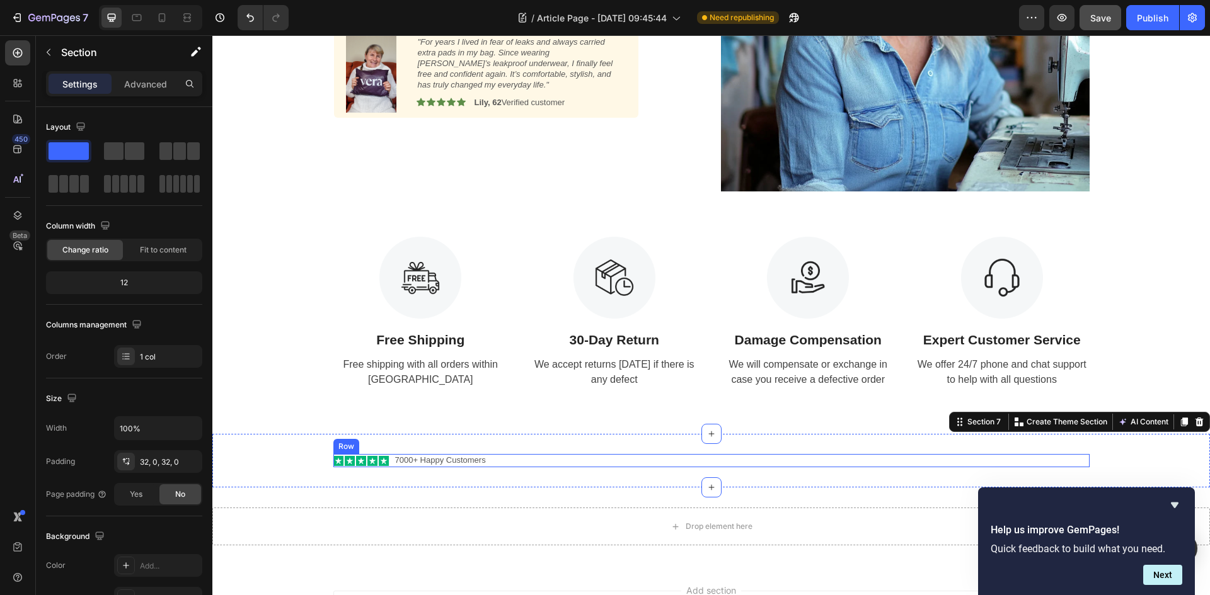
click at [496, 461] on div "Icon Icon Icon Icon Icon Icon List 7000+ Happy Customers Text Block Row" at bounding box center [711, 460] width 756 height 13
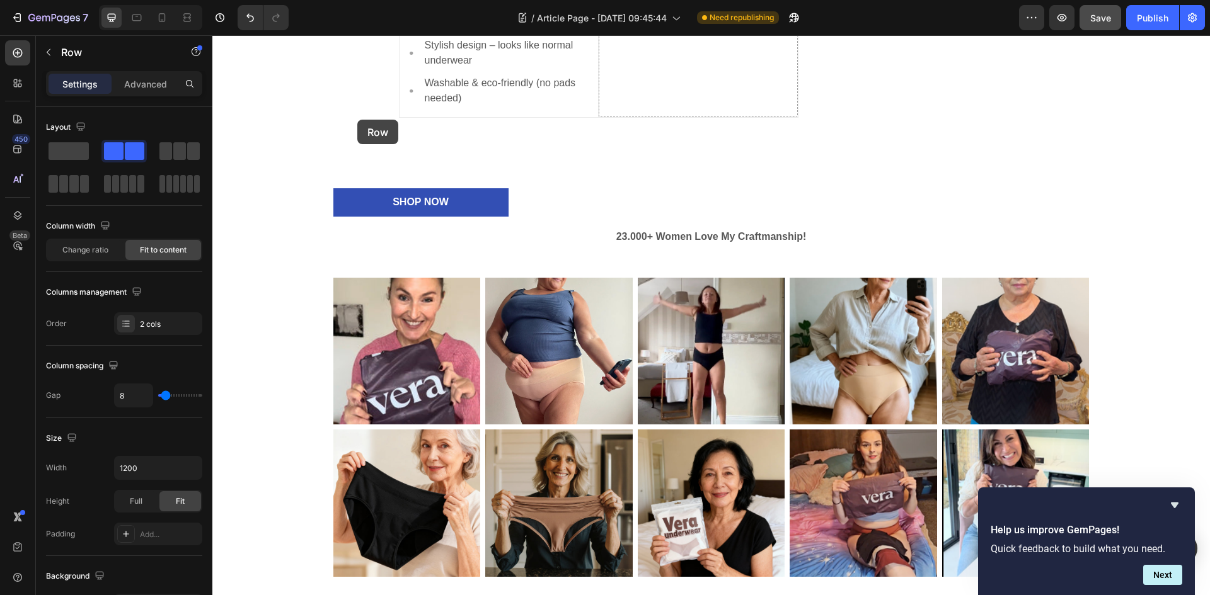
scroll to position [1073, 0]
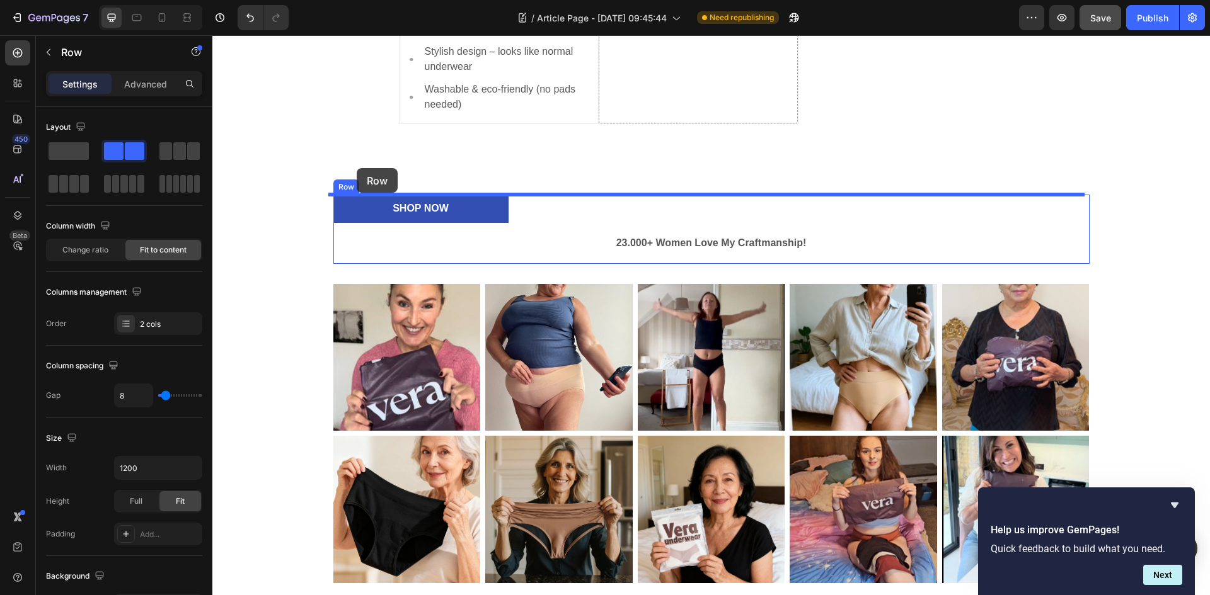
drag, startPoint x: 343, startPoint y: 445, endPoint x: 357, endPoint y: 168, distance: 277.5
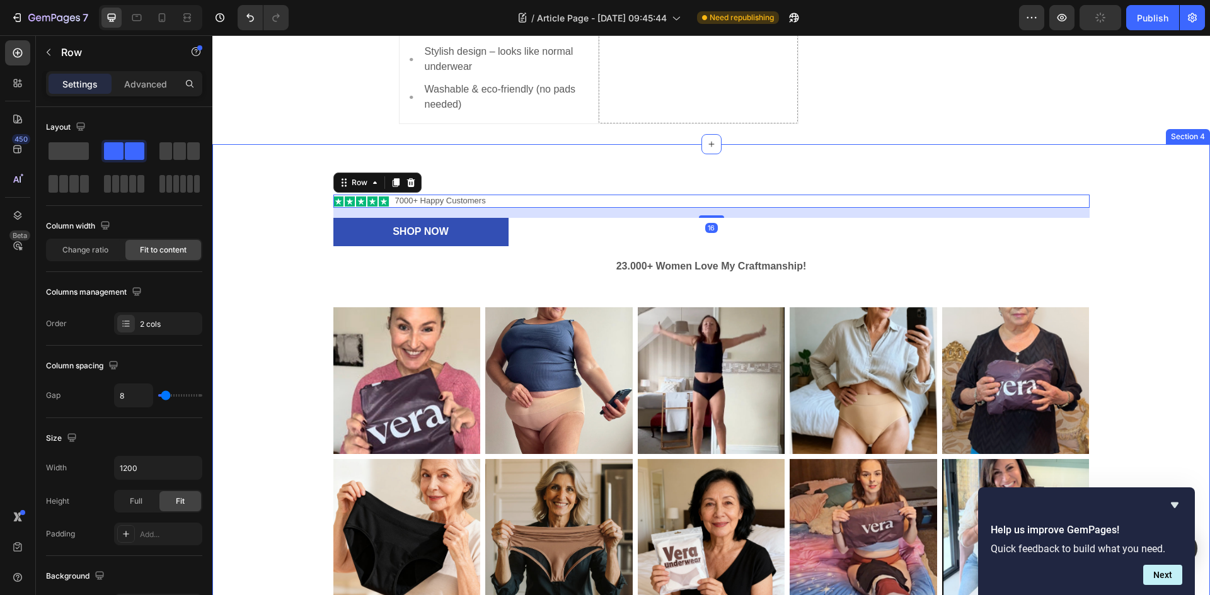
click at [312, 252] on div "Icon Icon Icon Icon Icon Icon List 7000+ Happy Customers Text Block Row 16 Shop…" at bounding box center [711, 401] width 978 height 412
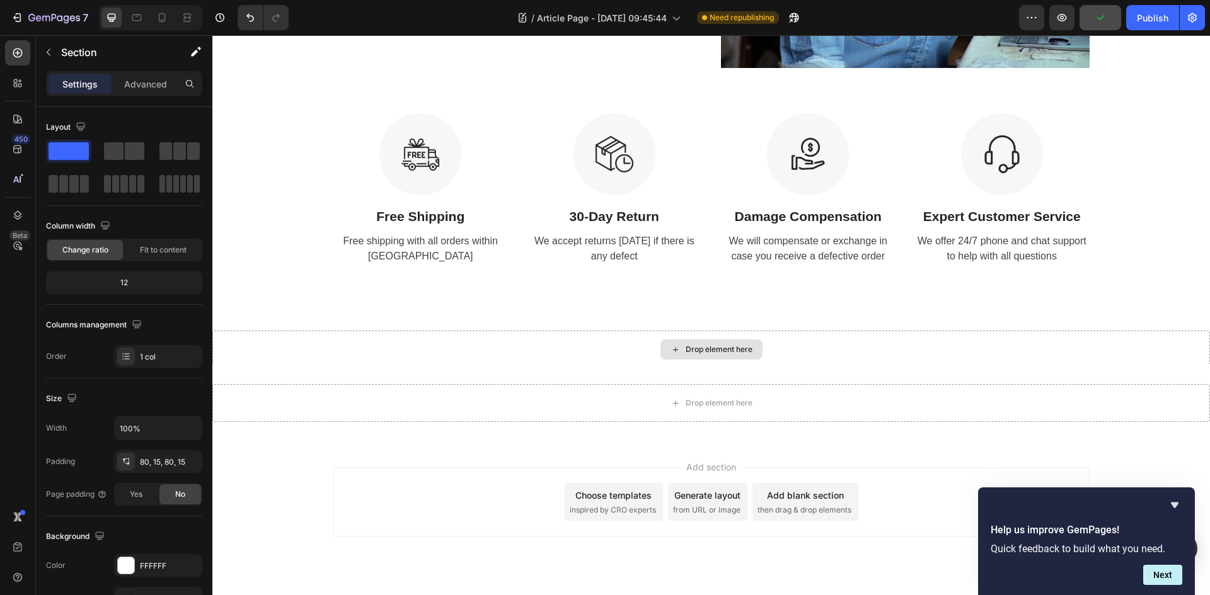
scroll to position [2030, 0]
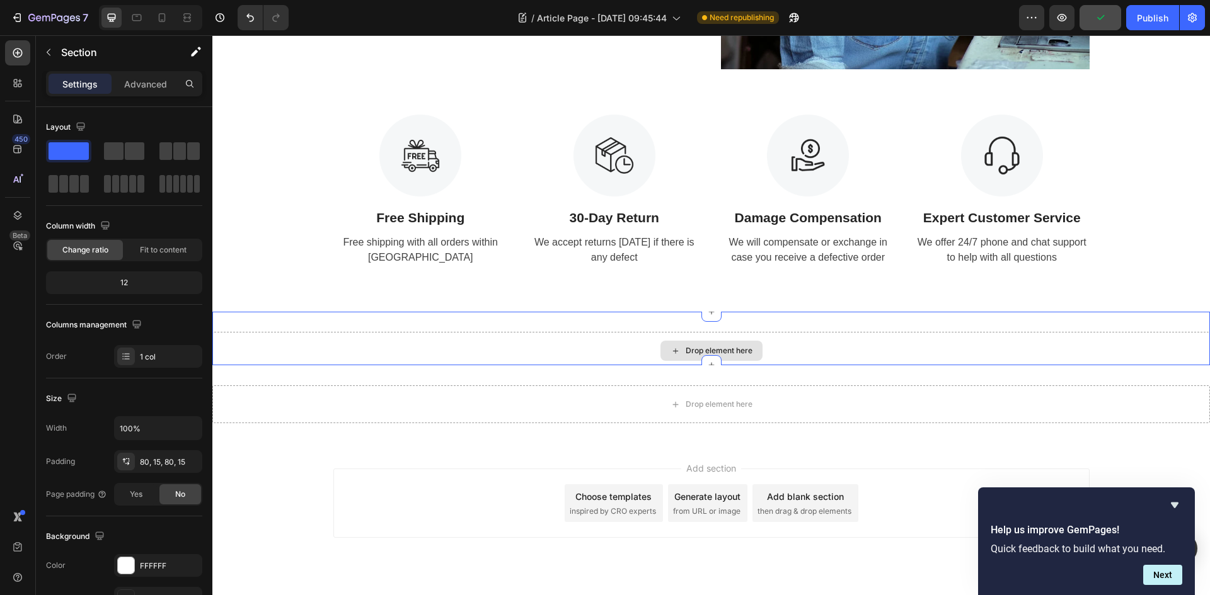
click at [435, 348] on div "Drop element here" at bounding box center [710, 351] width 997 height 38
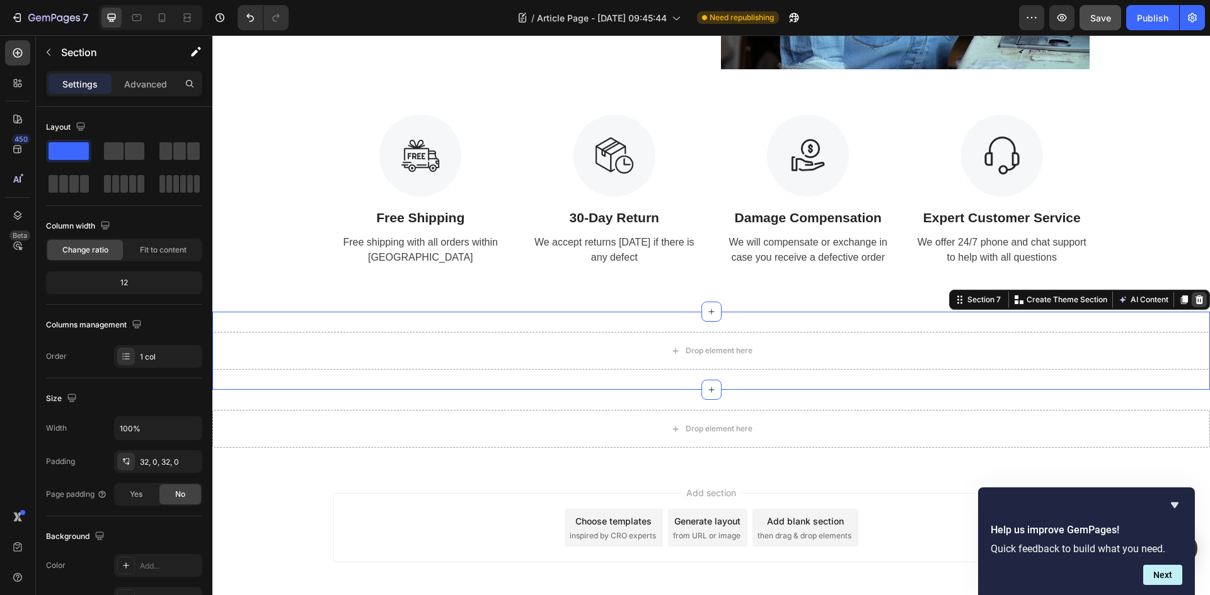
click at [1194, 302] on icon at bounding box center [1199, 300] width 10 height 10
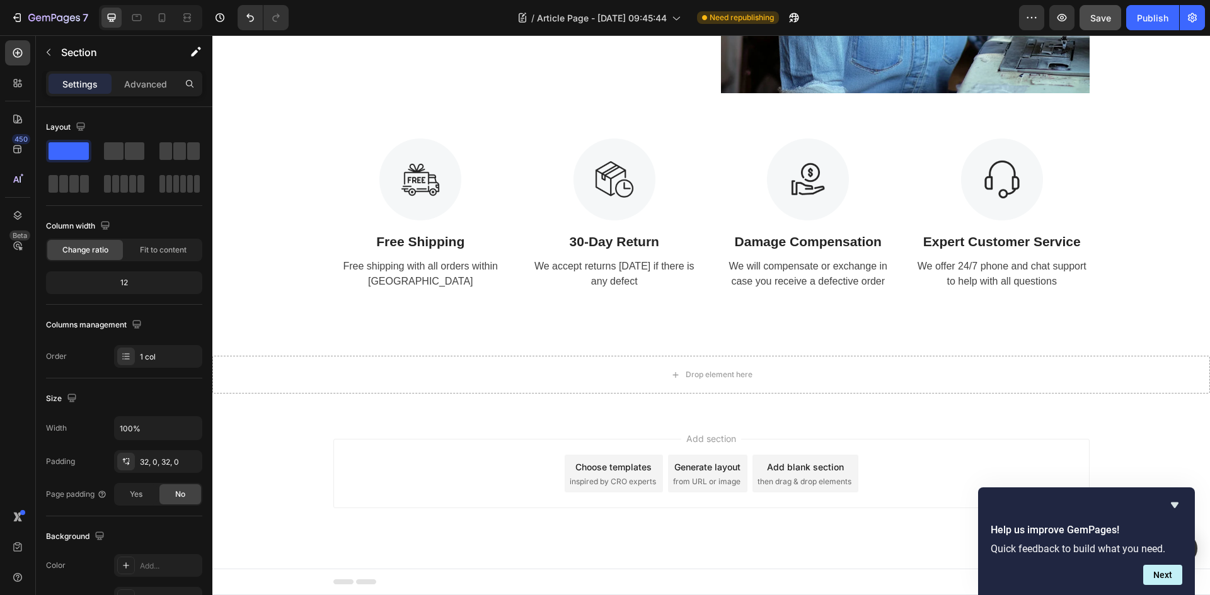
scroll to position [2006, 0]
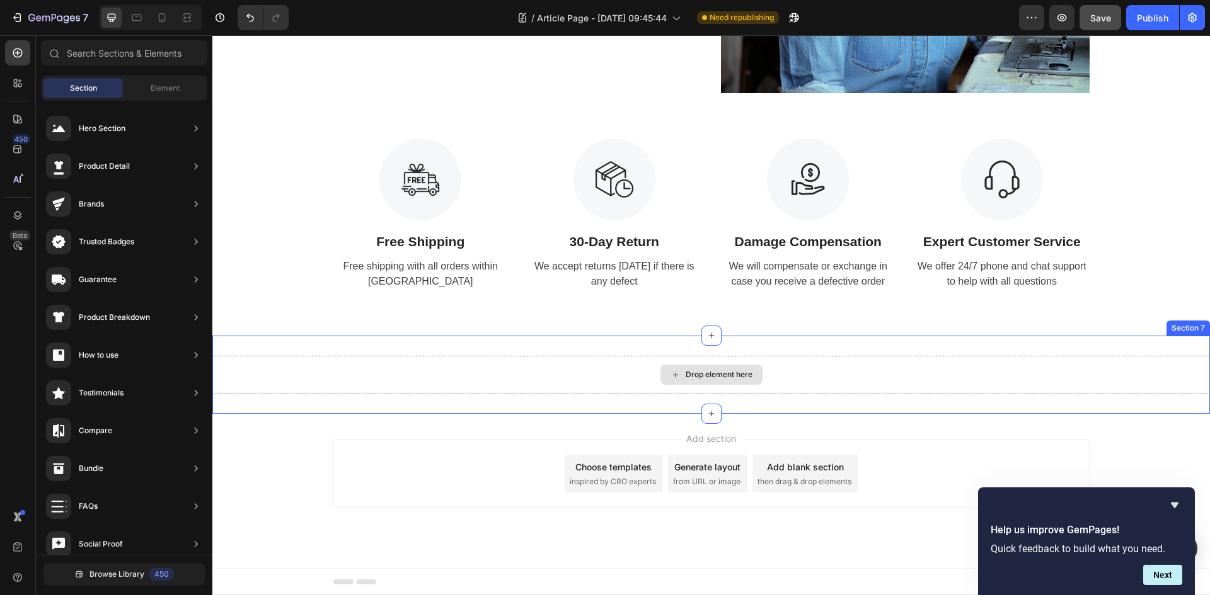
click at [1015, 387] on div "Drop element here" at bounding box center [710, 375] width 997 height 38
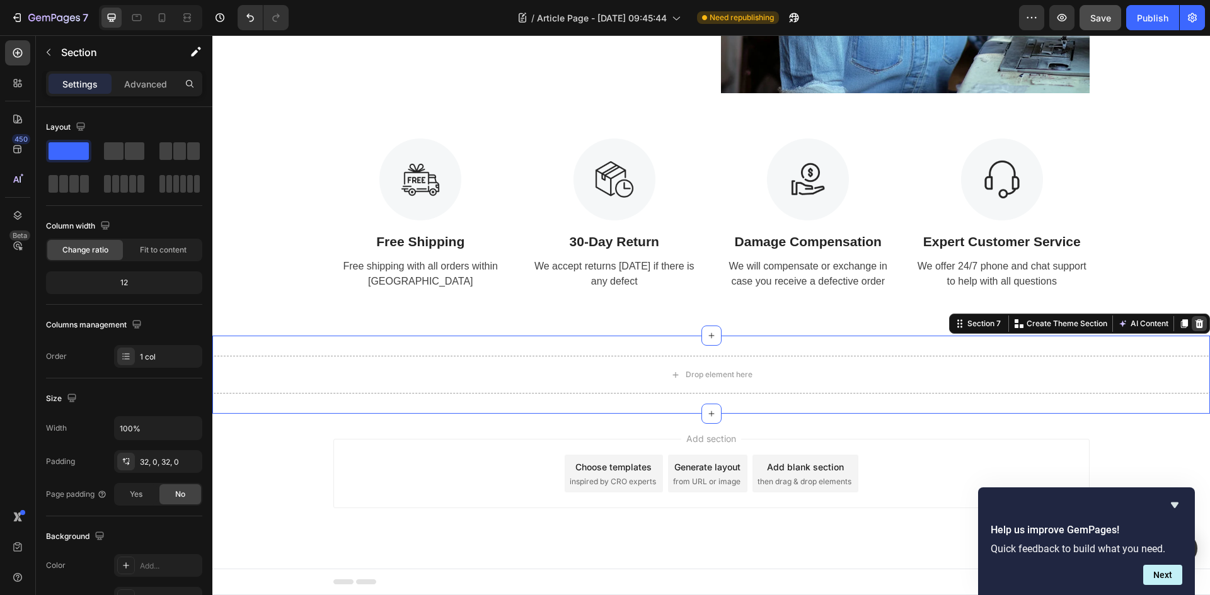
click at [1194, 324] on icon at bounding box center [1199, 324] width 10 height 10
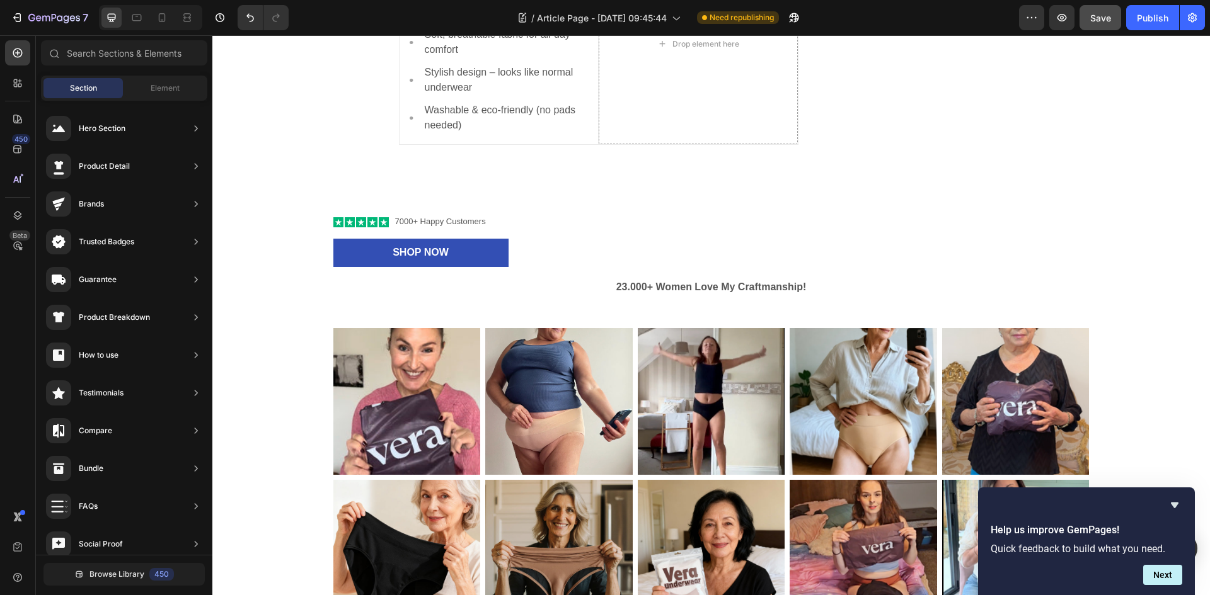
scroll to position [1029, 0]
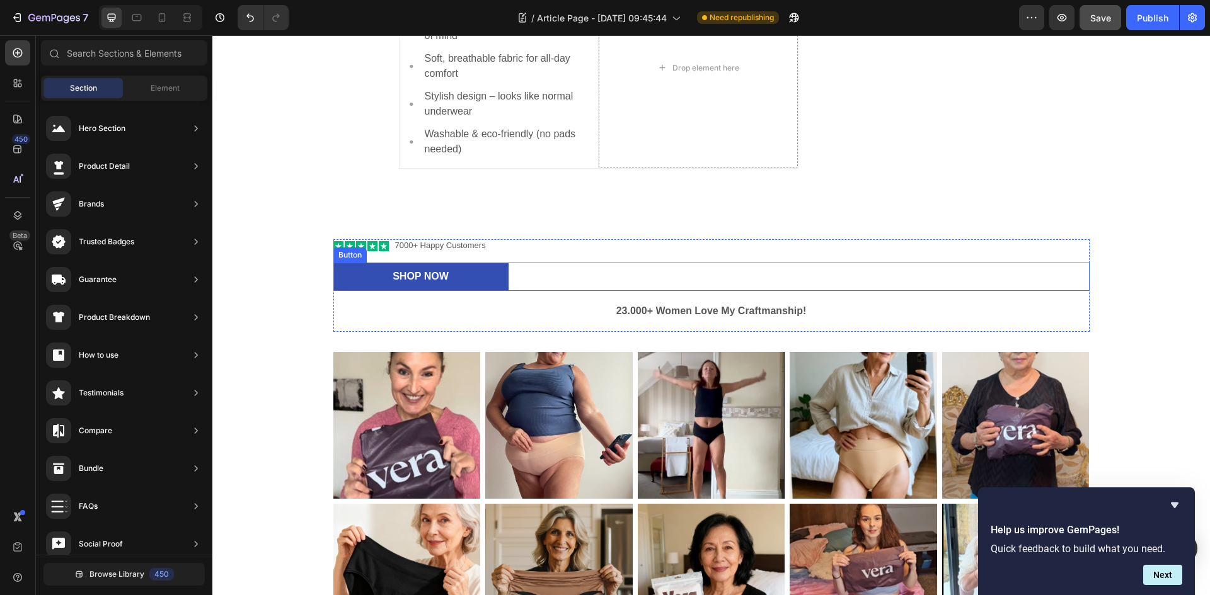
click at [512, 275] on div "Shop Now Button" at bounding box center [711, 277] width 756 height 28
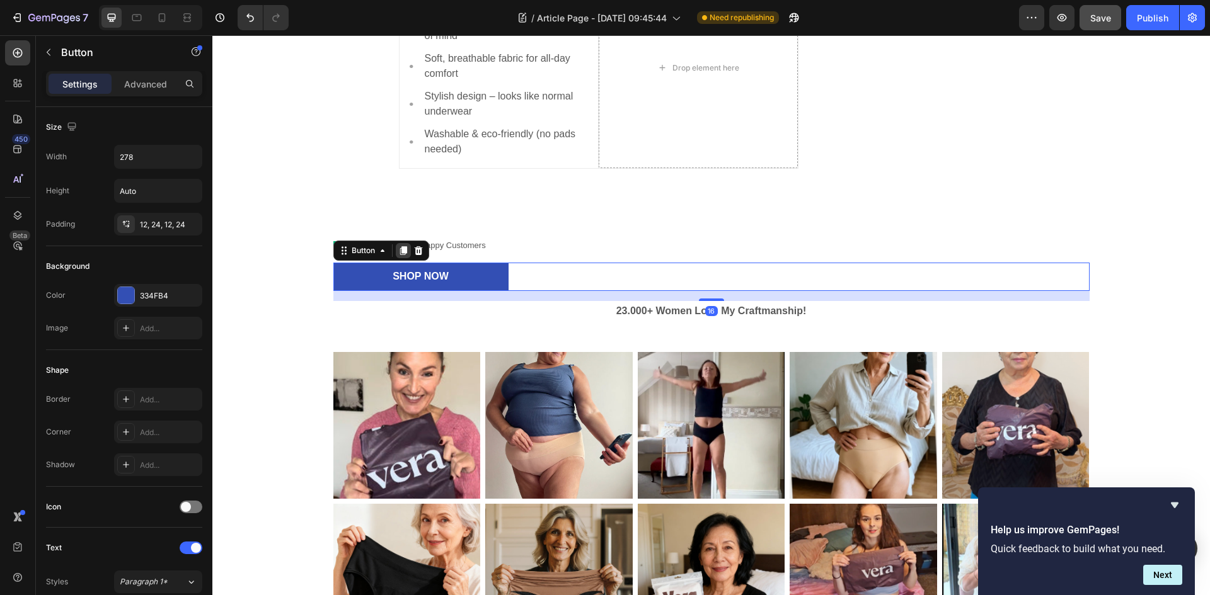
click at [399, 249] on icon at bounding box center [402, 250] width 7 height 9
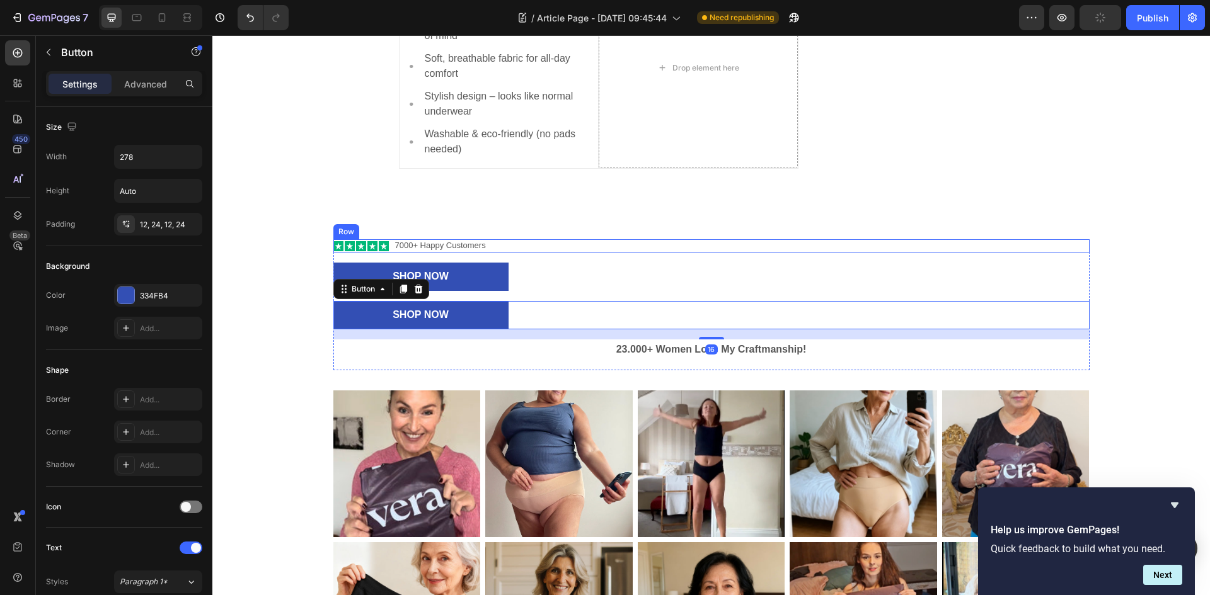
click at [508, 248] on div "Icon Icon Icon Icon Icon Icon List 7000+ Happy Customers Text Block Row" at bounding box center [711, 245] width 756 height 13
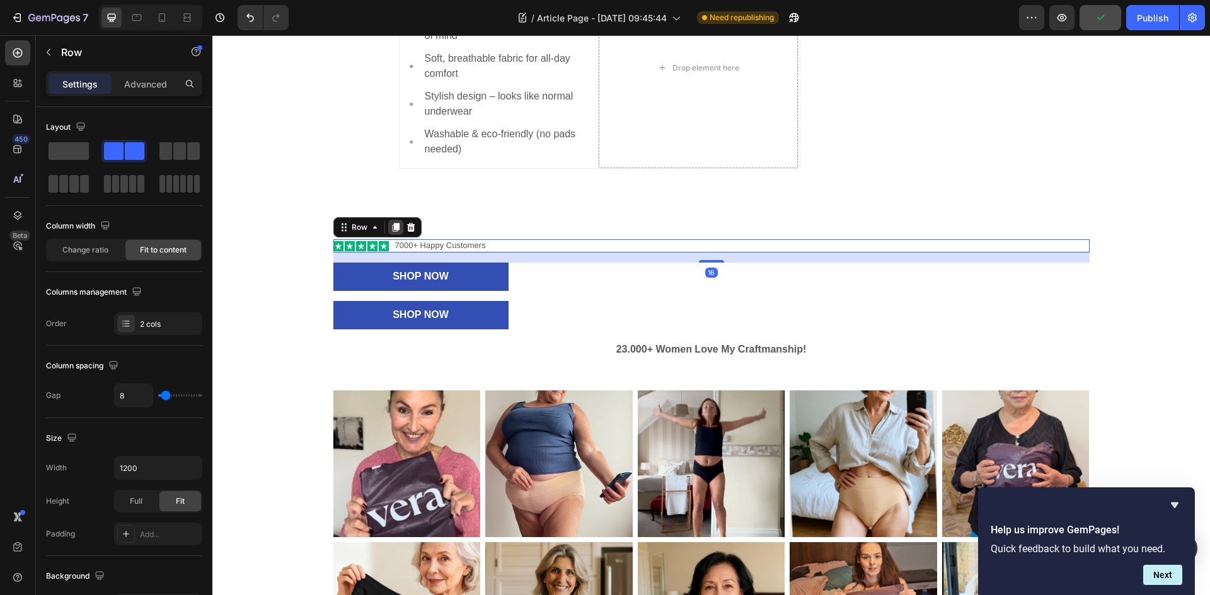
click at [393, 230] on icon at bounding box center [395, 227] width 7 height 9
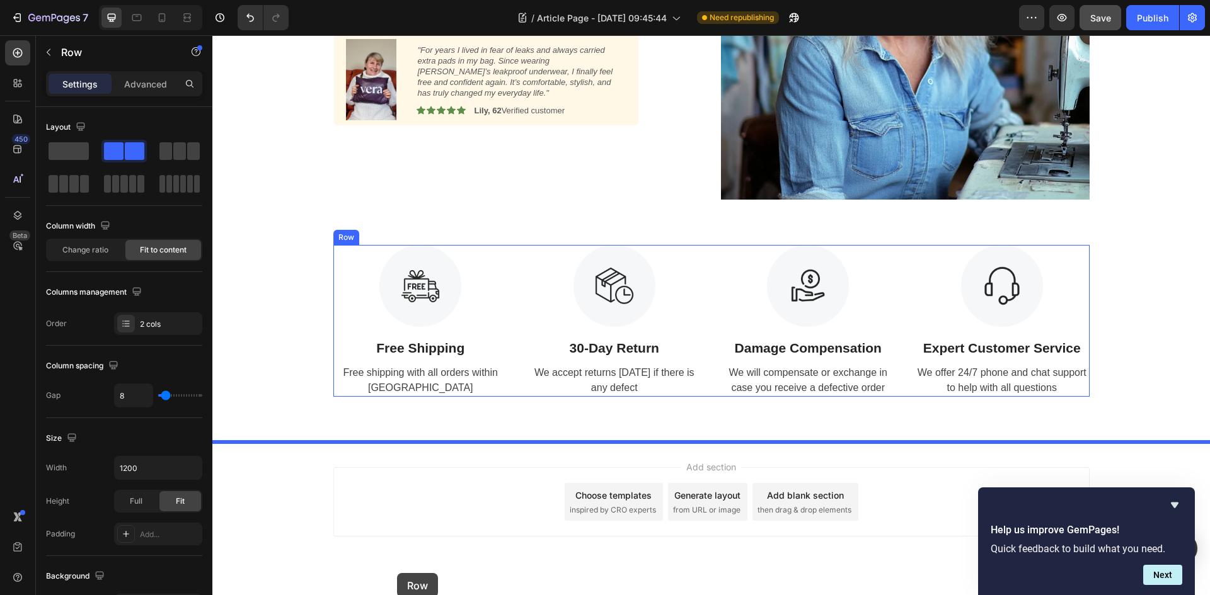
scroll to position [1989, 0]
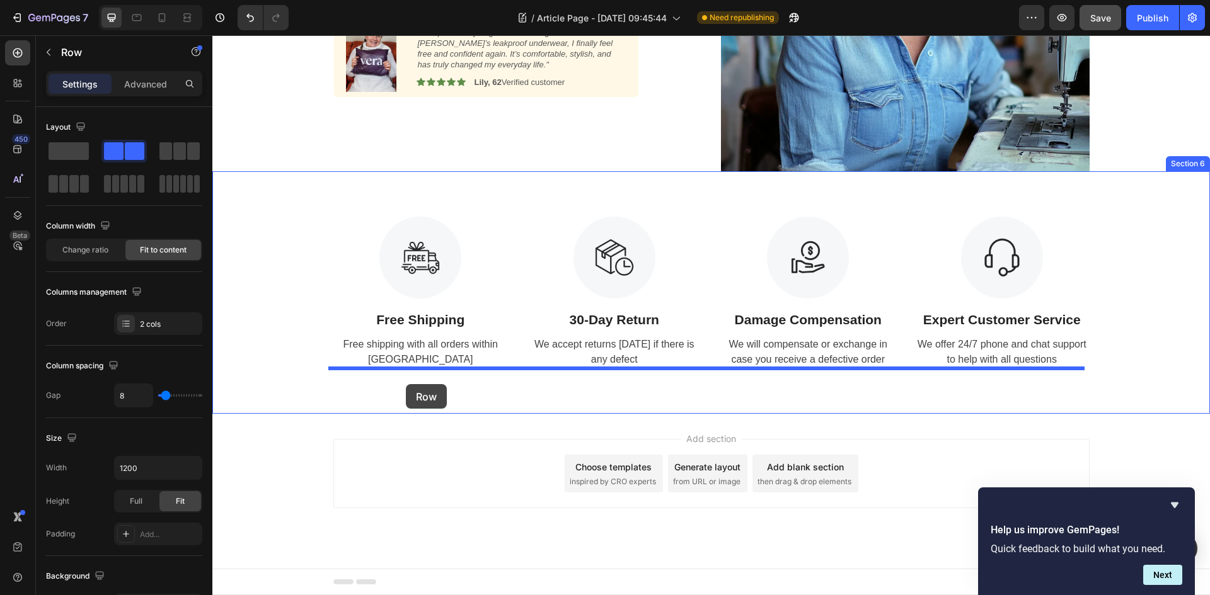
drag, startPoint x: 335, startPoint y: 253, endPoint x: 406, endPoint y: 384, distance: 149.4
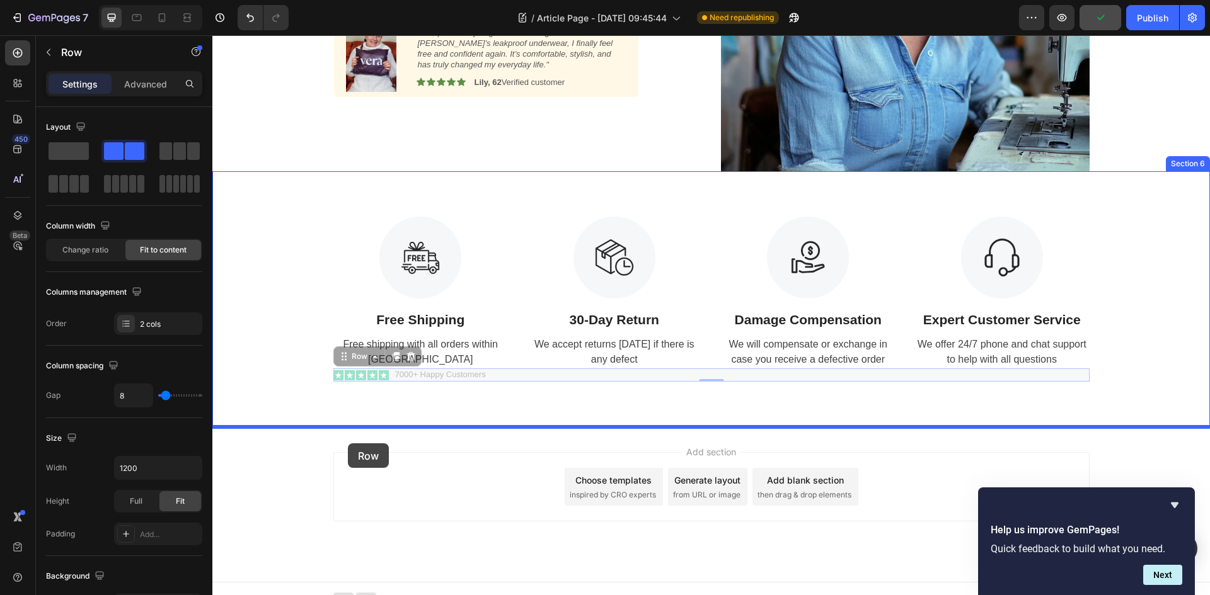
drag, startPoint x: 341, startPoint y: 358, endPoint x: 348, endPoint y: 443, distance: 85.9
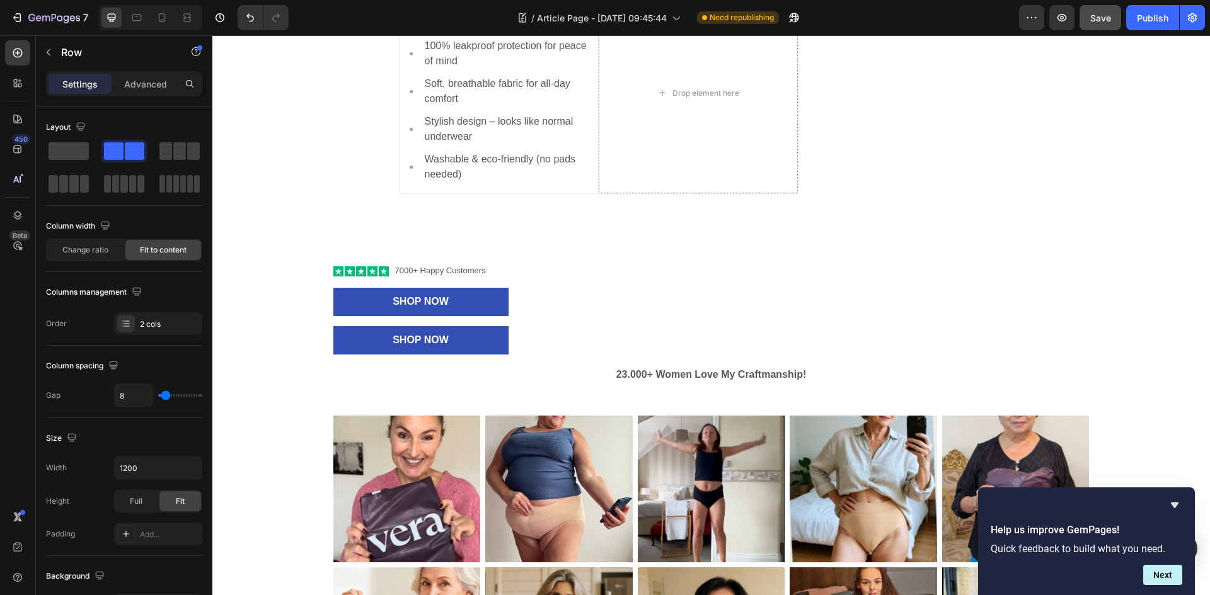
scroll to position [1003, 0]
click at [529, 346] on div "Shop Now Button" at bounding box center [711, 341] width 756 height 28
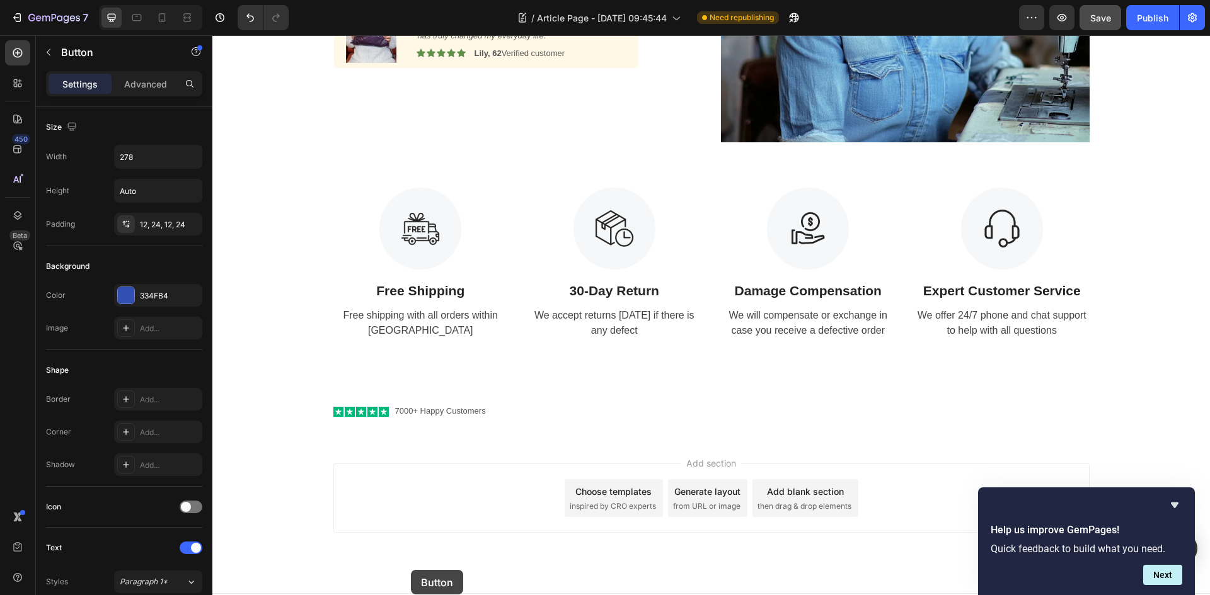
scroll to position [2020, 0]
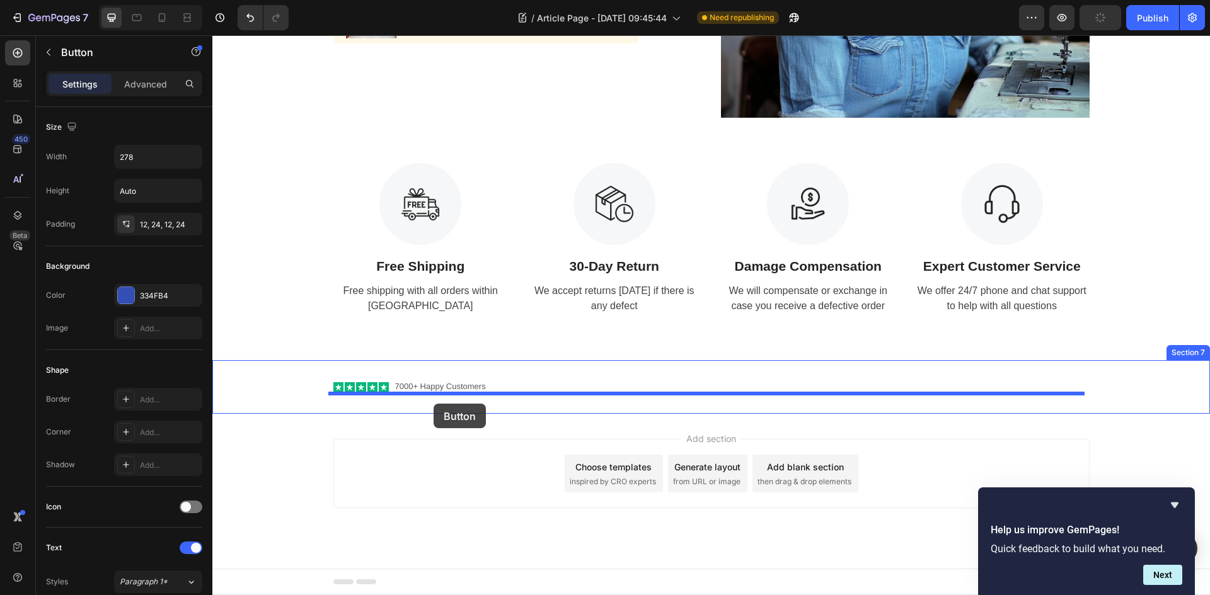
drag, startPoint x: 342, startPoint y: 320, endPoint x: 433, endPoint y: 404, distance: 124.0
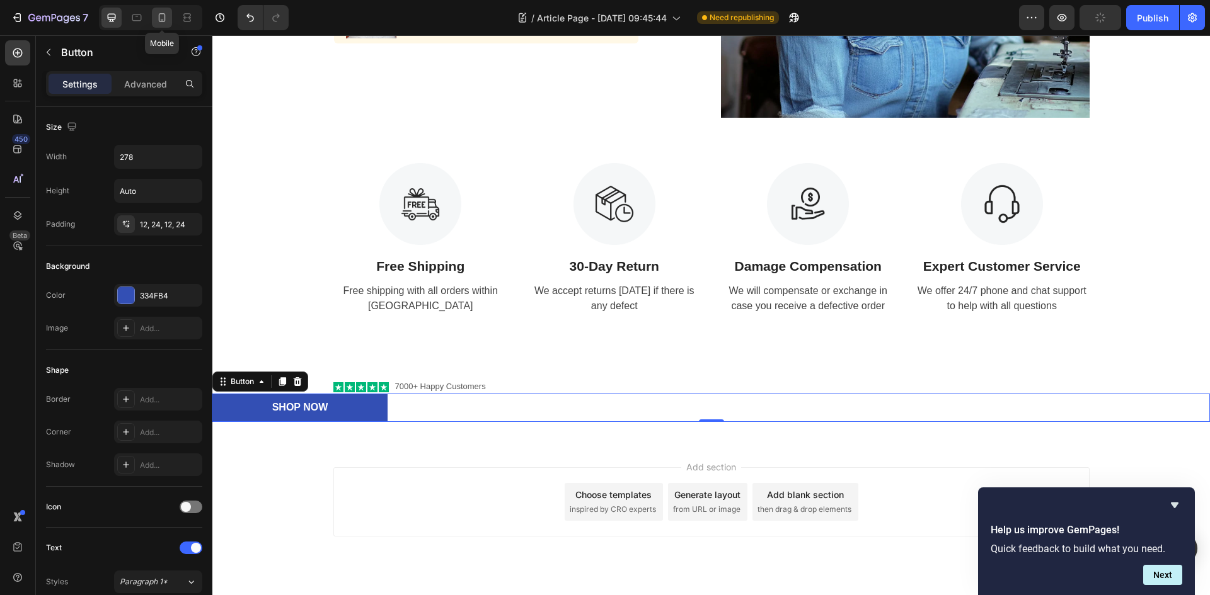
click at [168, 20] on icon at bounding box center [162, 17] width 13 height 13
type input "100%"
type input "14"
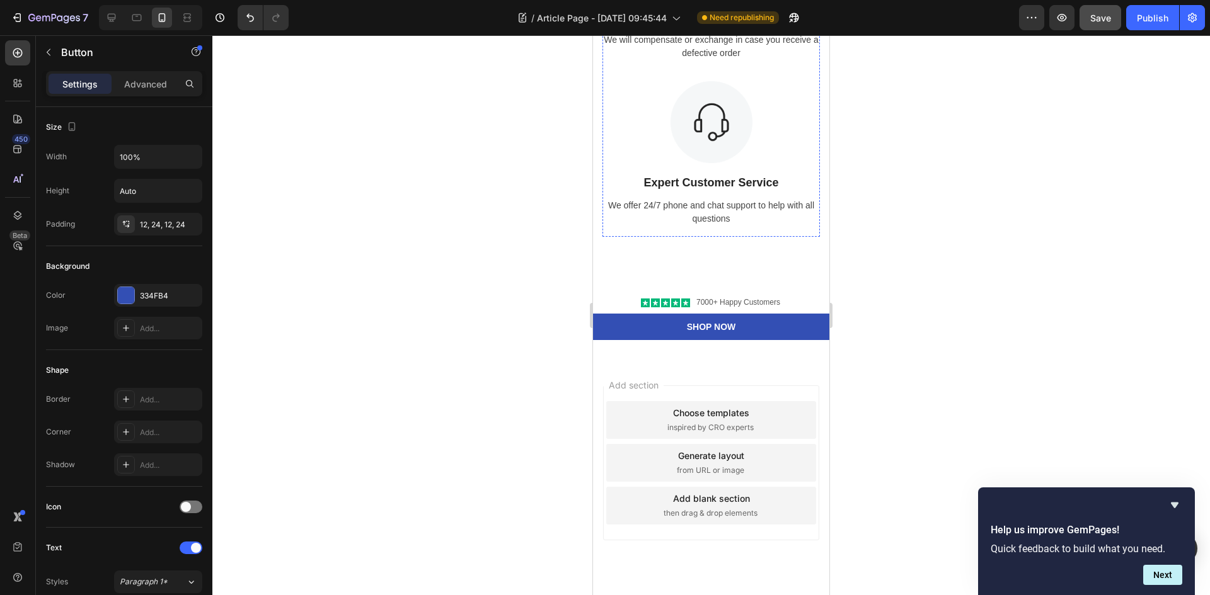
scroll to position [2641, 0]
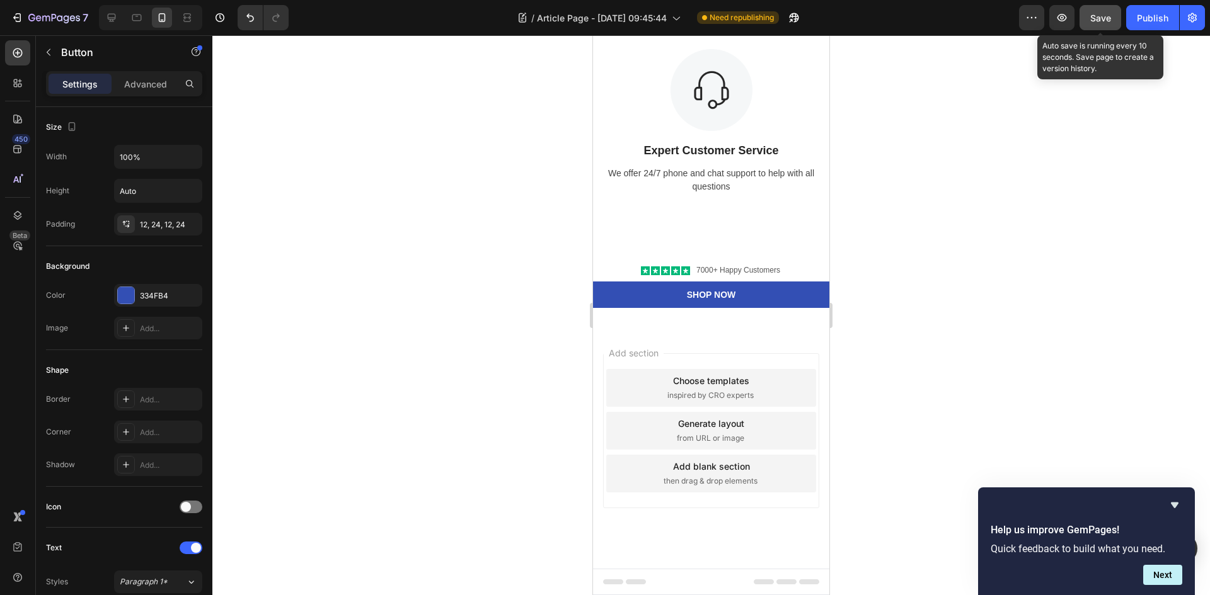
click at [1106, 15] on span "Save" at bounding box center [1100, 18] width 21 height 11
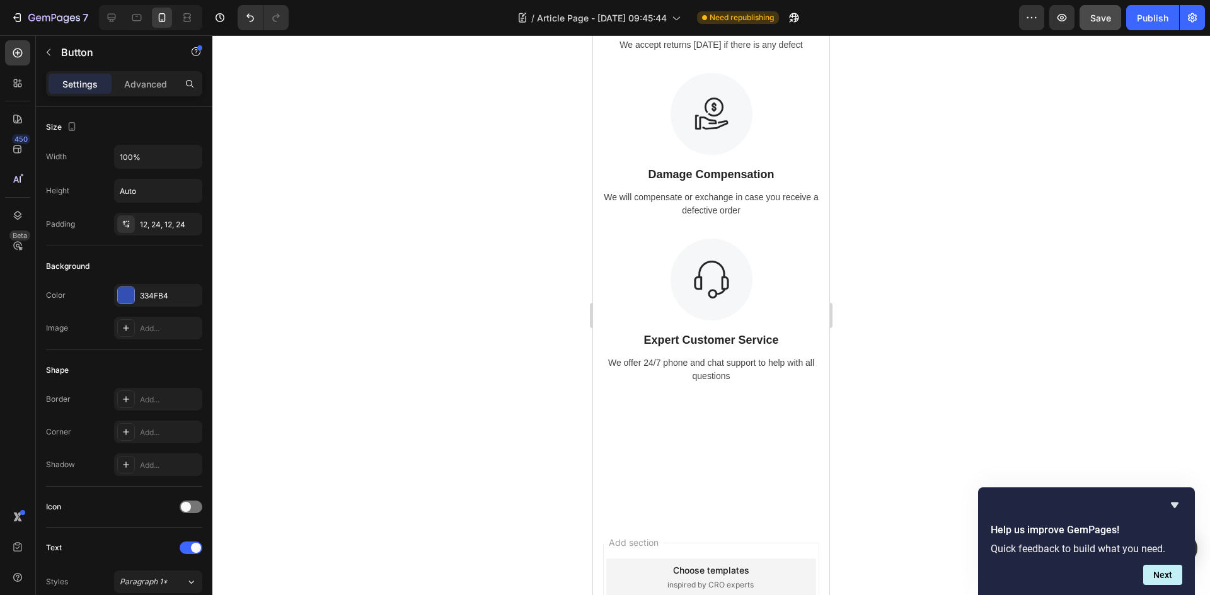
scroll to position [2818, 0]
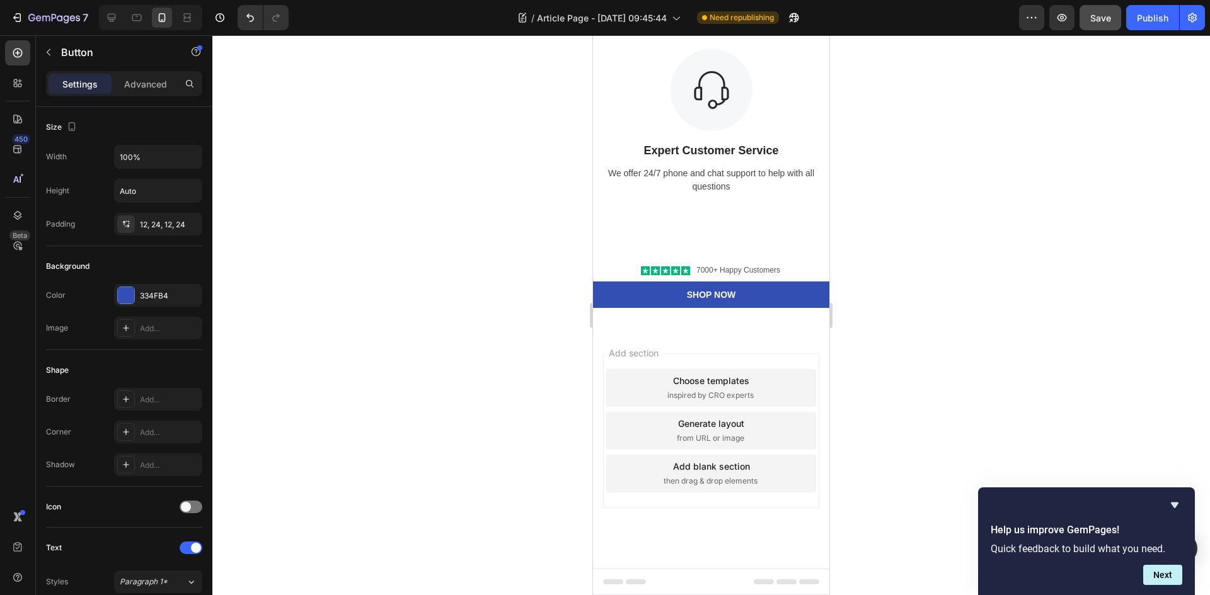
click at [1094, 28] on div "7 / Article Page - [DATE] 09:45:44 Need republishing Preview Save Publish" at bounding box center [605, 18] width 1210 height 36
click at [1094, 28] on button "Save" at bounding box center [1100, 17] width 42 height 25
click at [1142, 23] on div "Publish" at bounding box center [1151, 17] width 31 height 13
click at [893, 152] on div at bounding box center [710, 315] width 997 height 560
